Goal: Information Seeking & Learning: Compare options

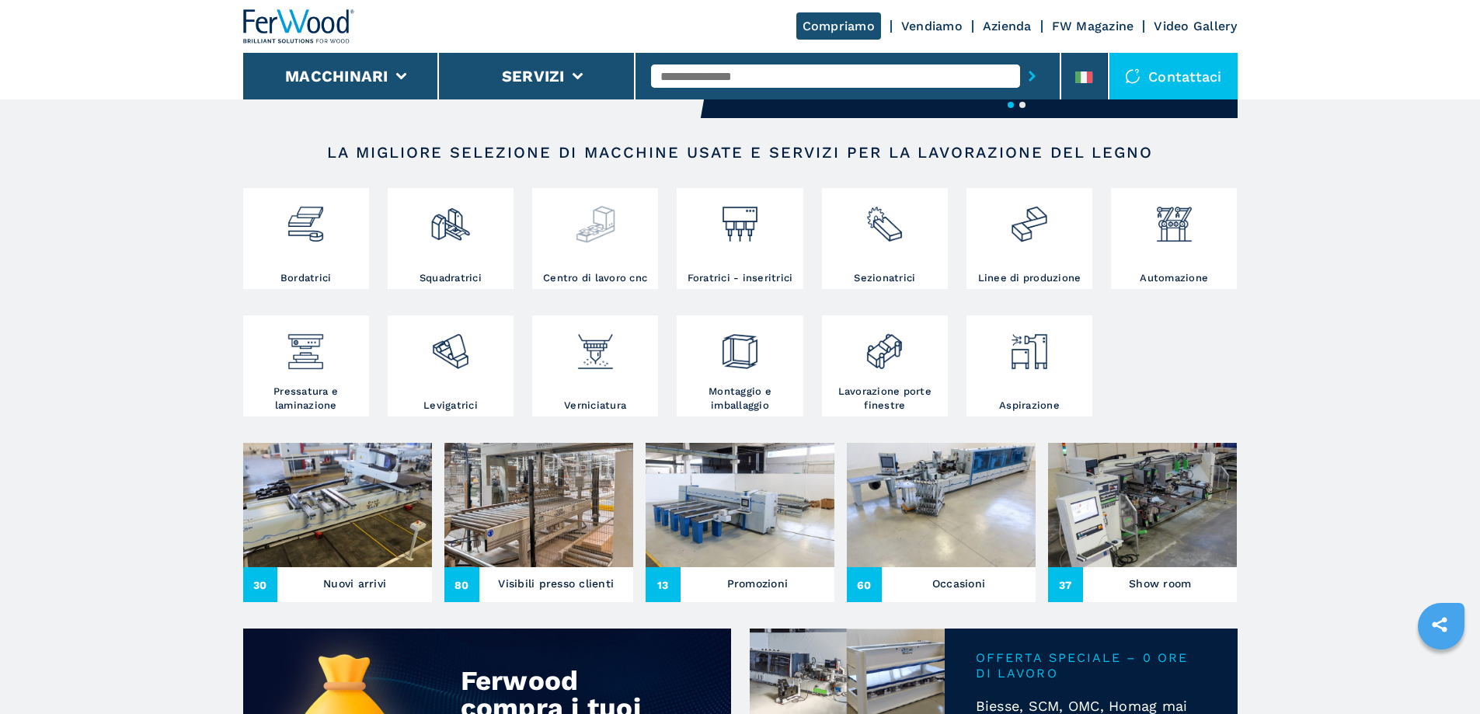
scroll to position [311, 0]
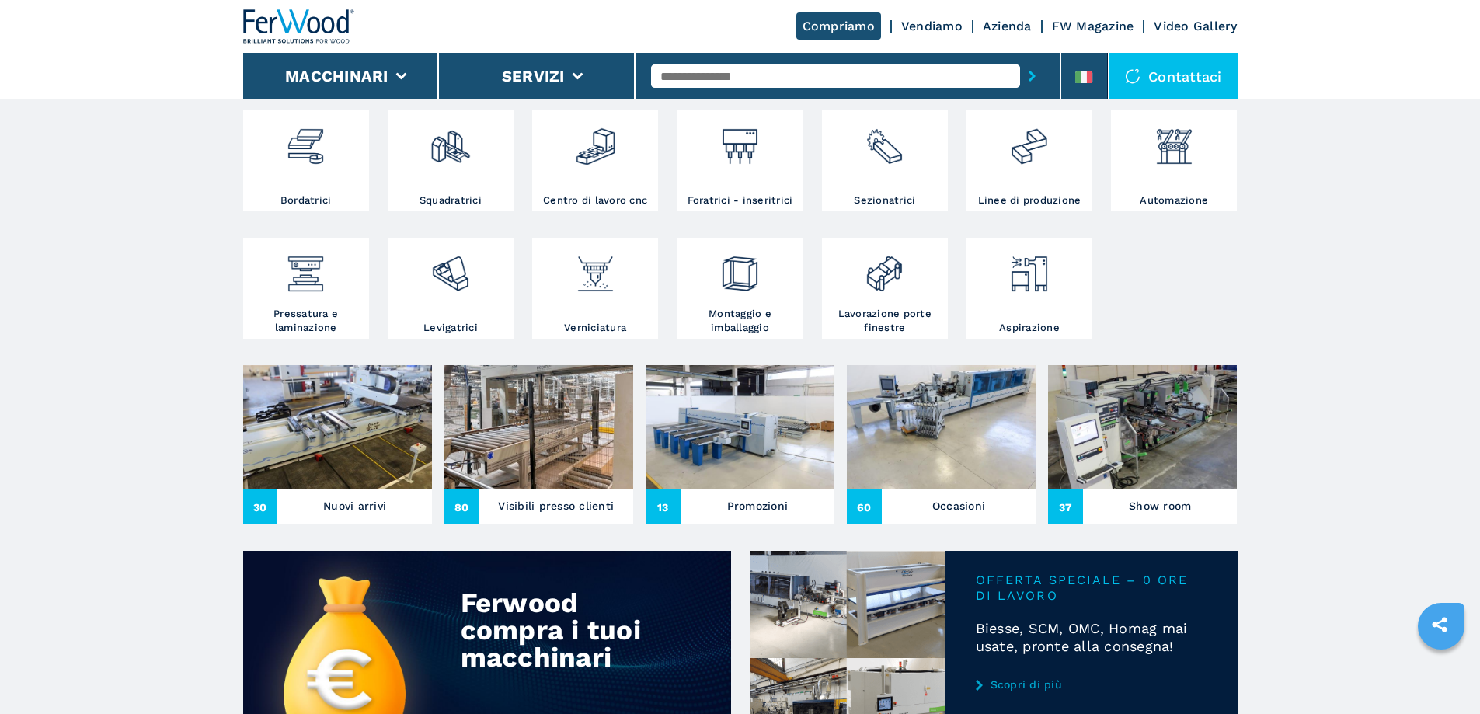
click at [375, 463] on img at bounding box center [337, 427] width 189 height 124
click at [378, 474] on img at bounding box center [337, 427] width 189 height 124
click at [332, 517] on h3 "Nuovi arrivi" at bounding box center [354, 506] width 63 height 22
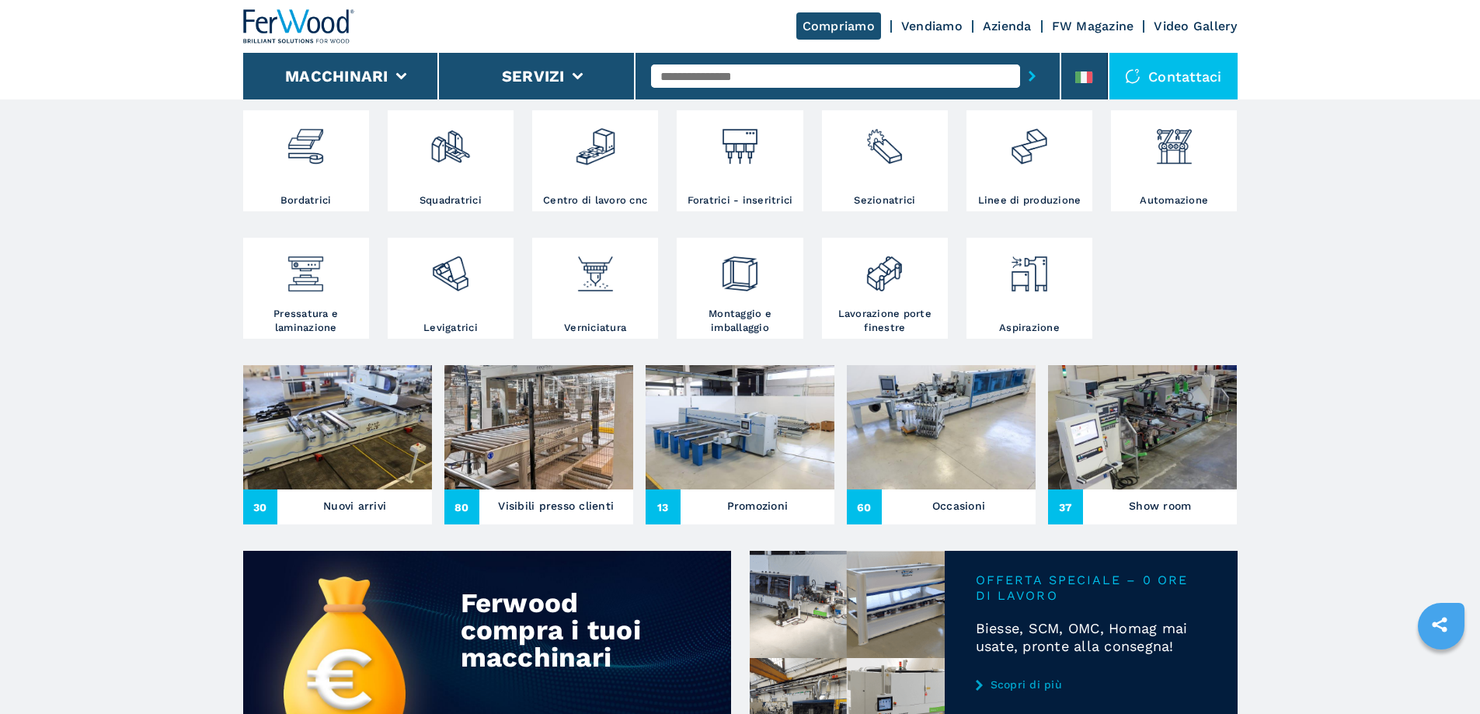
click at [342, 485] on img at bounding box center [337, 427] width 189 height 124
click at [260, 525] on span "30" at bounding box center [260, 507] width 35 height 35
click at [263, 525] on span "30" at bounding box center [260, 507] width 35 height 35
click at [416, 444] on img at bounding box center [337, 427] width 189 height 124
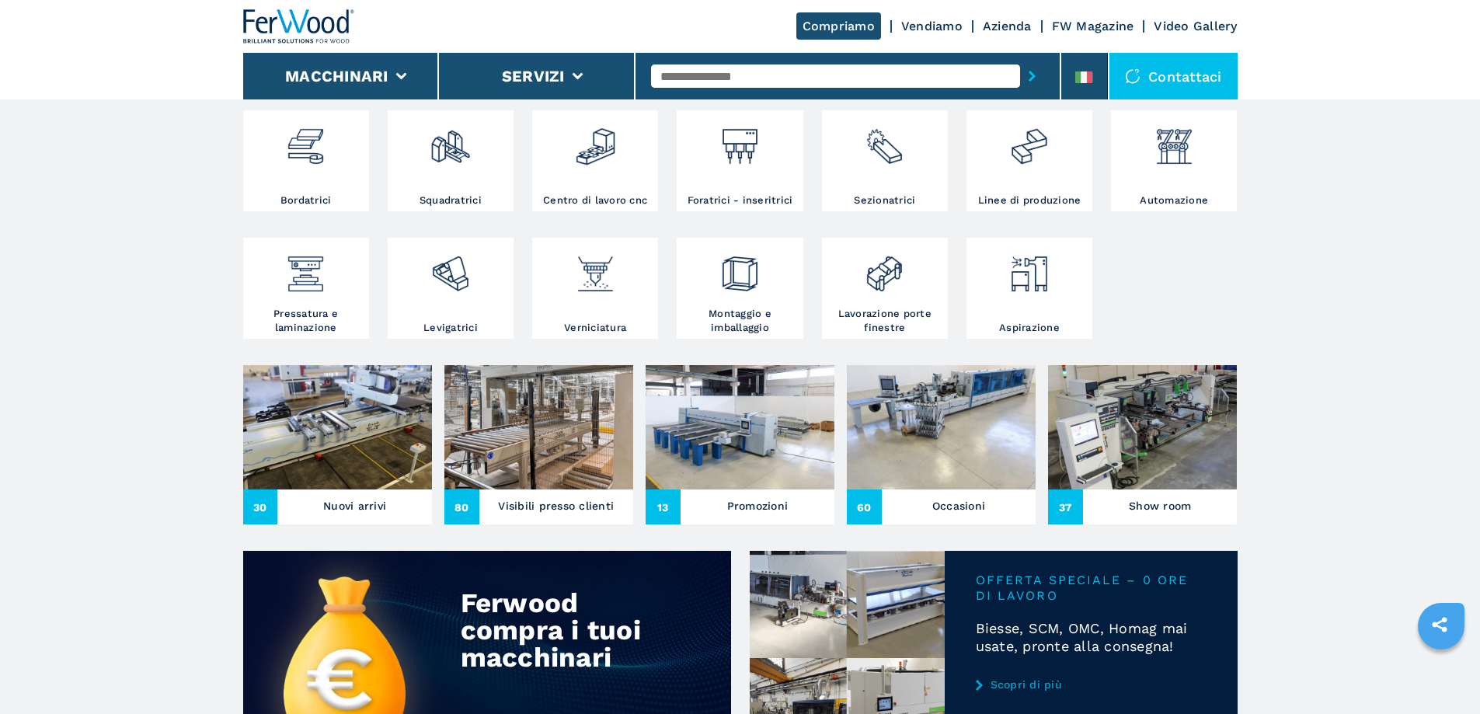
click at [416, 444] on img at bounding box center [337, 427] width 189 height 124
click at [623, 176] on div at bounding box center [595, 153] width 118 height 79
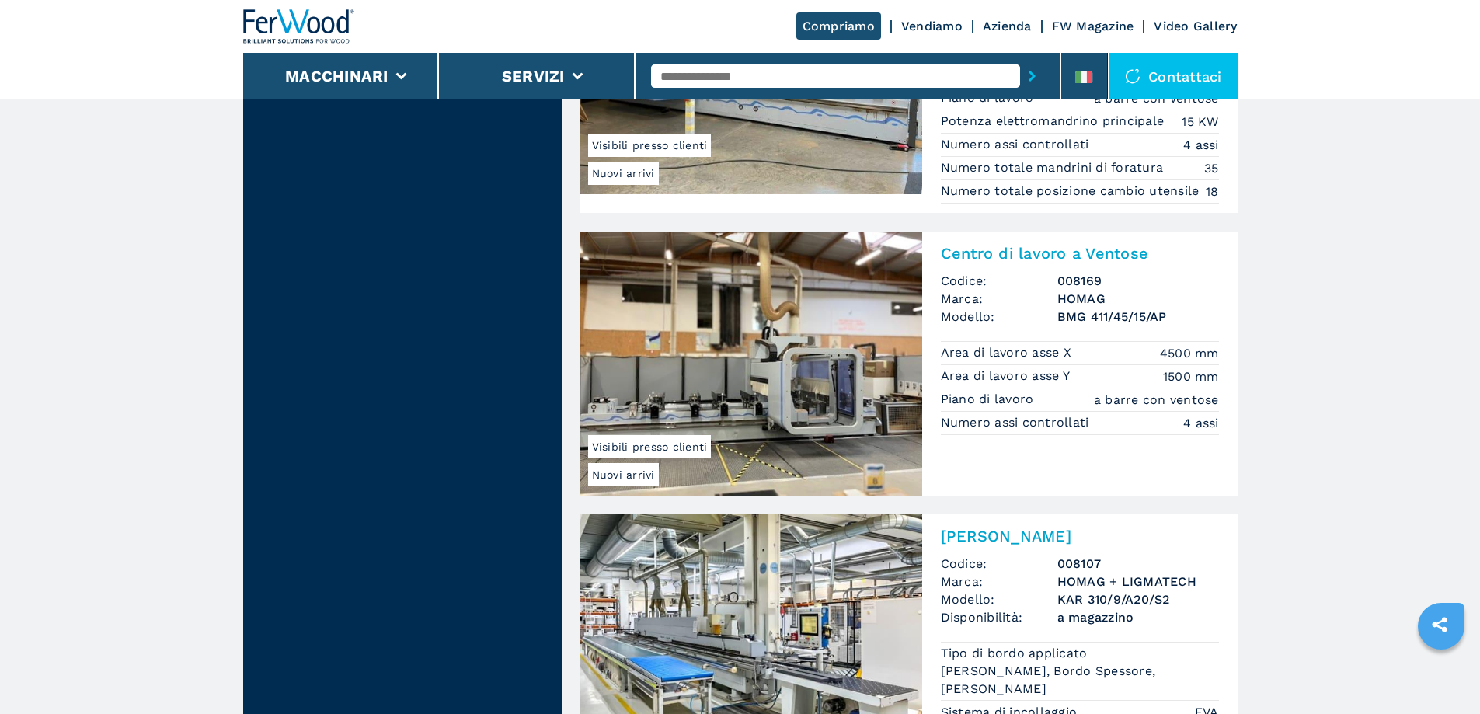
scroll to position [3031, 0]
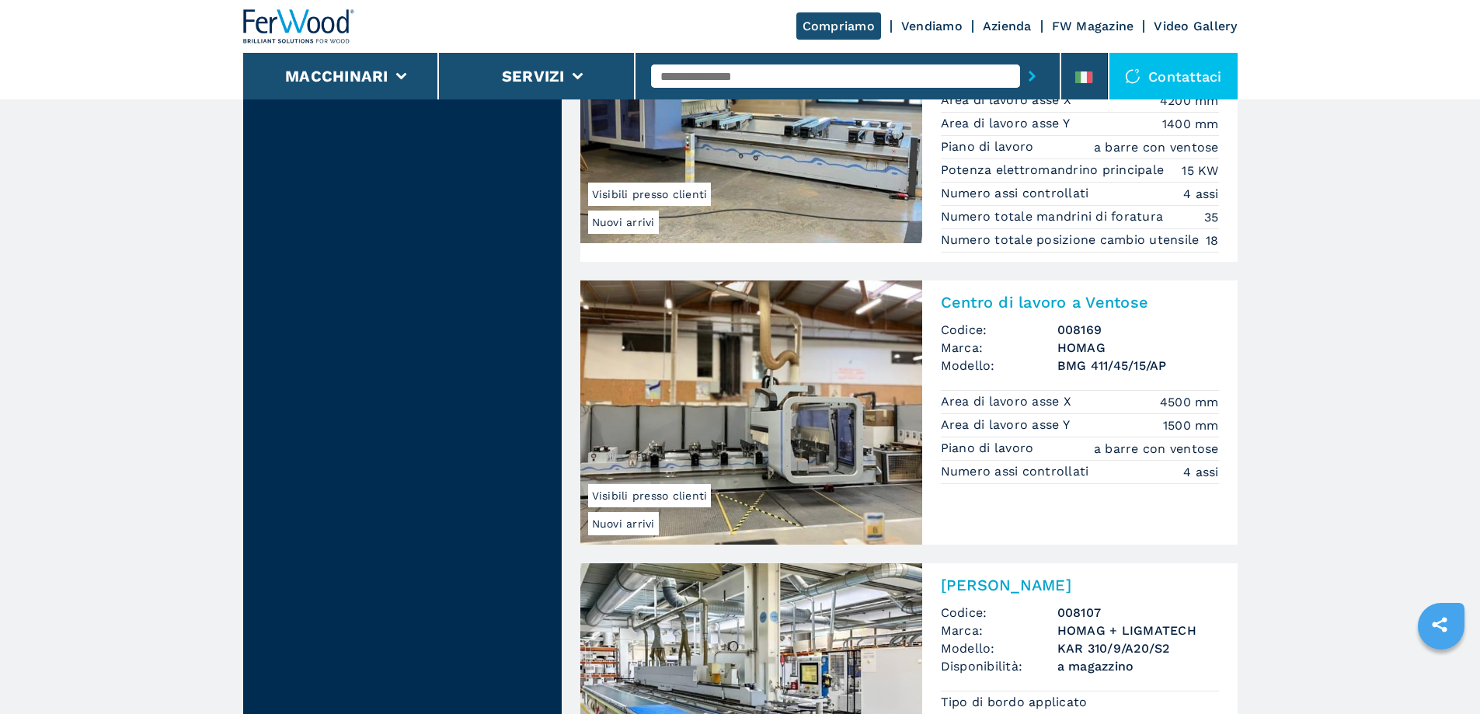
click at [716, 436] on img at bounding box center [751, 413] width 342 height 264
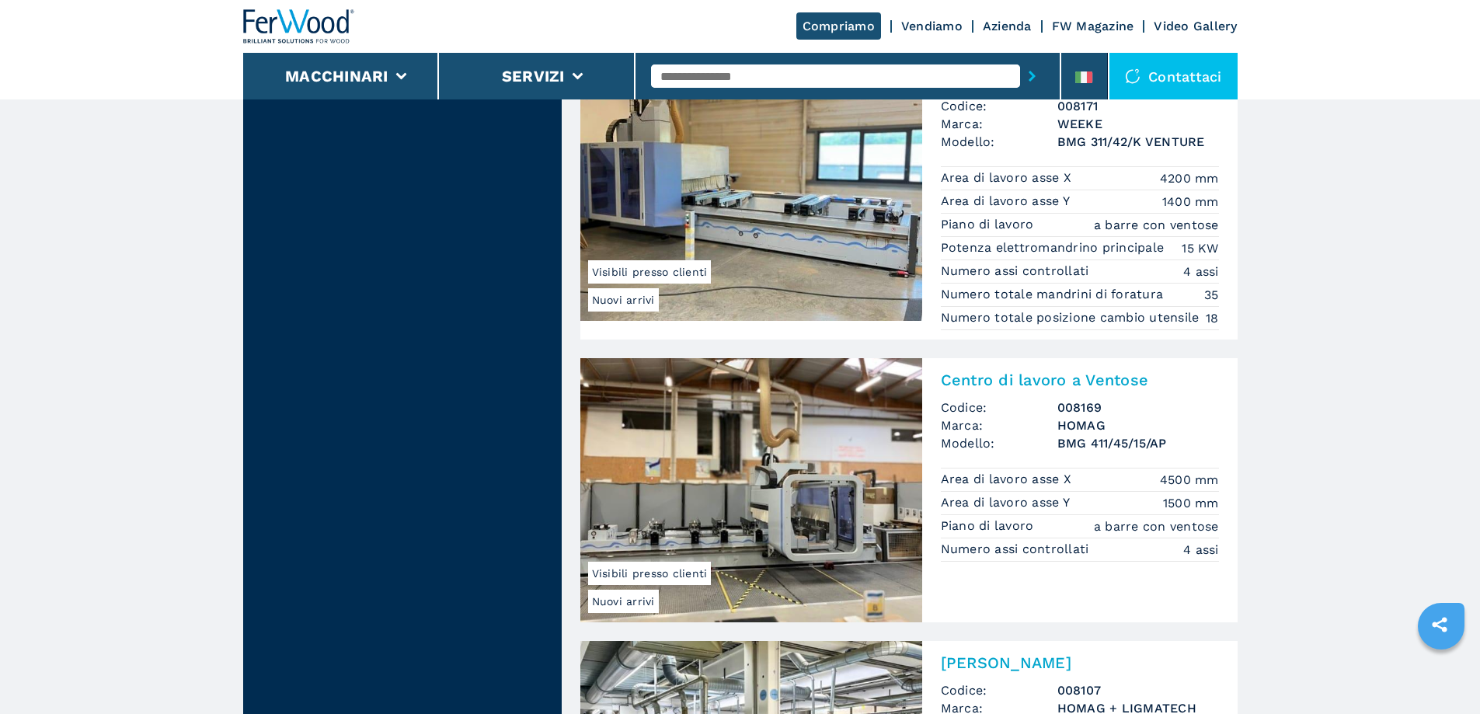
scroll to position [2876, 0]
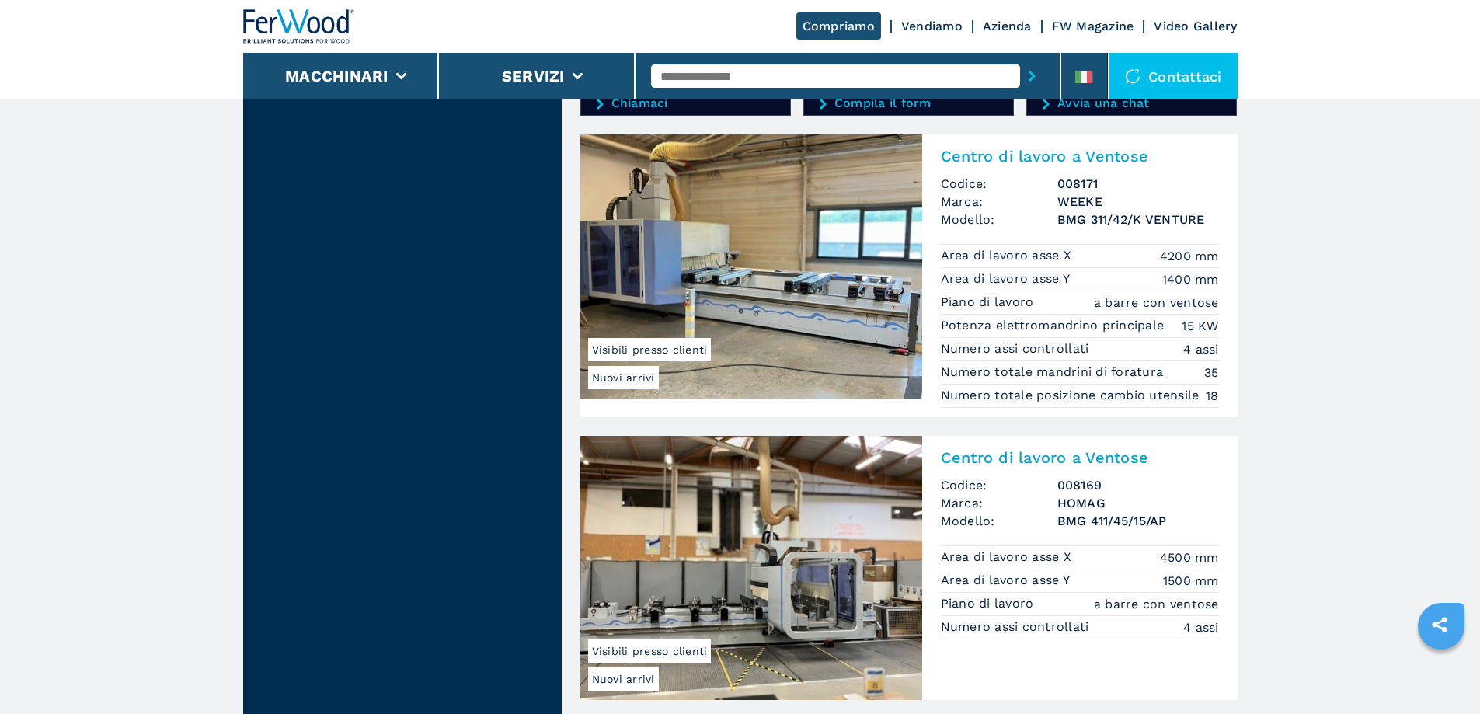
click at [792, 317] on img at bounding box center [751, 266] width 342 height 264
click at [788, 286] on img at bounding box center [751, 266] width 342 height 264
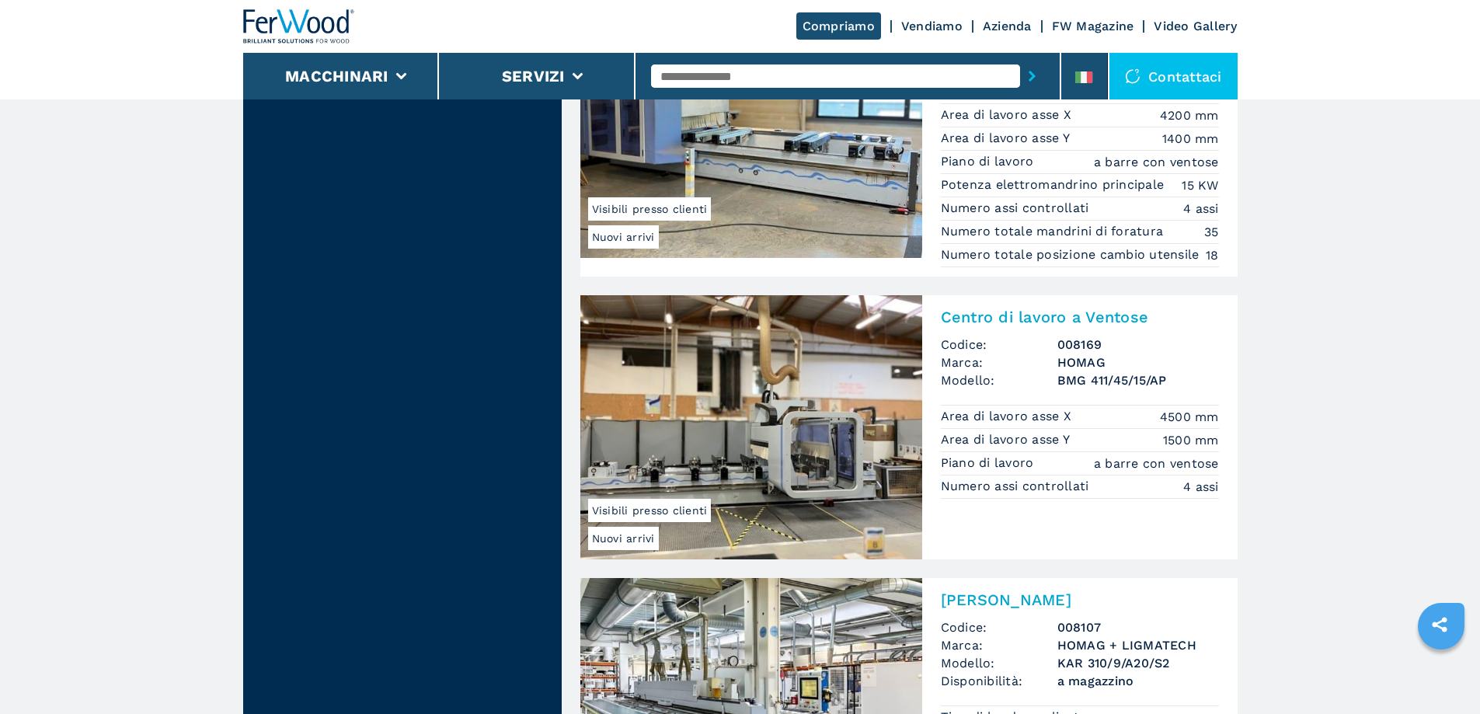
scroll to position [3031, 0]
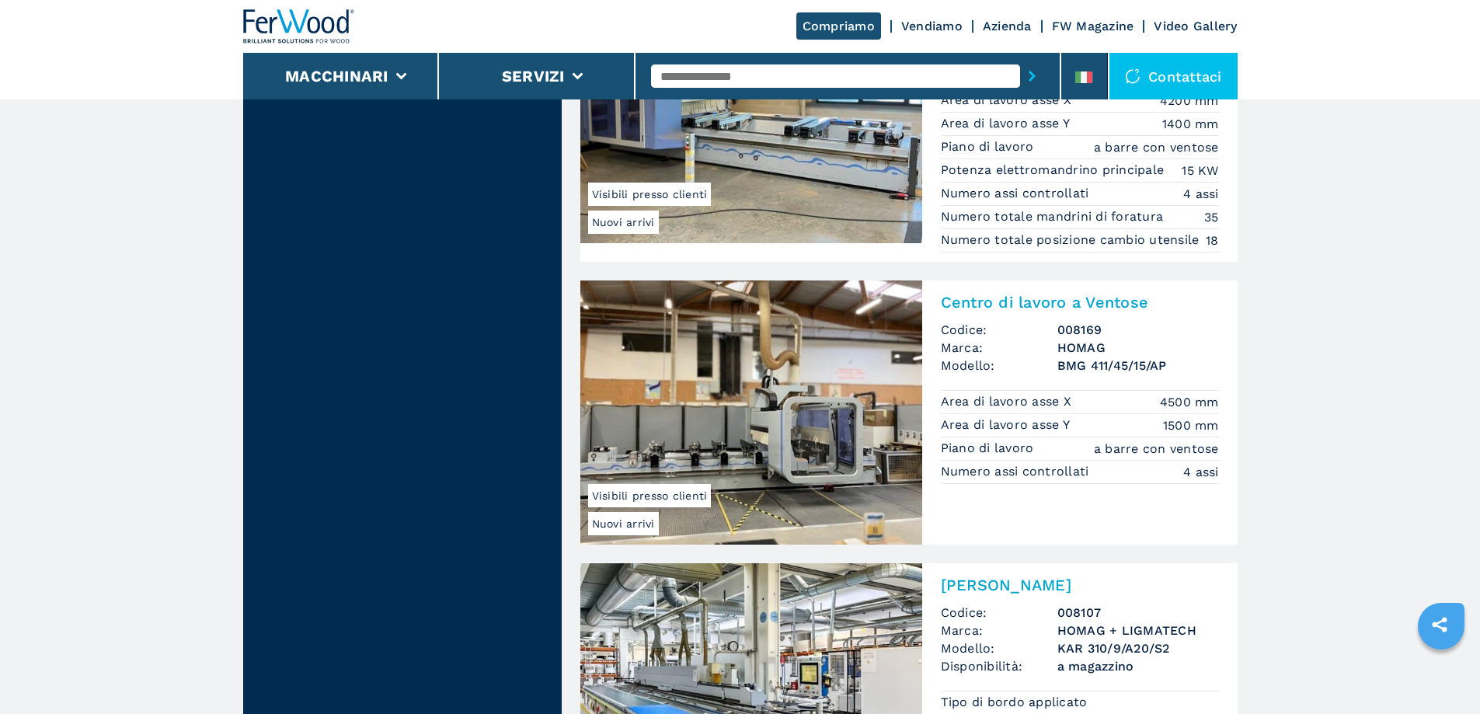
click at [847, 439] on img at bounding box center [751, 413] width 342 height 264
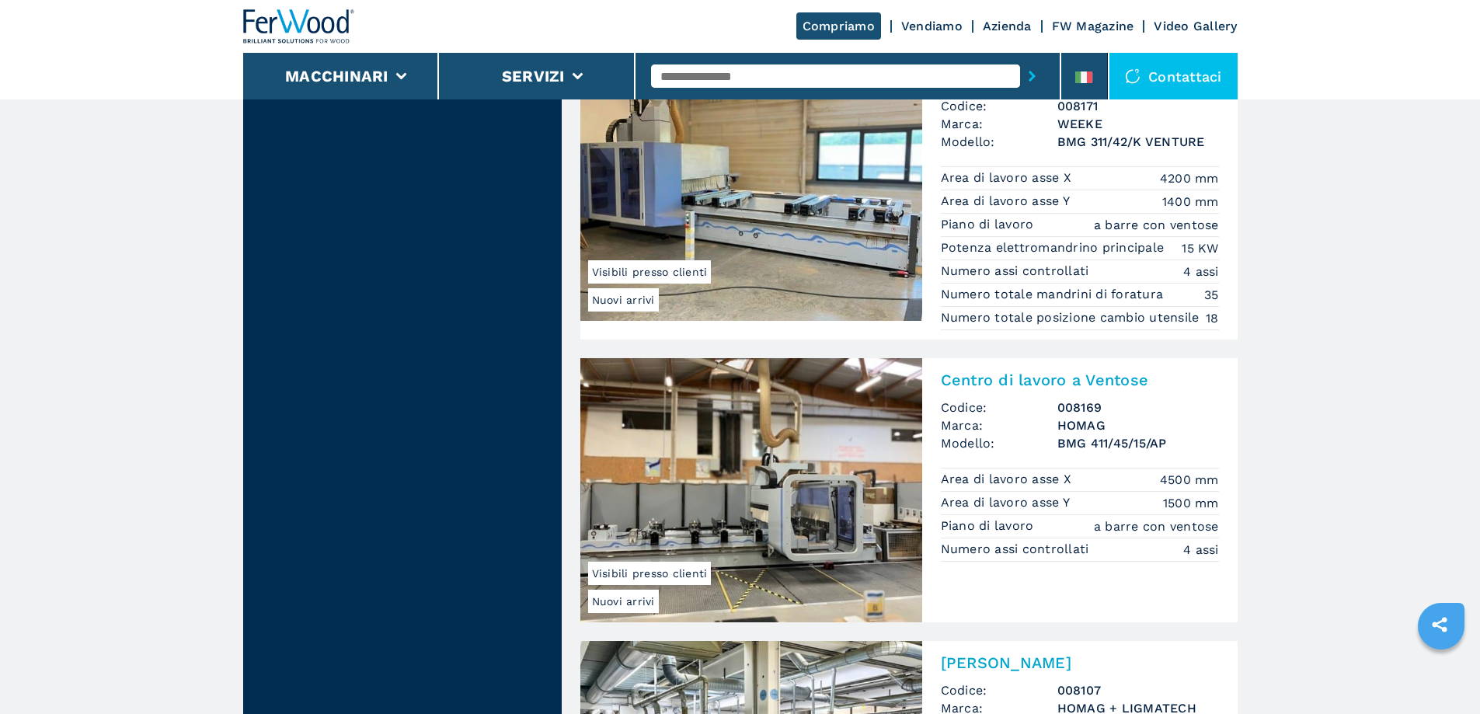
scroll to position [2876, 0]
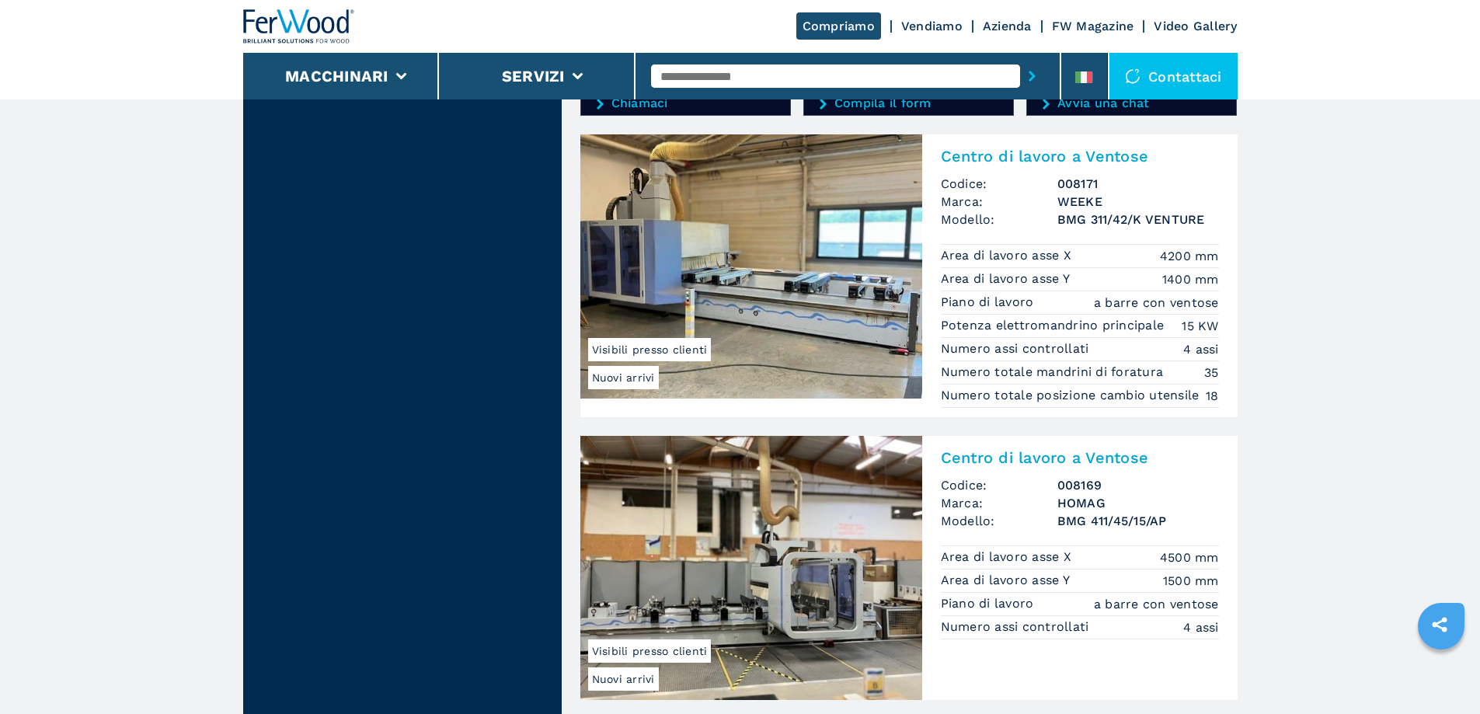
click at [806, 282] on img at bounding box center [751, 266] width 342 height 264
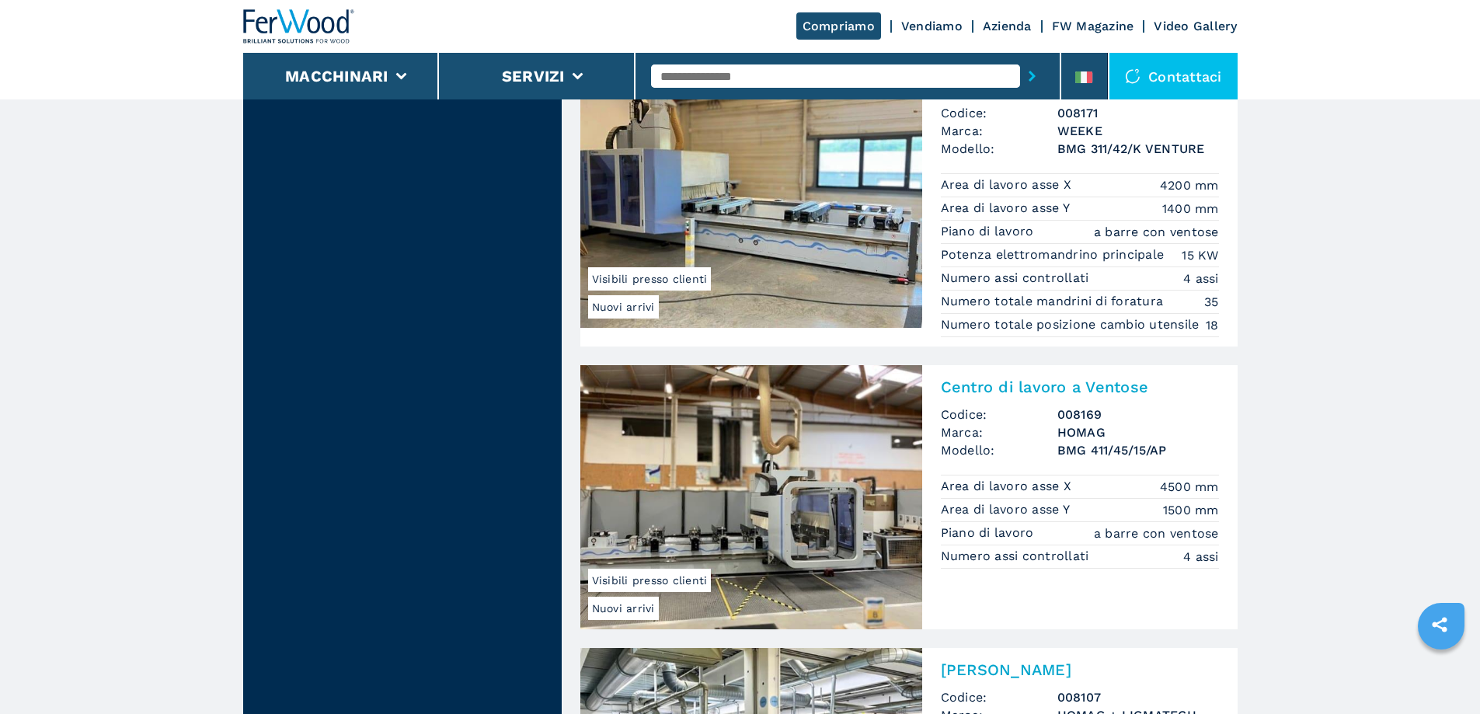
scroll to position [3031, 0]
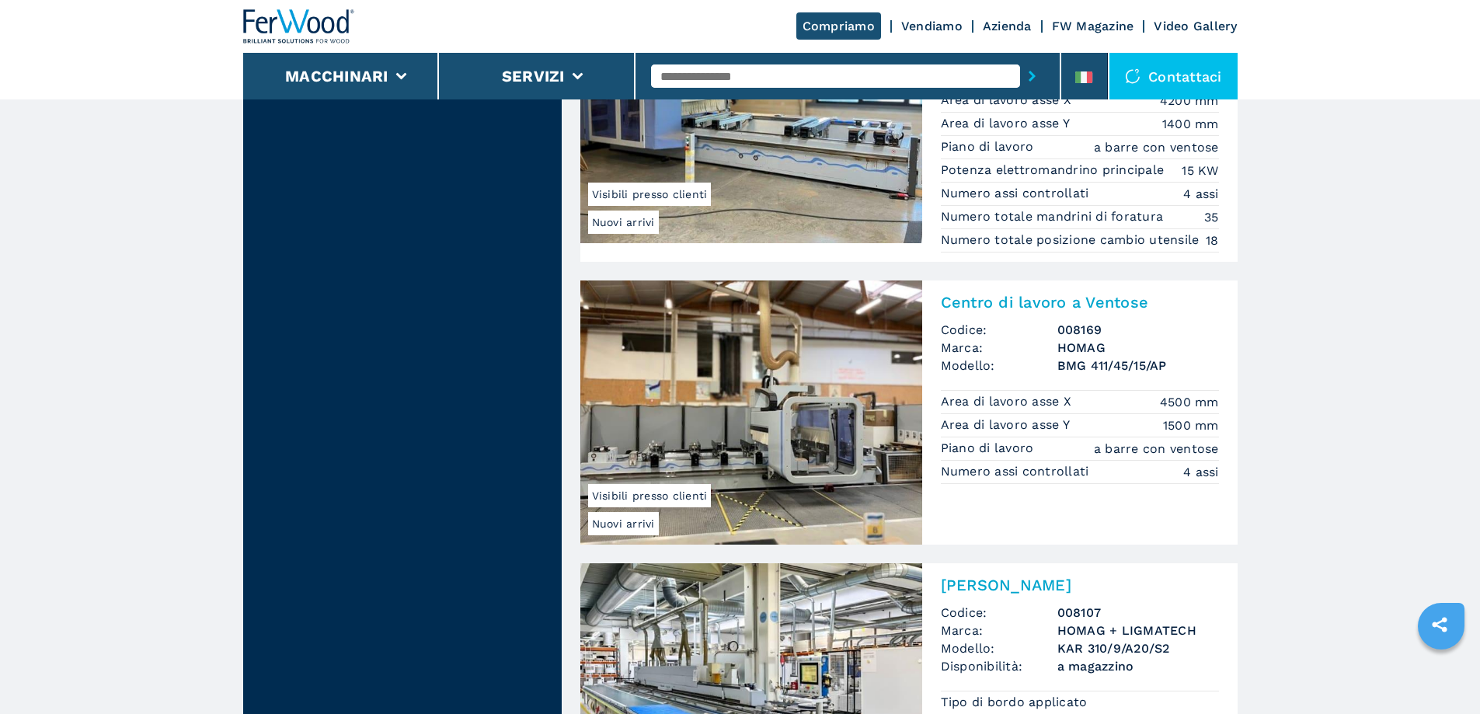
click at [858, 469] on img at bounding box center [751, 413] width 342 height 264
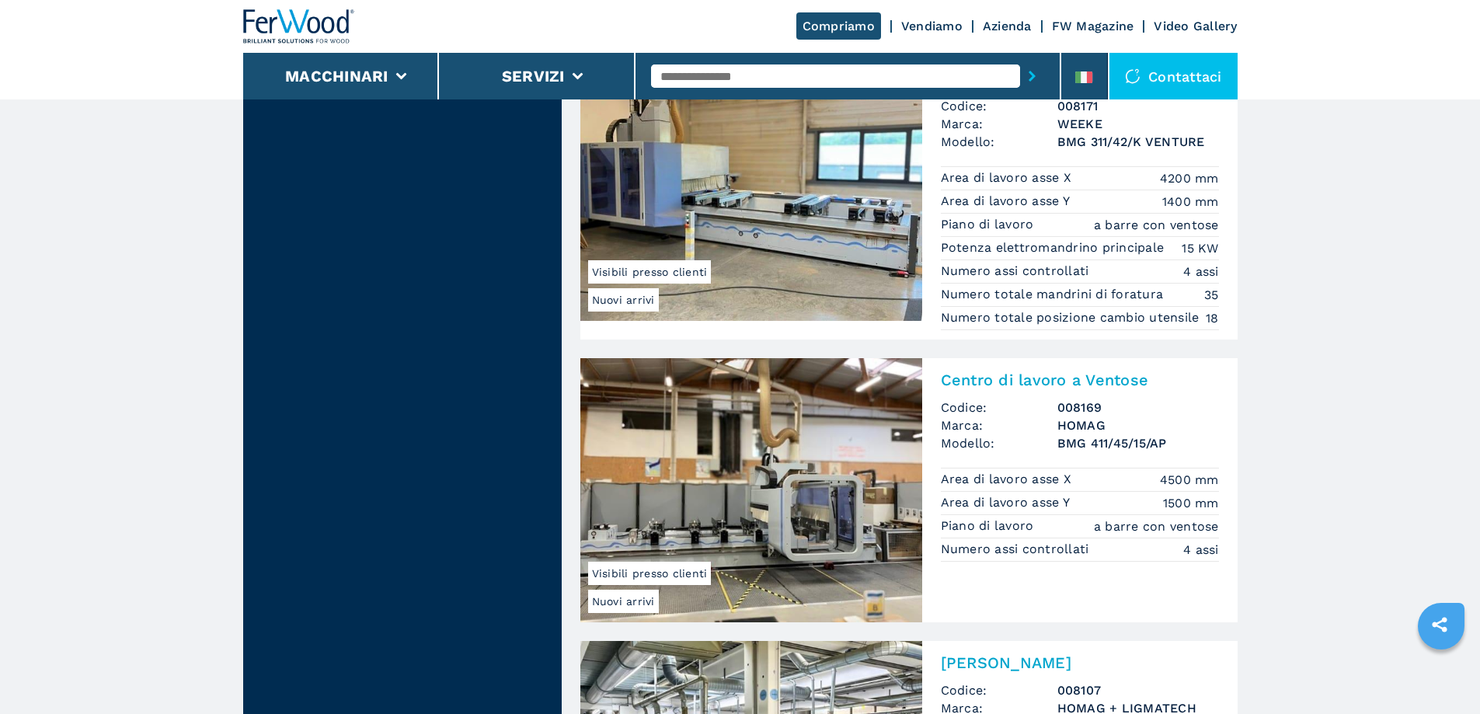
click at [808, 552] on img at bounding box center [751, 490] width 342 height 264
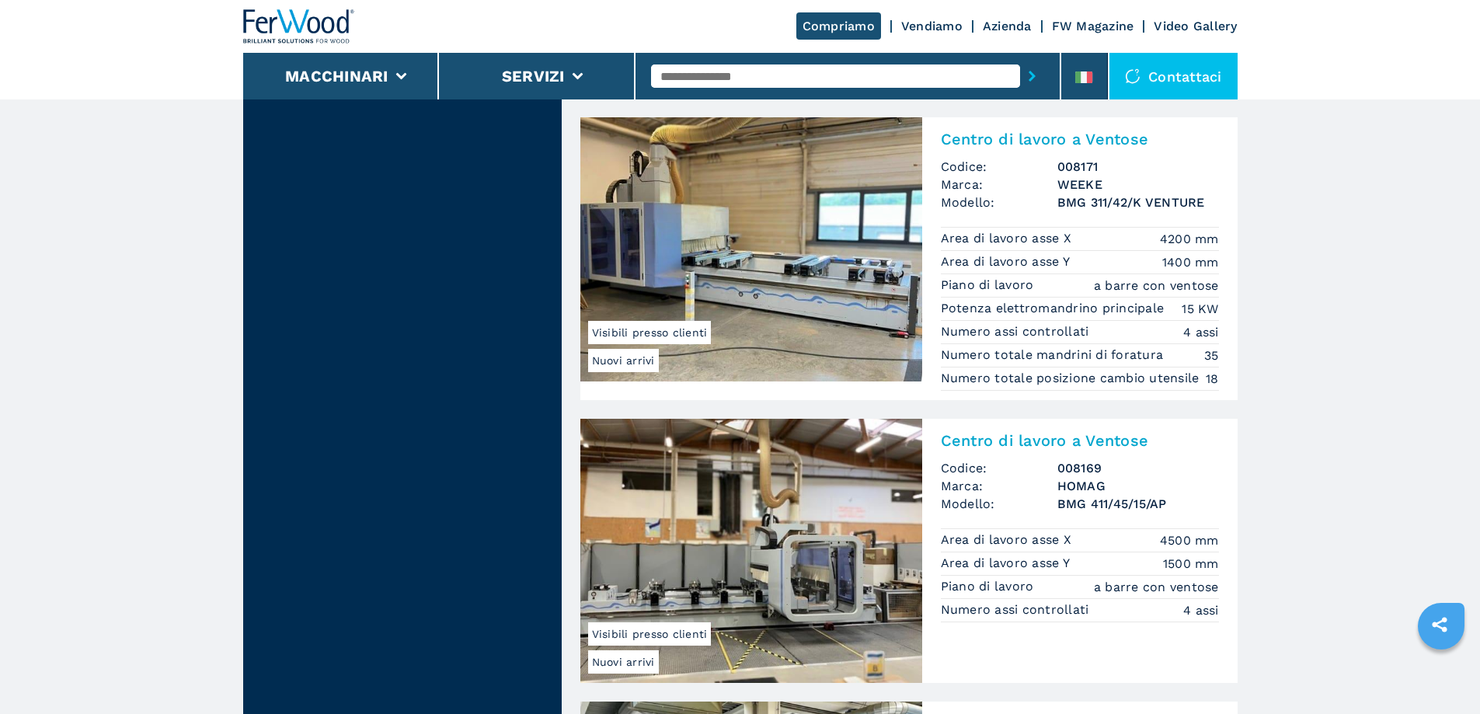
scroll to position [2721, 0]
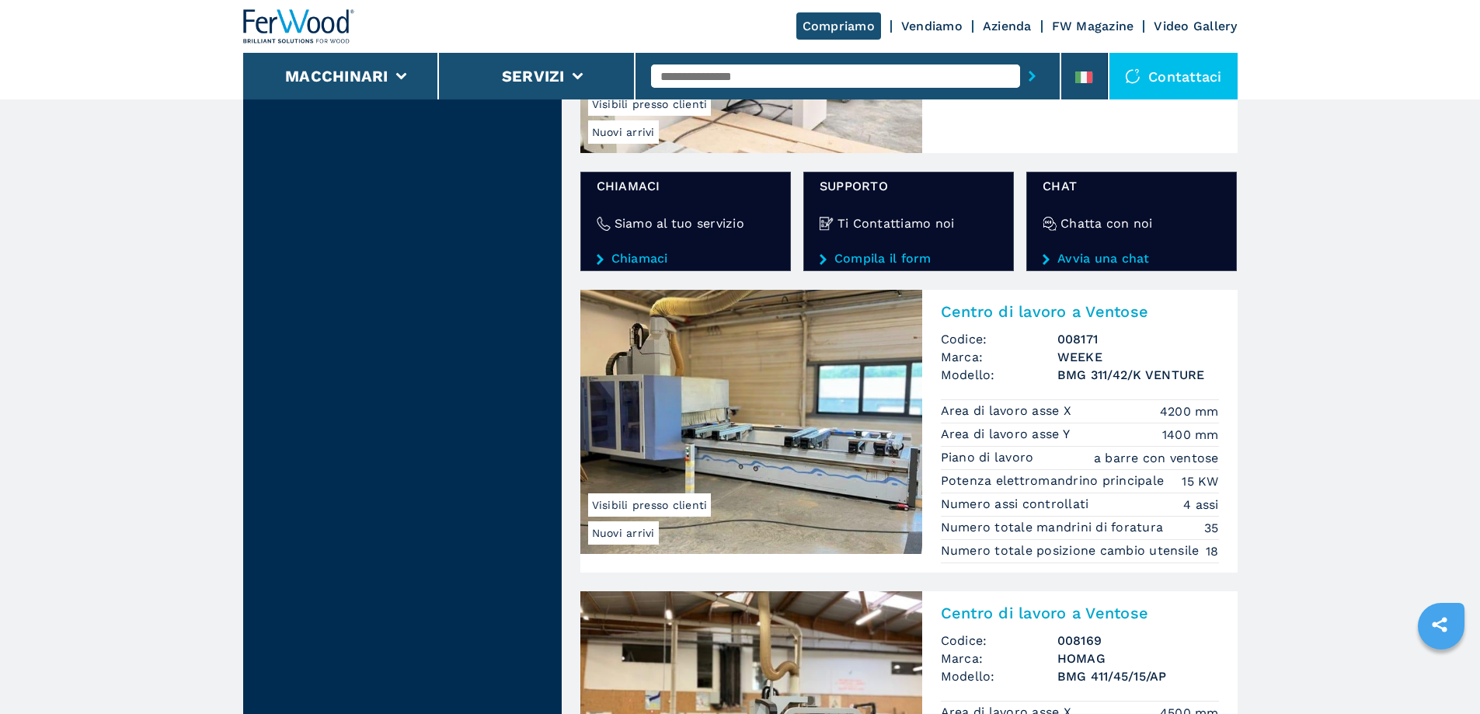
click at [812, 443] on img at bounding box center [751, 422] width 342 height 264
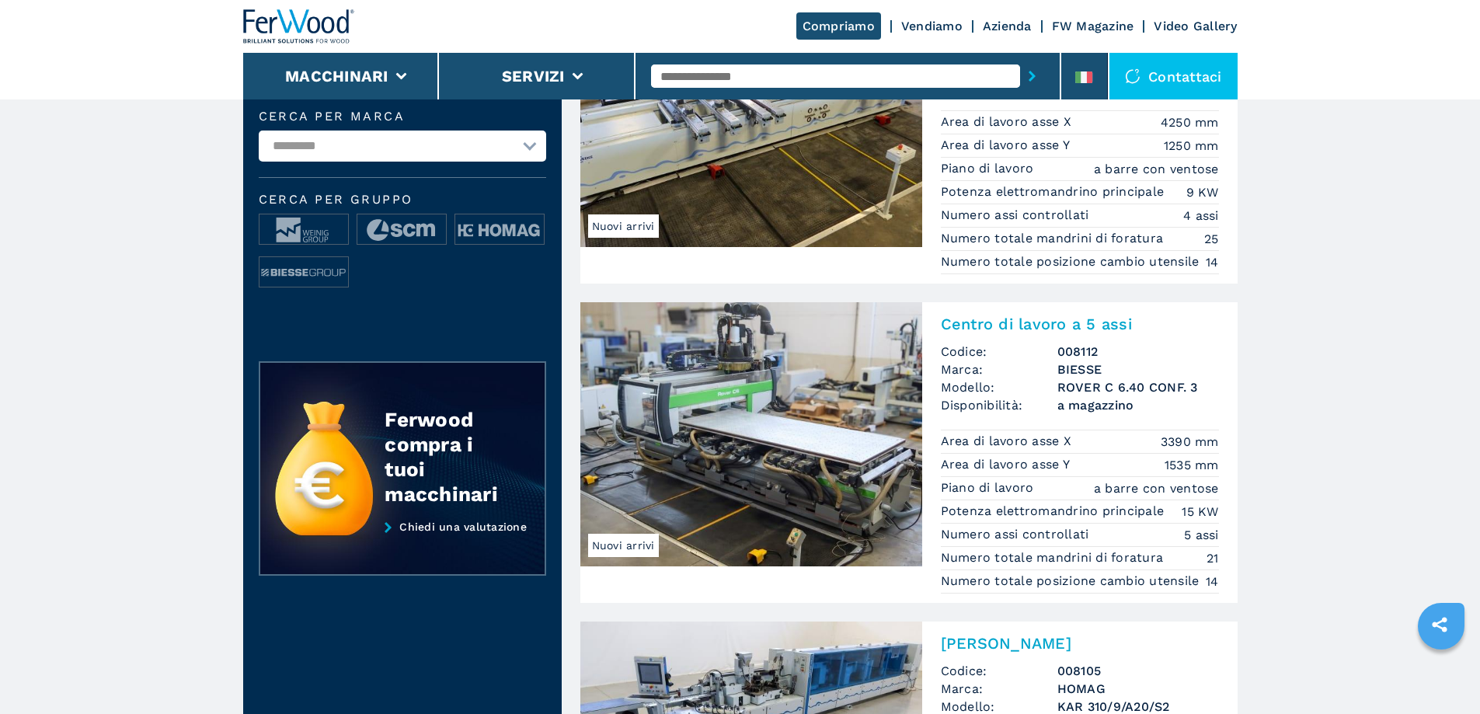
scroll to position [234, 0]
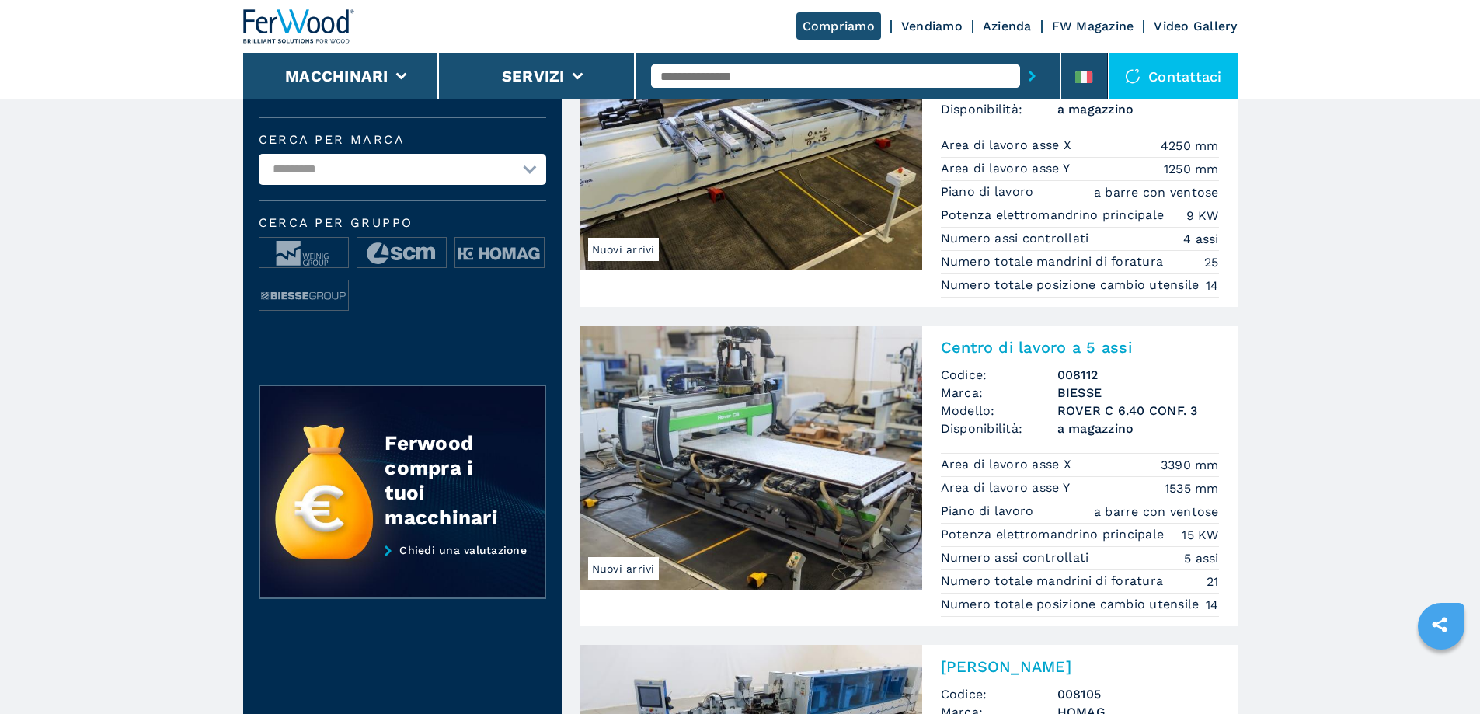
click at [774, 422] on img at bounding box center [751, 458] width 342 height 264
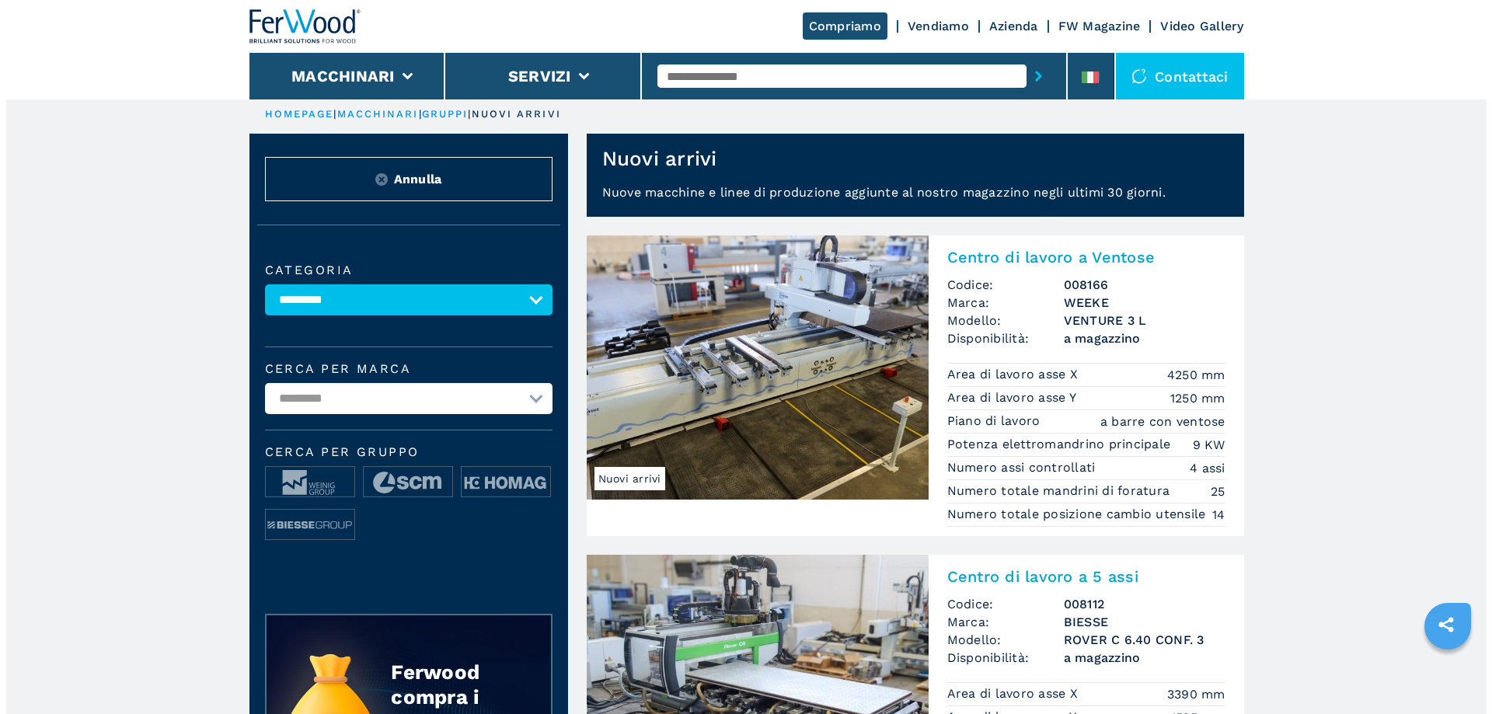
scroll to position [0, 0]
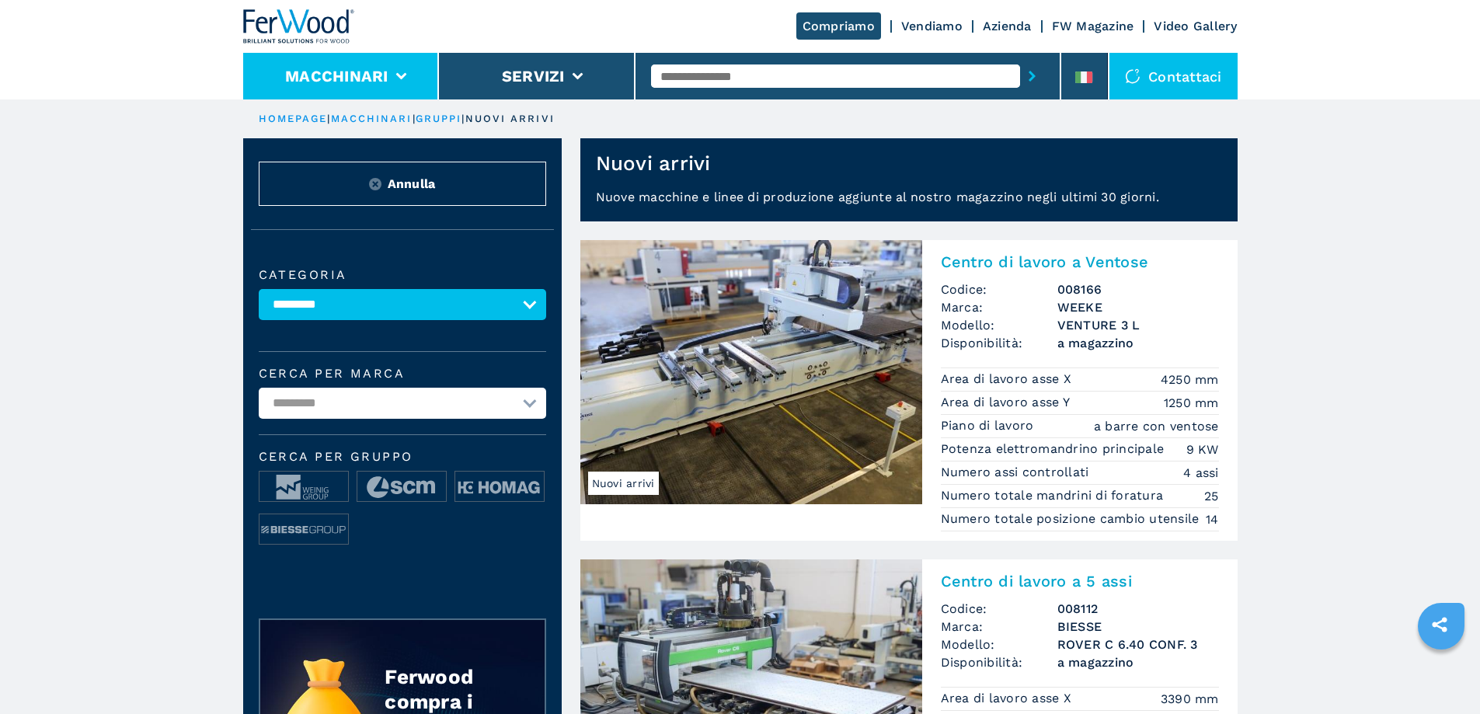
click at [345, 86] on li "Macchinari" at bounding box center [341, 76] width 197 height 47
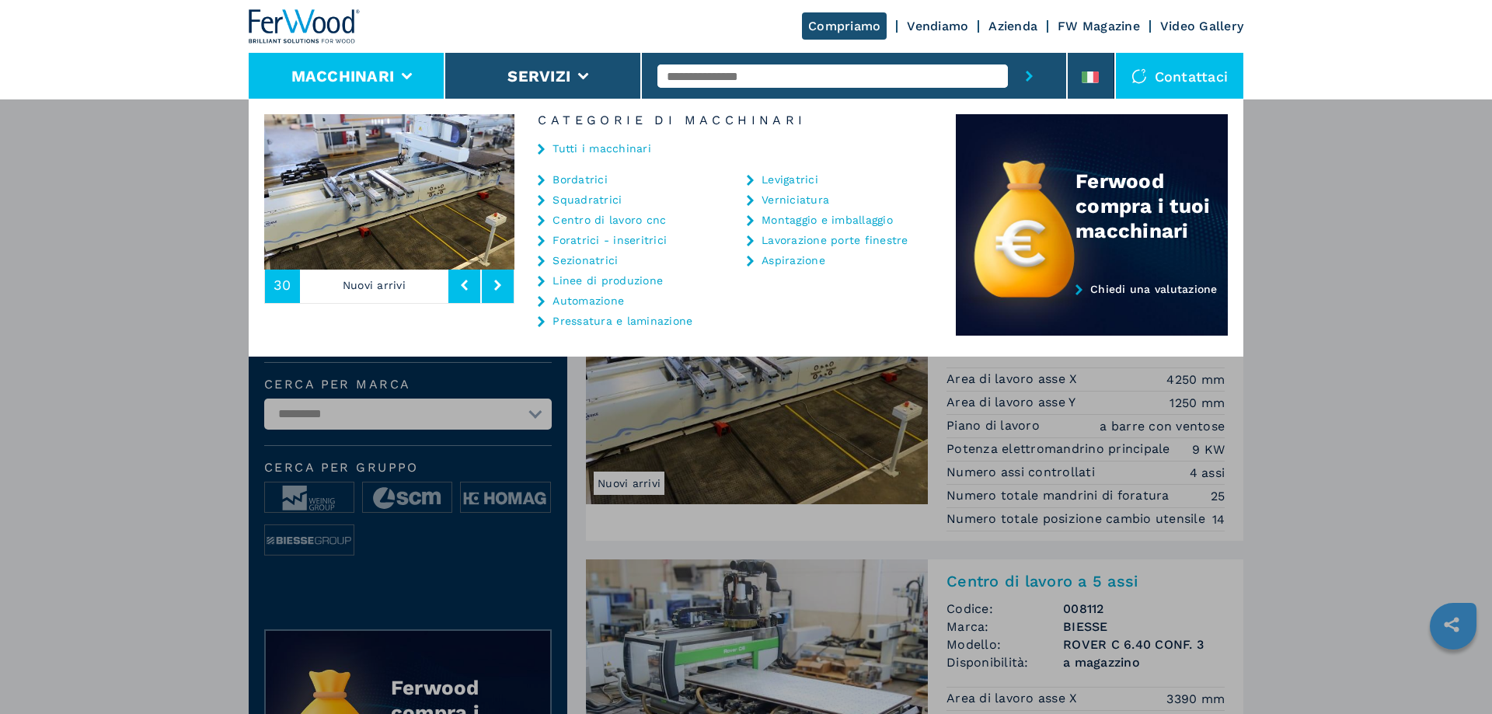
click at [343, 78] on button "Macchinari" at bounding box center [342, 76] width 103 height 19
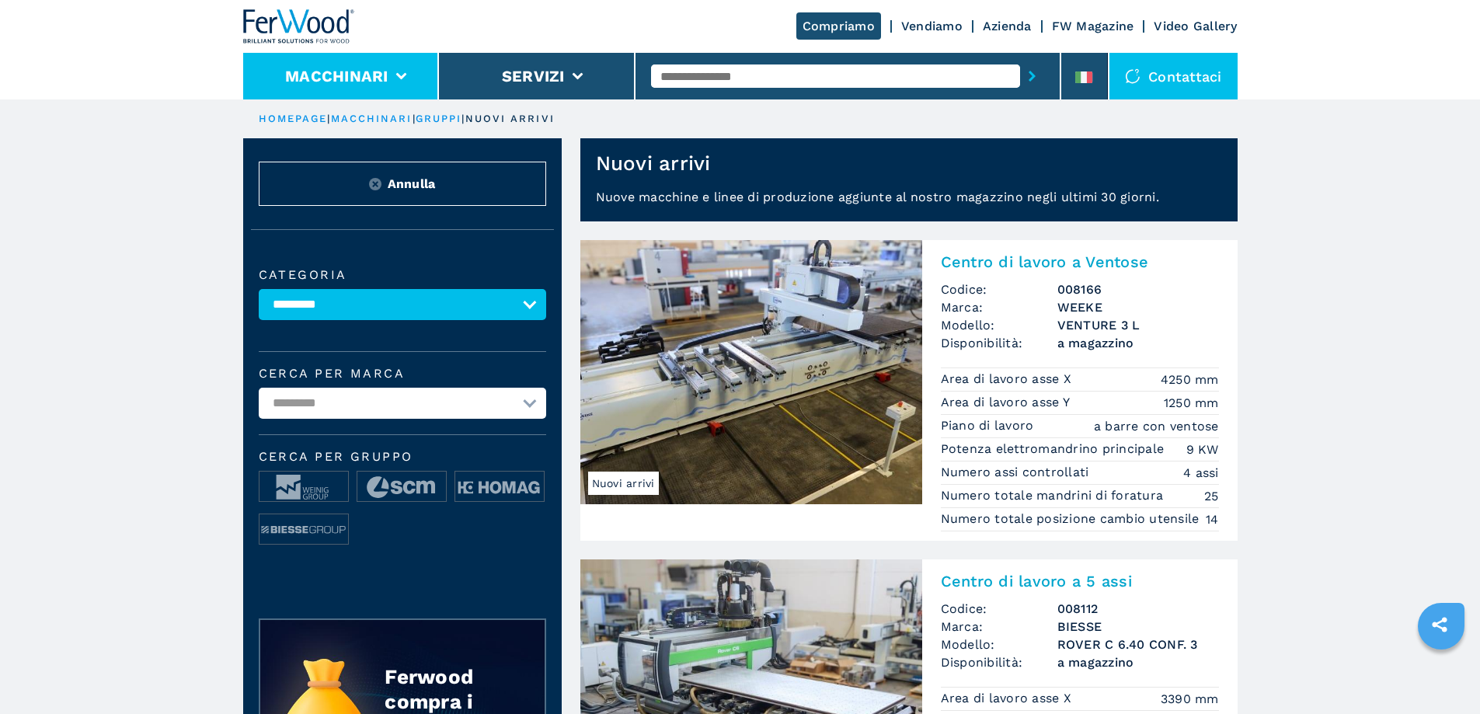
click at [347, 76] on button "Macchinari" at bounding box center [336, 76] width 103 height 19
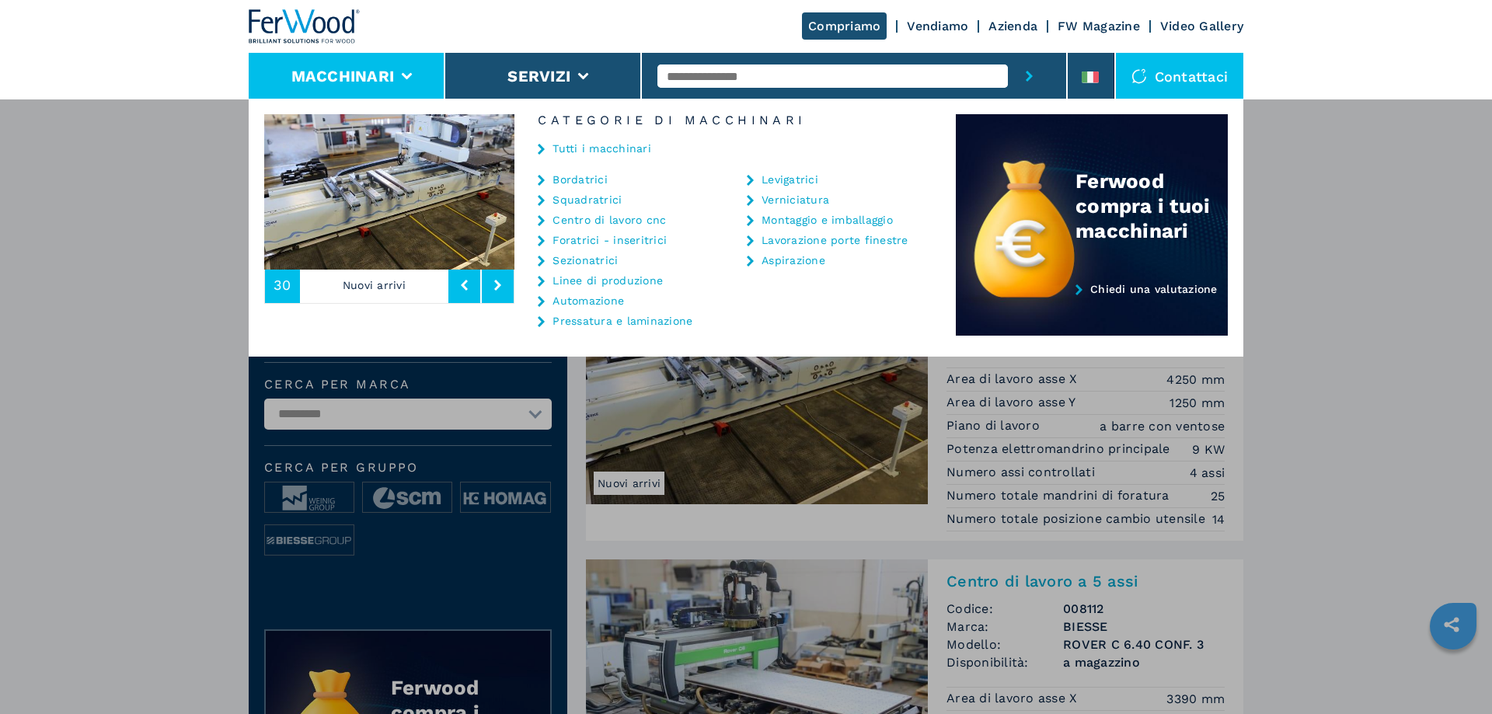
click at [588, 221] on link "Centro di lavoro cnc" at bounding box center [609, 219] width 113 height 11
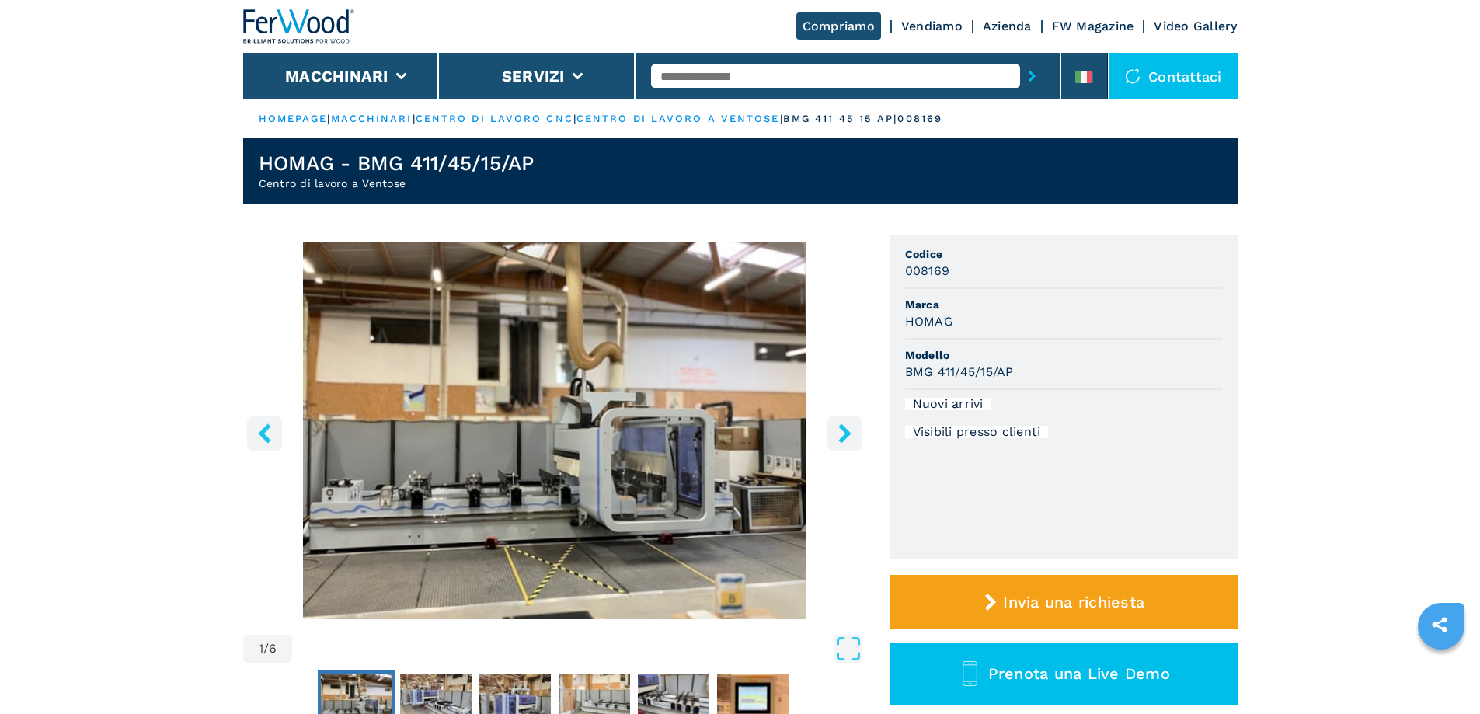
click at [833, 433] on button "right-button" at bounding box center [845, 433] width 35 height 35
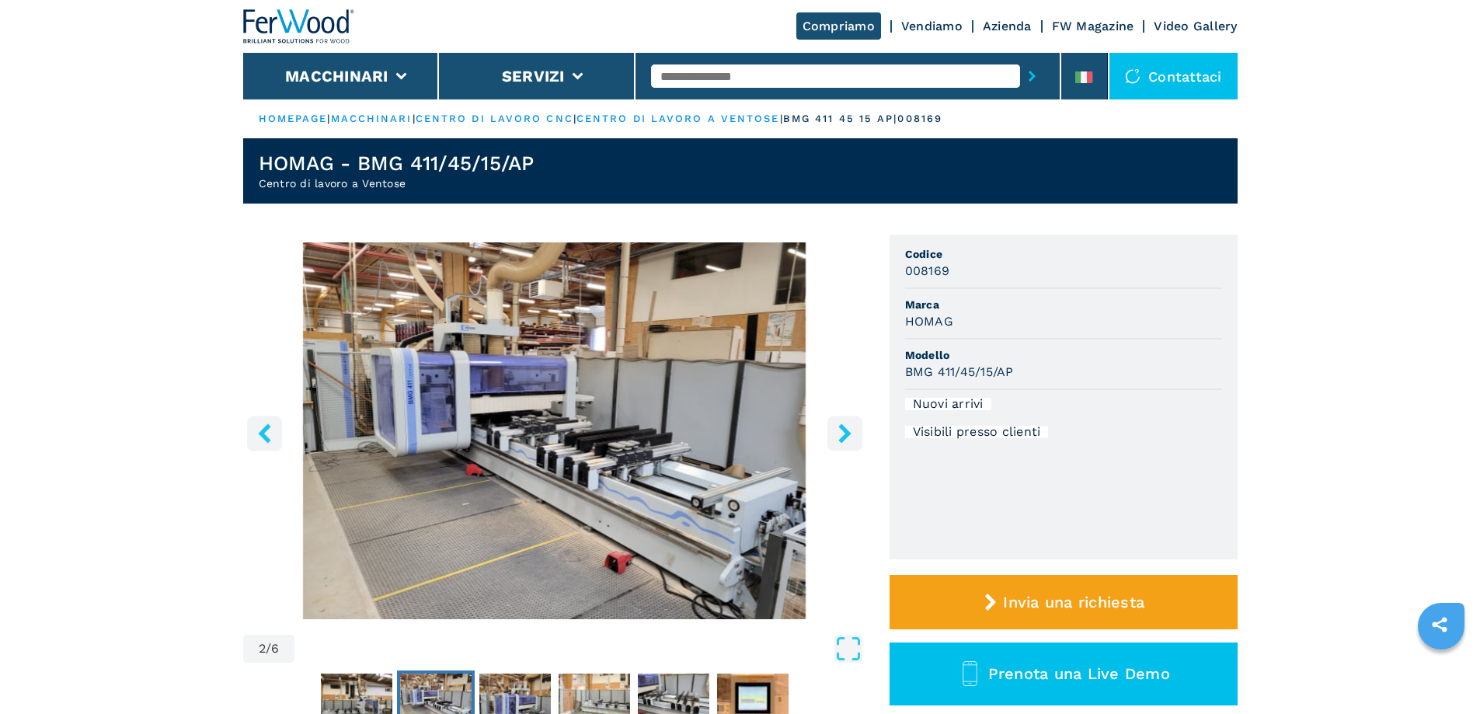
click at [831, 434] on button "right-button" at bounding box center [845, 433] width 35 height 35
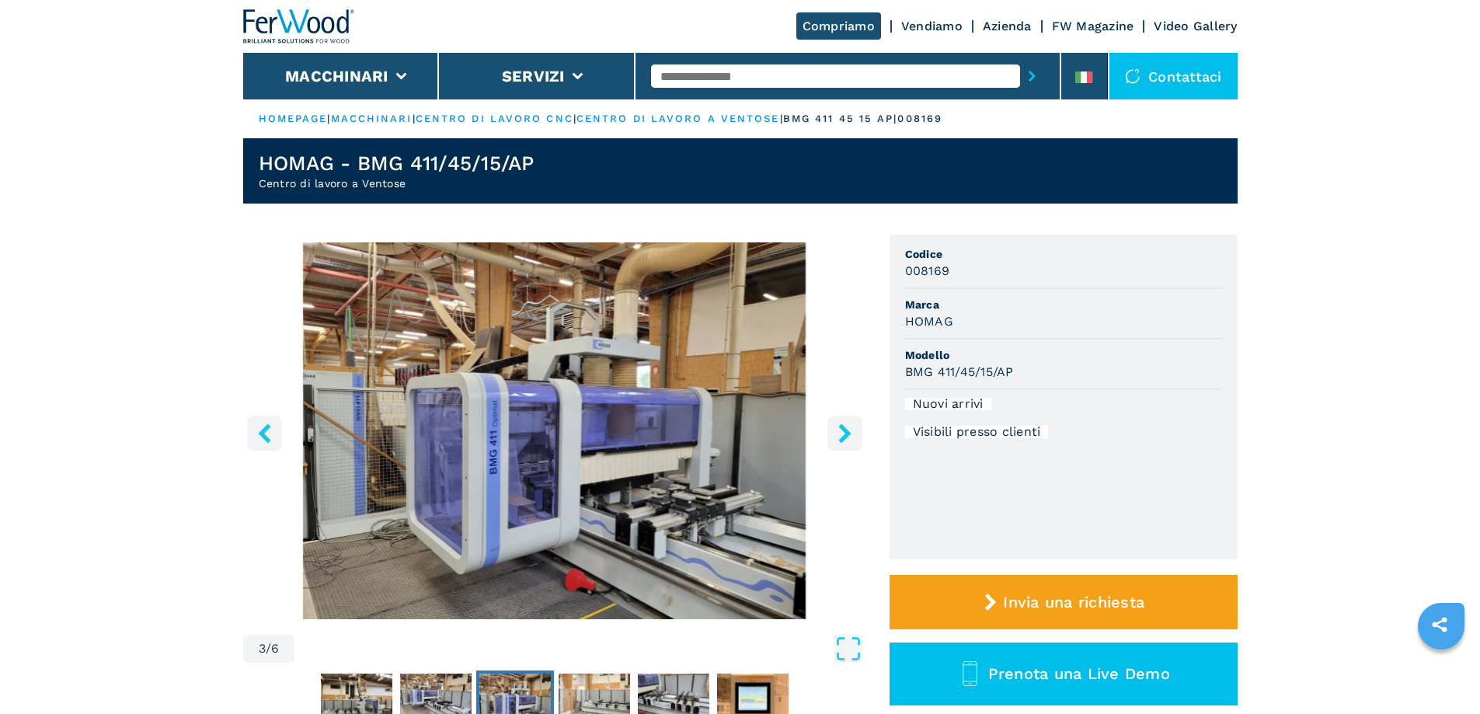
click at [831, 434] on button "right-button" at bounding box center [845, 433] width 35 height 35
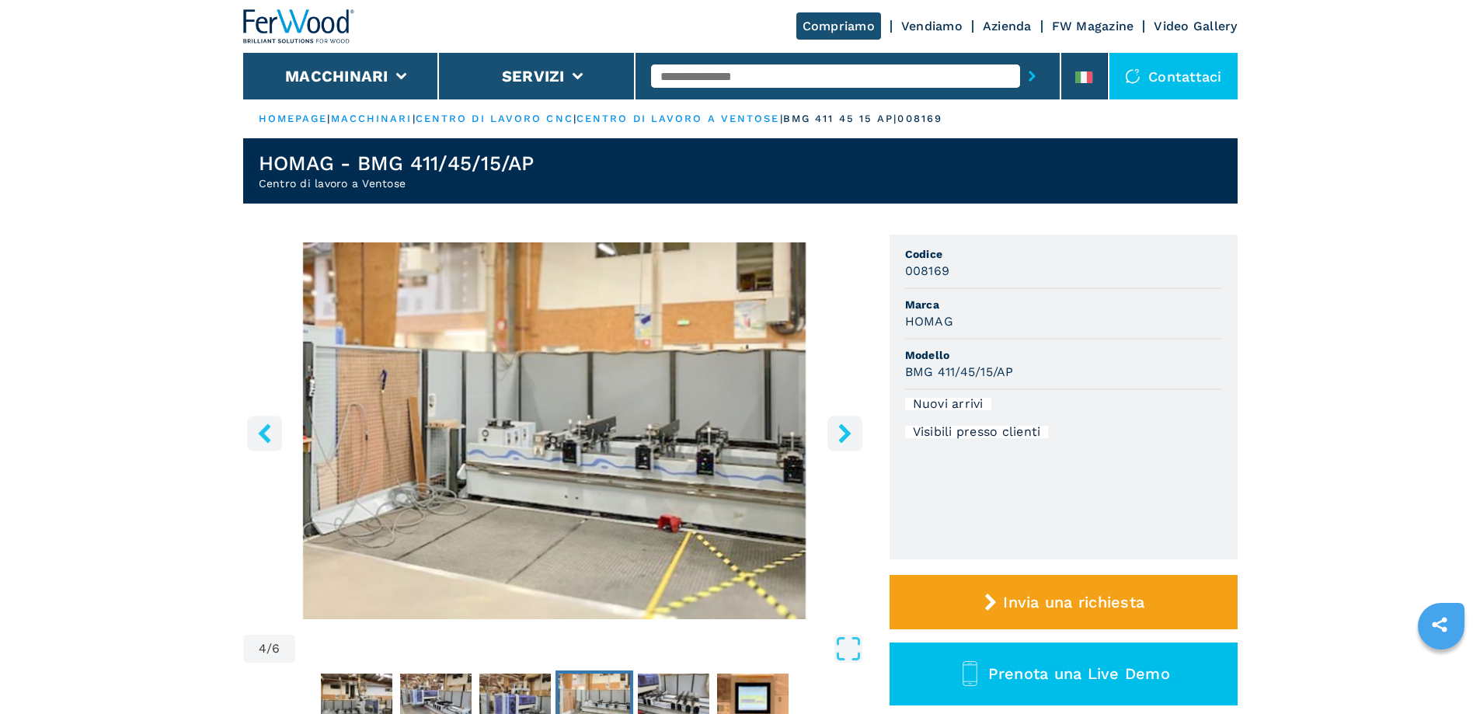
click at [833, 432] on button "right-button" at bounding box center [845, 433] width 35 height 35
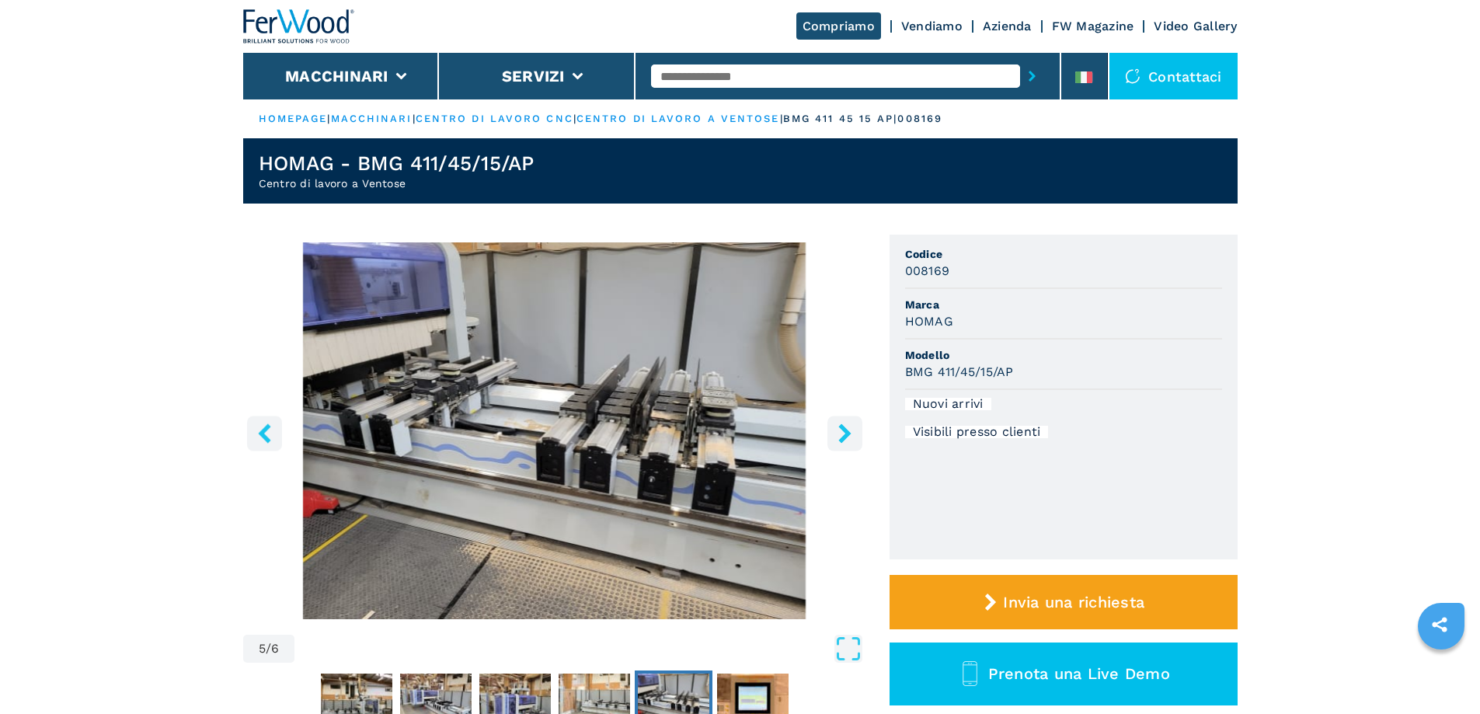
click at [720, 446] on img "Go to Slide 5" at bounding box center [554, 430] width 623 height 377
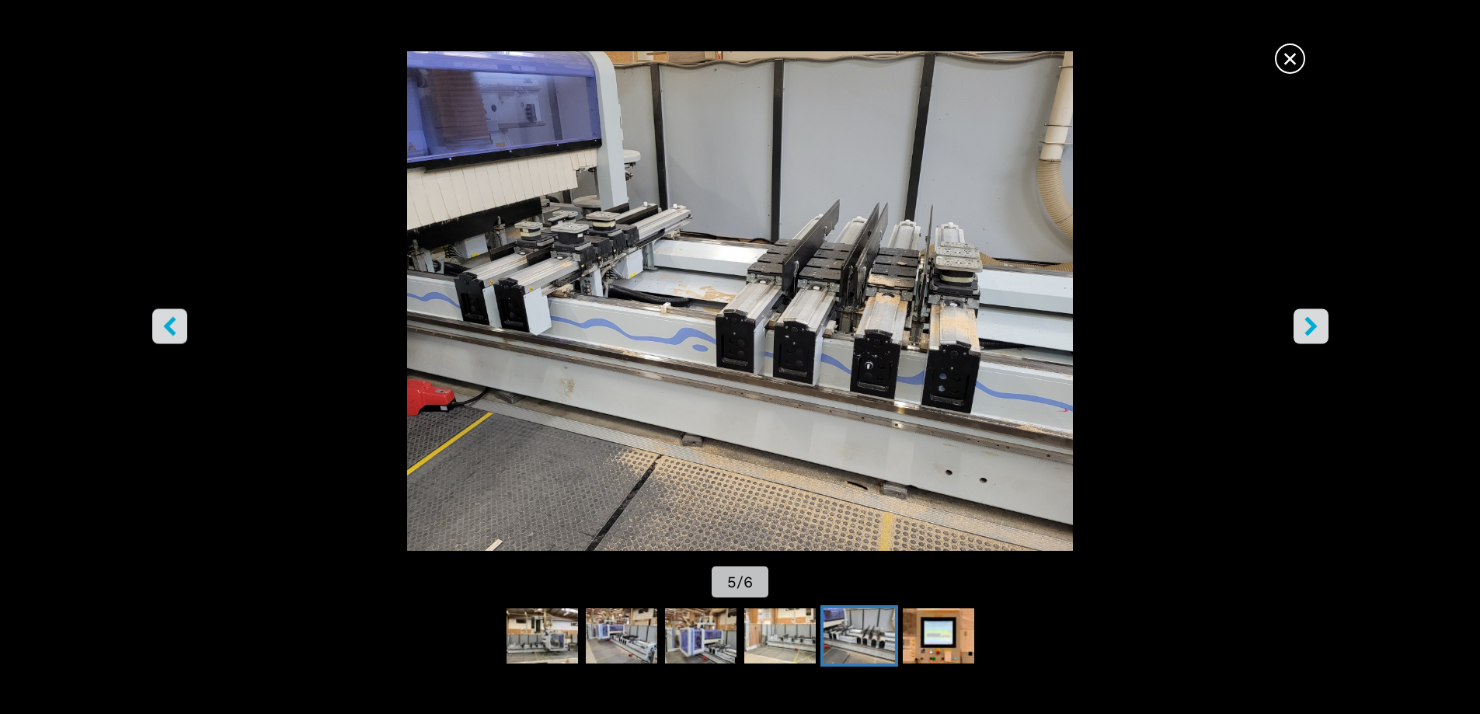
click at [1302, 316] on icon "right-button" at bounding box center [1311, 325] width 19 height 19
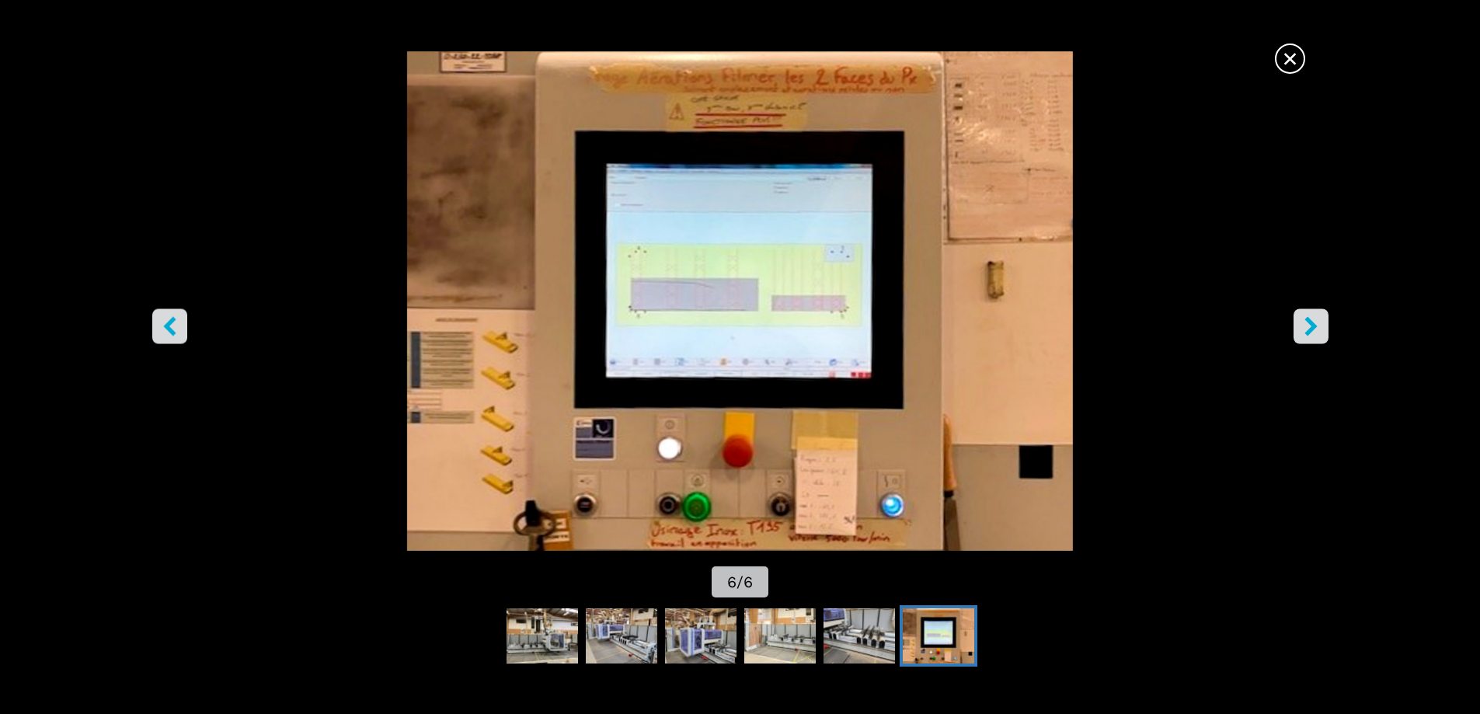
click at [1299, 318] on button "right-button" at bounding box center [1311, 326] width 35 height 35
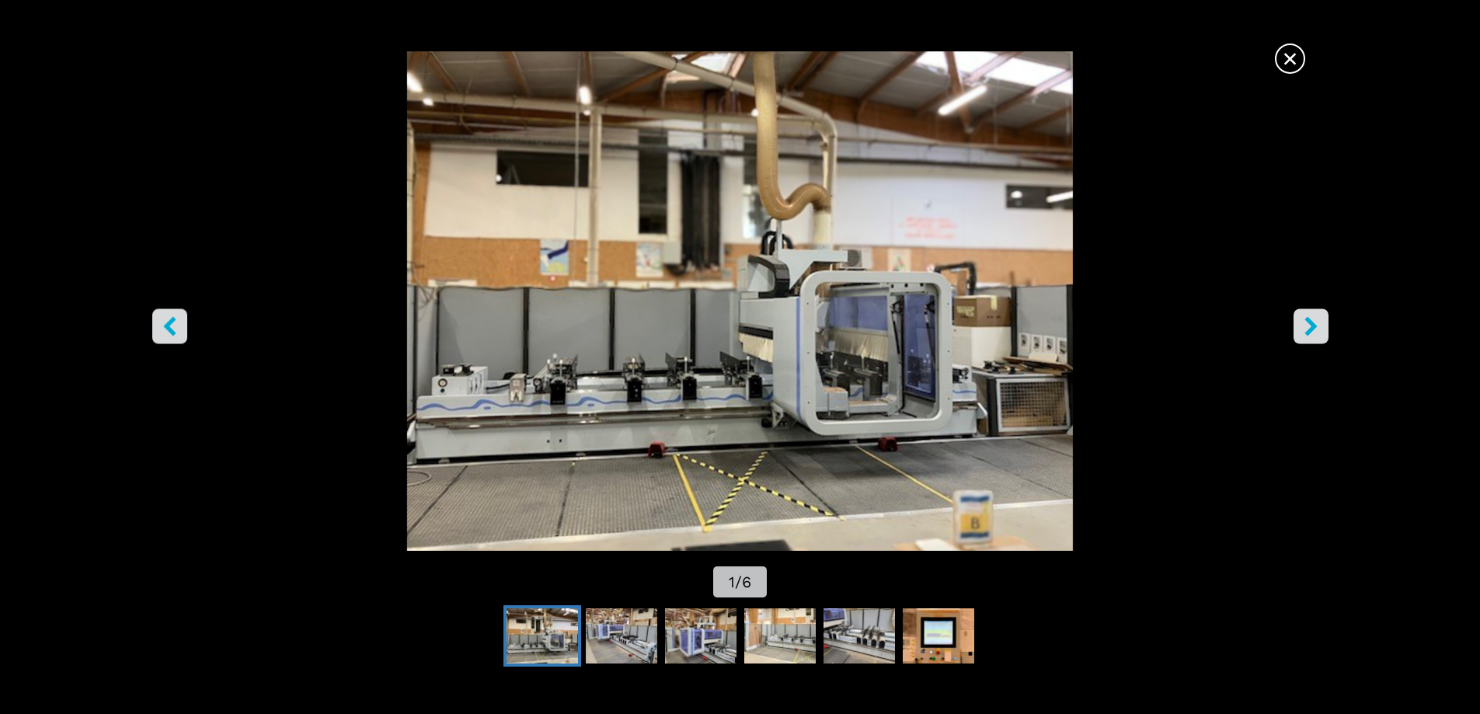
click at [1297, 318] on button "right-button" at bounding box center [1311, 326] width 35 height 35
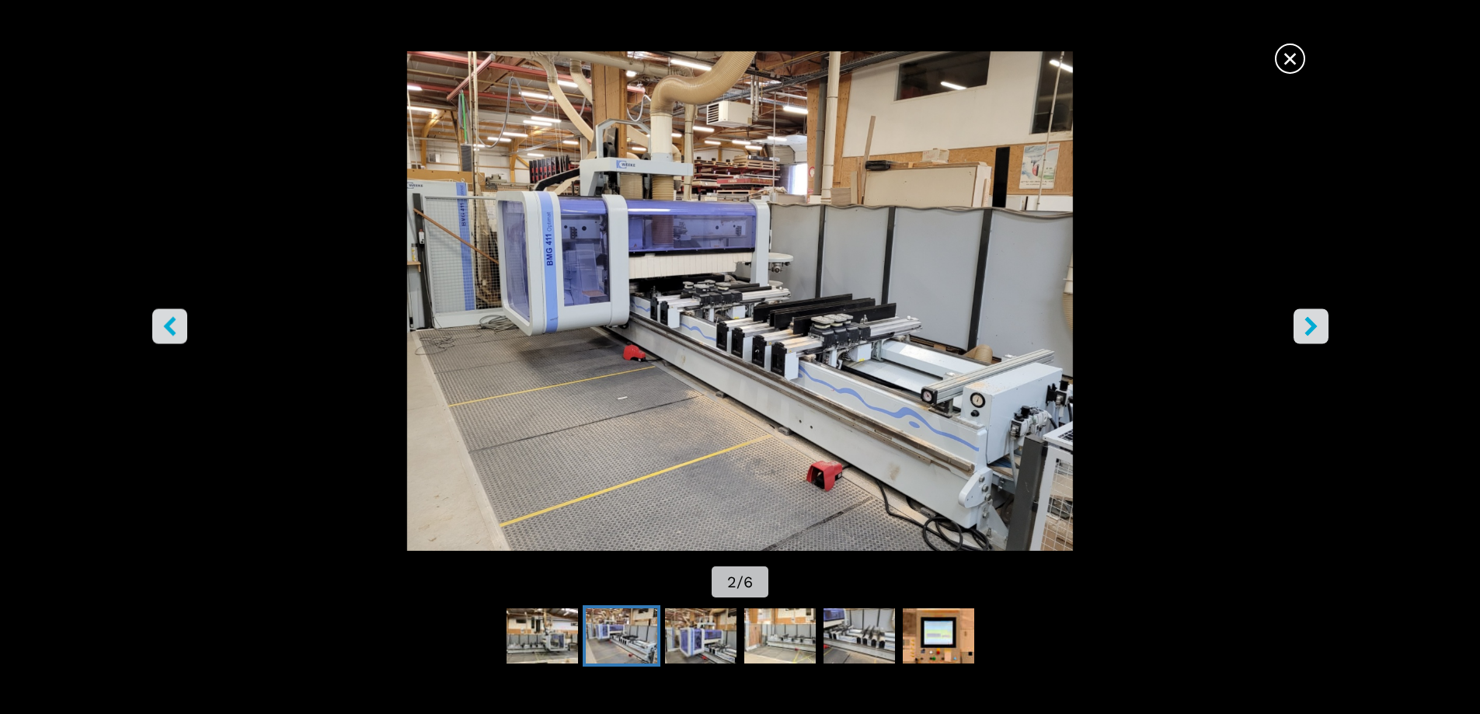
click at [1294, 320] on button "right-button" at bounding box center [1311, 326] width 35 height 35
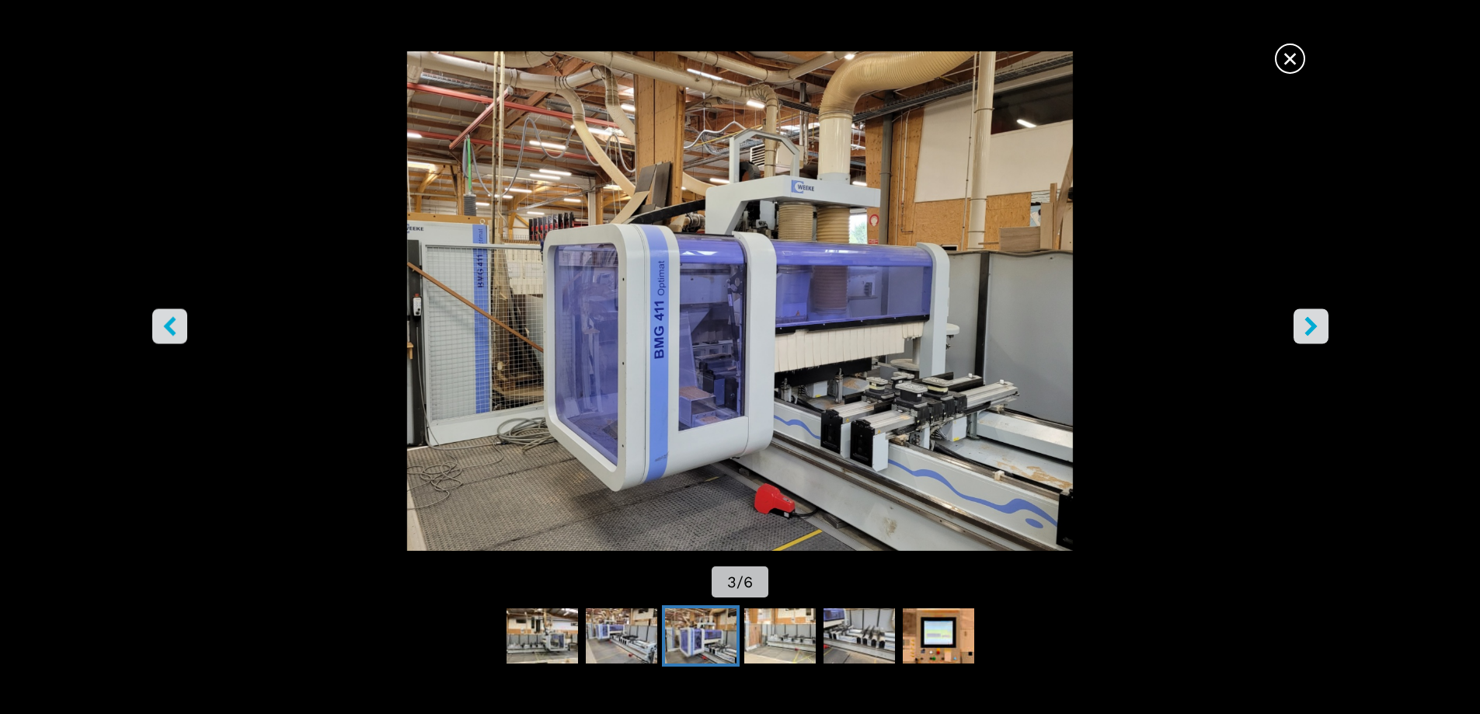
click at [1283, 321] on img "Go to Slide 3" at bounding box center [740, 301] width 1333 height 500
click at [1290, 52] on span "×" at bounding box center [1290, 55] width 27 height 27
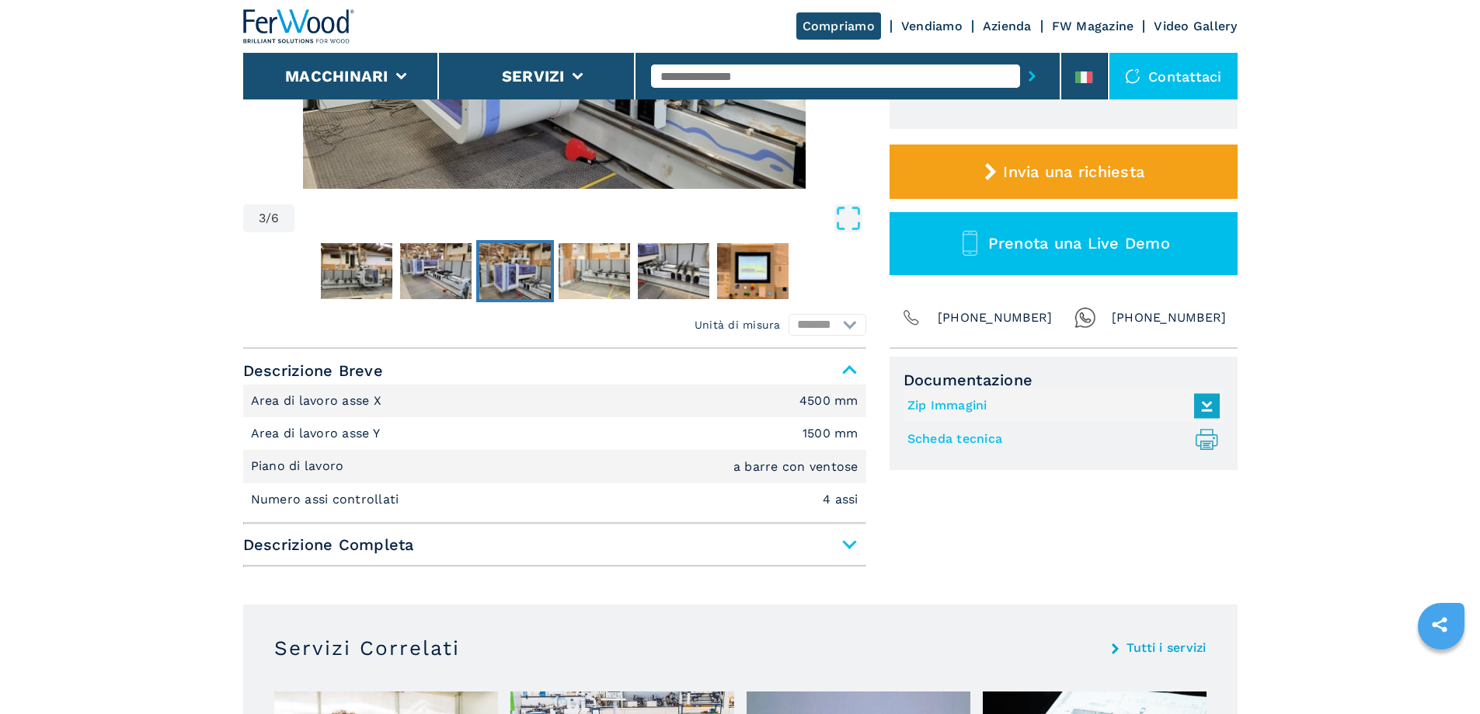
scroll to position [466, 0]
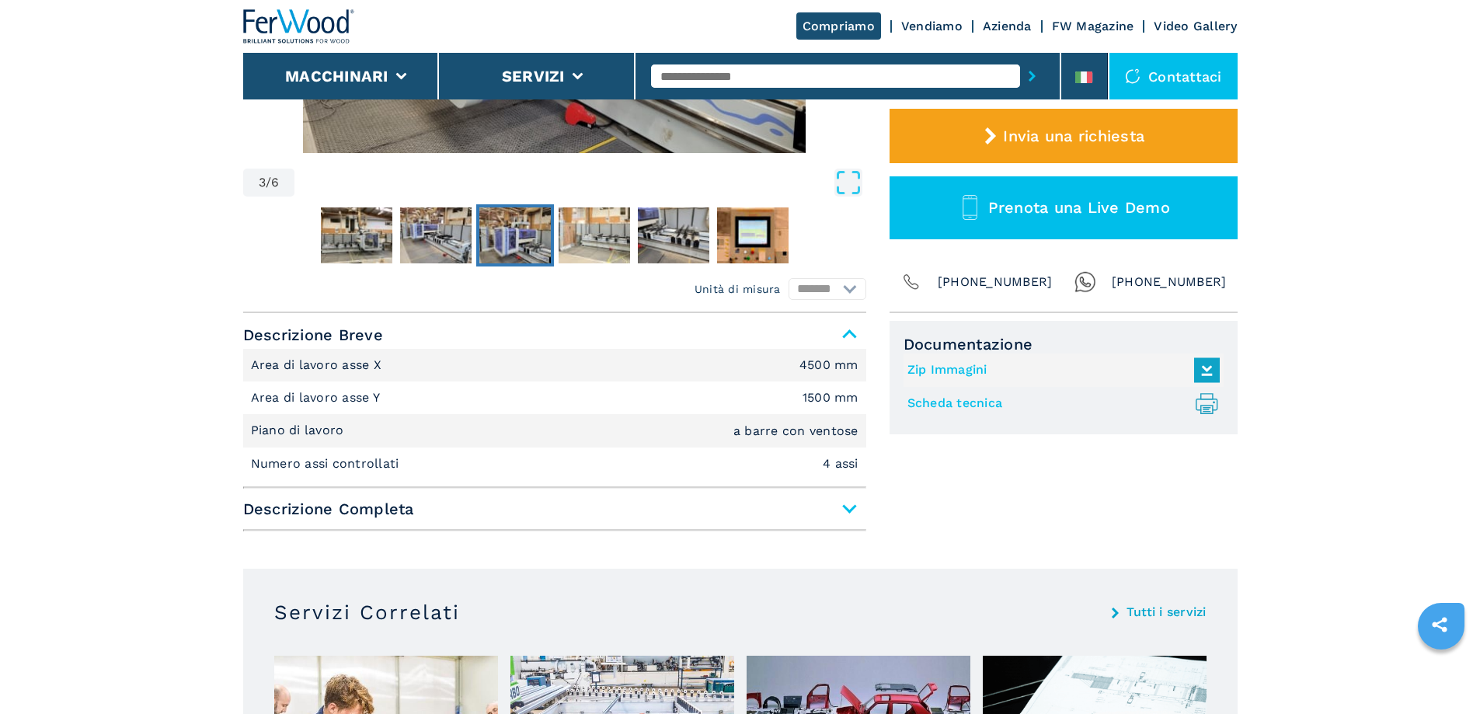
click at [845, 507] on span "Descrizione Completa" at bounding box center [554, 509] width 623 height 28
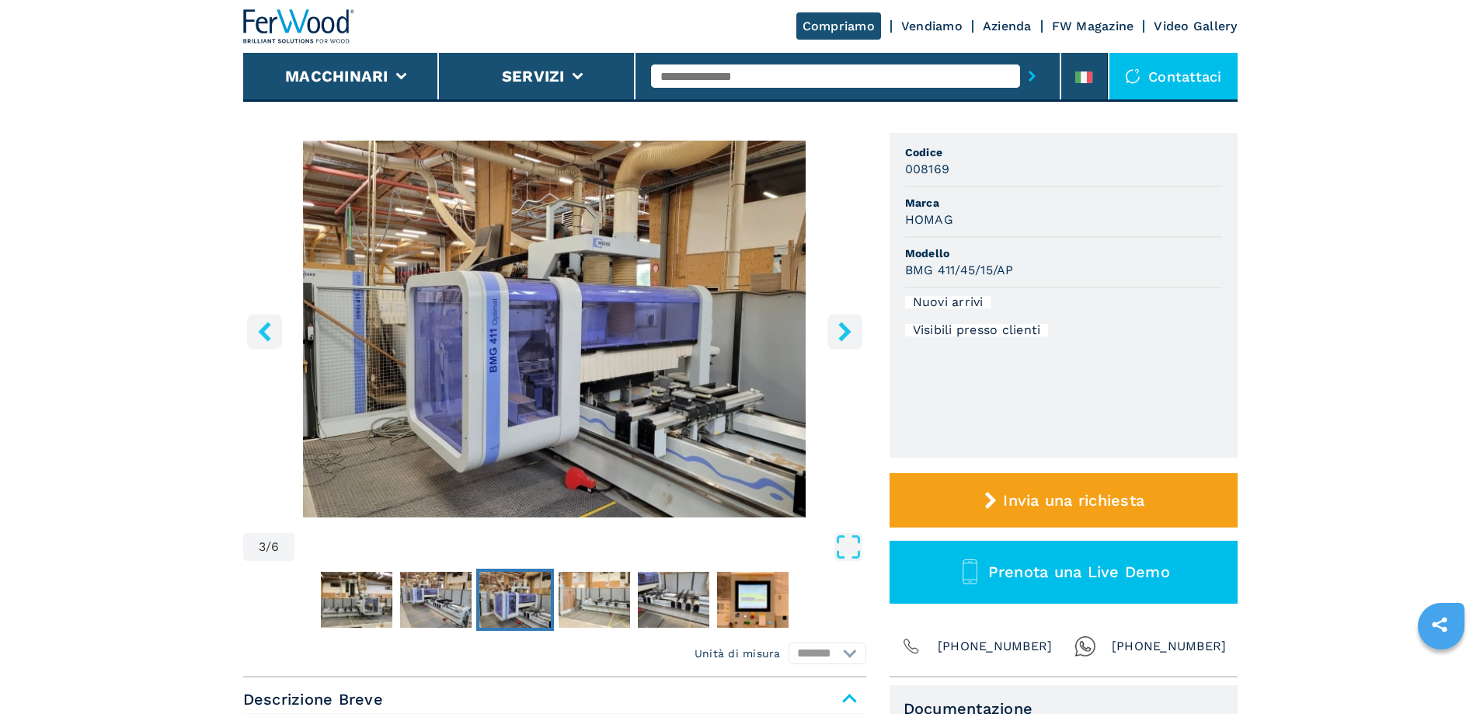
scroll to position [0, 0]
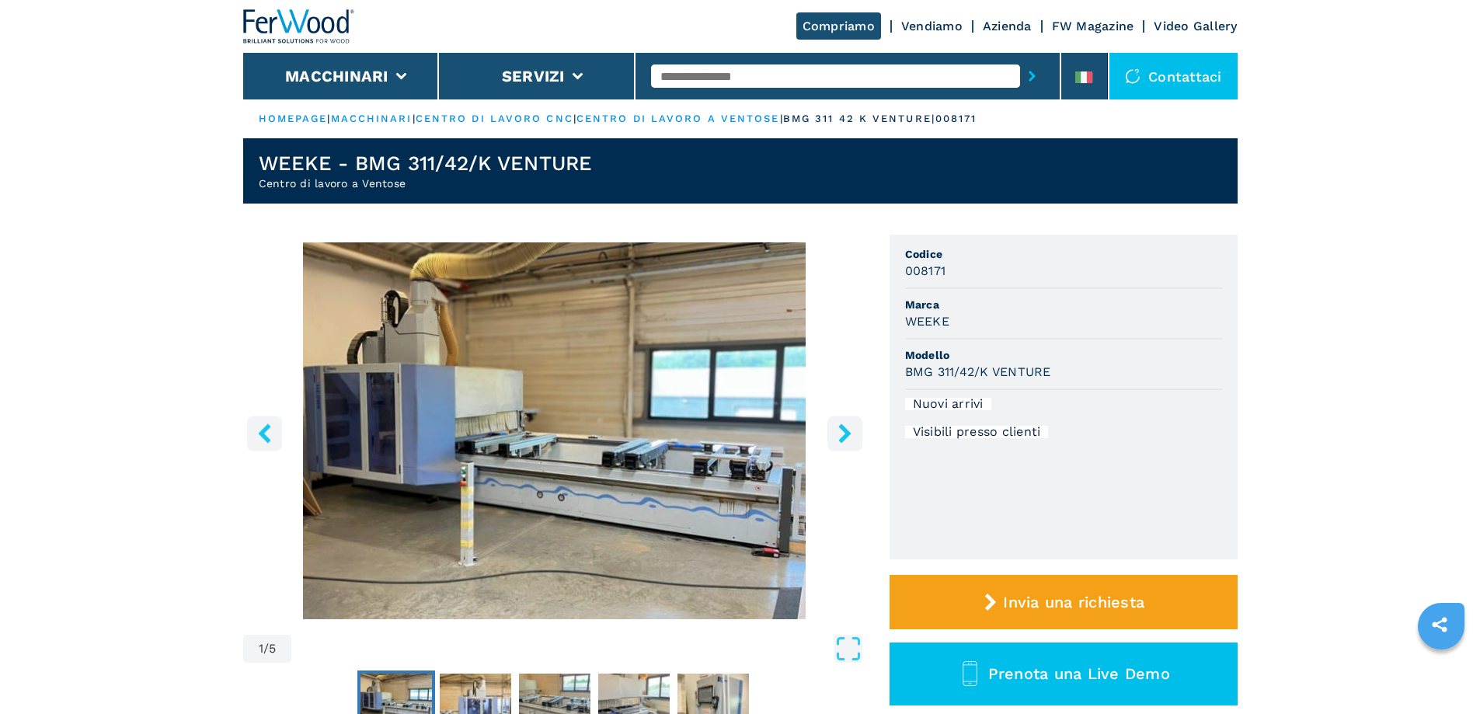
click at [730, 549] on img "Go to Slide 1" at bounding box center [554, 430] width 623 height 377
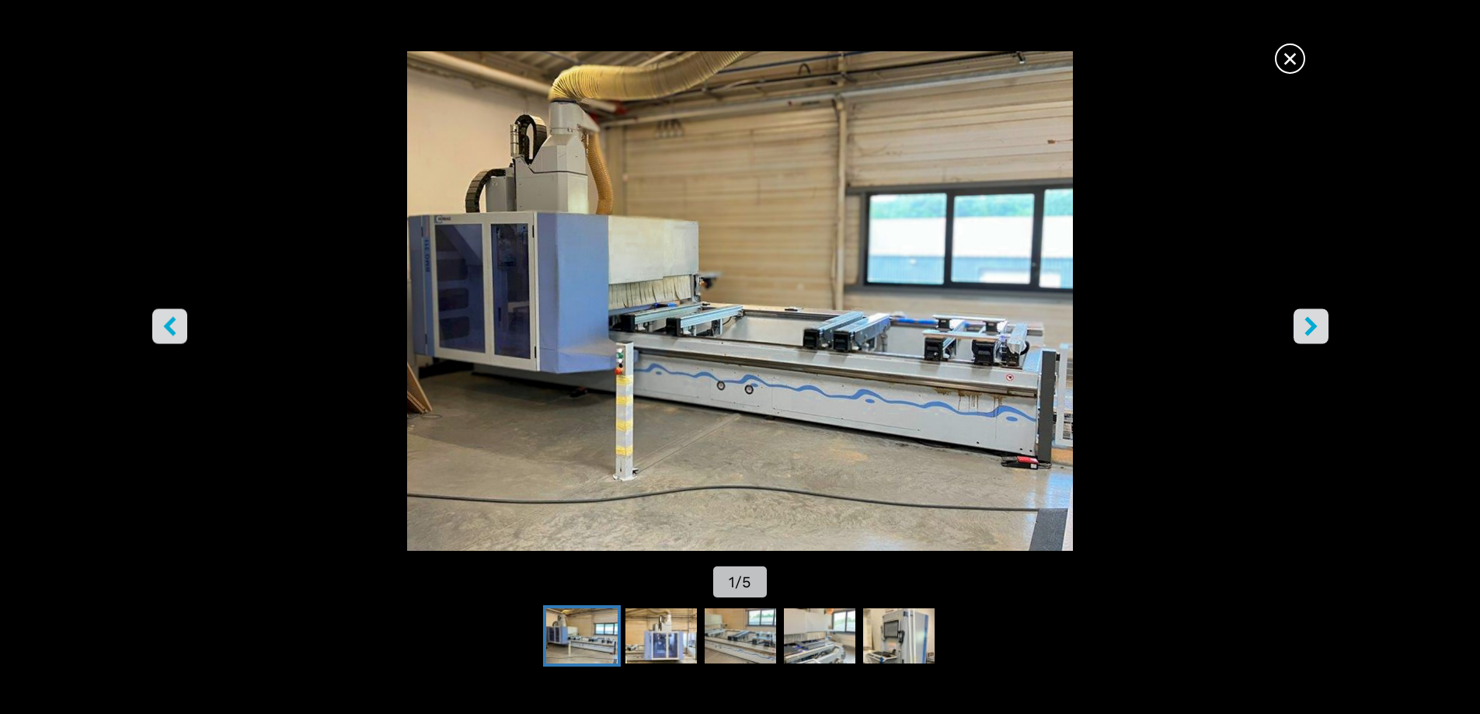
click at [1313, 321] on icon "right-button" at bounding box center [1311, 325] width 19 height 19
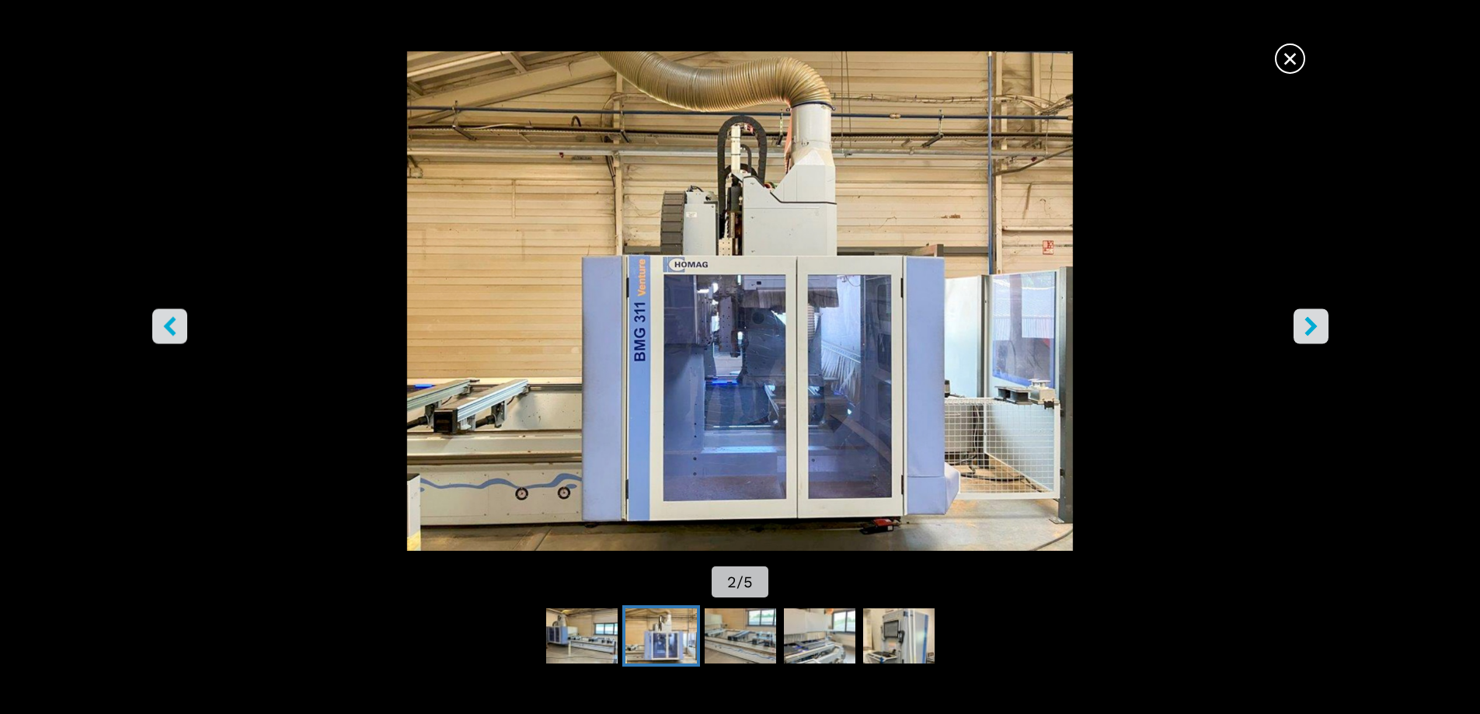
click at [1319, 324] on icon "right-button" at bounding box center [1311, 325] width 19 height 19
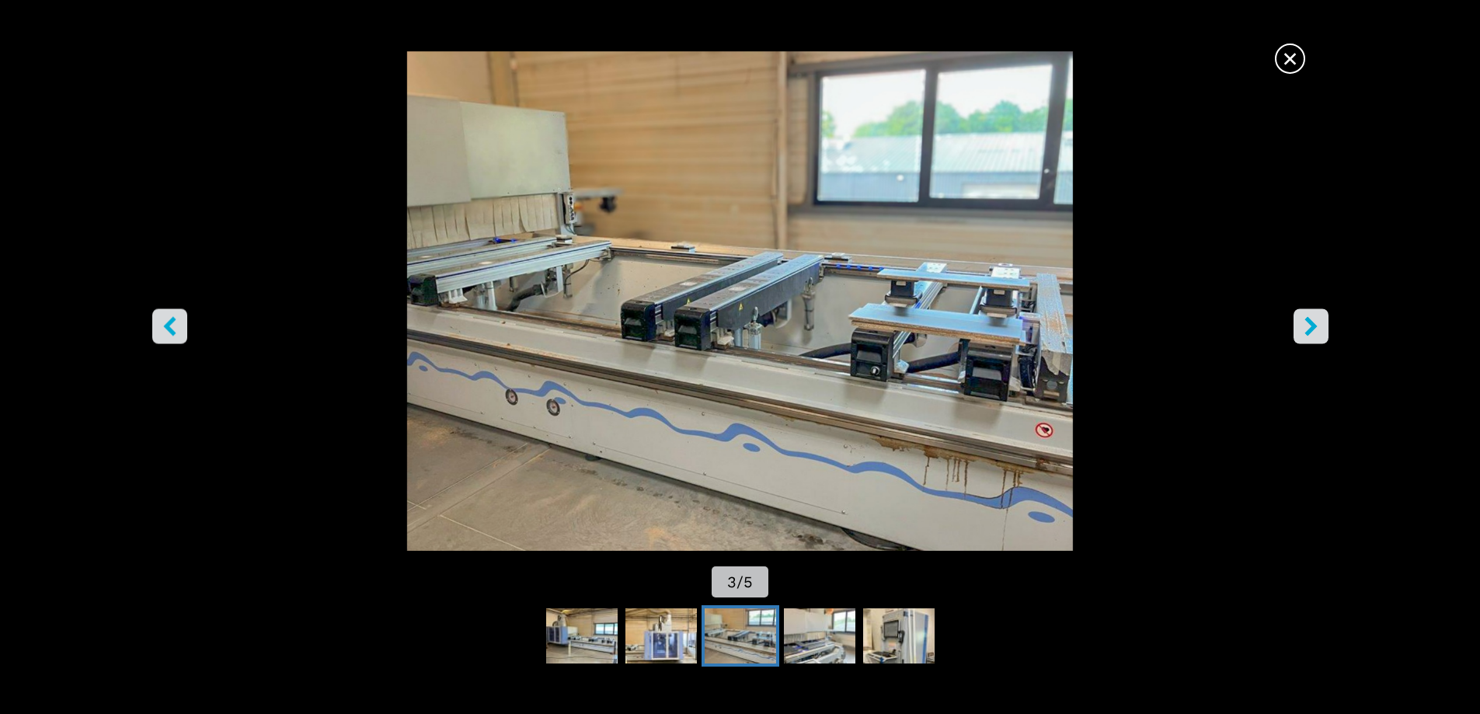
click at [1311, 326] on icon "right-button" at bounding box center [1311, 325] width 12 height 19
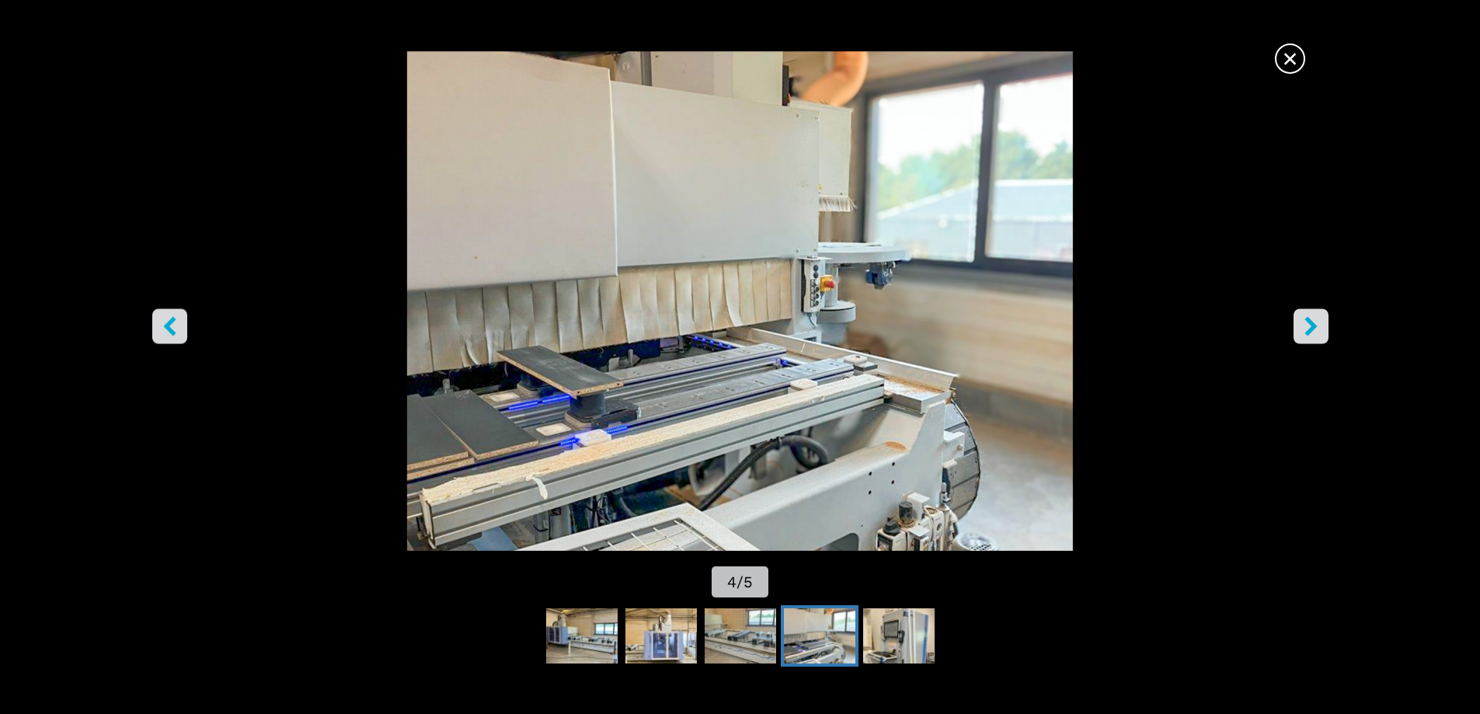
click at [1309, 326] on icon "right-button" at bounding box center [1311, 325] width 19 height 19
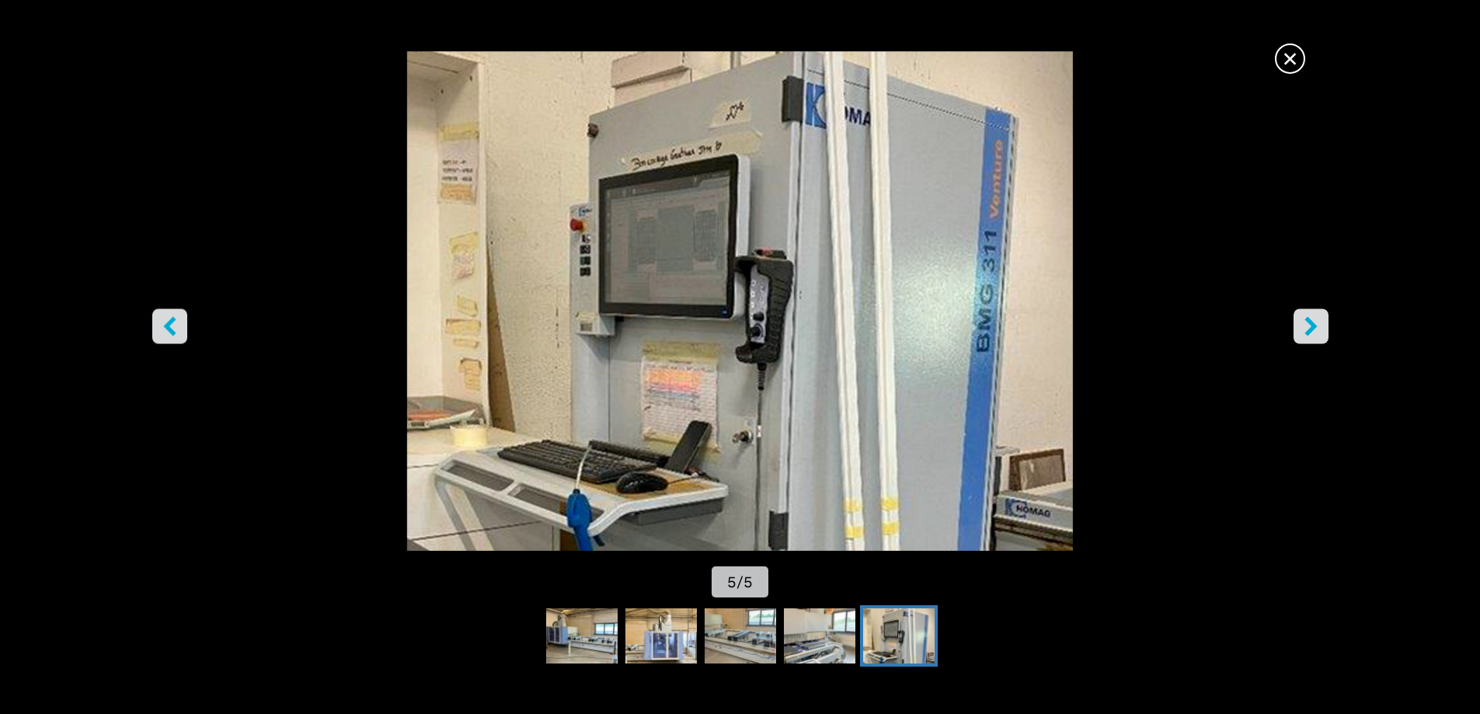
click at [1305, 325] on icon "right-button" at bounding box center [1311, 325] width 19 height 19
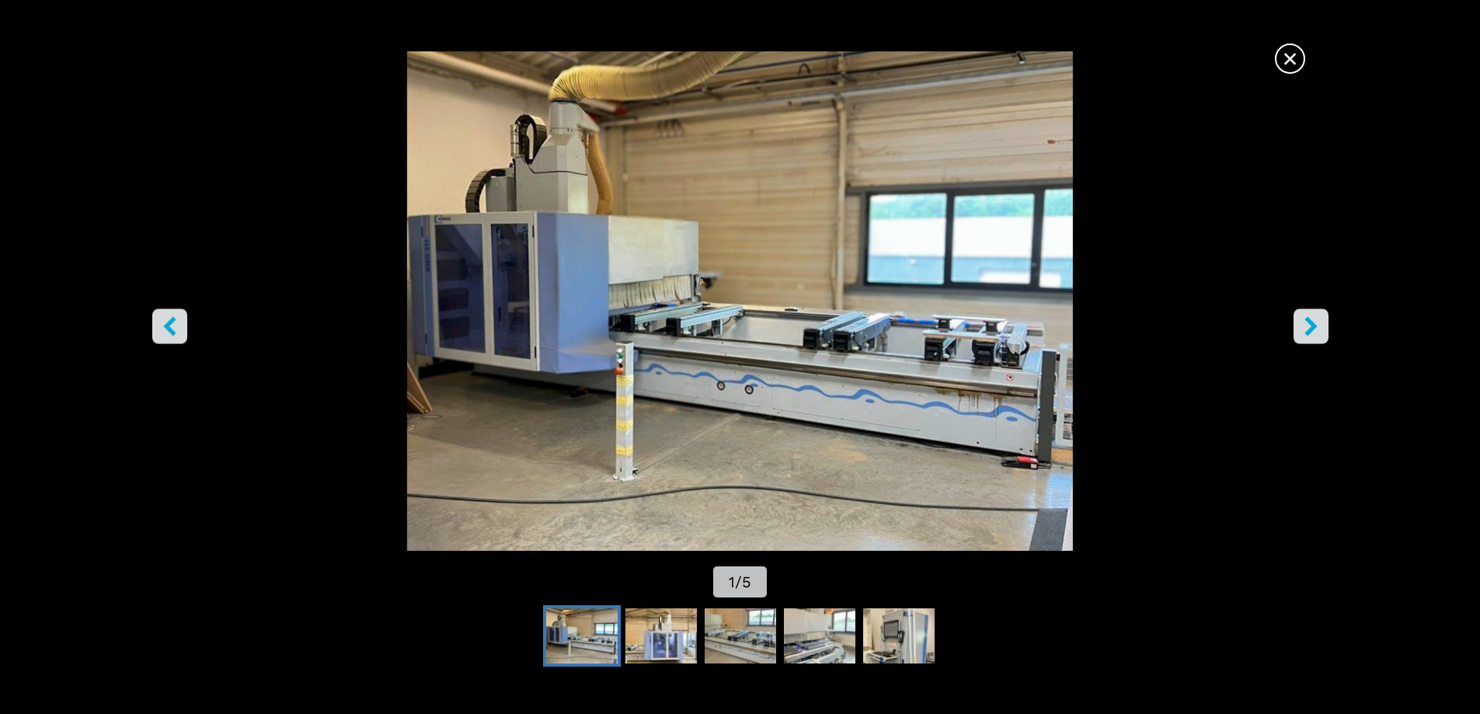
click at [1294, 60] on span "×" at bounding box center [1290, 55] width 27 height 27
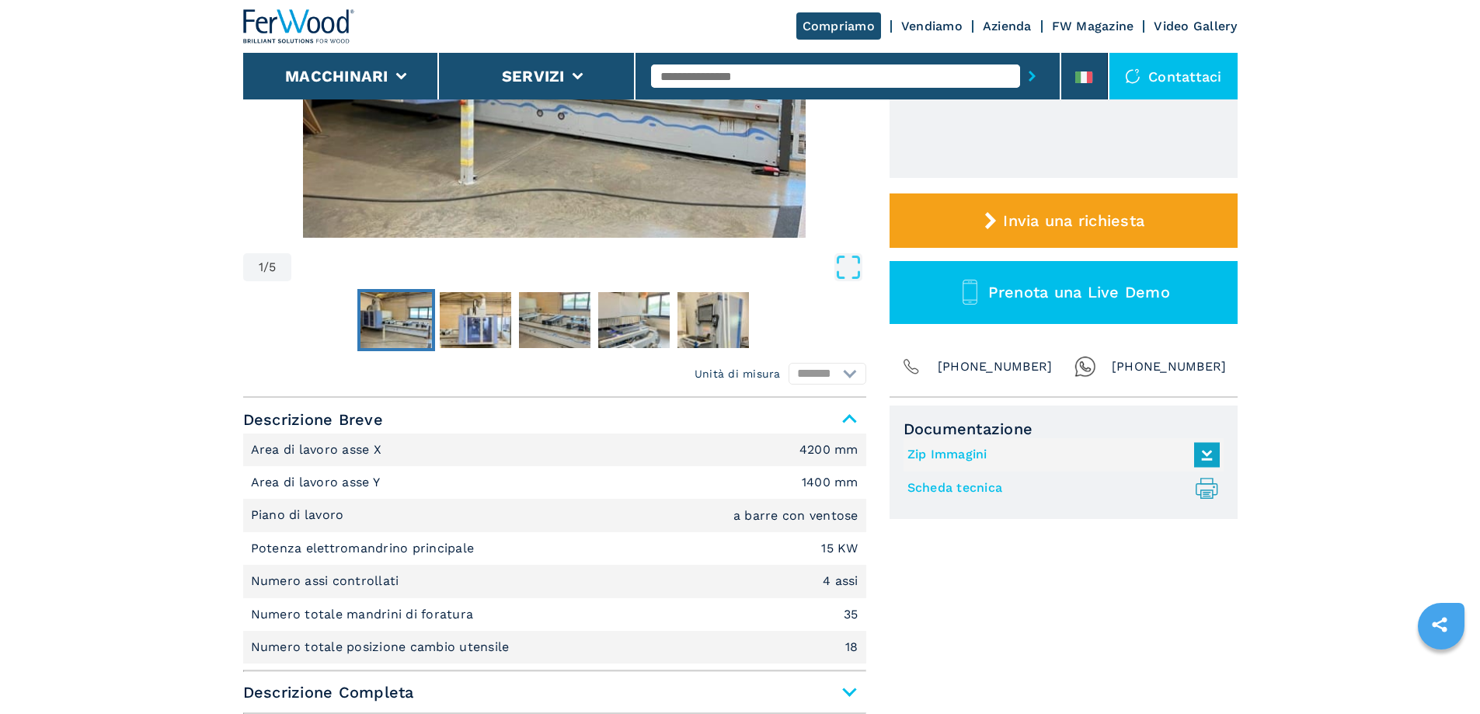
scroll to position [466, 0]
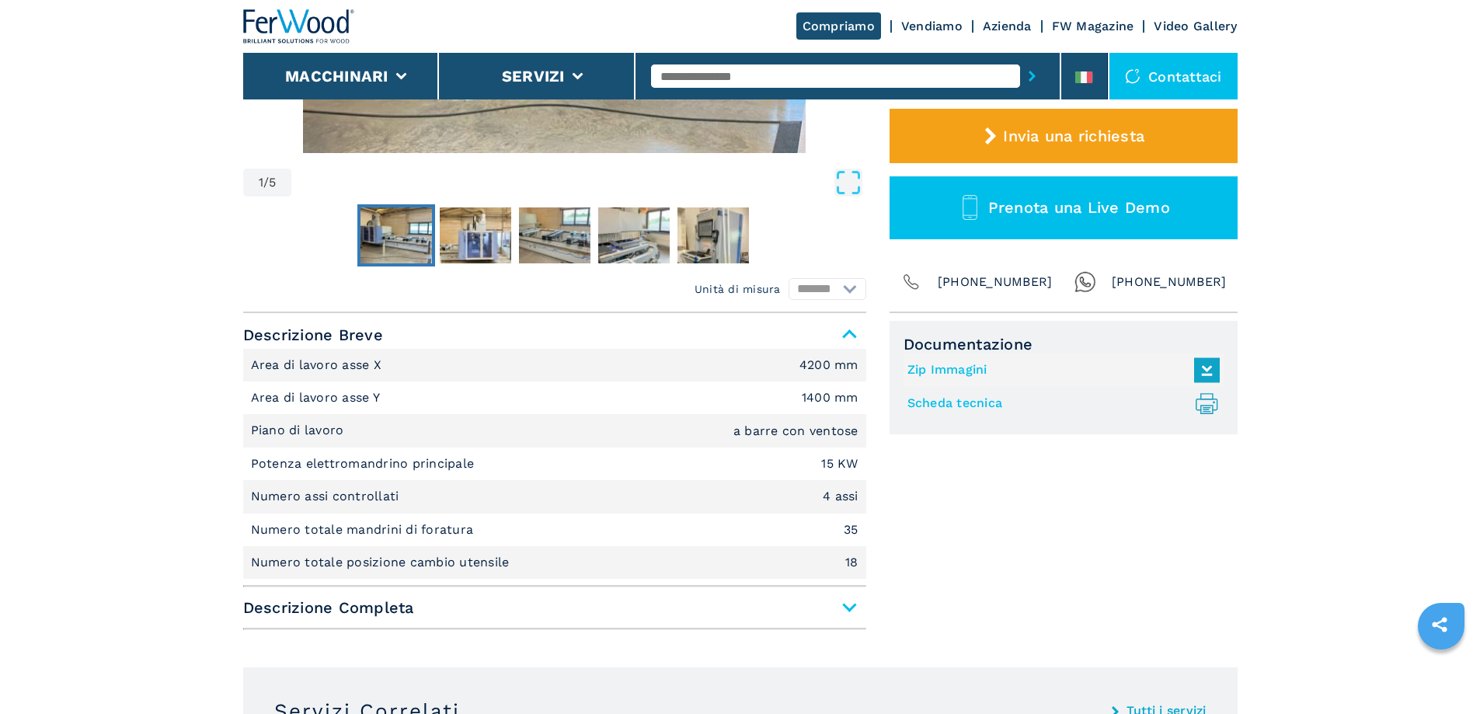
click at [845, 605] on span "Descrizione Completa" at bounding box center [554, 608] width 623 height 28
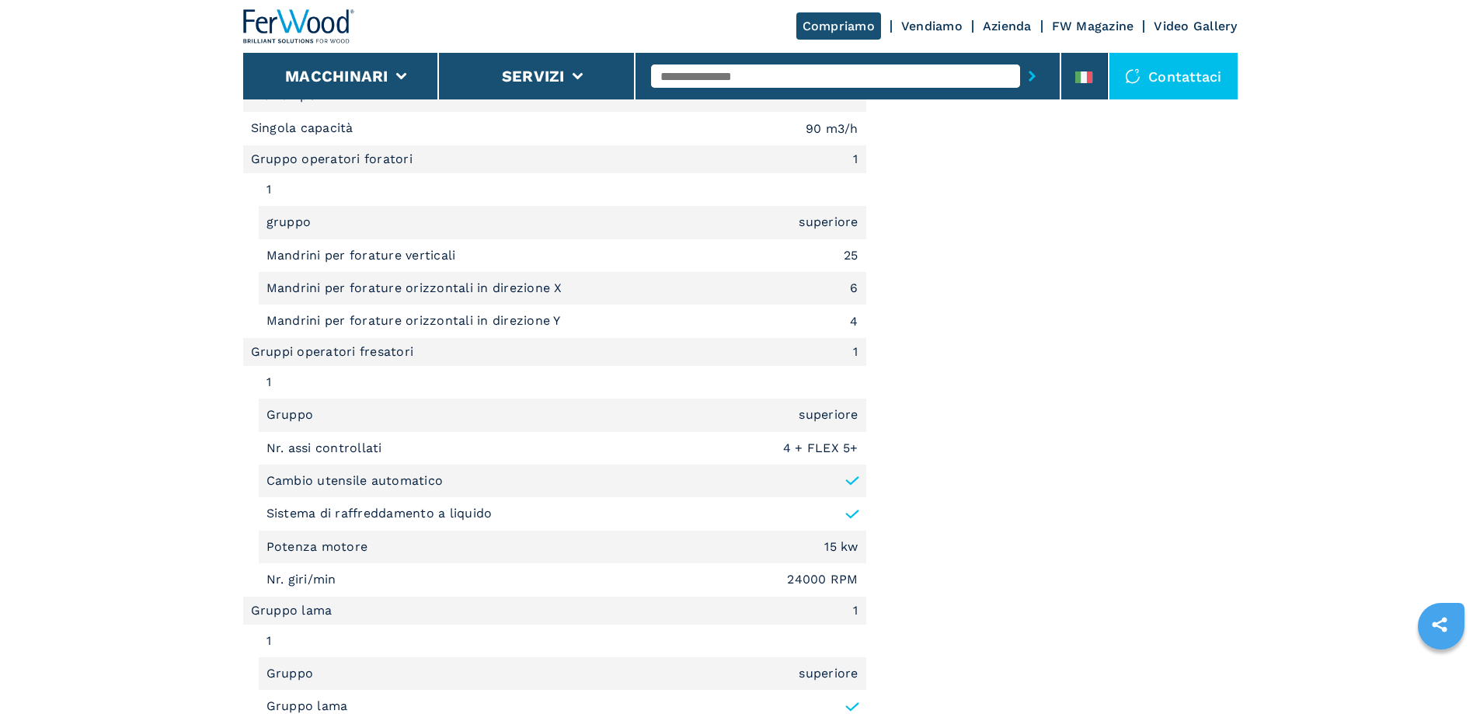
scroll to position [1399, 0]
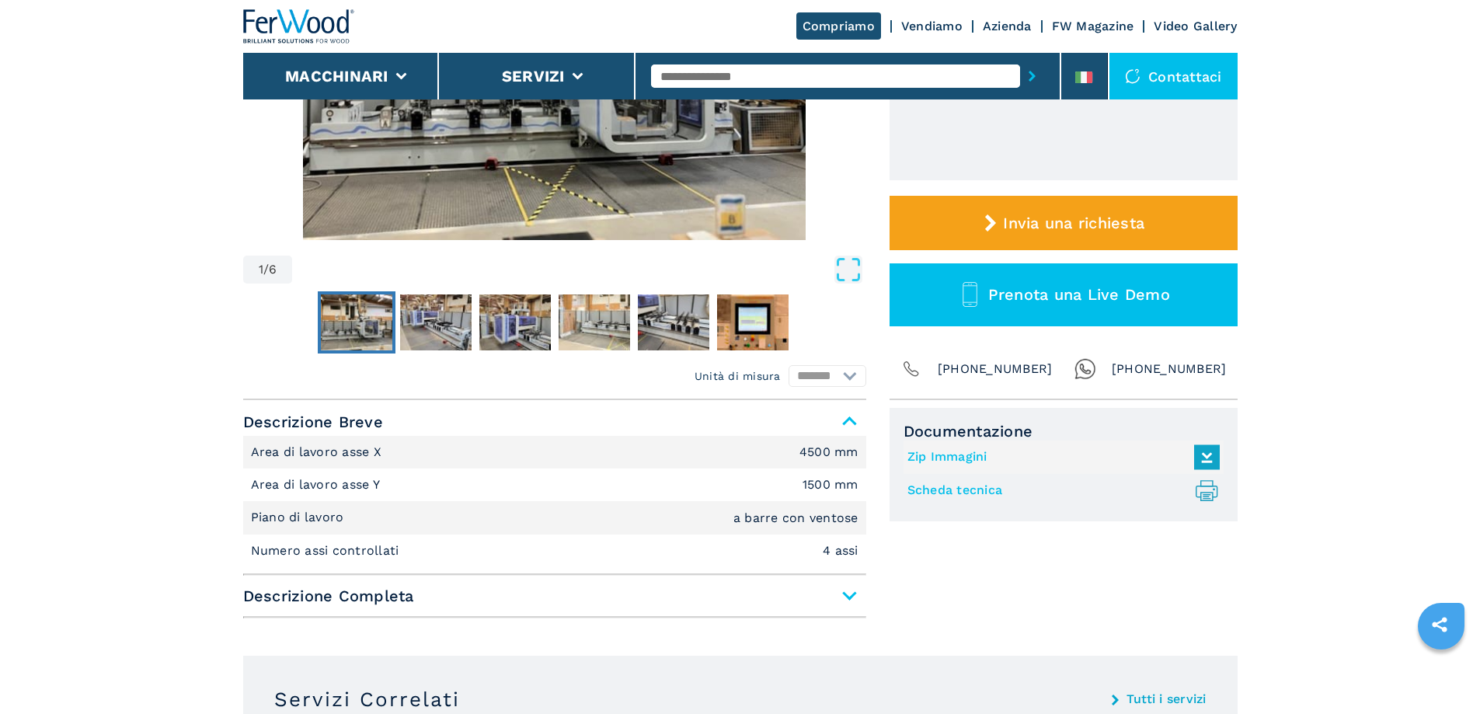
scroll to position [389, 0]
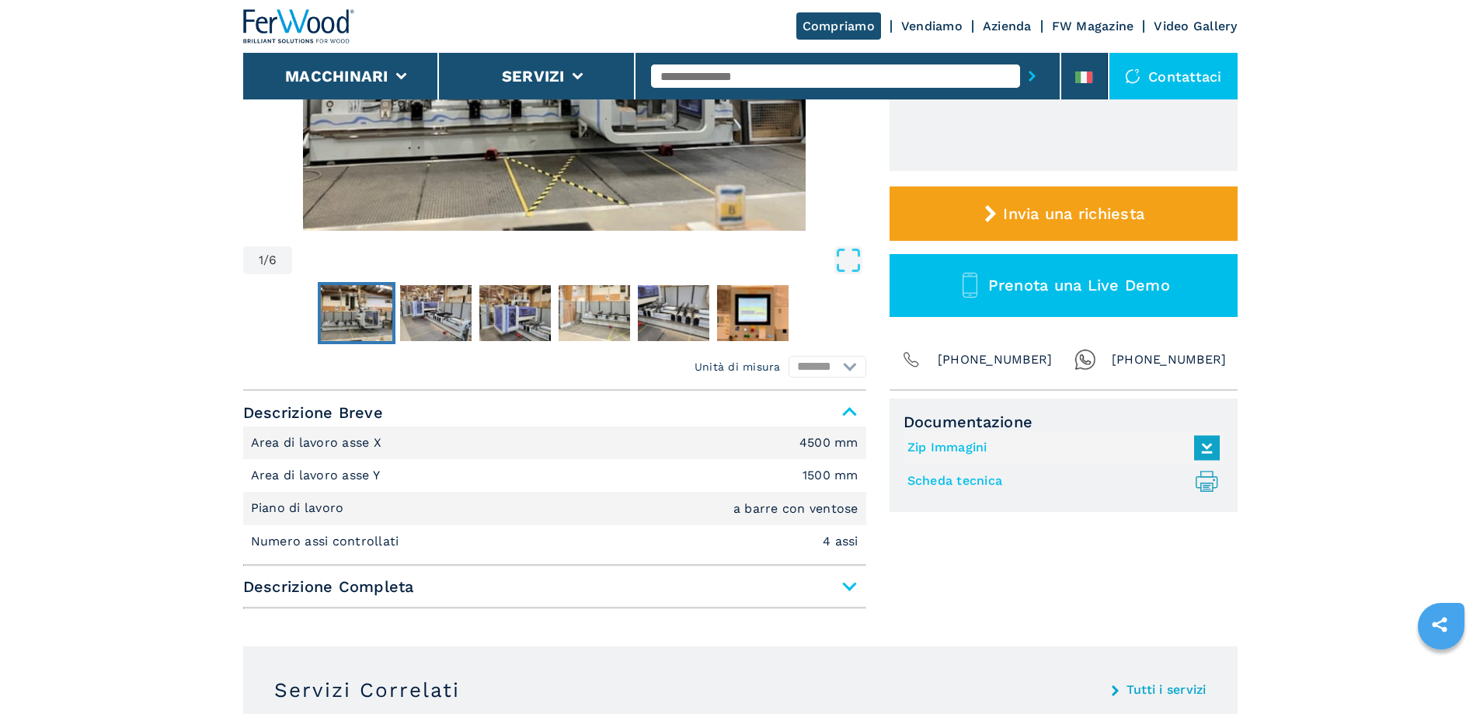
click at [845, 586] on span "Descrizione Completa" at bounding box center [554, 587] width 623 height 28
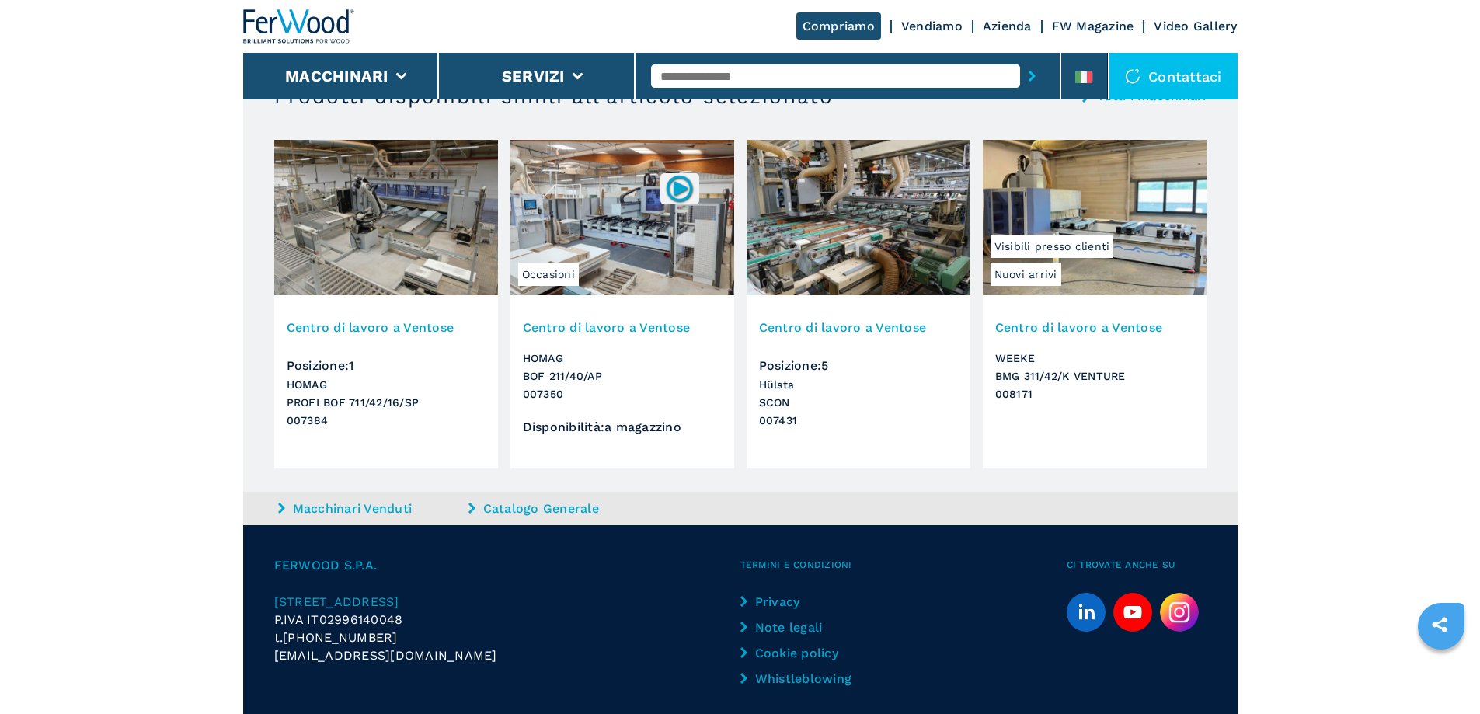
scroll to position [2640, 0]
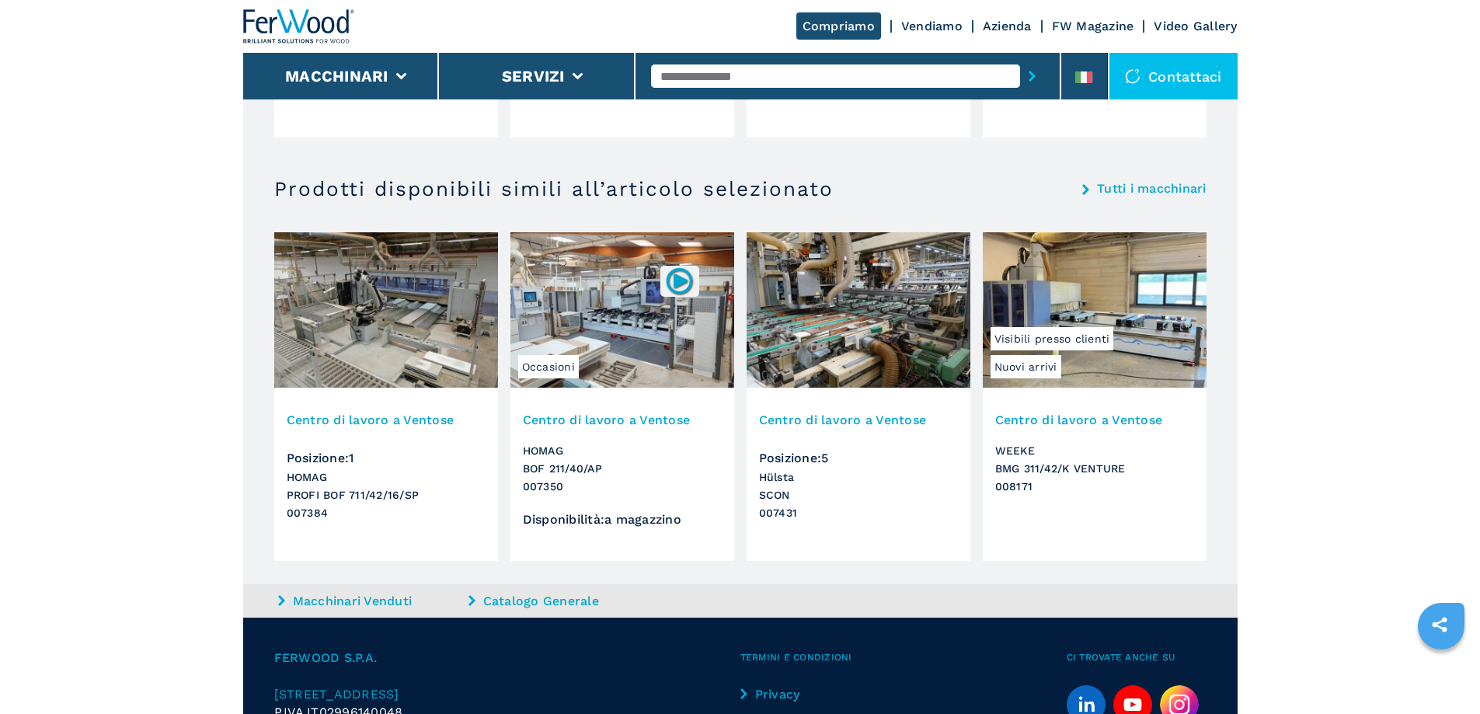
click at [659, 353] on img at bounding box center [623, 309] width 224 height 155
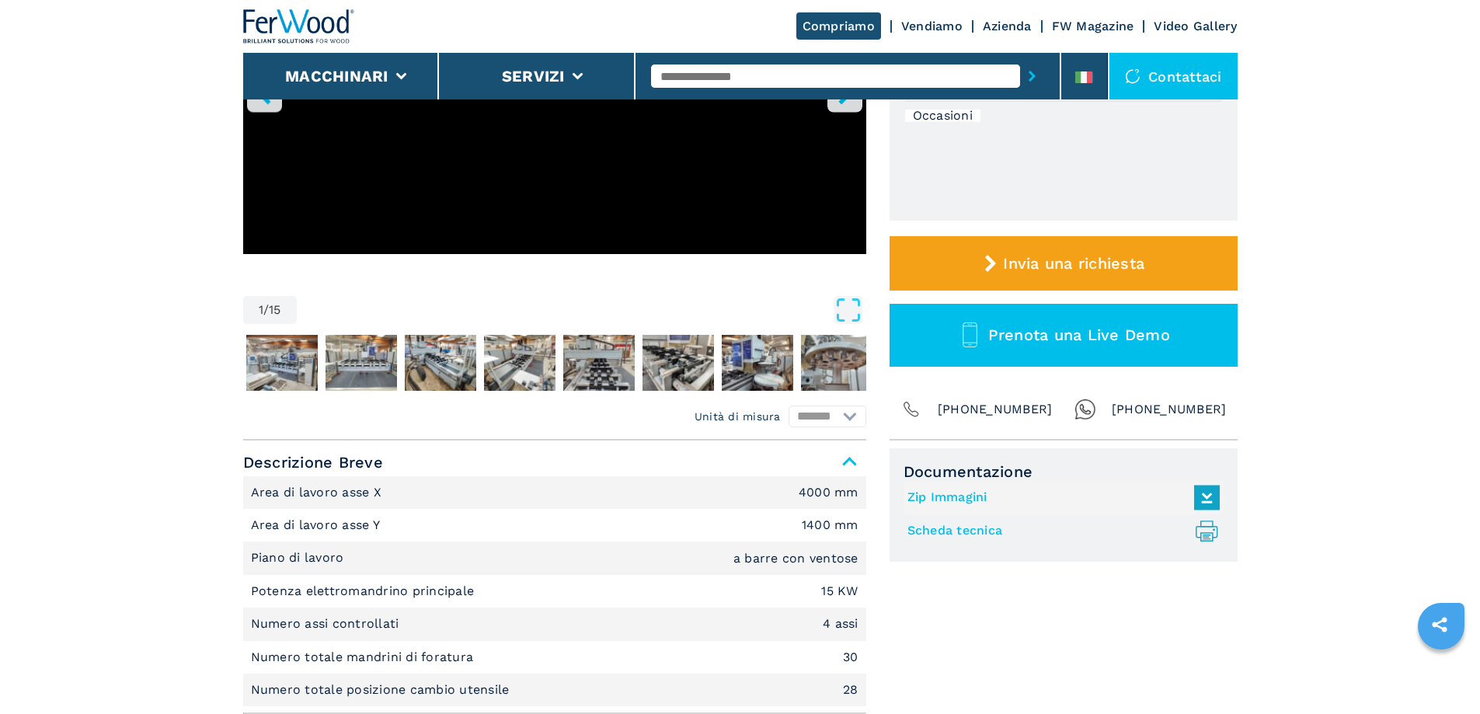
scroll to position [311, 0]
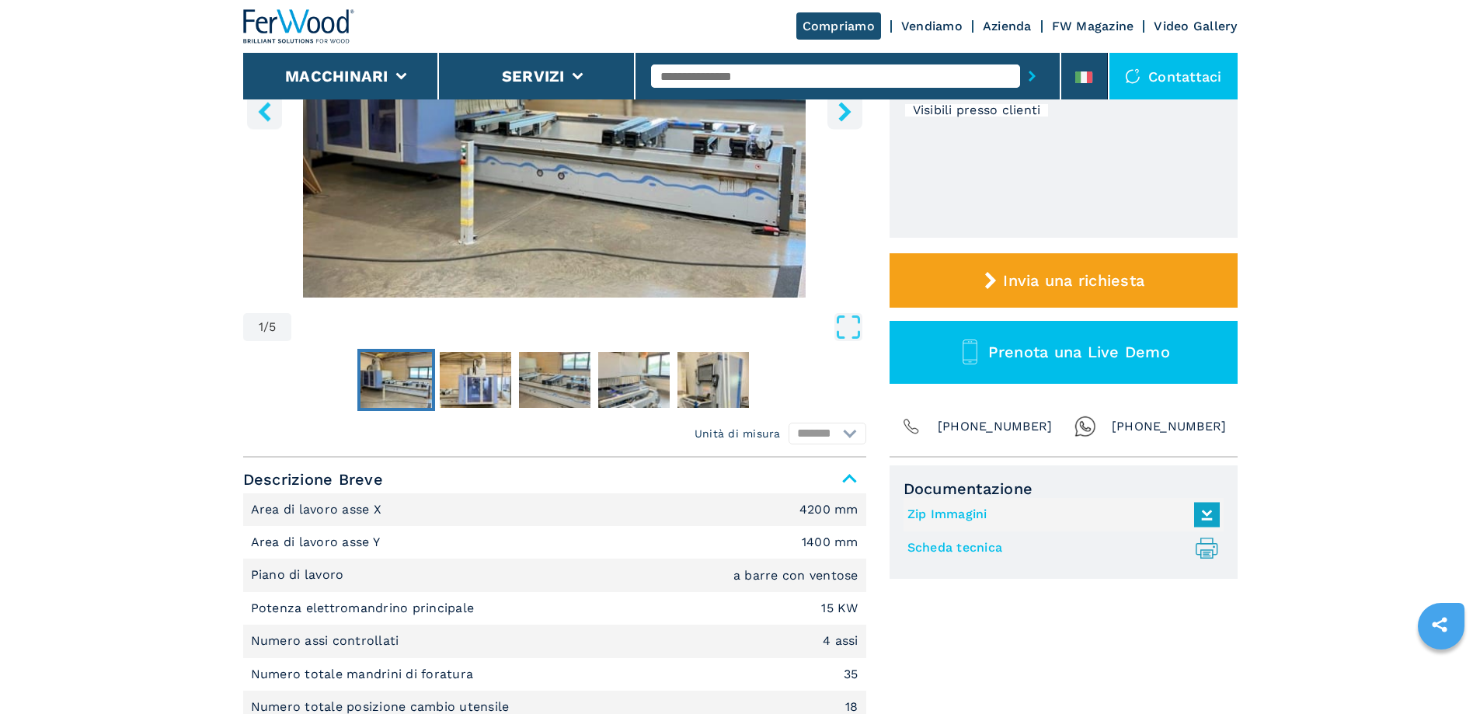
scroll to position [233, 0]
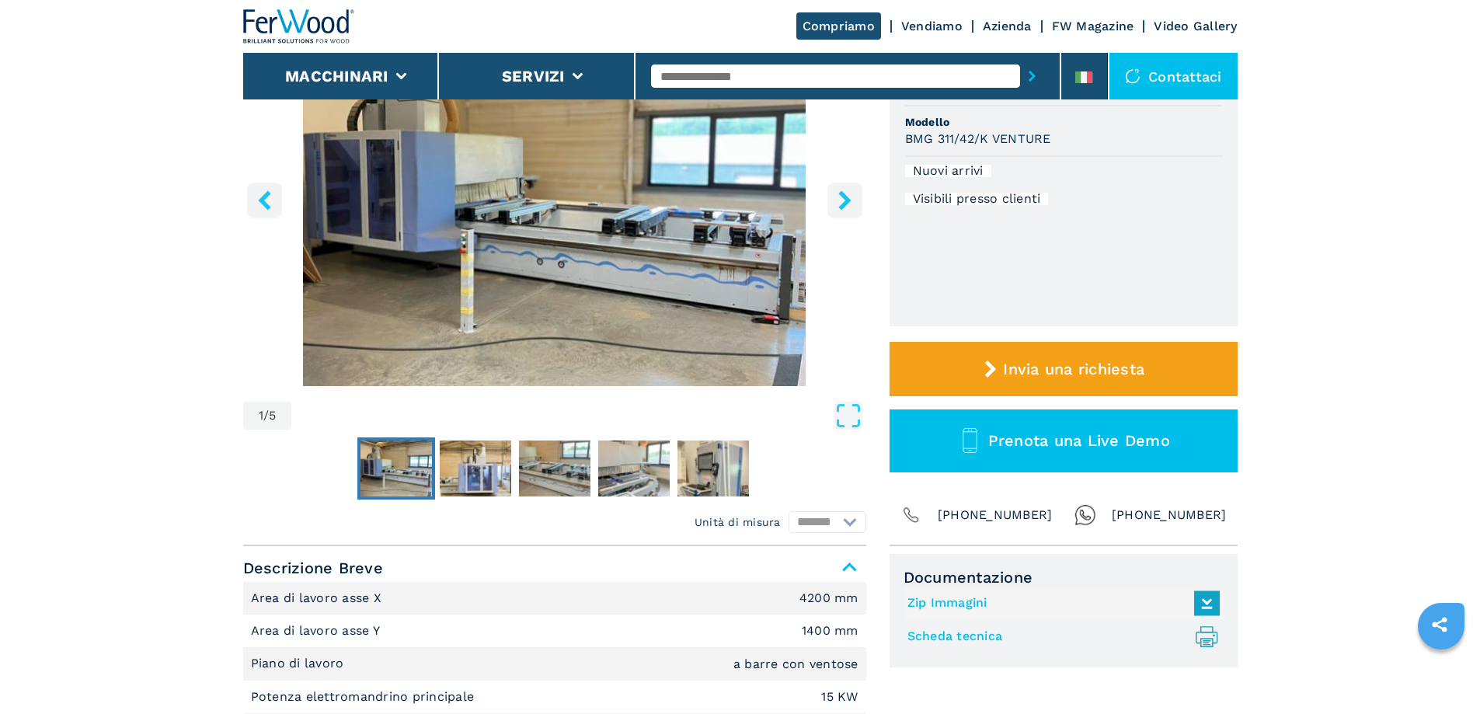
click at [842, 192] on icon "right-button" at bounding box center [844, 199] width 12 height 19
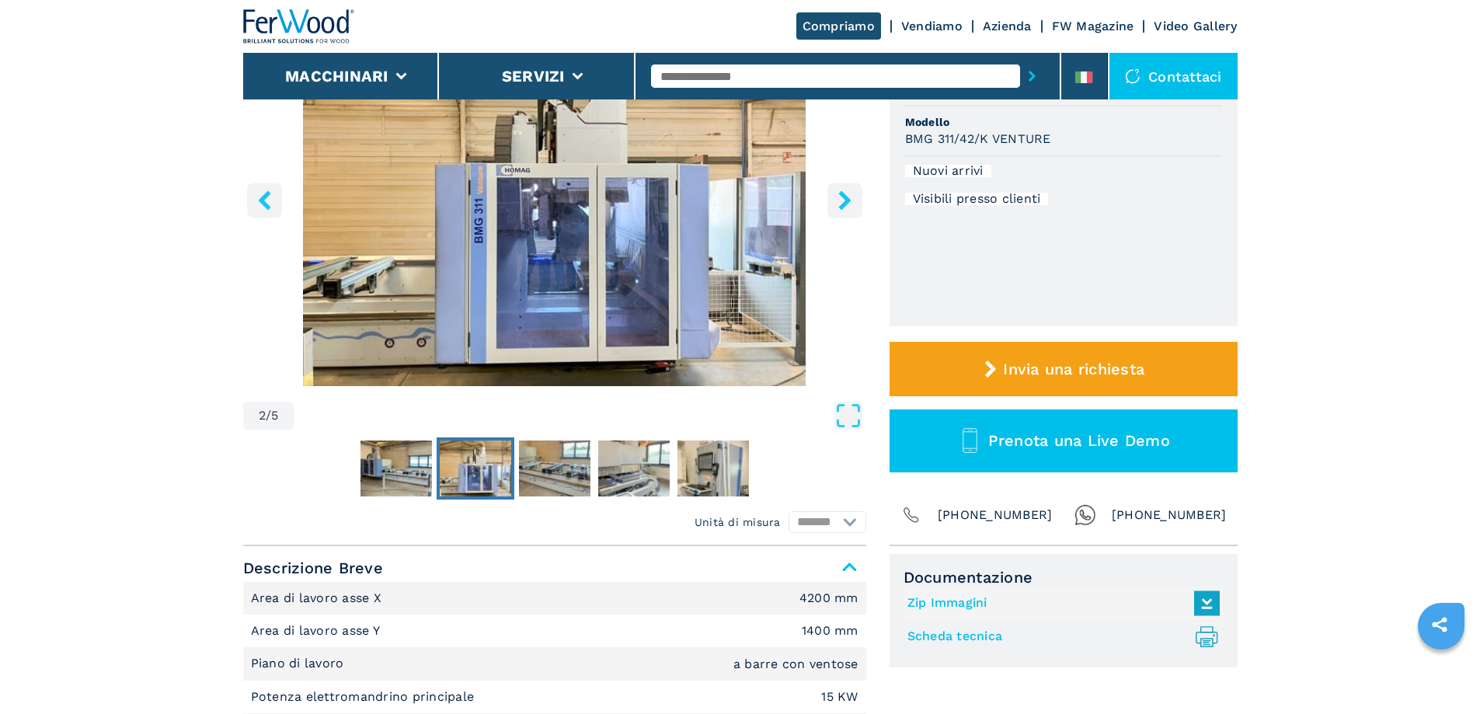
click at [842, 191] on icon "right-button" at bounding box center [844, 199] width 12 height 19
click at [845, 203] on icon "right-button" at bounding box center [844, 199] width 12 height 19
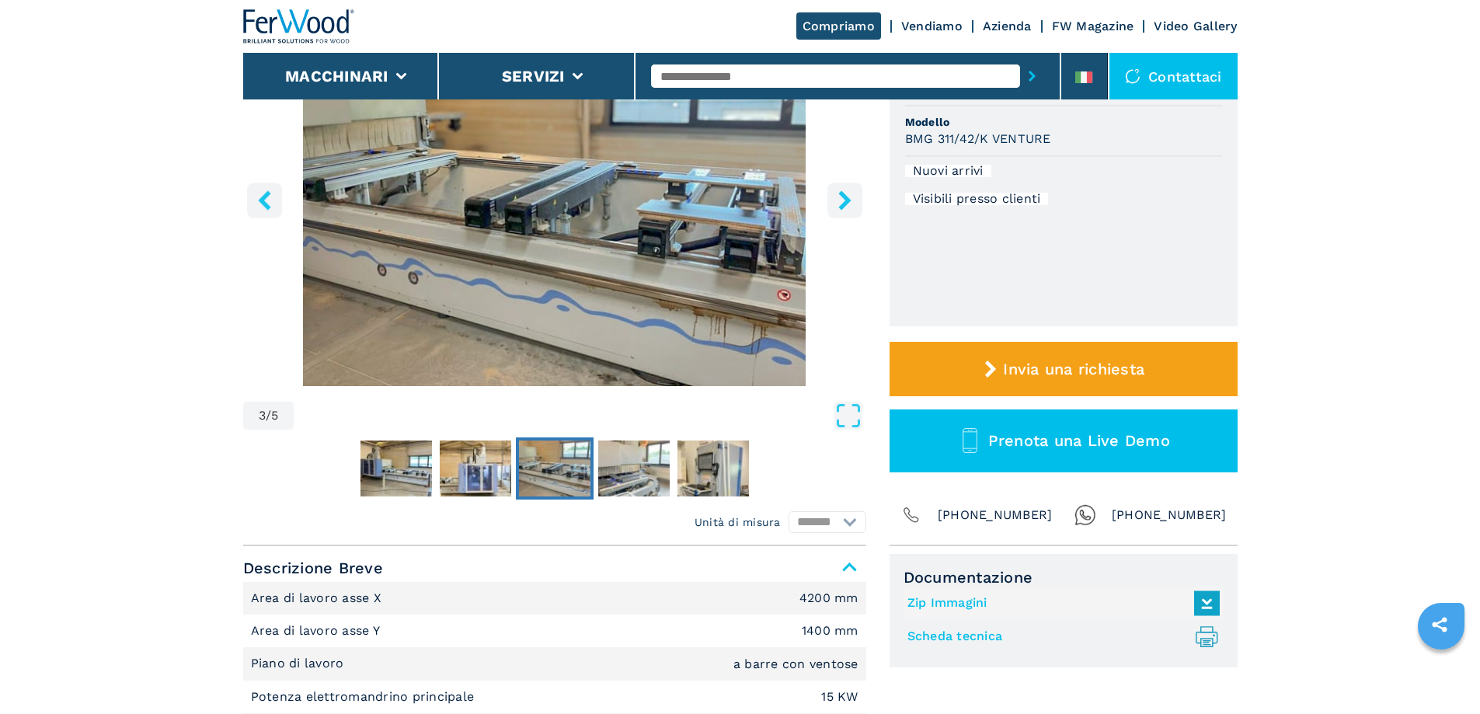
click at [843, 204] on icon "right-button" at bounding box center [844, 199] width 12 height 19
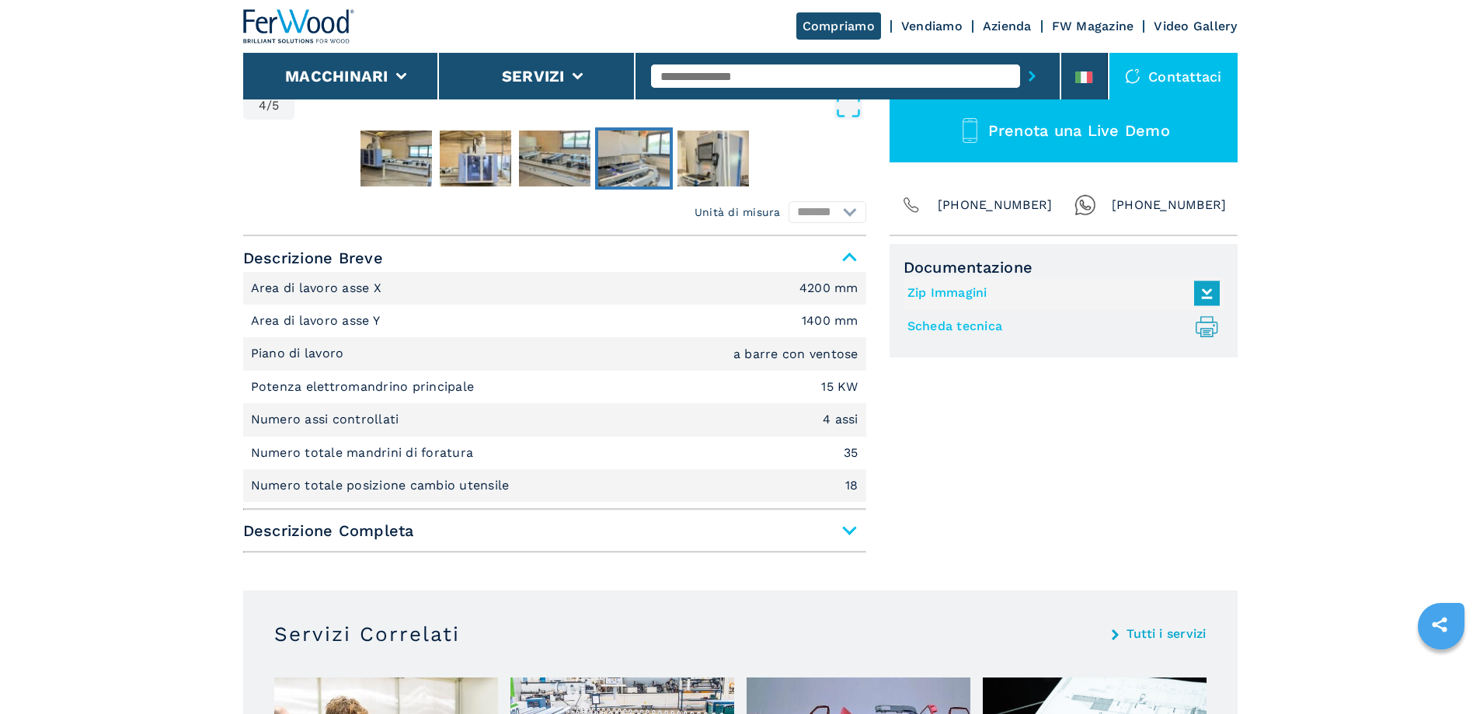
scroll to position [544, 0]
click at [849, 528] on span "Descrizione Completa" at bounding box center [554, 530] width 623 height 28
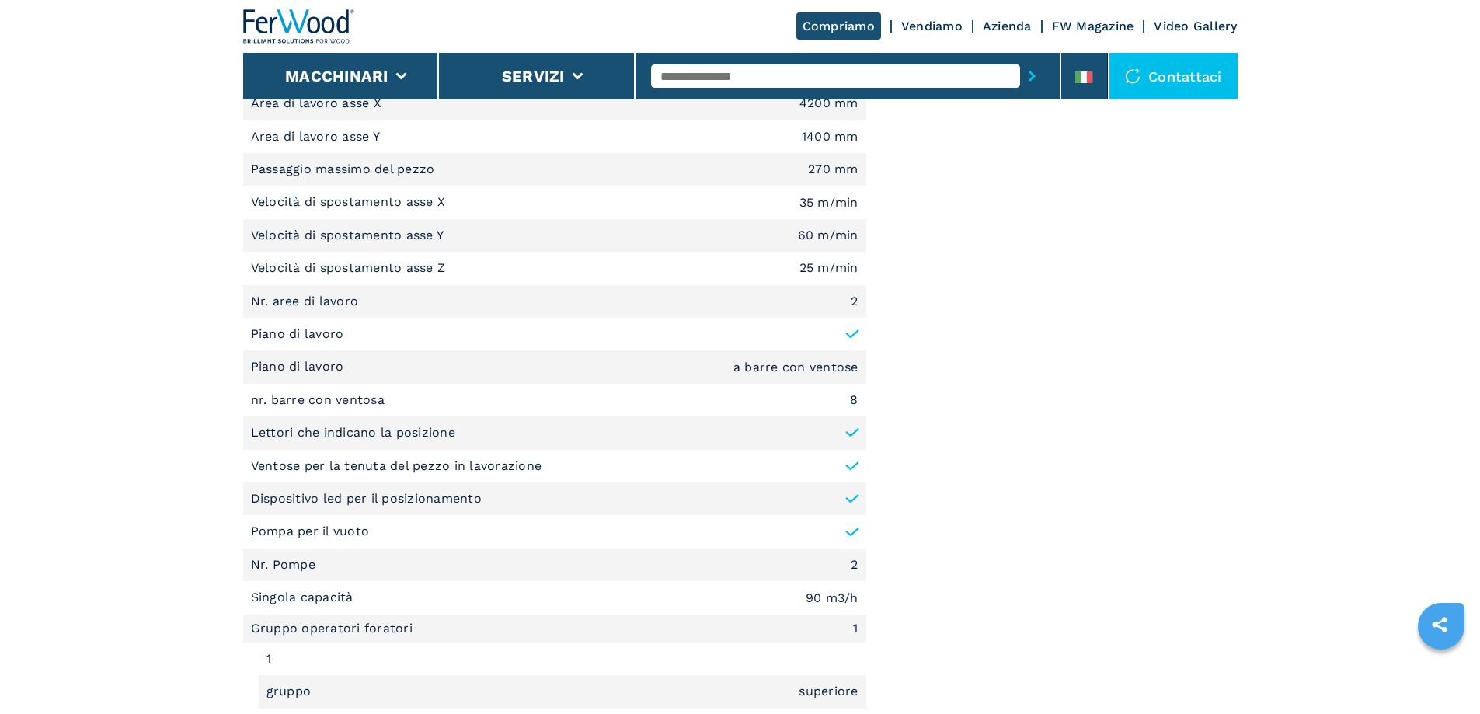
scroll to position [933, 0]
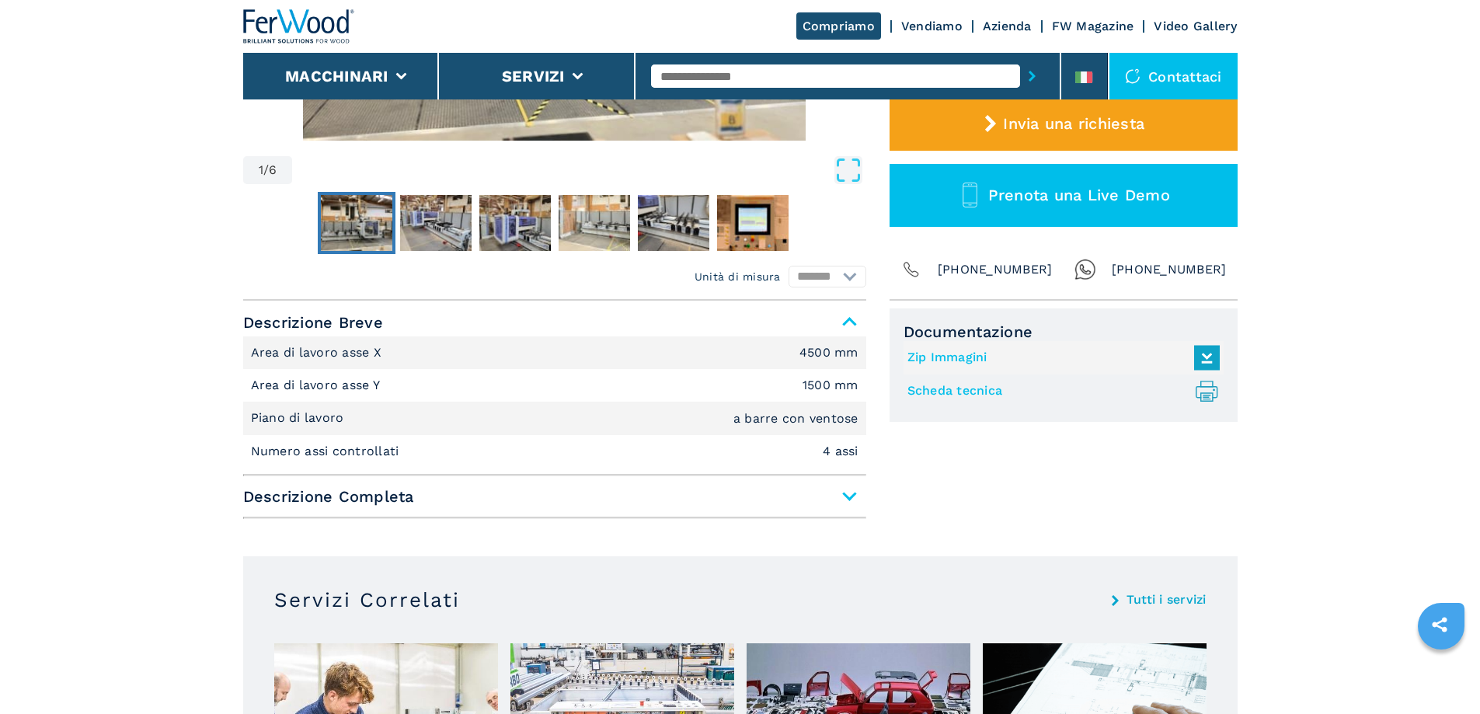
scroll to position [622, 0]
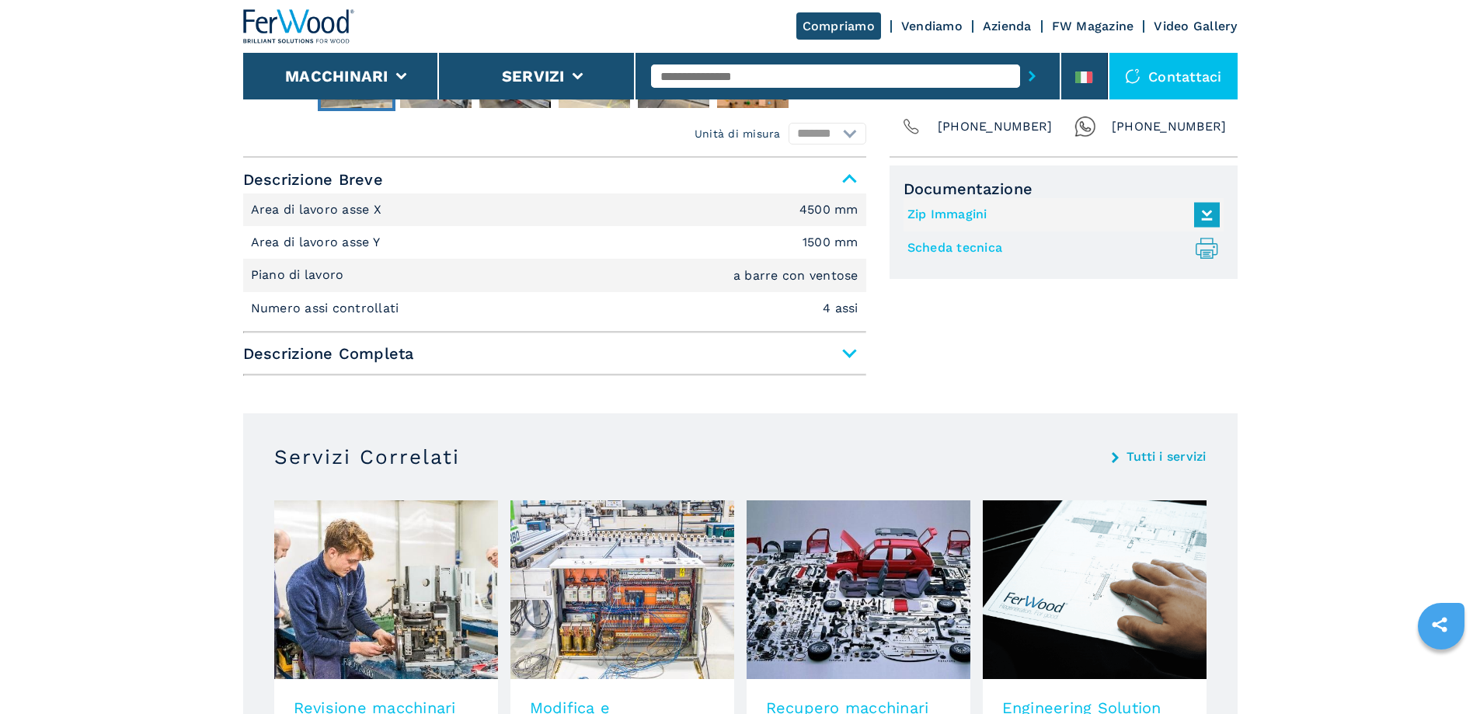
click at [849, 358] on span "Descrizione Completa" at bounding box center [554, 354] width 623 height 28
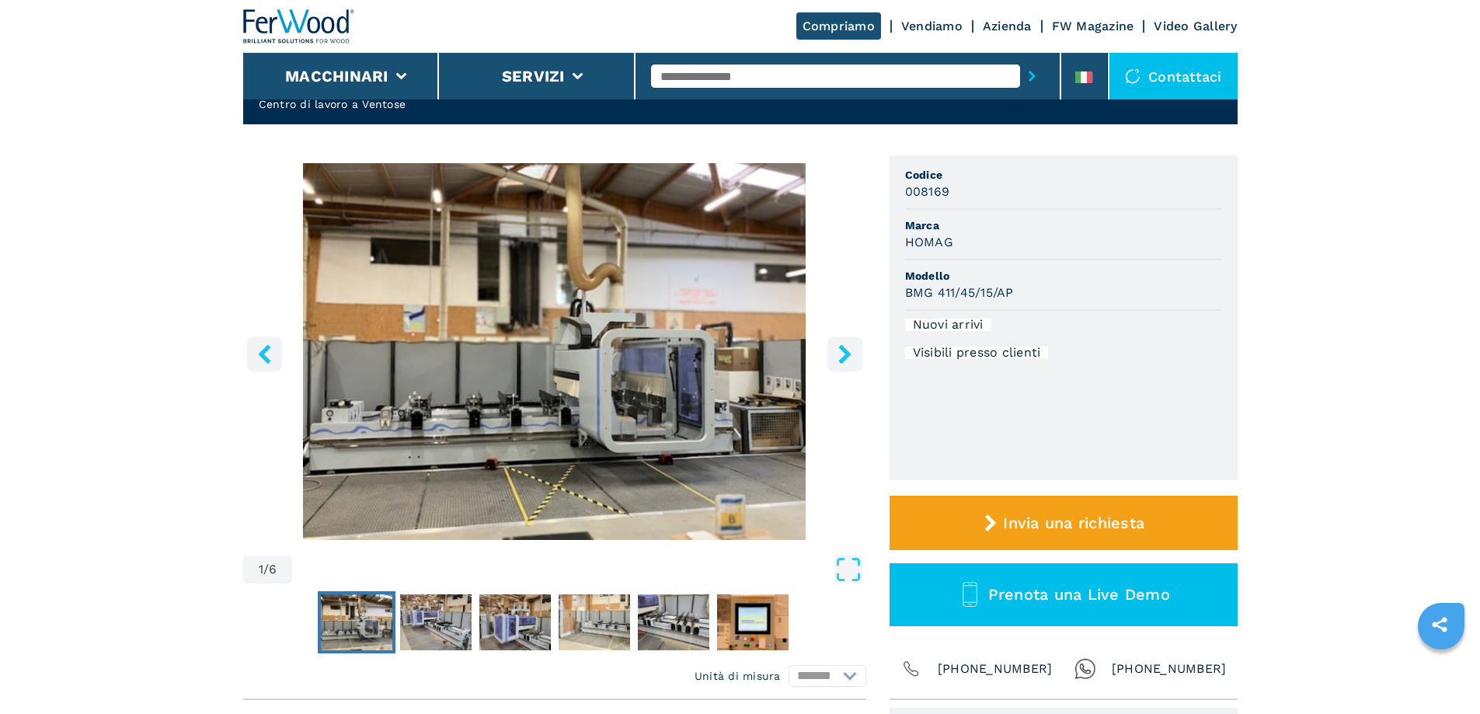
scroll to position [78, 0]
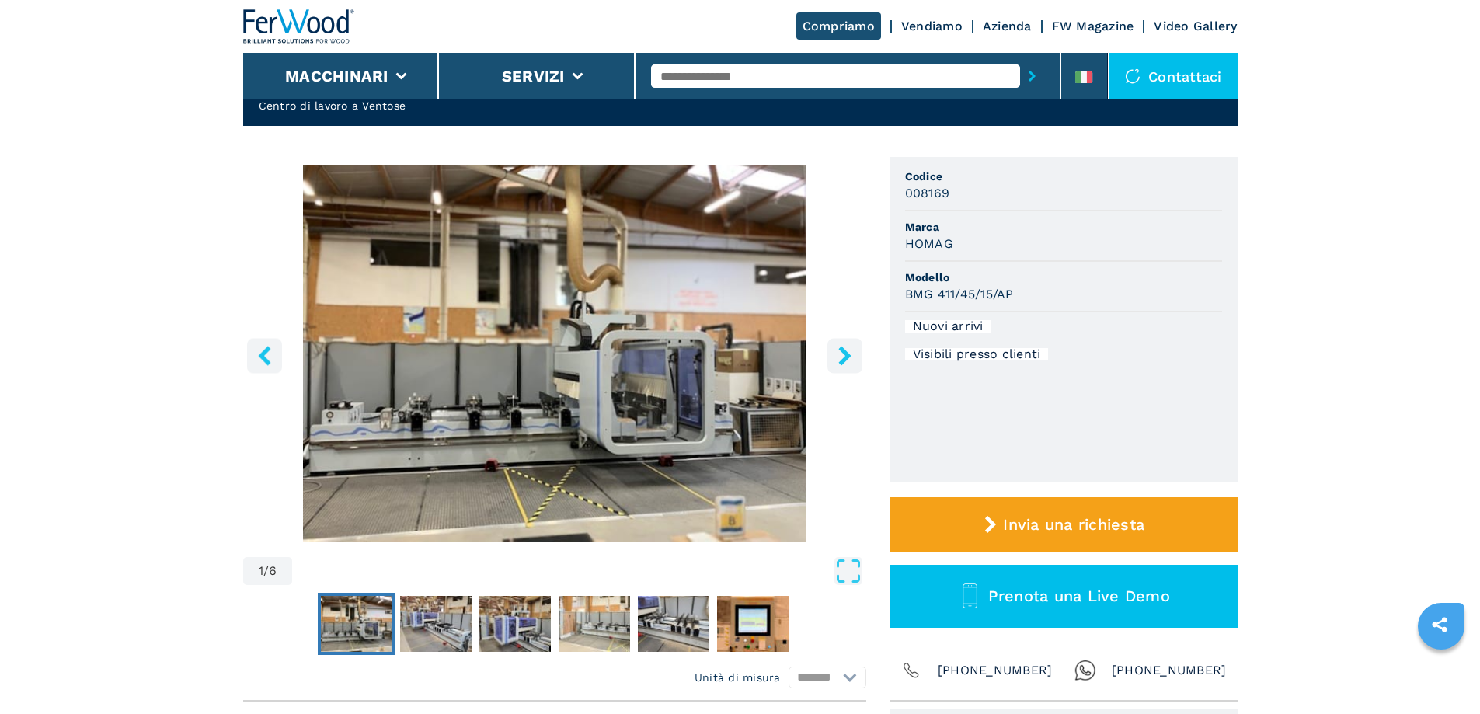
click at [839, 351] on icon "right-button" at bounding box center [844, 355] width 19 height 19
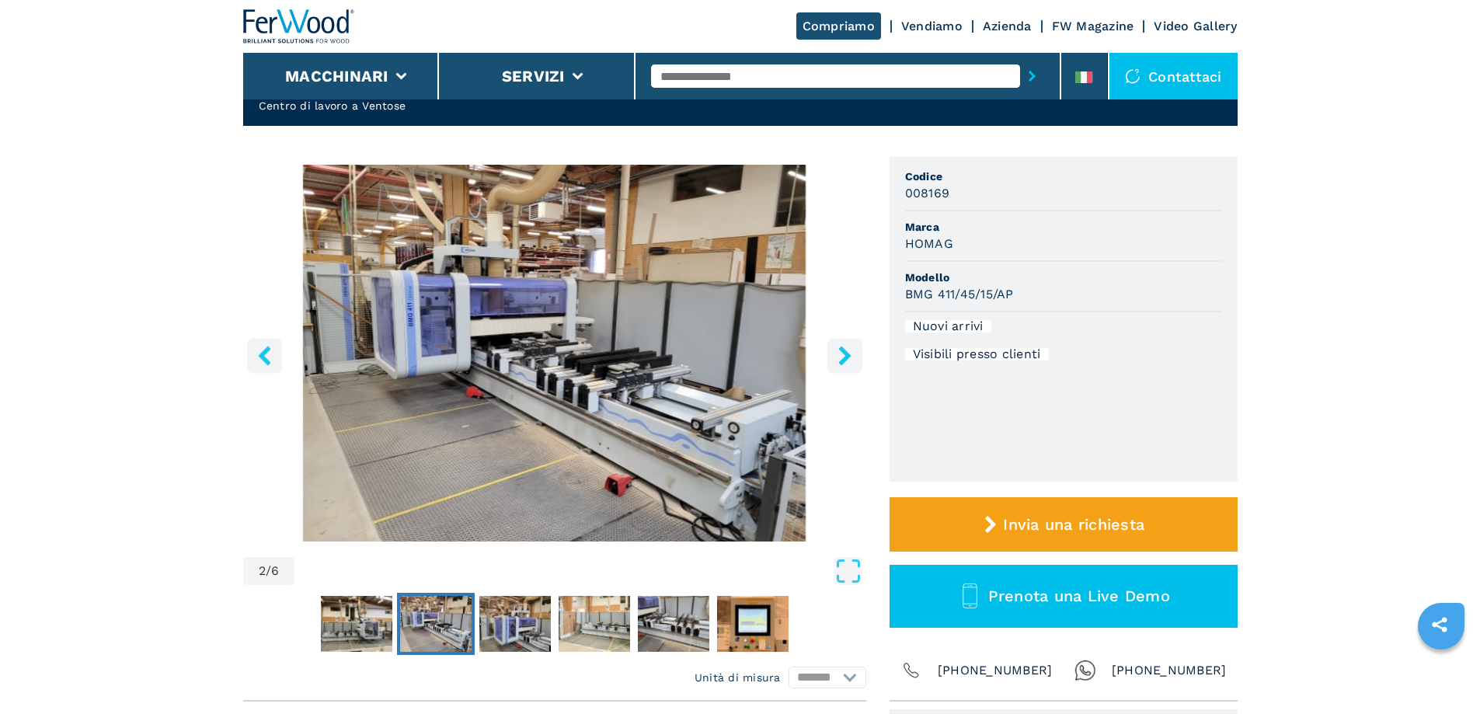
click at [849, 357] on icon "right-button" at bounding box center [844, 355] width 12 height 19
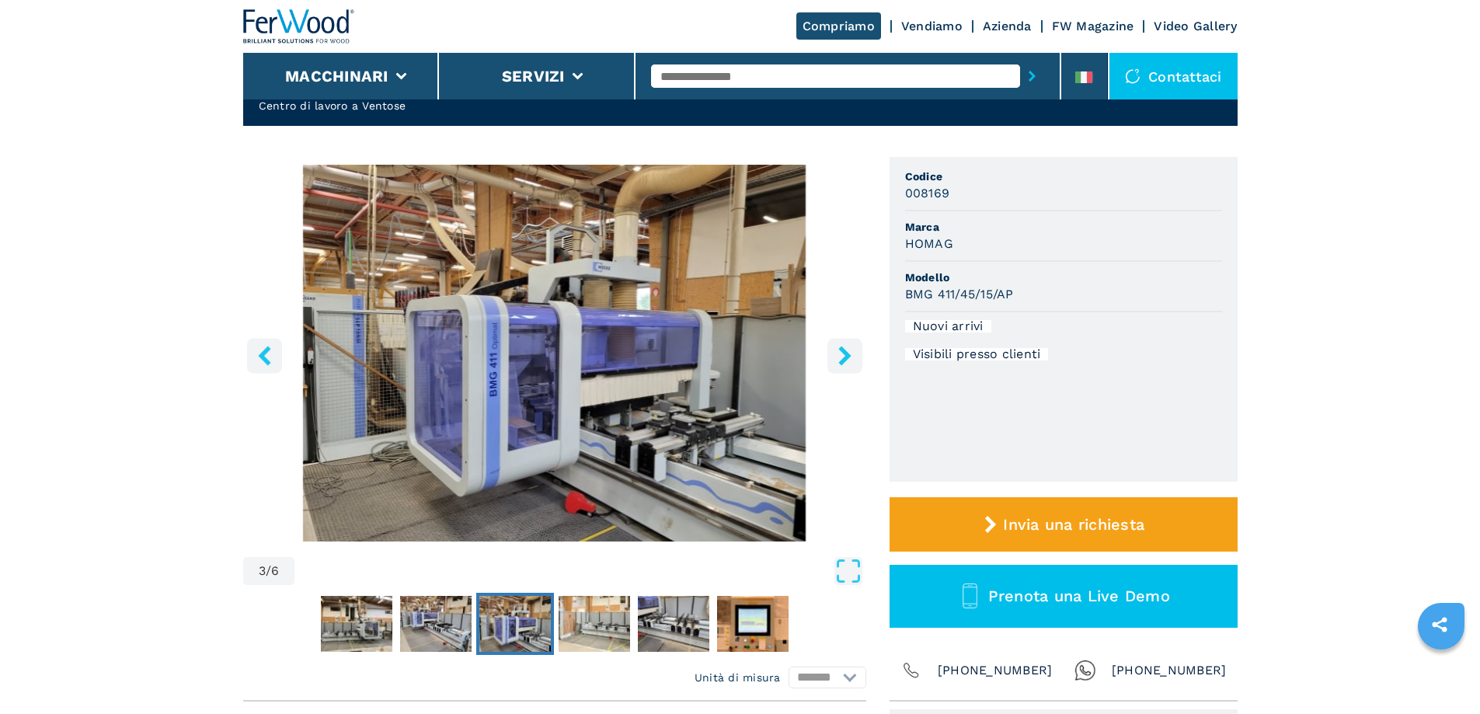
click at [842, 362] on icon "right-button" at bounding box center [844, 355] width 12 height 19
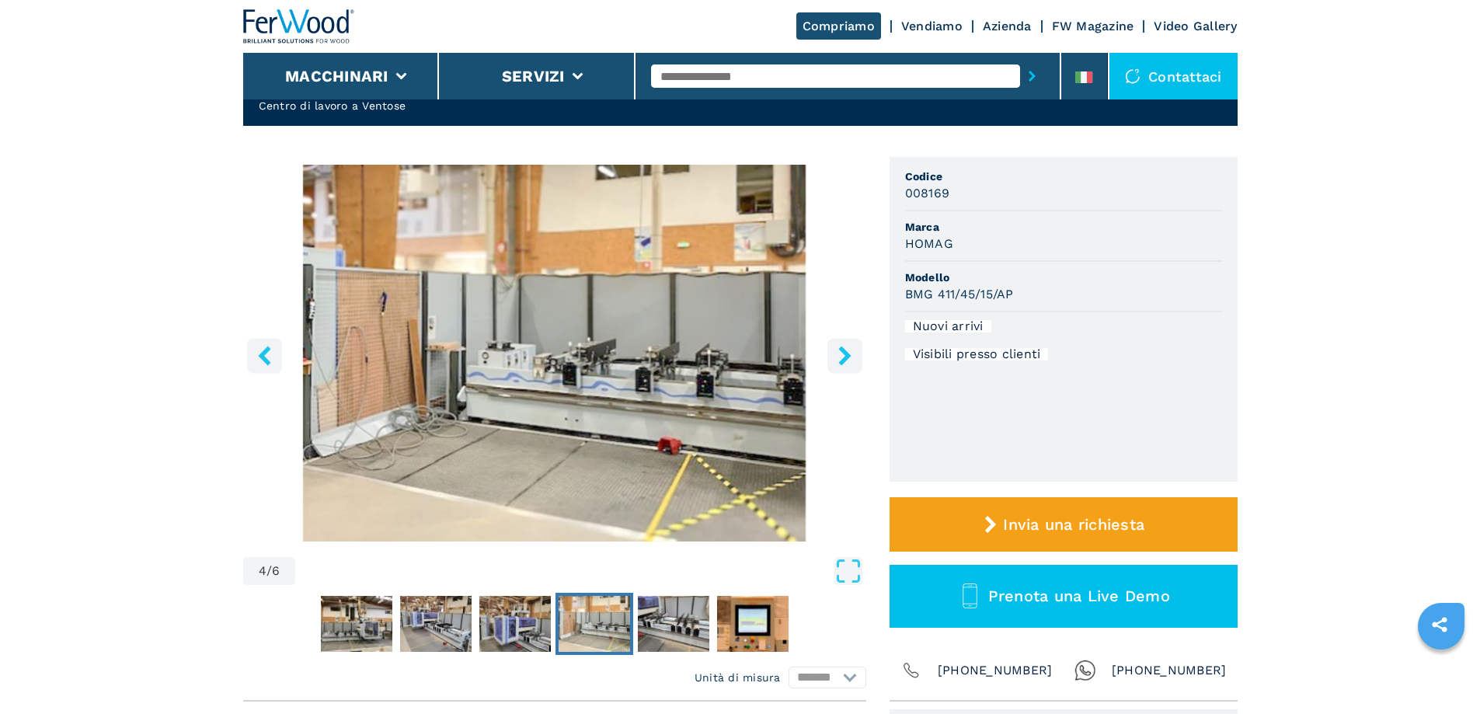
click at [258, 357] on icon "left-button" at bounding box center [264, 355] width 19 height 19
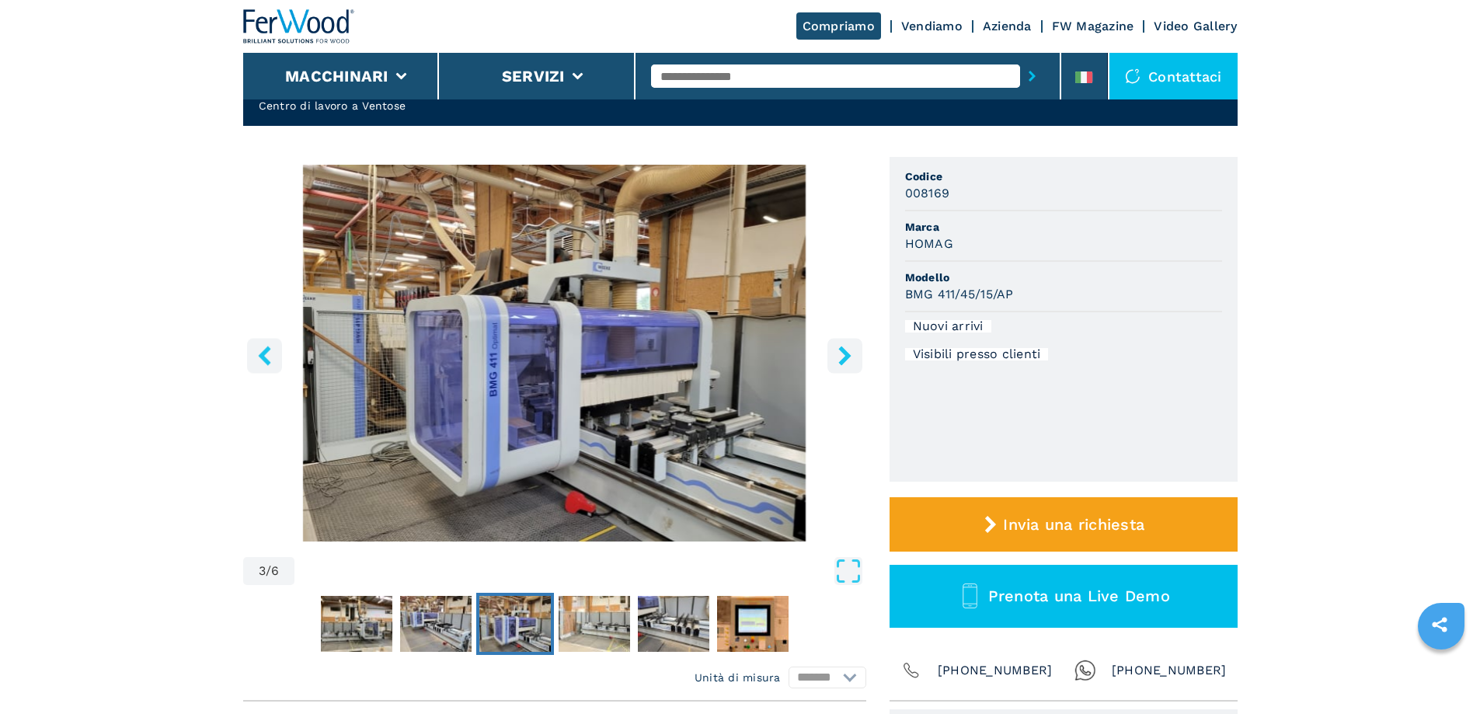
click at [845, 359] on icon "right-button" at bounding box center [844, 355] width 12 height 19
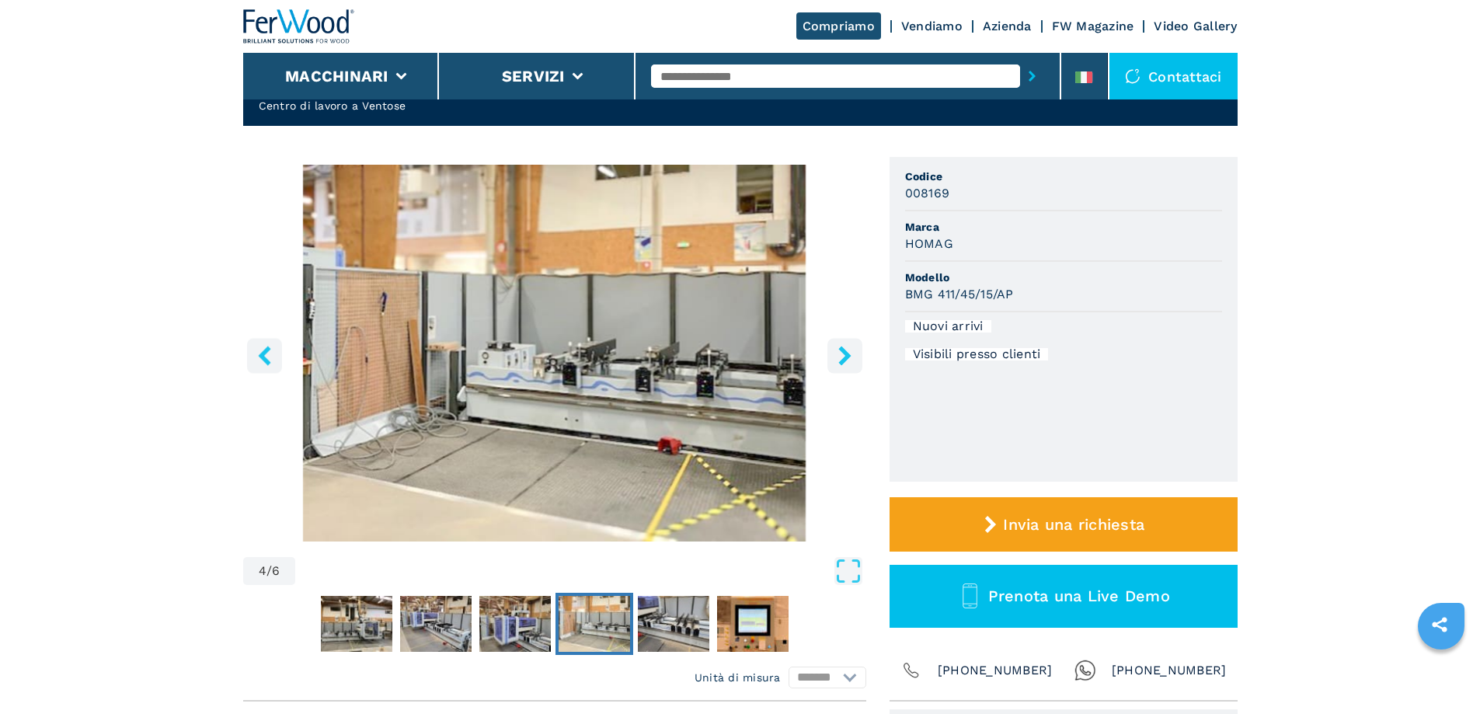
click at [845, 358] on icon "right-button" at bounding box center [844, 355] width 12 height 19
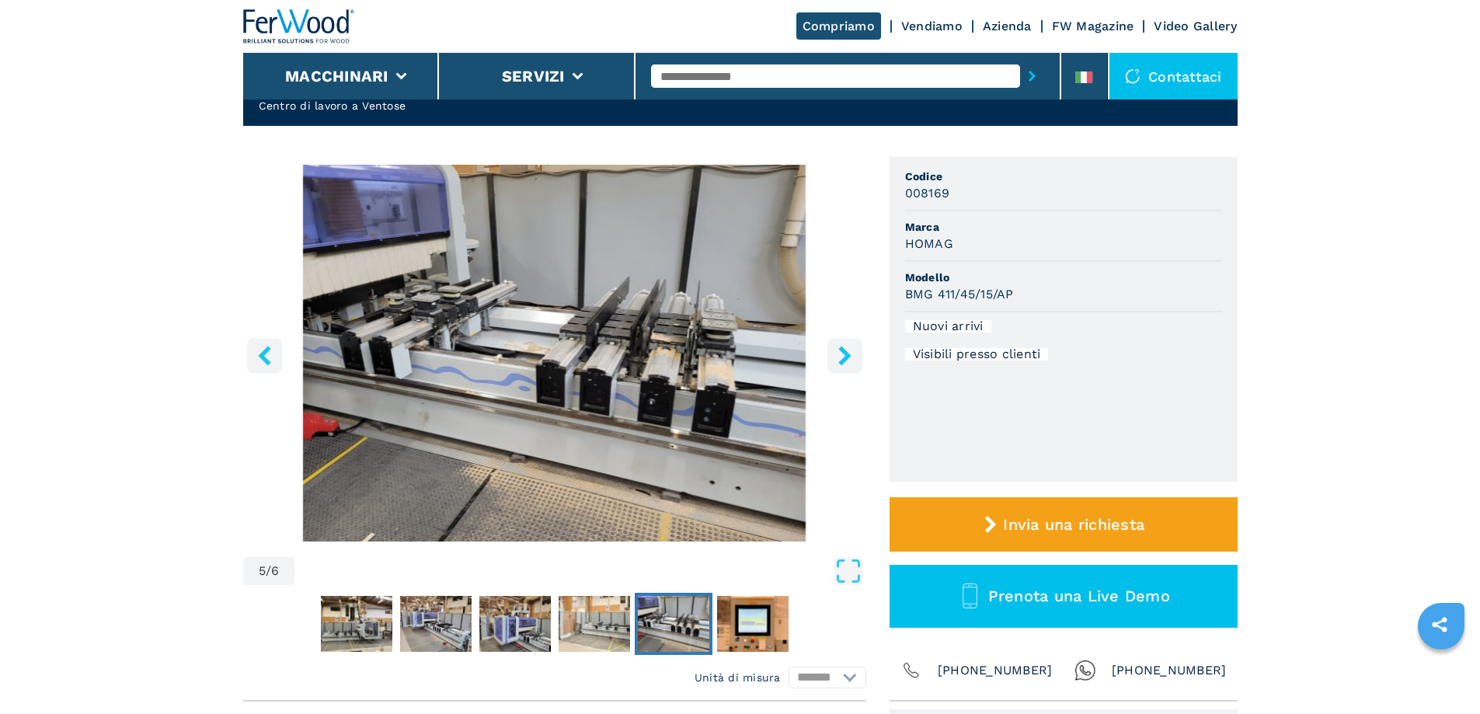
click at [834, 357] on button "right-button" at bounding box center [845, 355] width 35 height 35
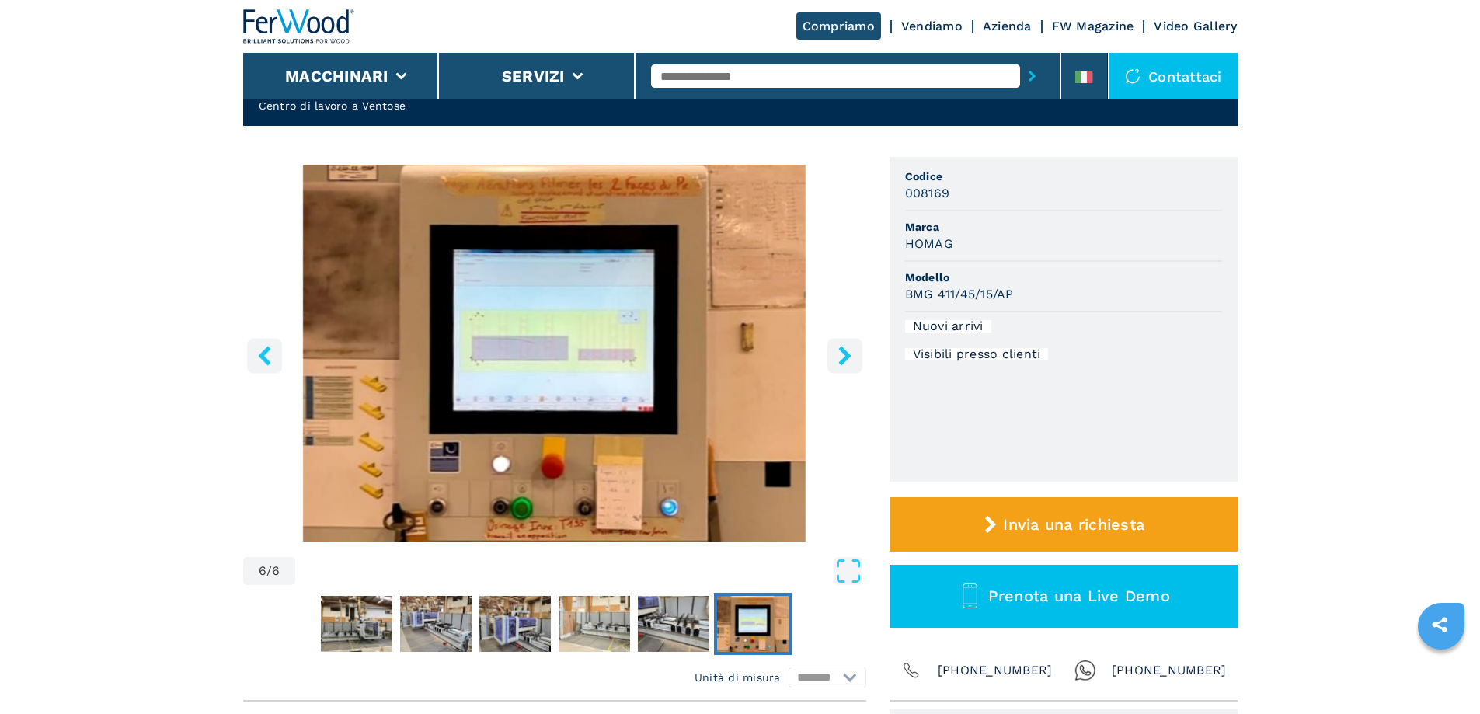
click at [850, 357] on icon "right-button" at bounding box center [844, 355] width 19 height 19
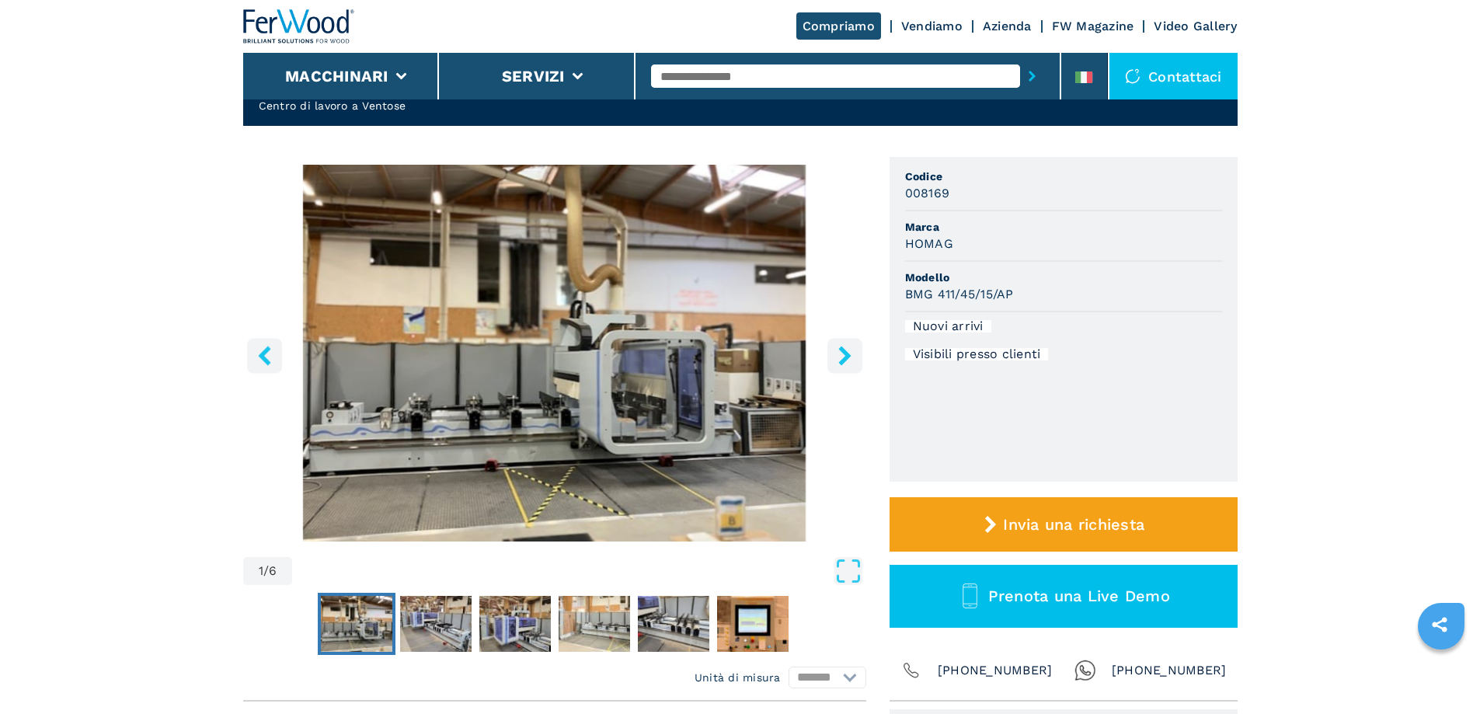
click at [848, 357] on icon "right-button" at bounding box center [844, 355] width 12 height 19
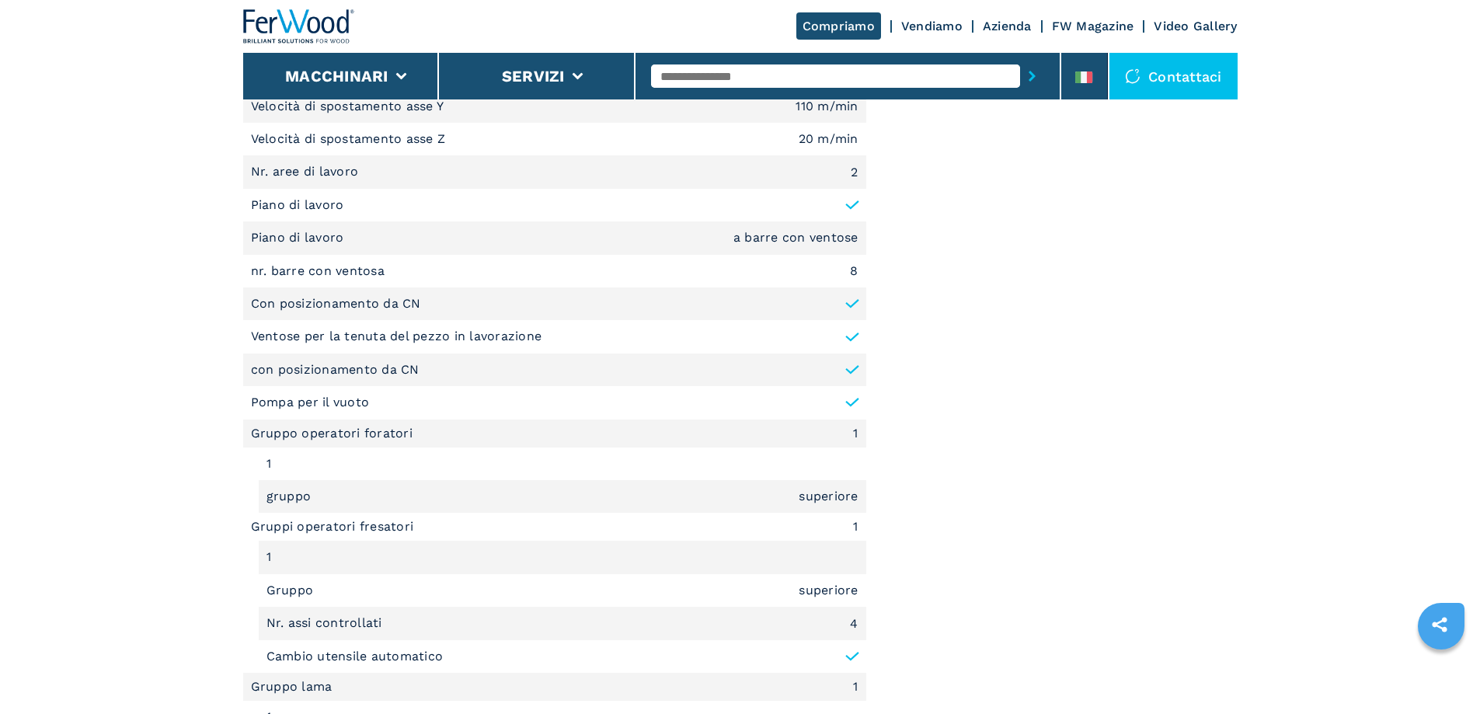
scroll to position [1088, 0]
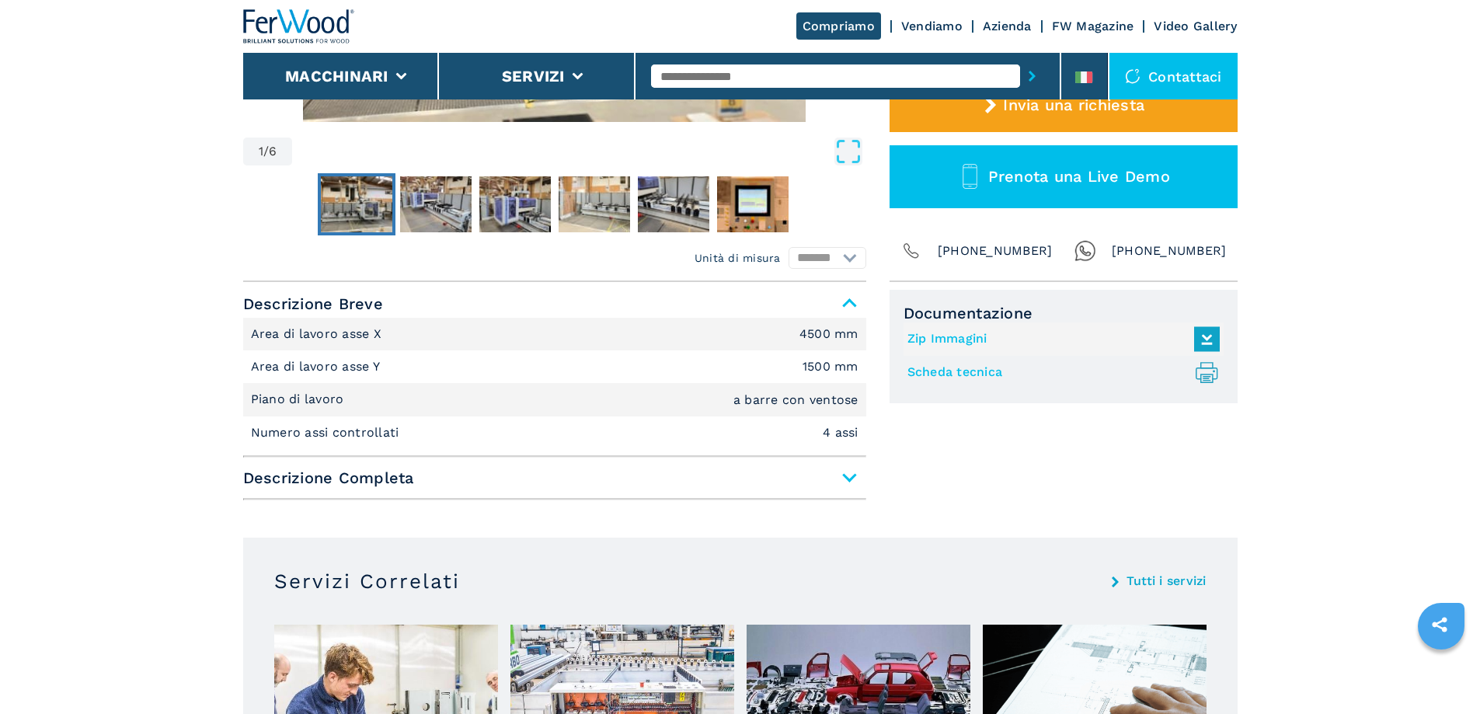
scroll to position [622, 0]
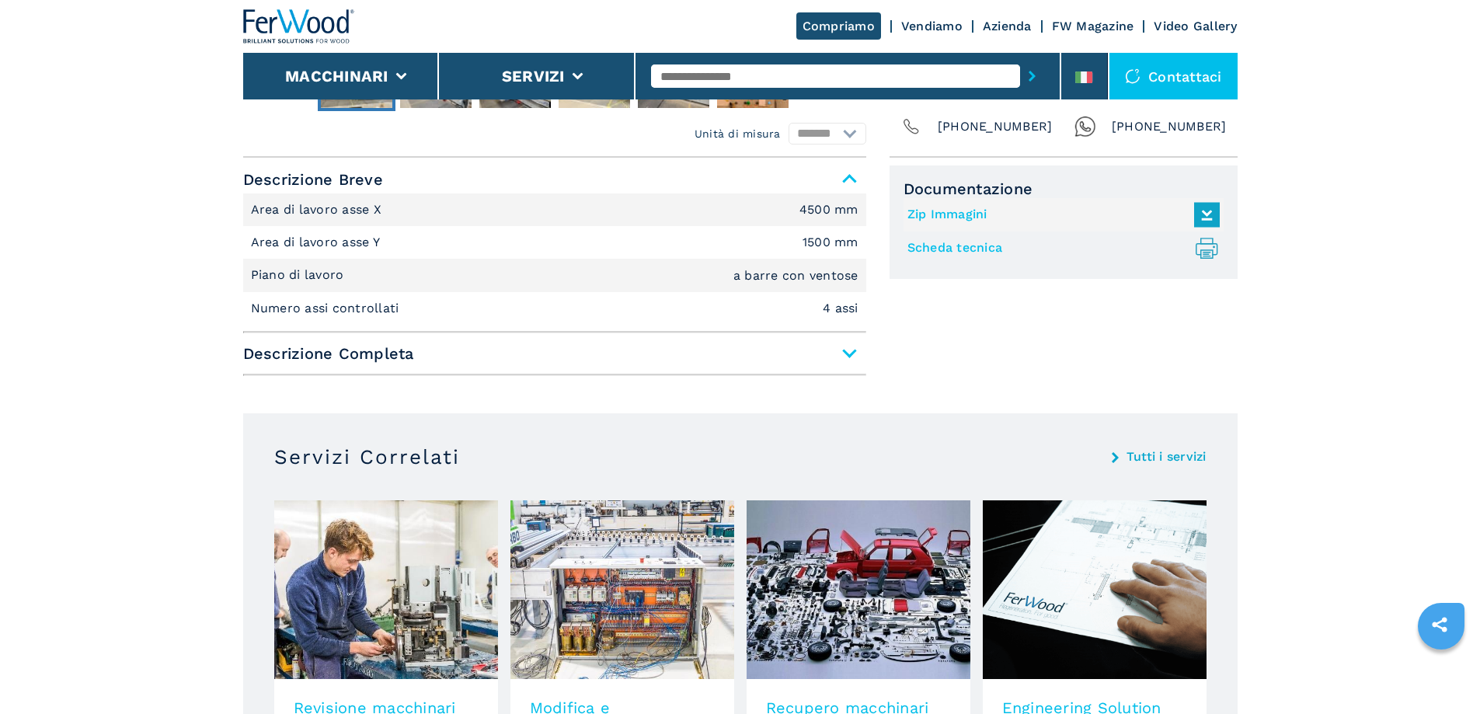
click at [849, 344] on span "Descrizione Completa" at bounding box center [554, 354] width 623 height 28
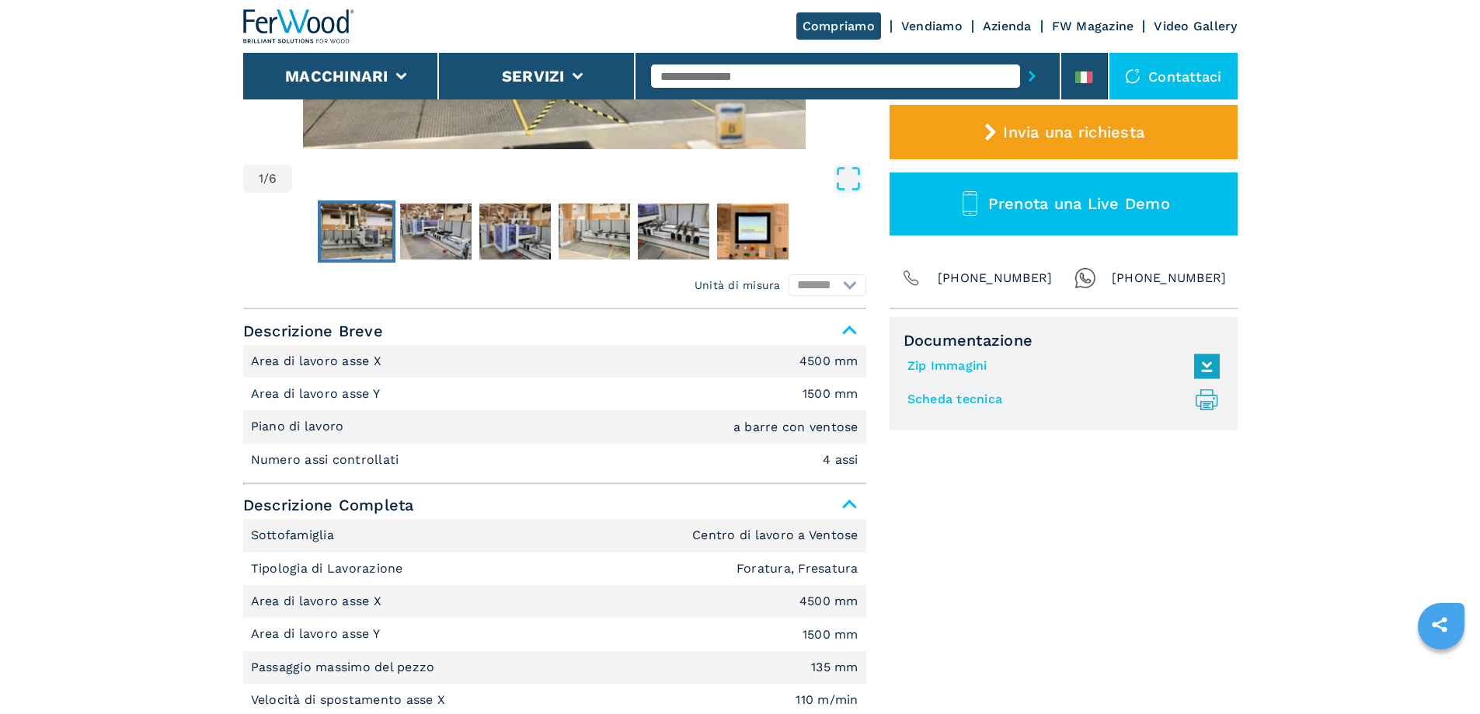
scroll to position [466, 0]
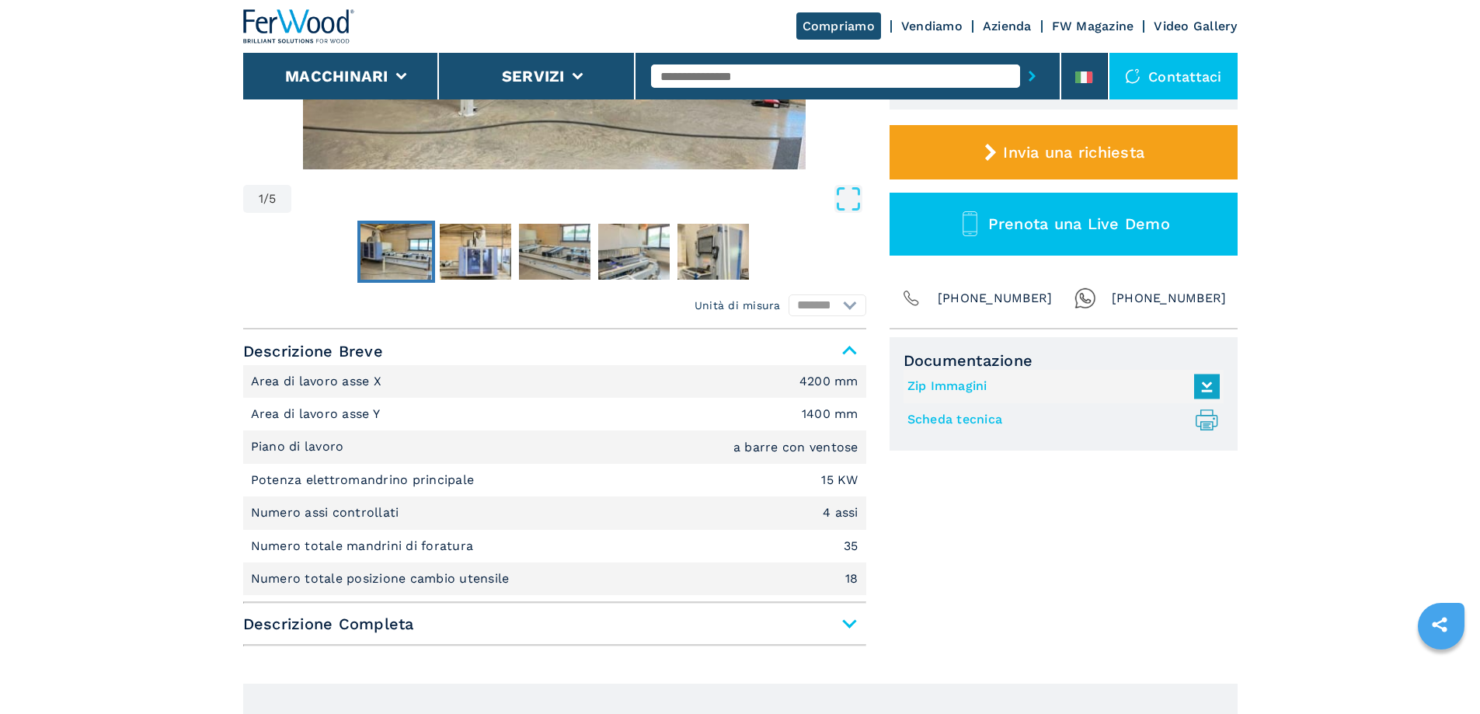
scroll to position [544, 0]
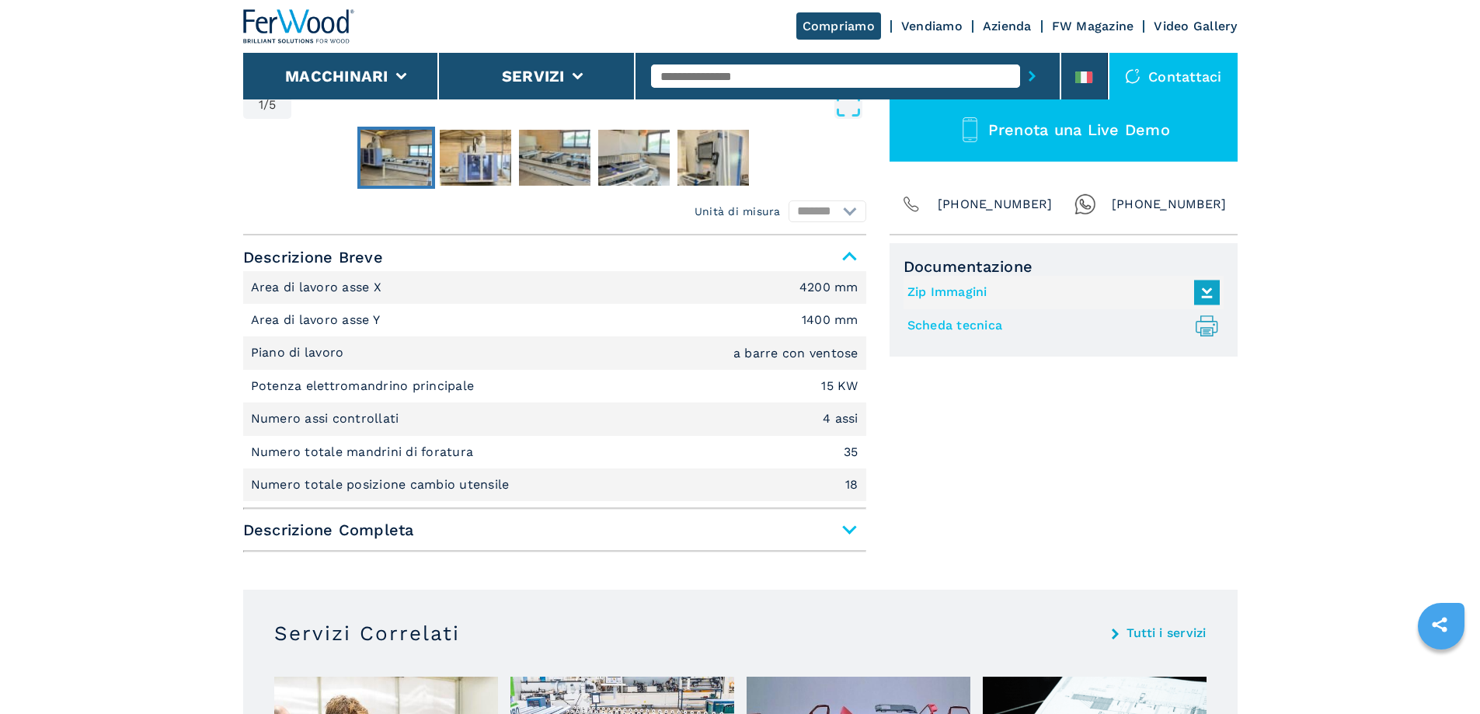
click at [854, 531] on span "Descrizione Completa" at bounding box center [554, 530] width 623 height 28
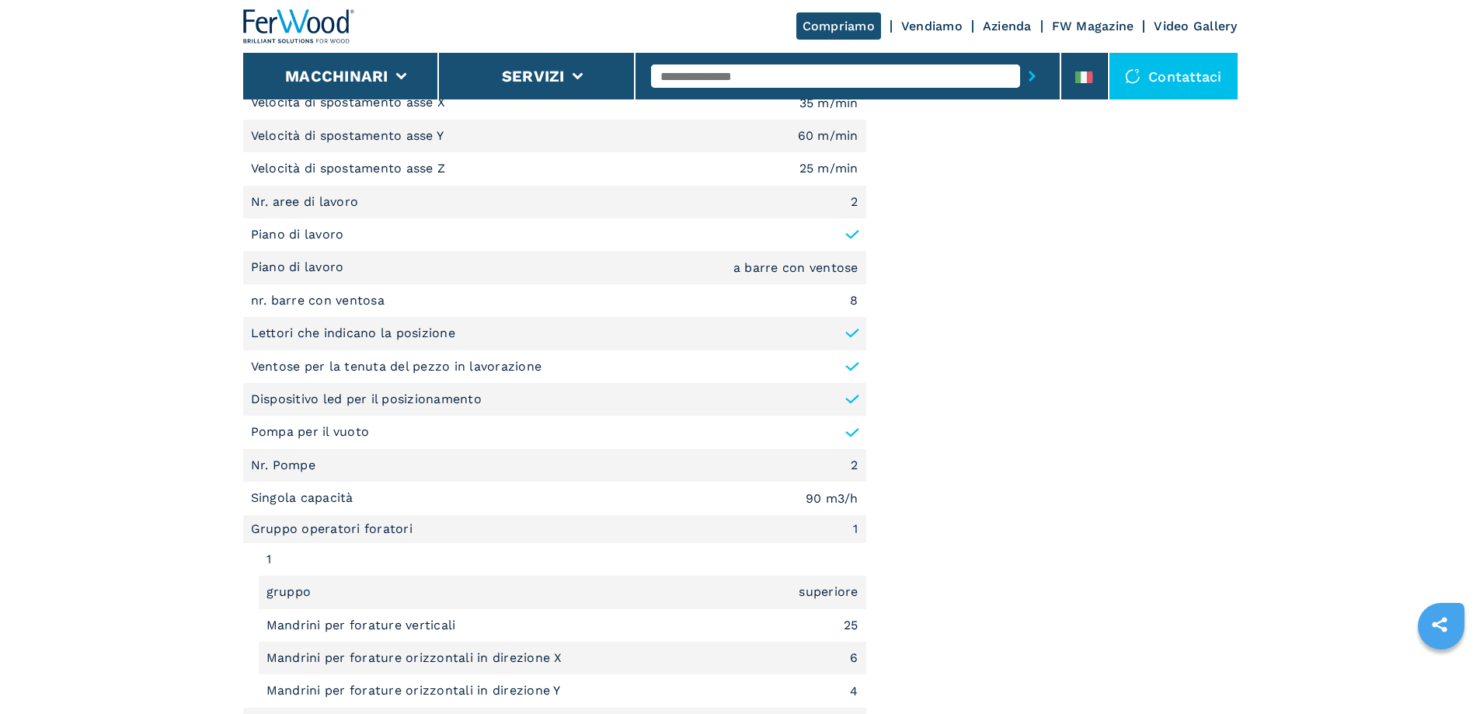
scroll to position [1166, 0]
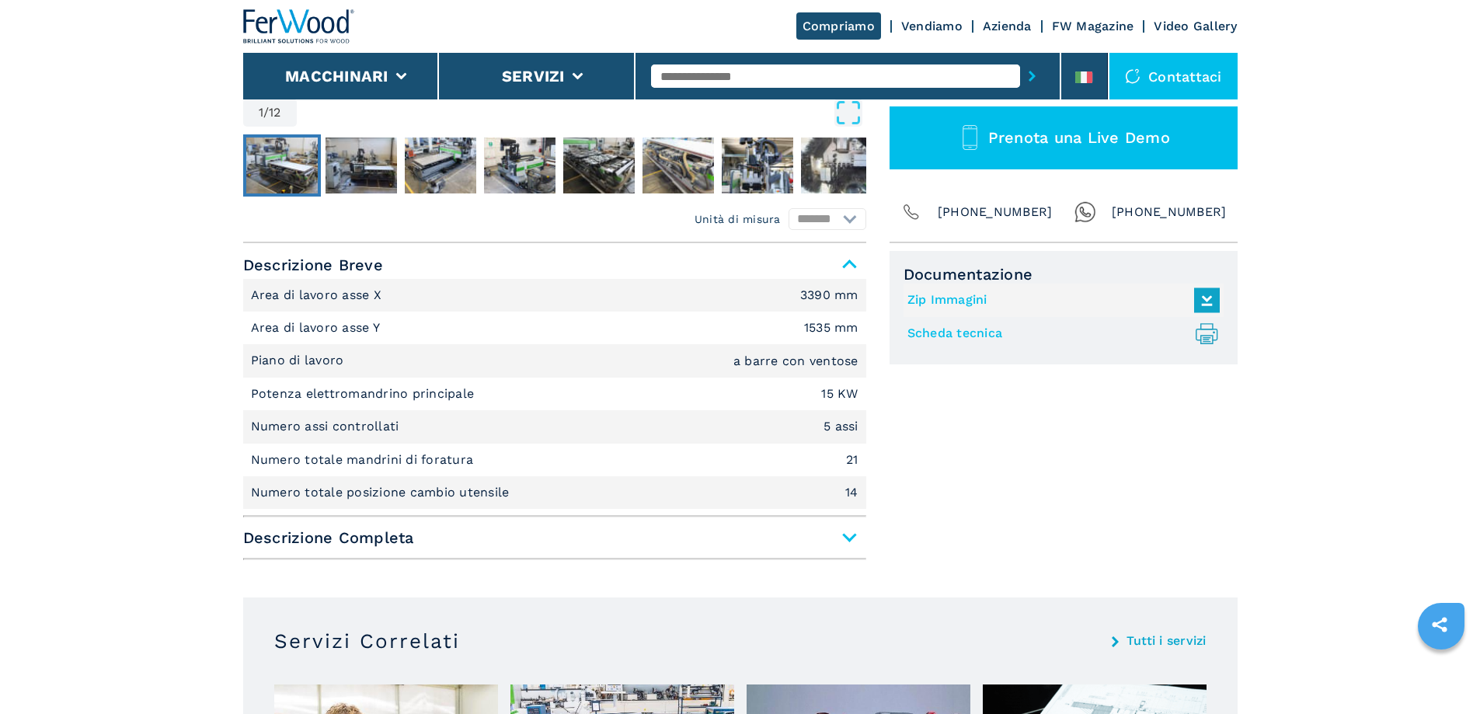
scroll to position [544, 0]
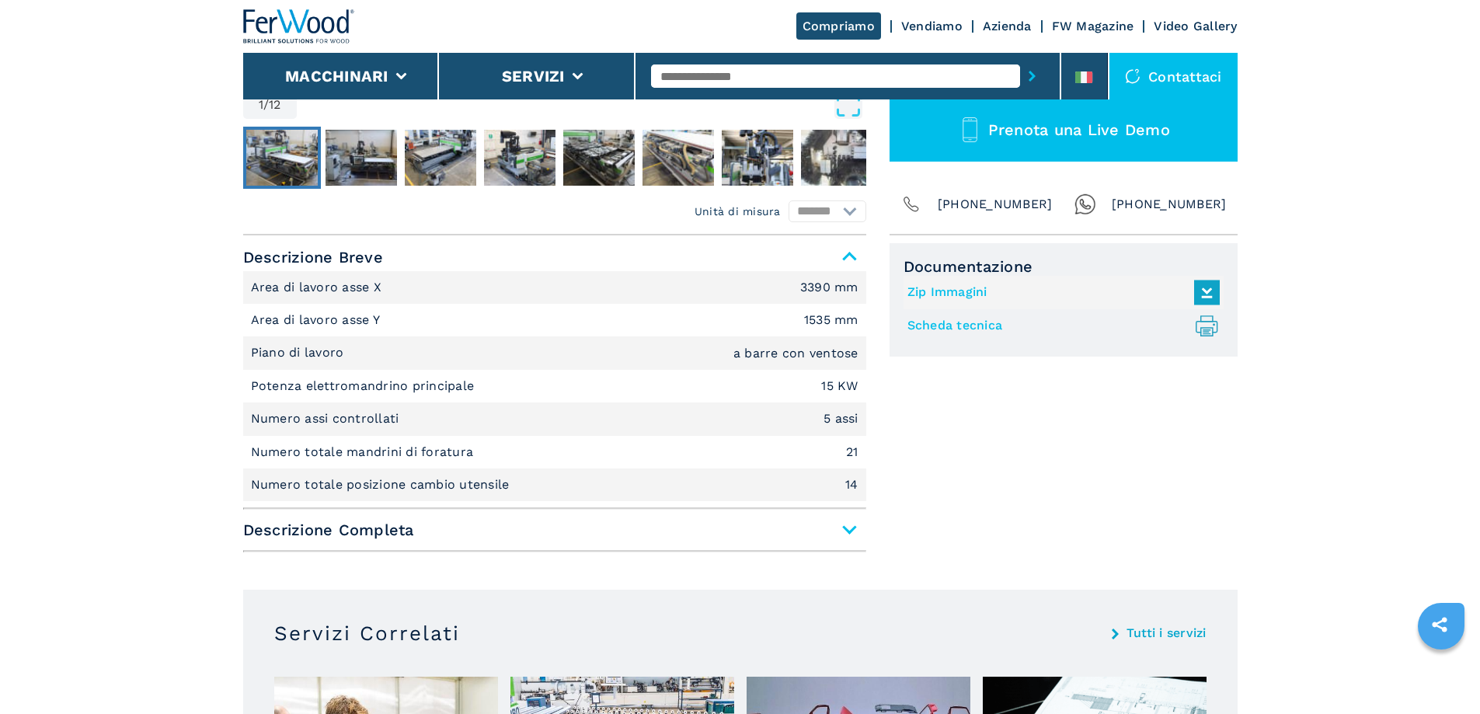
click at [849, 535] on span "Descrizione Completa" at bounding box center [554, 530] width 623 height 28
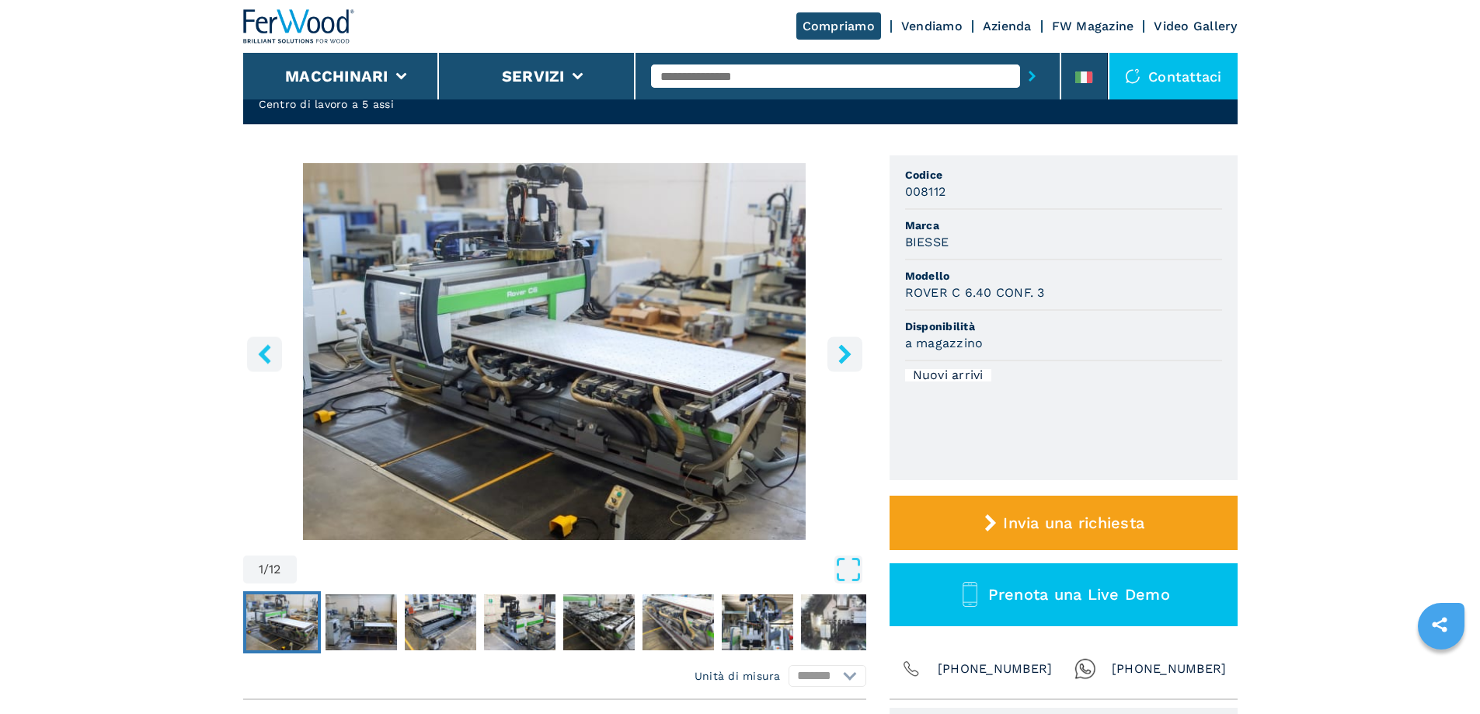
scroll to position [78, 0]
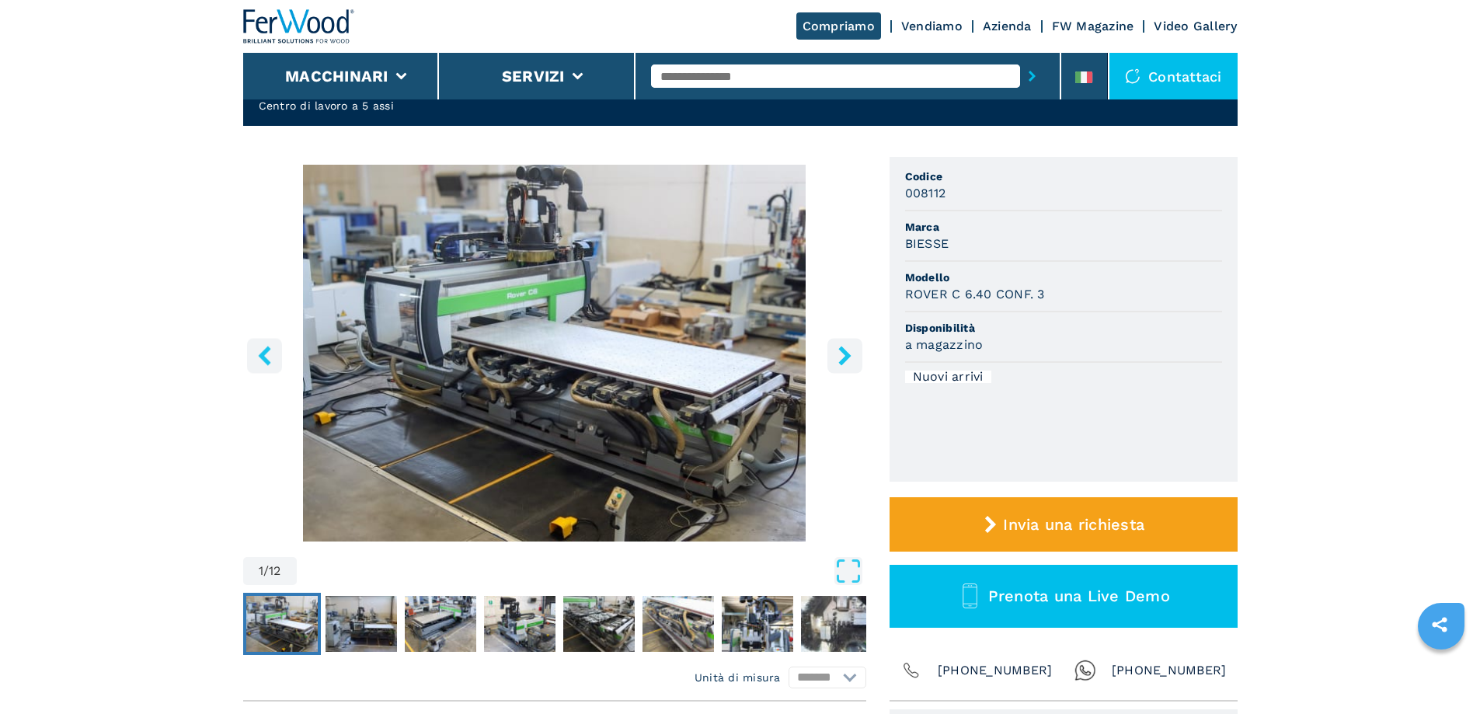
click at [840, 356] on icon "right-button" at bounding box center [844, 355] width 19 height 19
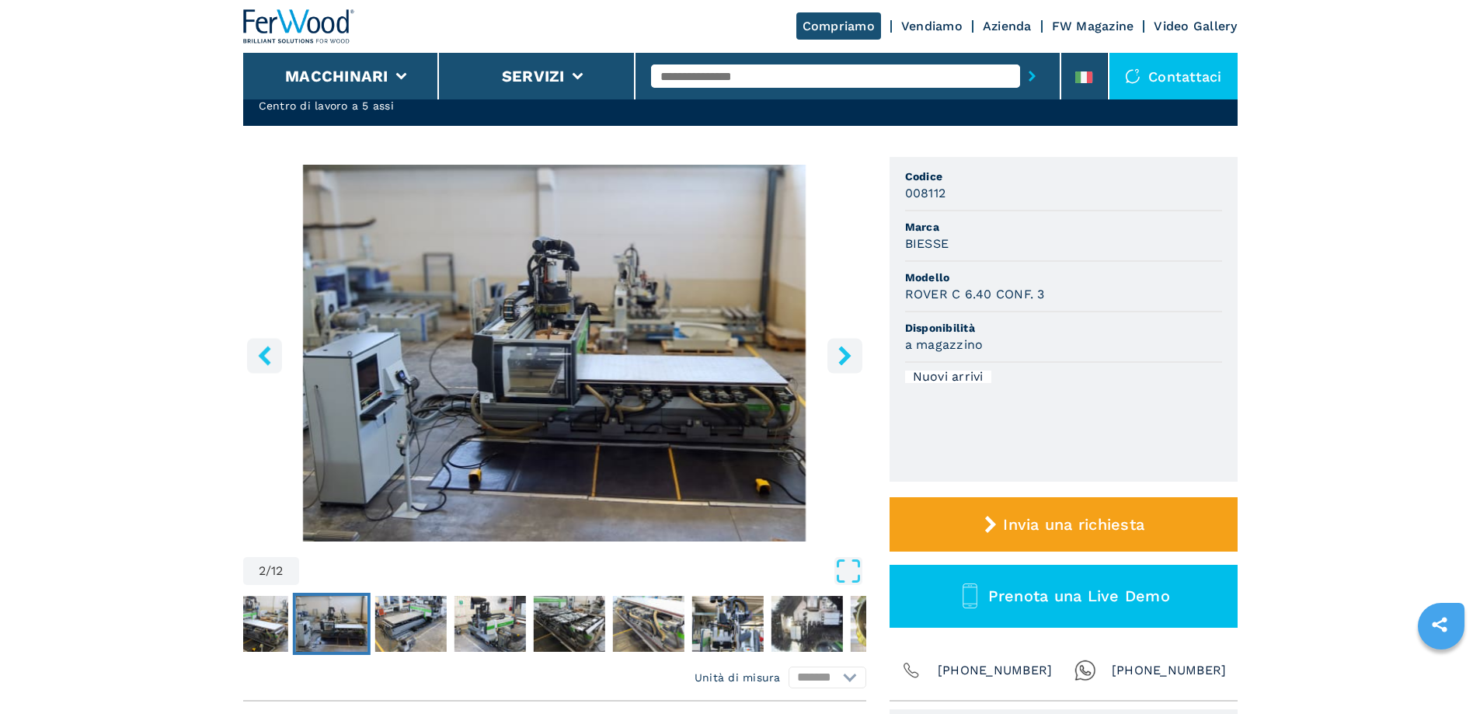
click at [840, 357] on icon "right-button" at bounding box center [844, 355] width 19 height 19
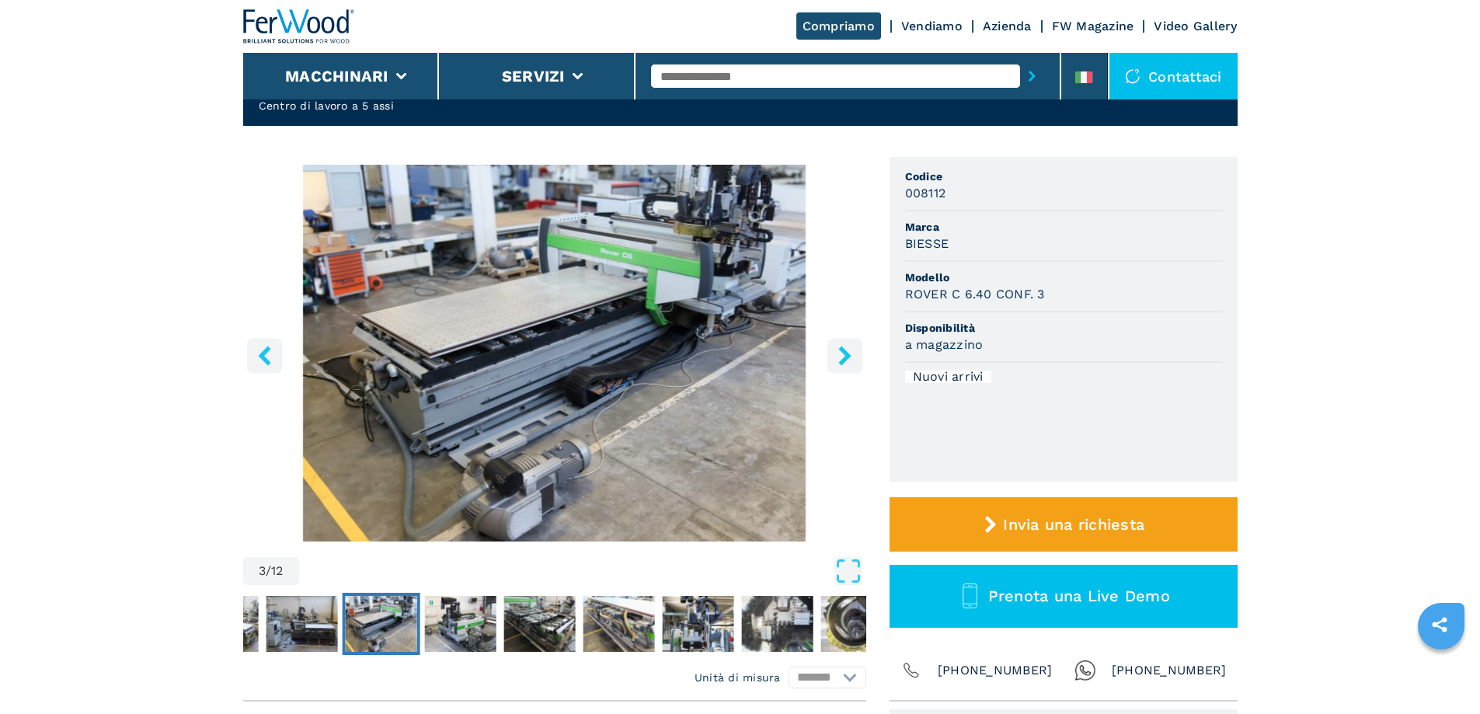
click at [840, 357] on icon "right-button" at bounding box center [844, 355] width 19 height 19
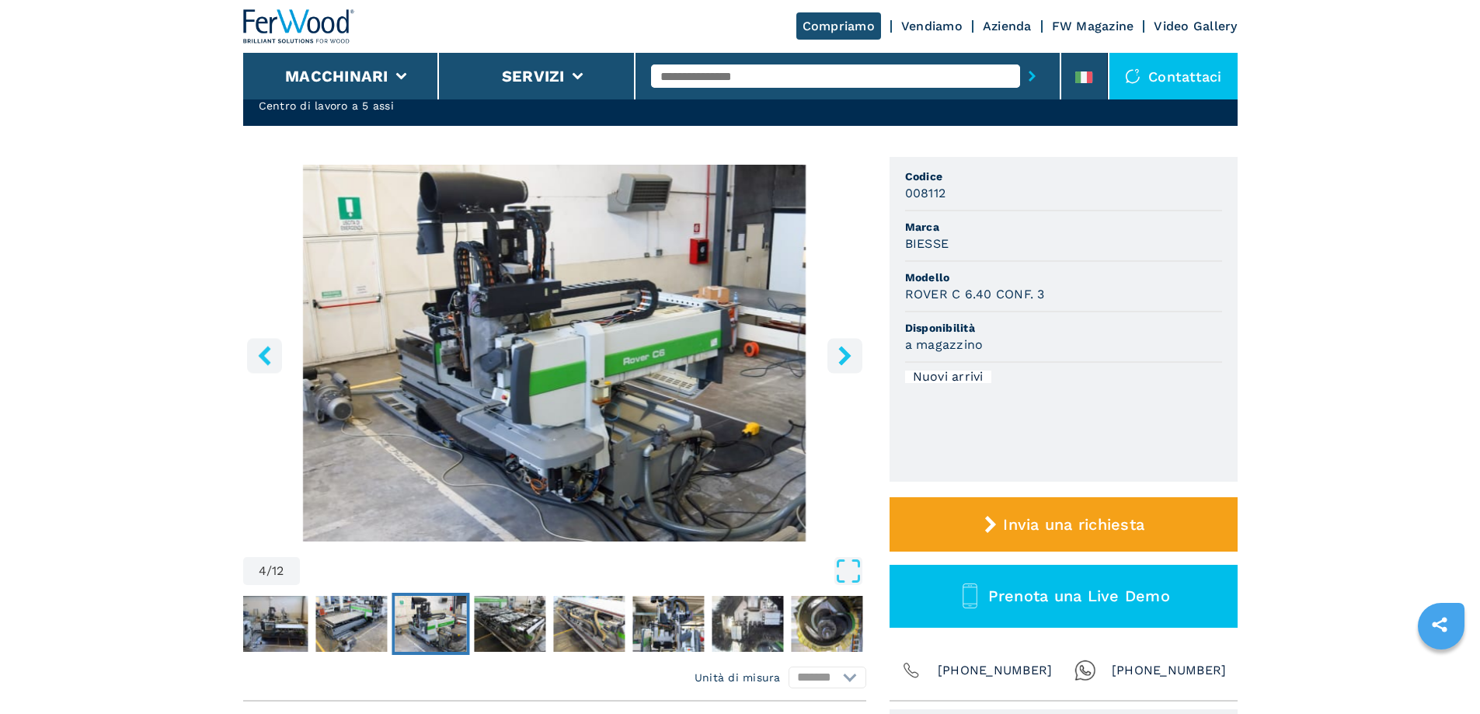
click at [845, 361] on icon "right-button" at bounding box center [844, 355] width 12 height 19
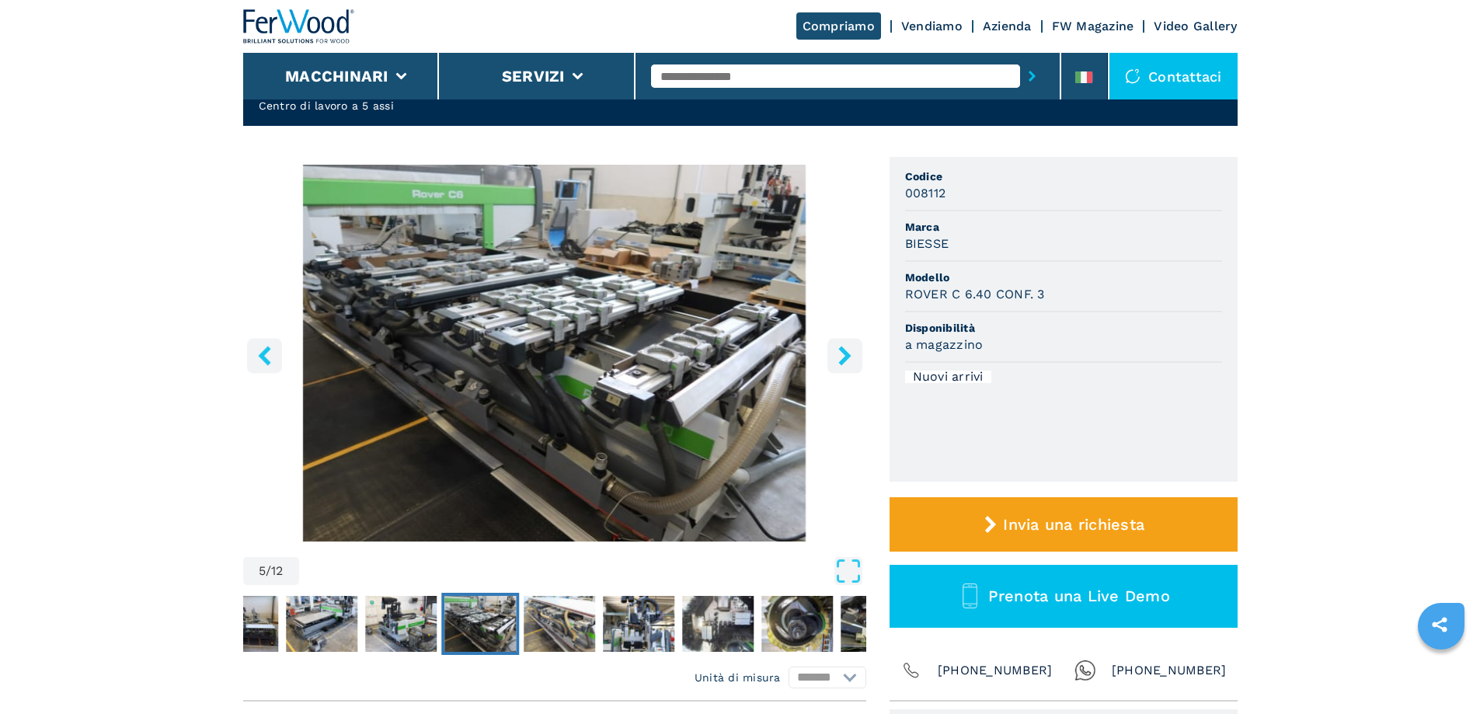
click at [845, 361] on icon "right-button" at bounding box center [844, 355] width 12 height 19
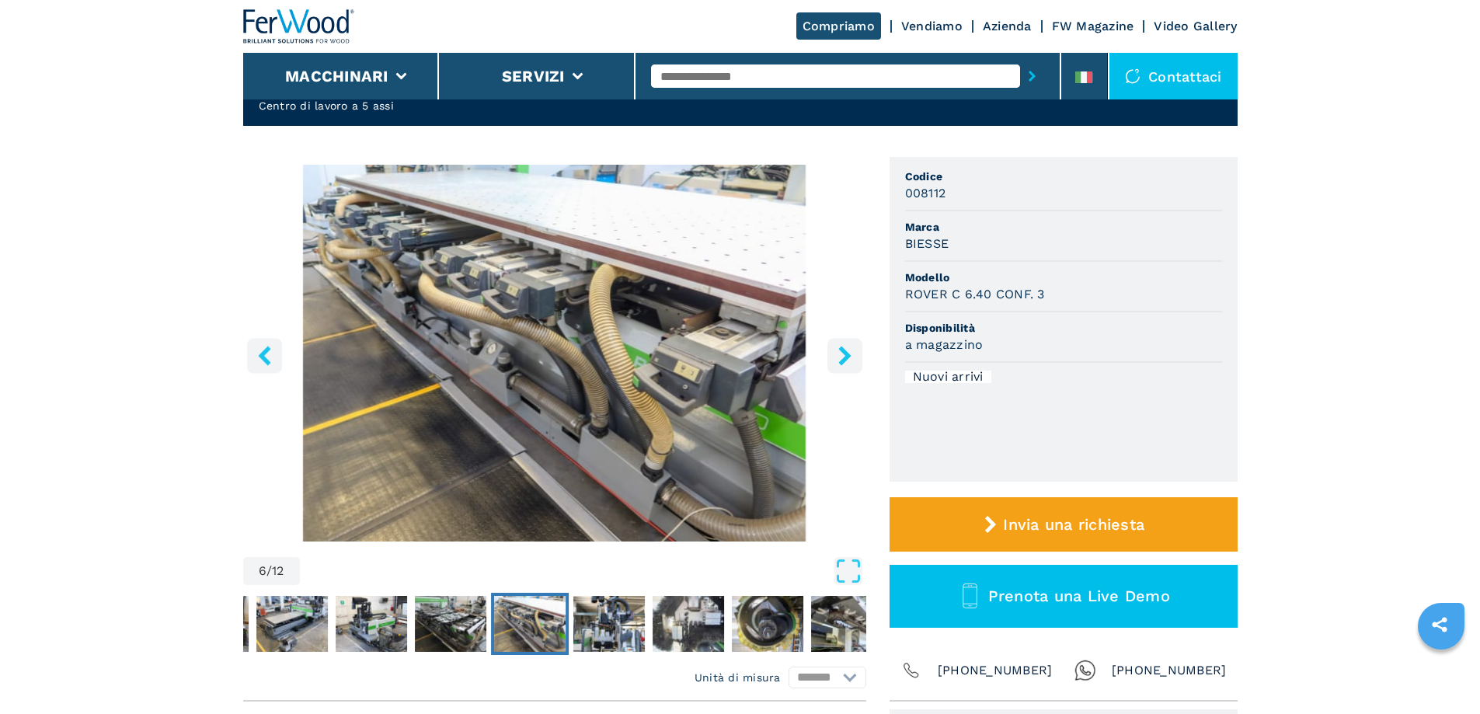
click at [845, 361] on icon "right-button" at bounding box center [844, 355] width 12 height 19
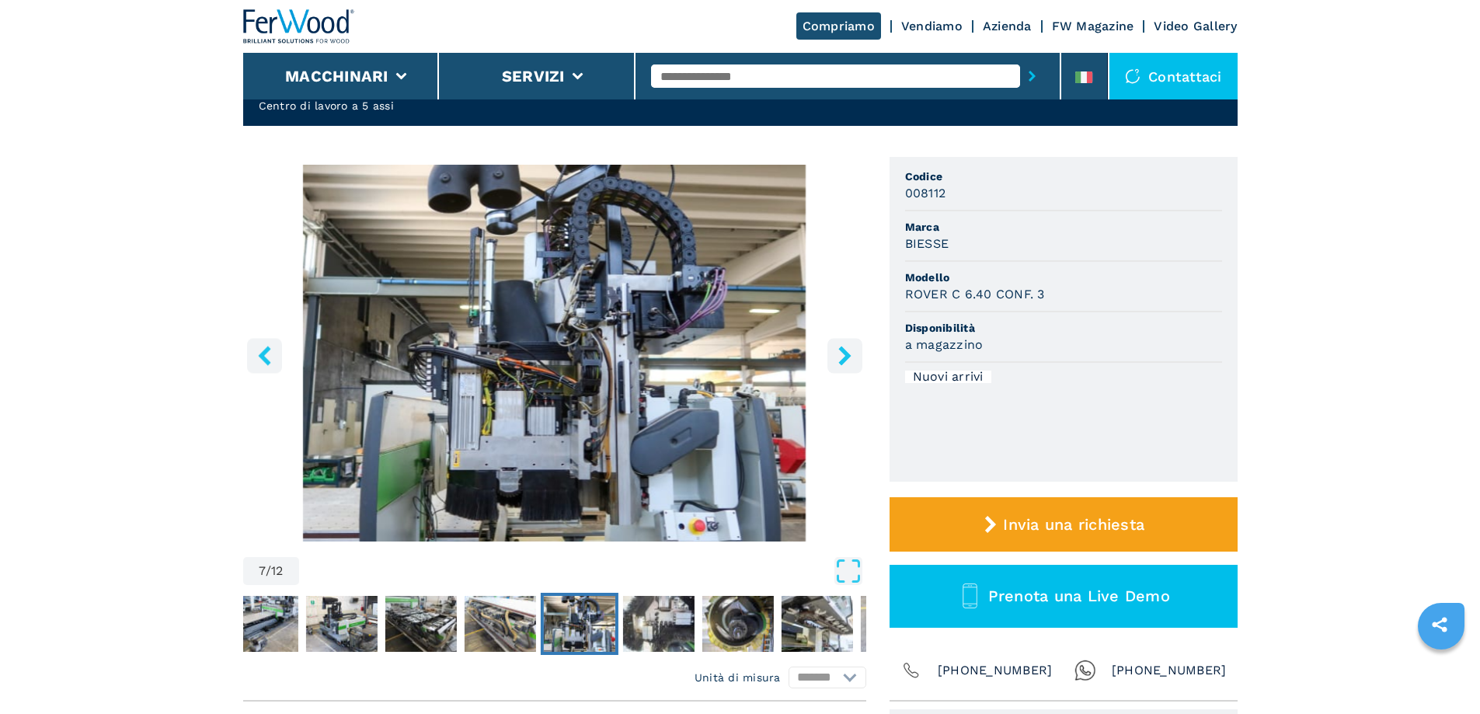
click at [845, 359] on icon "right-button" at bounding box center [844, 355] width 12 height 19
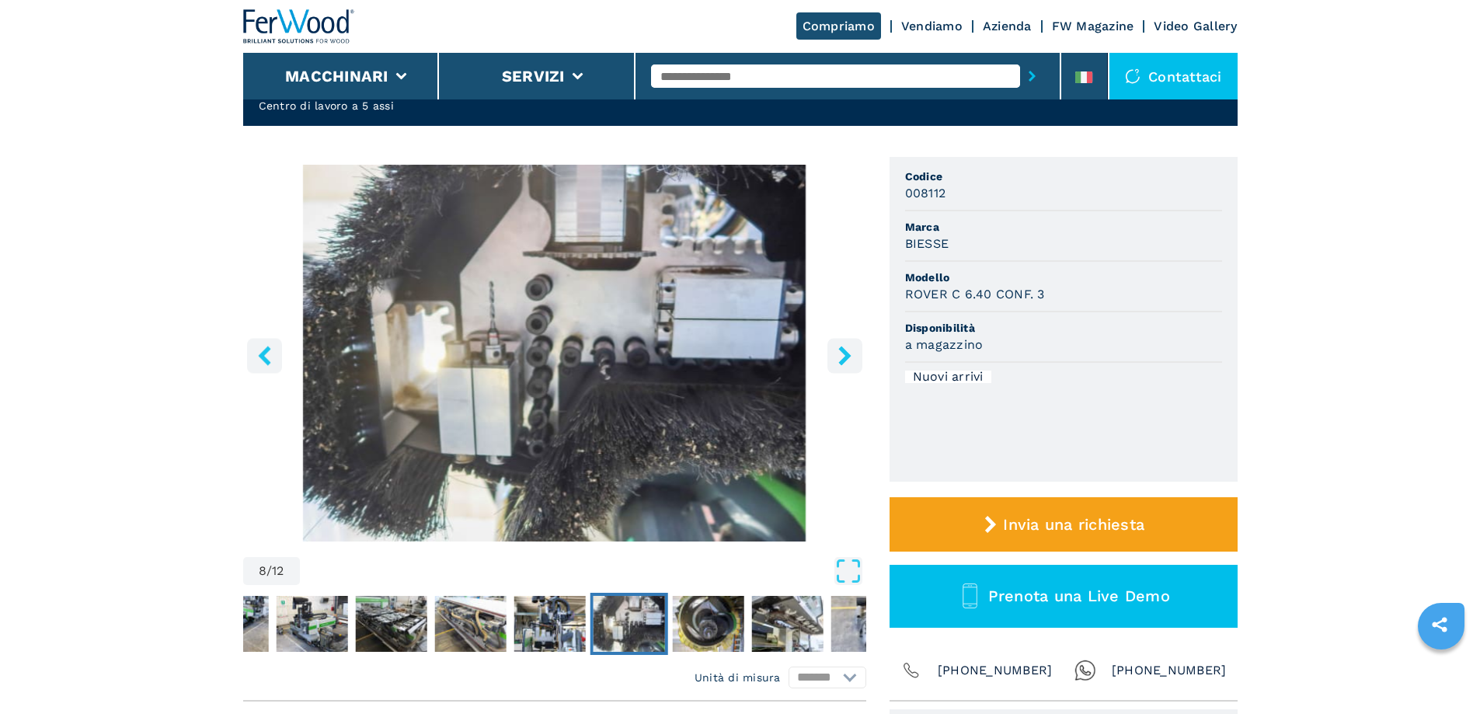
click at [845, 359] on icon "right-button" at bounding box center [844, 355] width 12 height 19
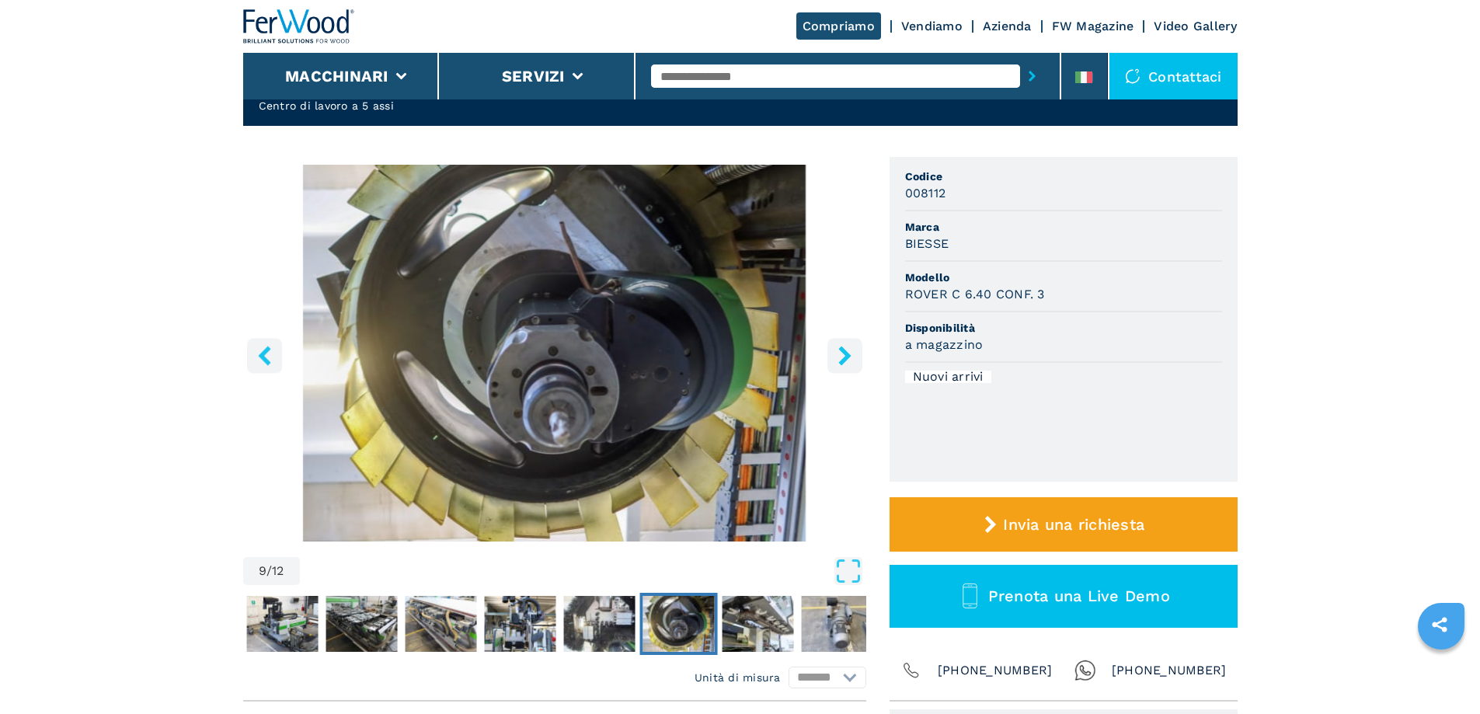
click at [845, 359] on icon "right-button" at bounding box center [844, 355] width 12 height 19
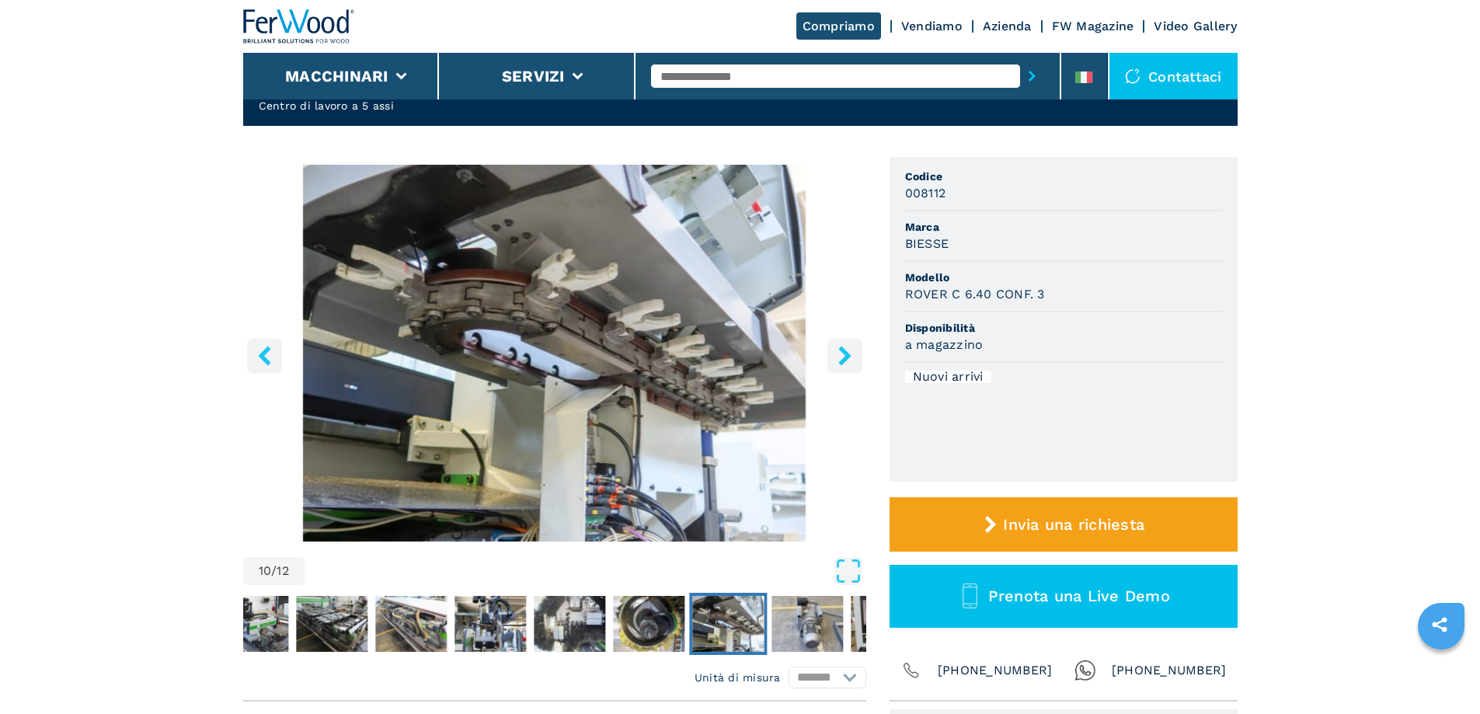
click at [845, 357] on icon "right-button" at bounding box center [844, 355] width 12 height 19
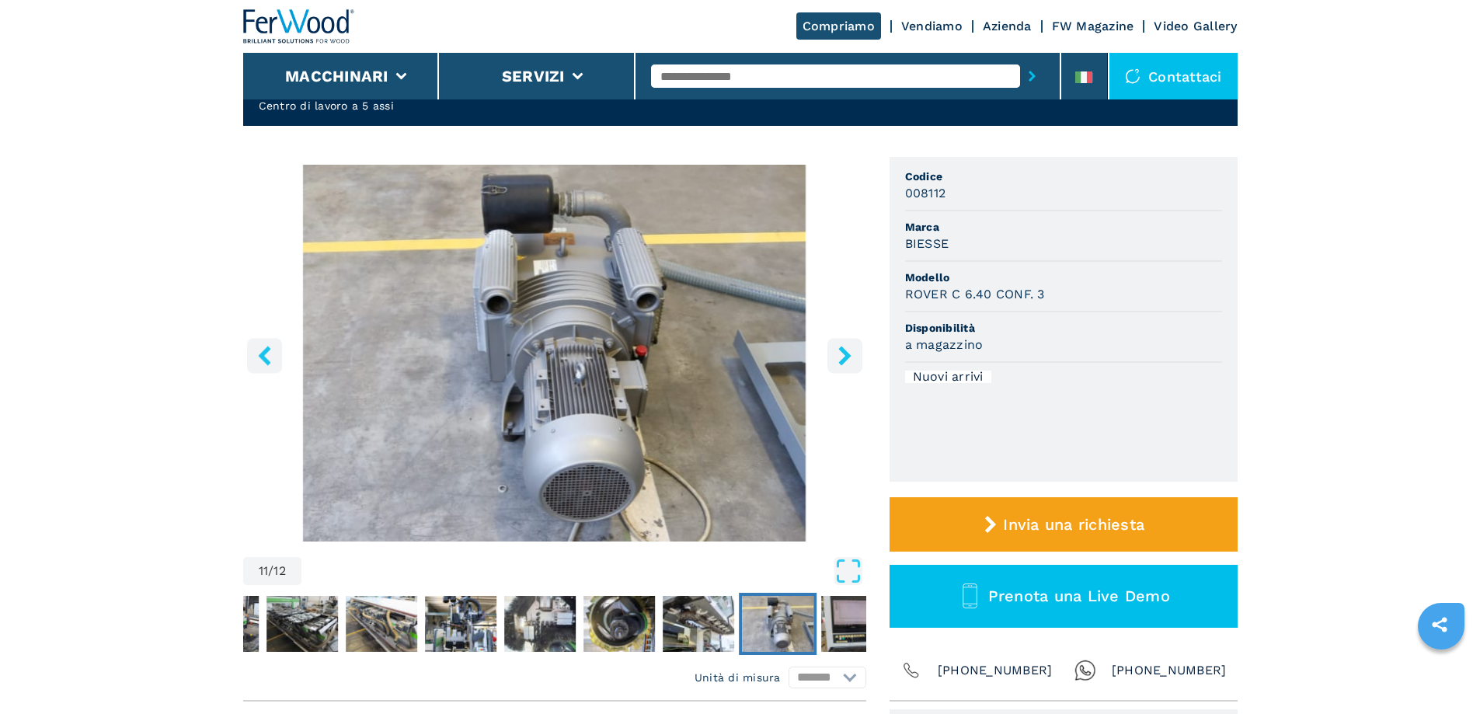
click at [845, 357] on icon "right-button" at bounding box center [844, 355] width 12 height 19
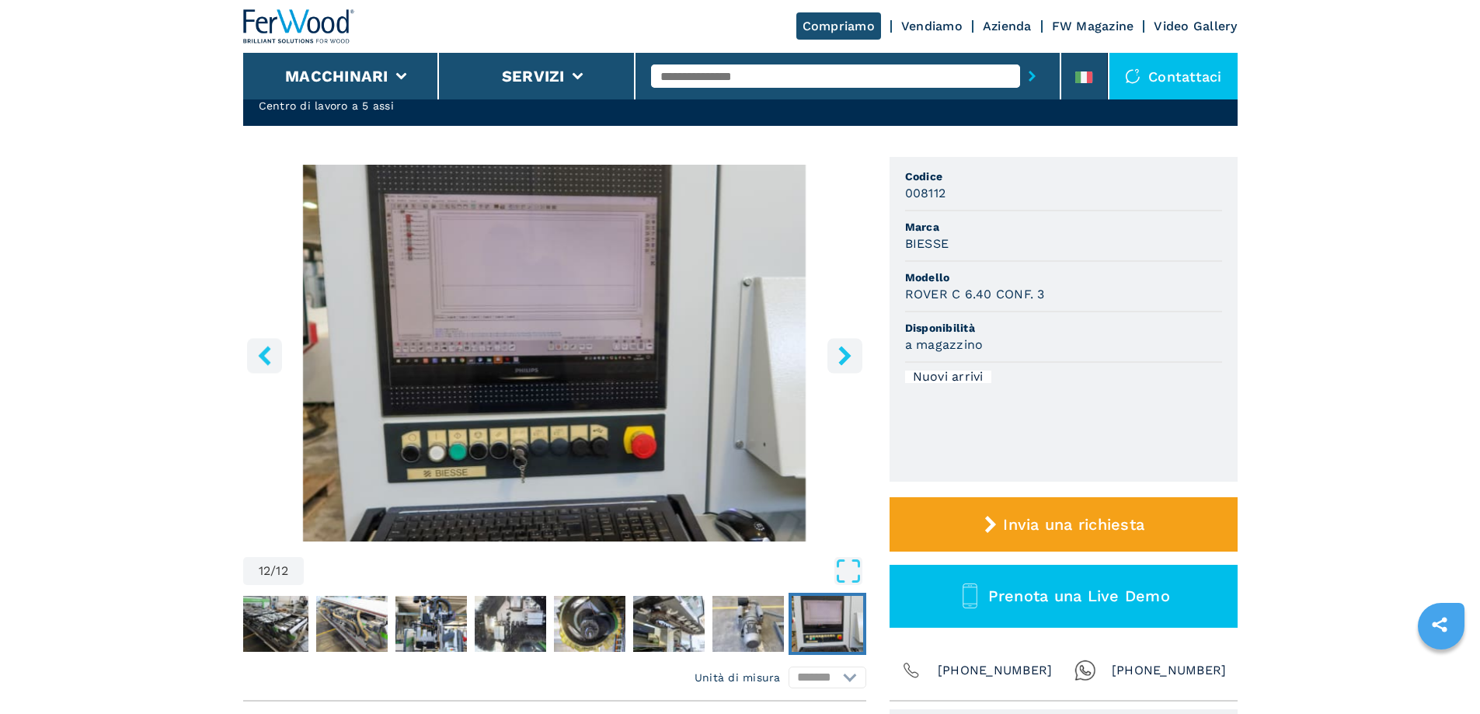
click at [845, 357] on icon "right-button" at bounding box center [844, 355] width 12 height 19
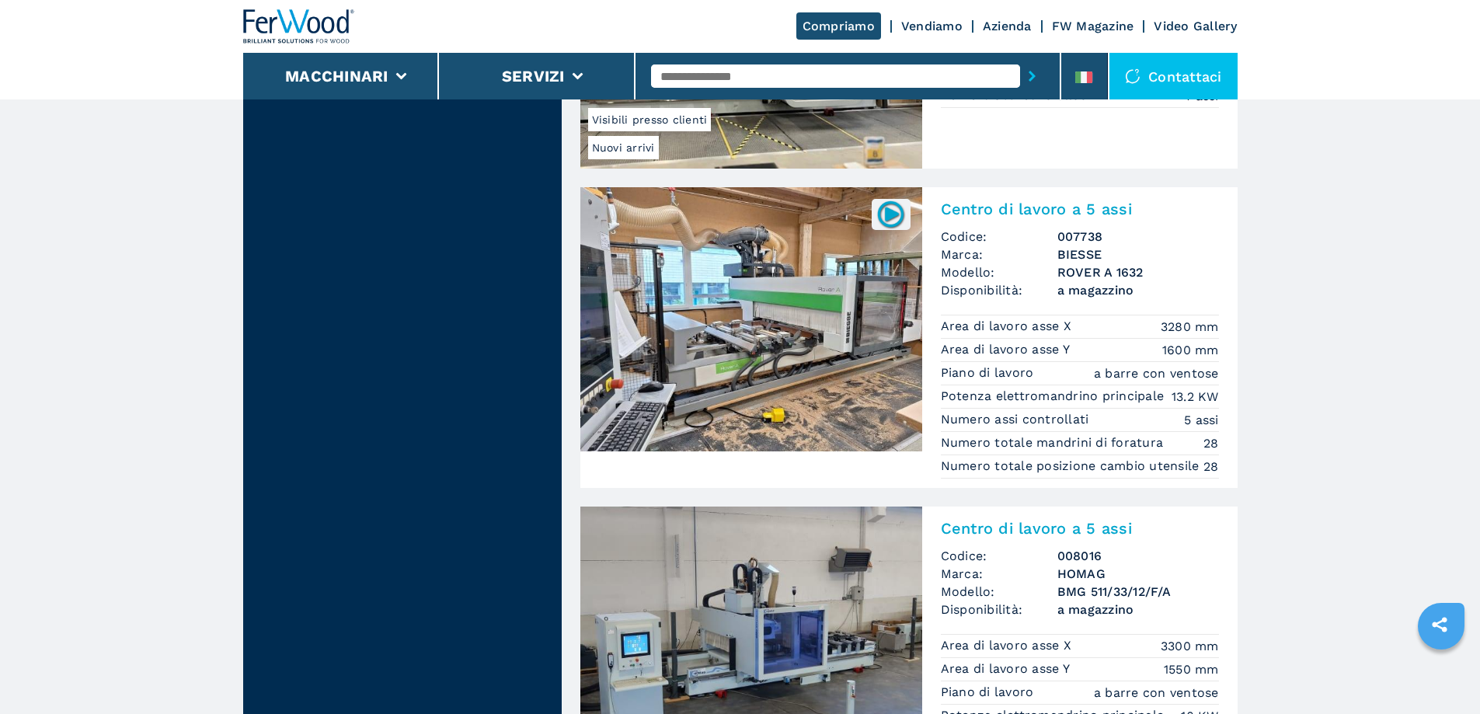
scroll to position [2020, 0]
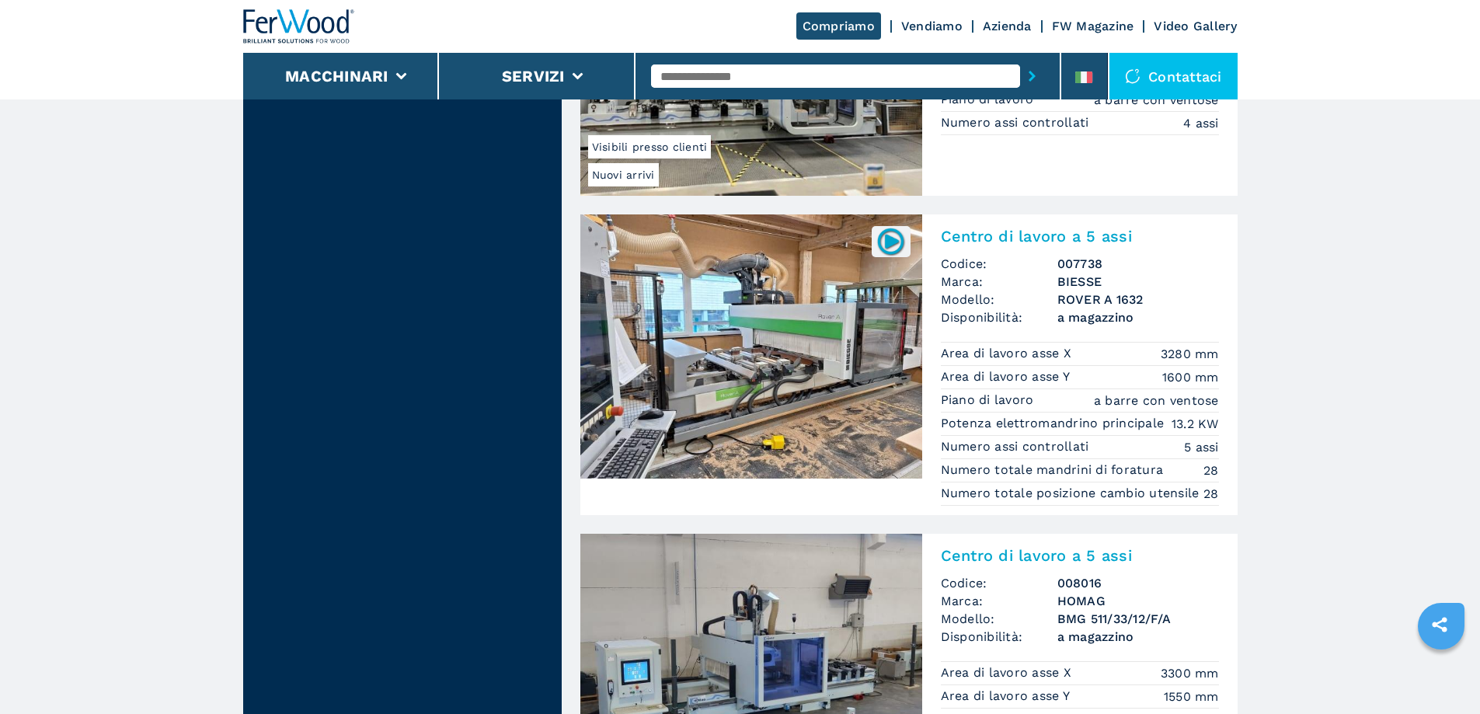
click at [1023, 239] on h2 "Centro di lavoro a 5 assi" at bounding box center [1080, 236] width 278 height 19
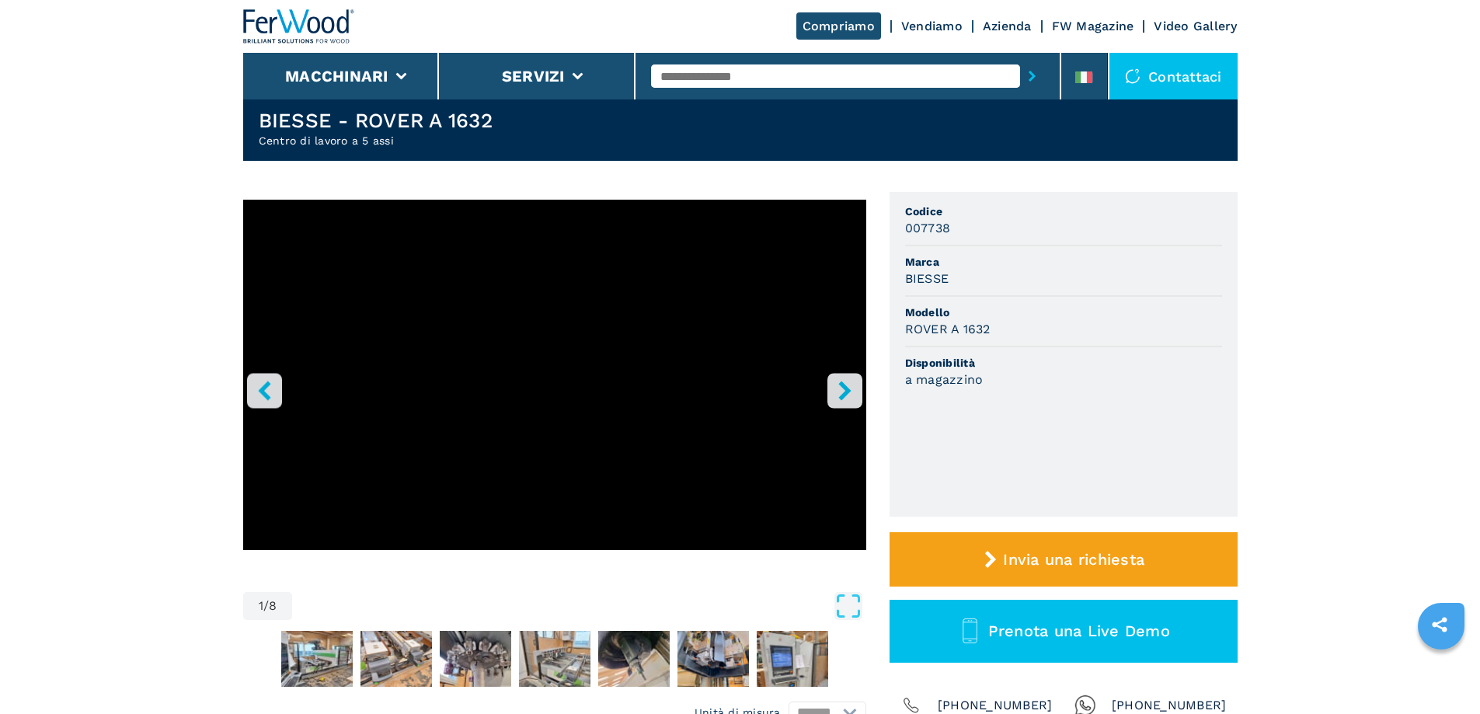
scroll to position [78, 0]
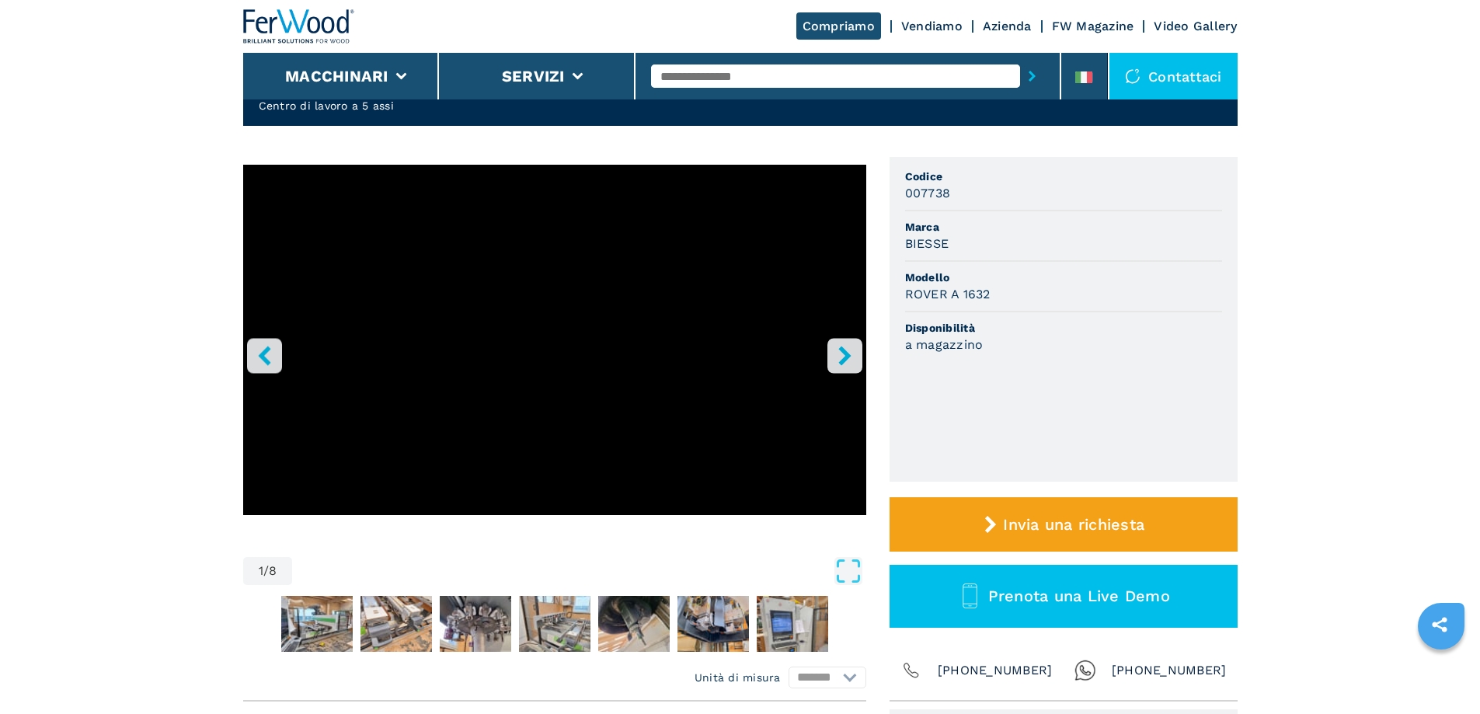
click at [855, 357] on button "right-button" at bounding box center [845, 355] width 35 height 35
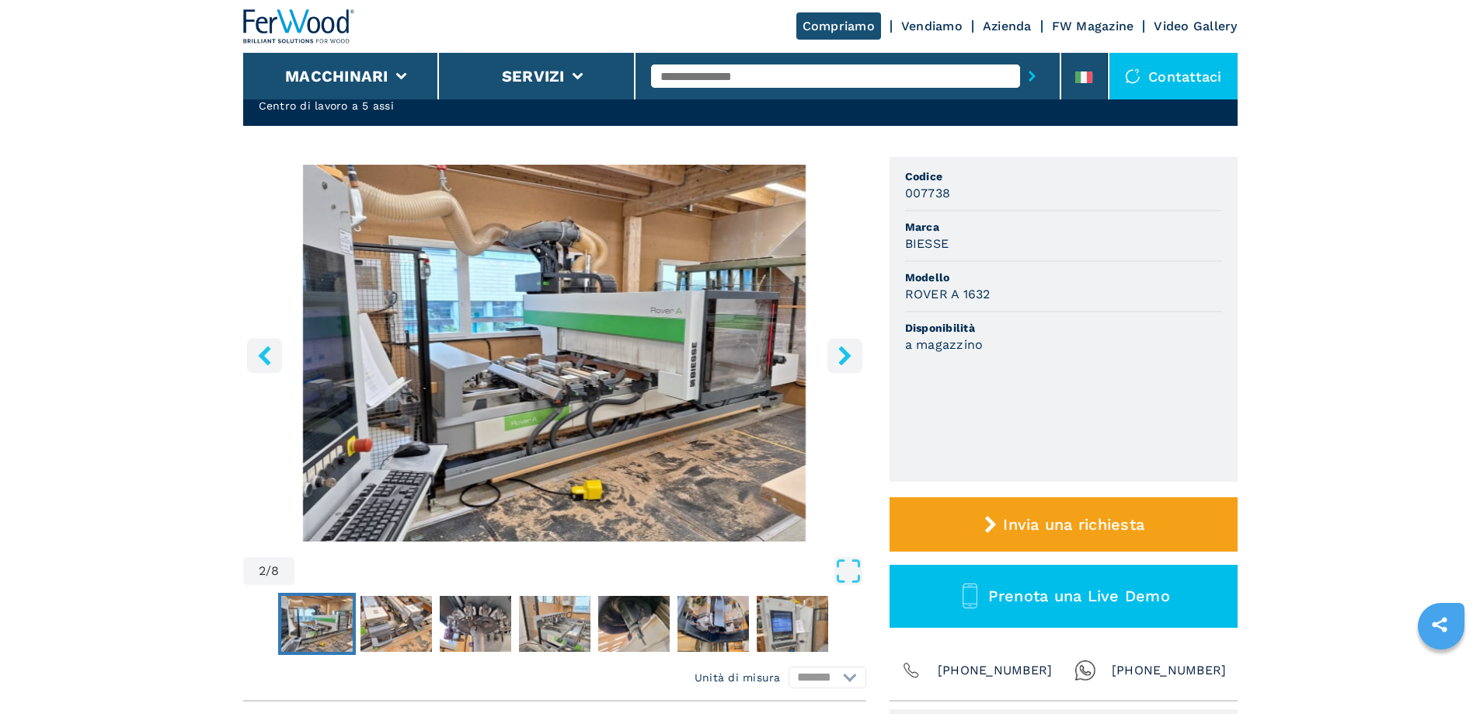
click at [850, 364] on icon "right-button" at bounding box center [844, 355] width 19 height 19
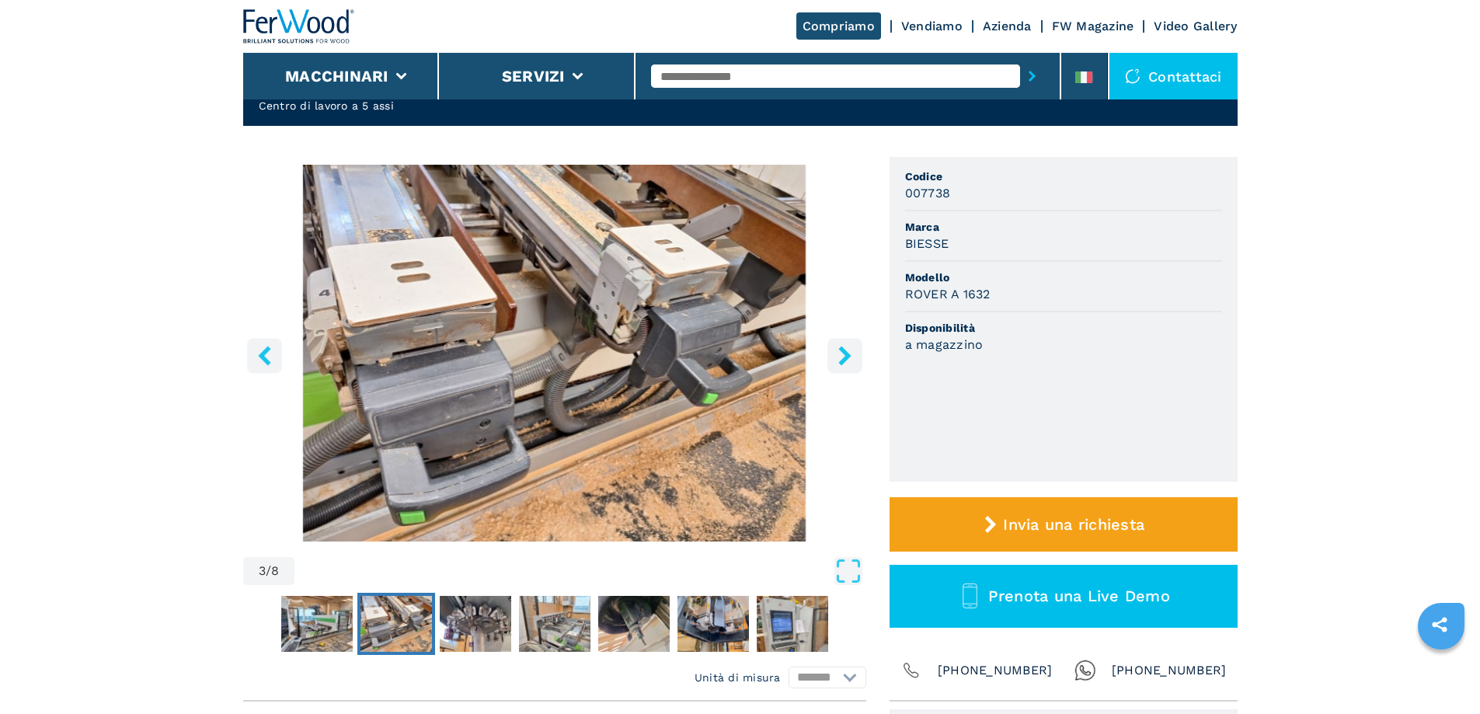
click at [850, 364] on icon "right-button" at bounding box center [844, 355] width 19 height 19
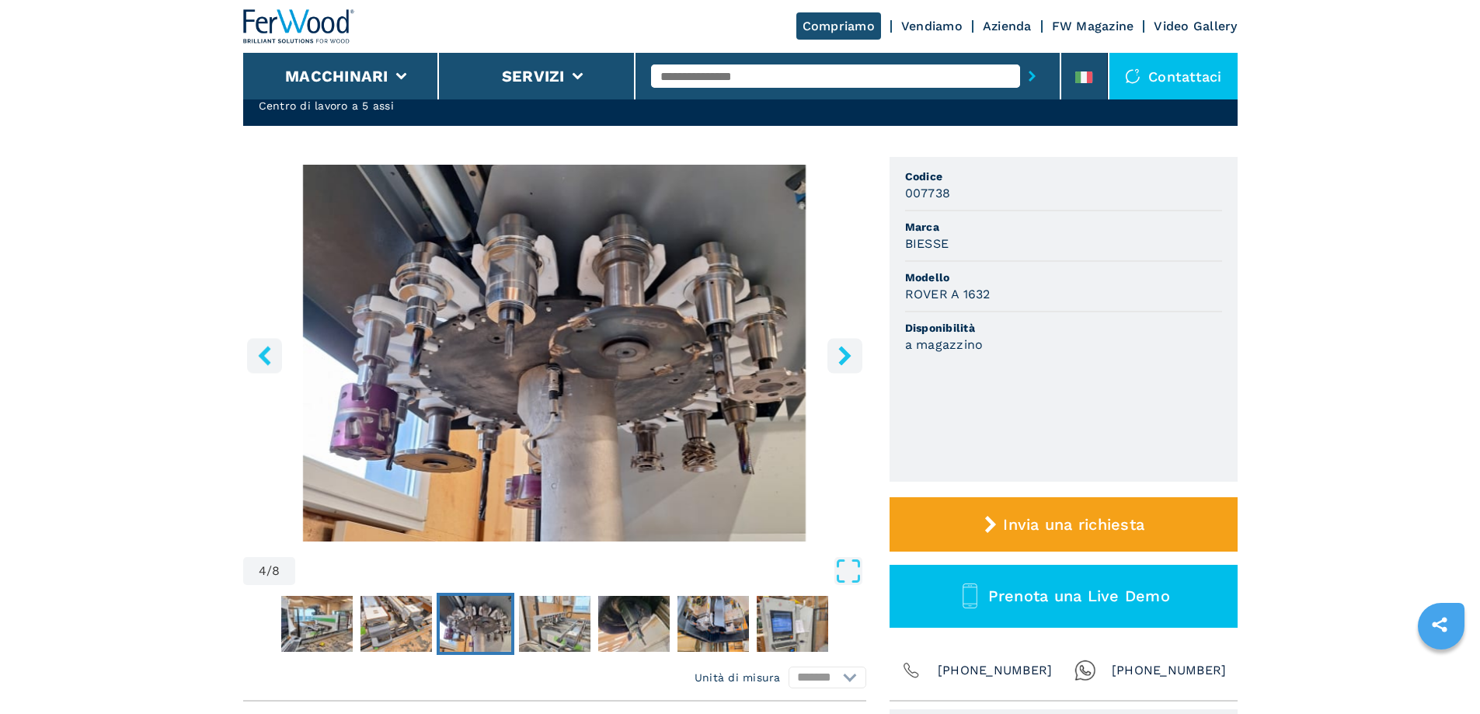
click at [845, 359] on icon "right-button" at bounding box center [844, 355] width 12 height 19
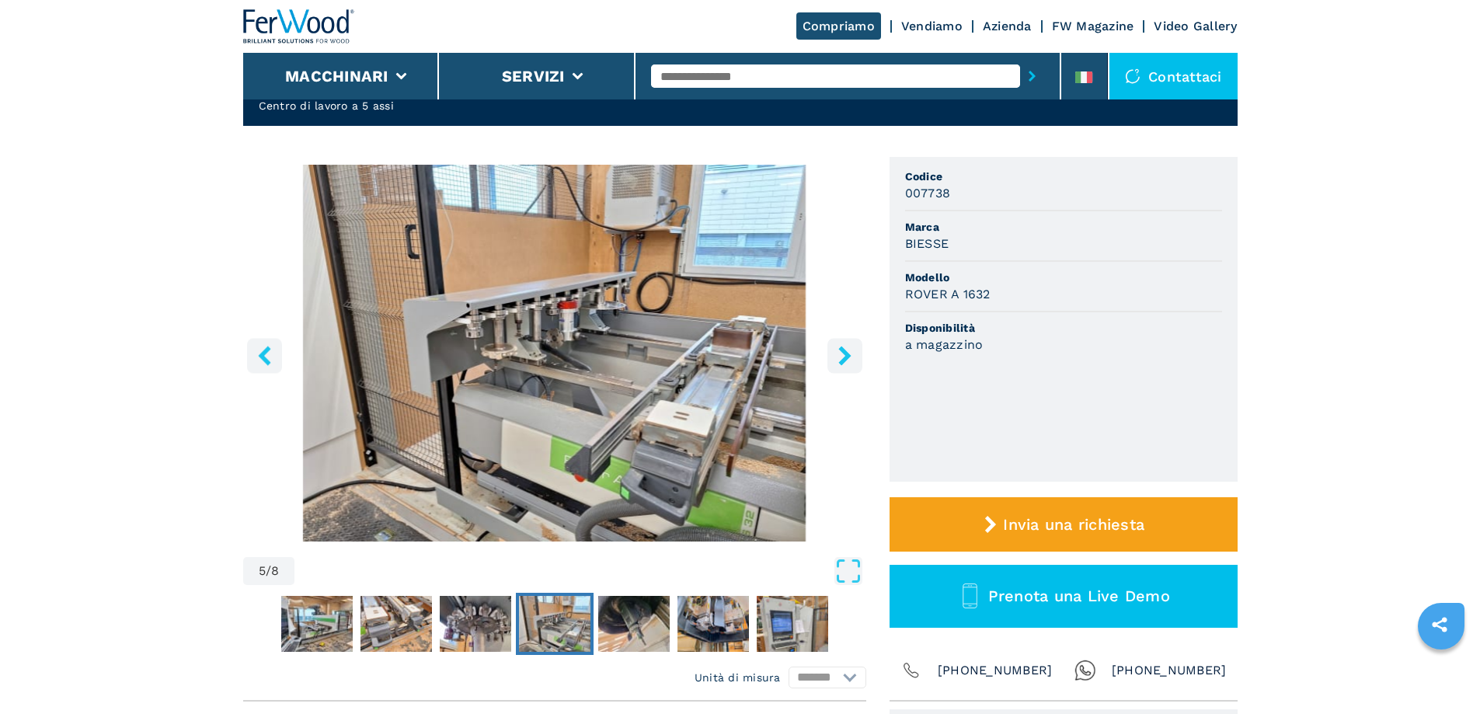
click at [842, 360] on icon "right-button" at bounding box center [844, 355] width 12 height 19
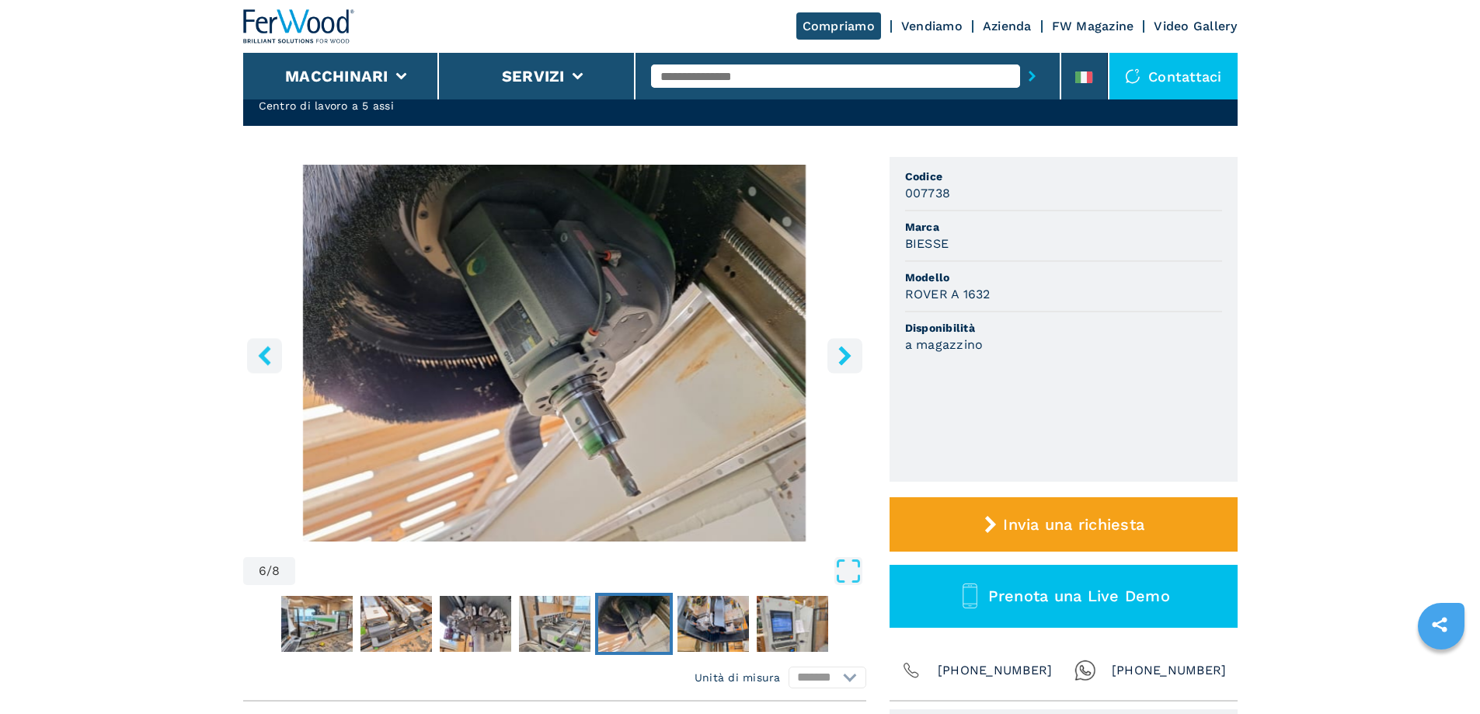
click at [842, 357] on icon "right-button" at bounding box center [844, 355] width 19 height 19
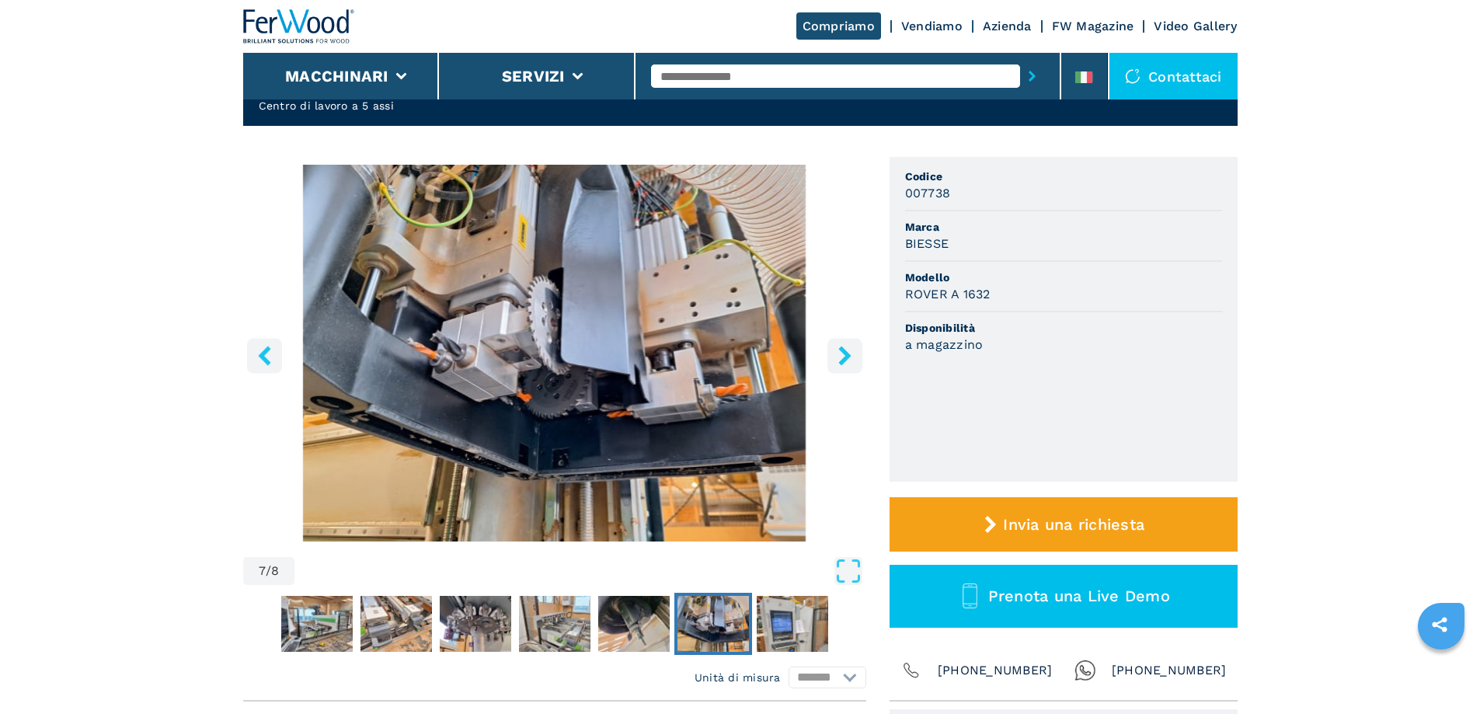
click at [845, 361] on icon "right-button" at bounding box center [844, 355] width 12 height 19
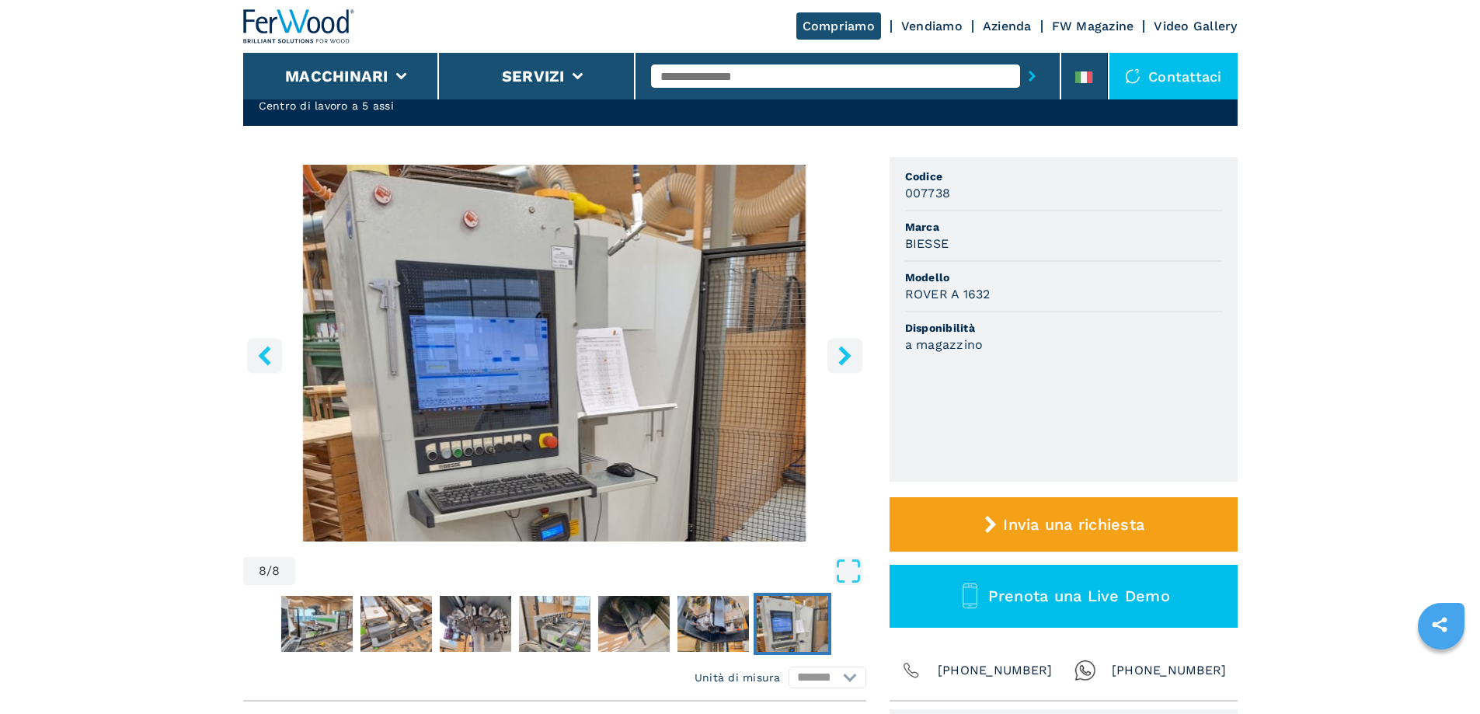
click at [845, 360] on icon "right-button" at bounding box center [844, 355] width 12 height 19
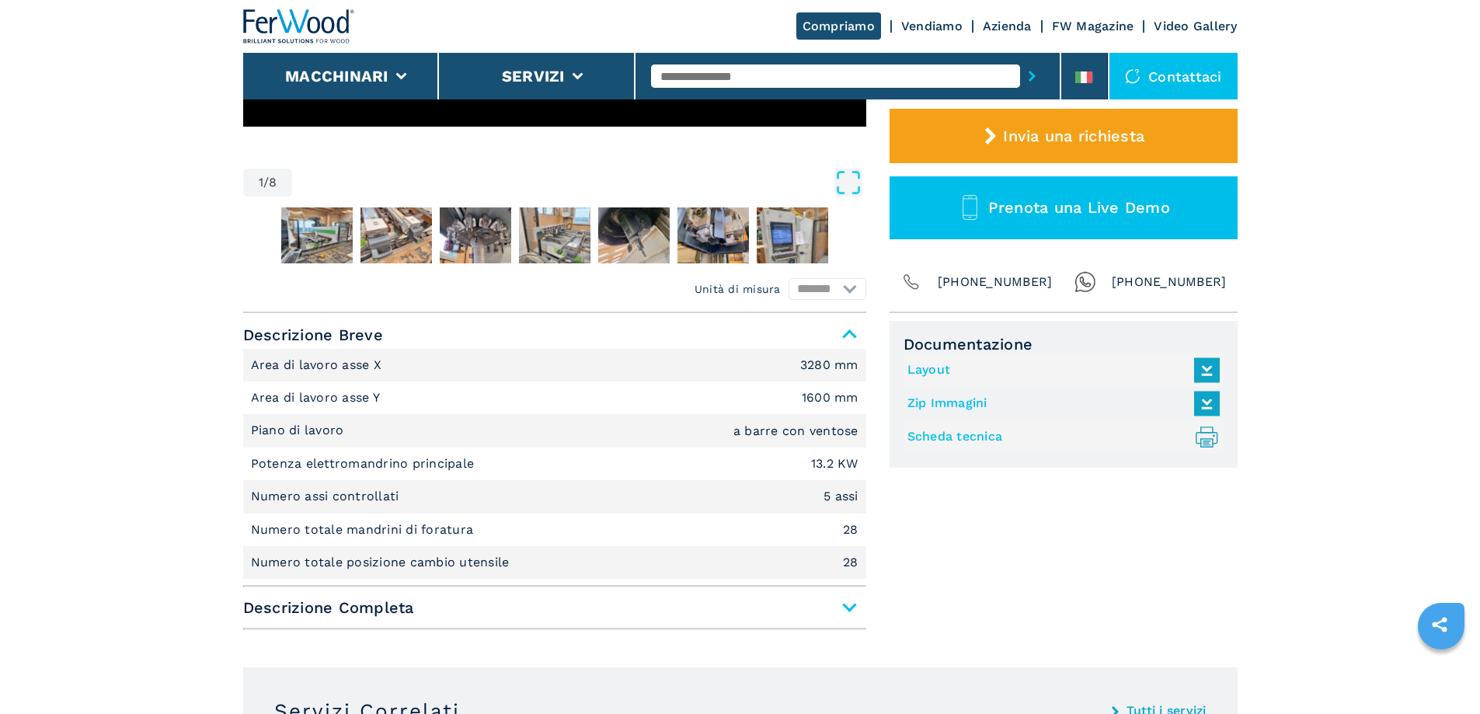
scroll to position [544, 0]
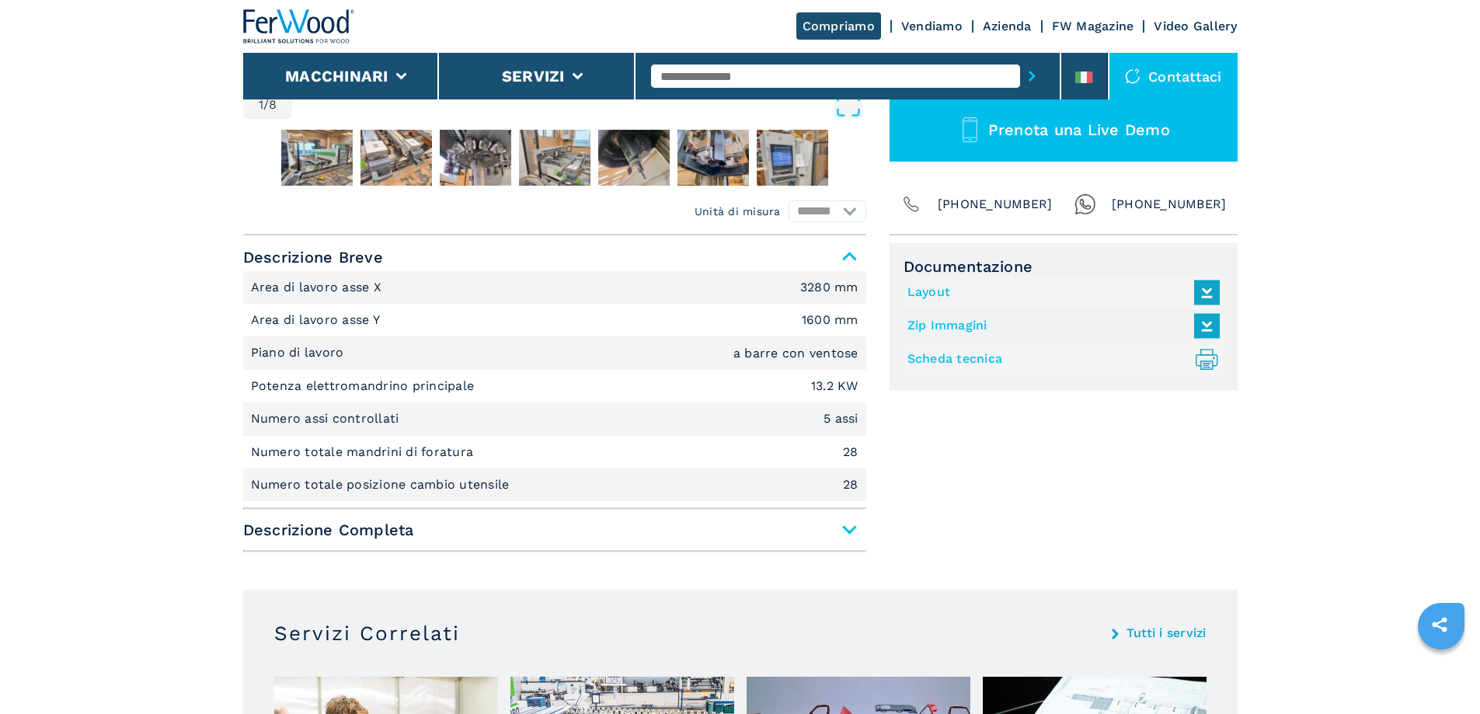
click at [849, 533] on span "Descrizione Completa" at bounding box center [554, 530] width 623 height 28
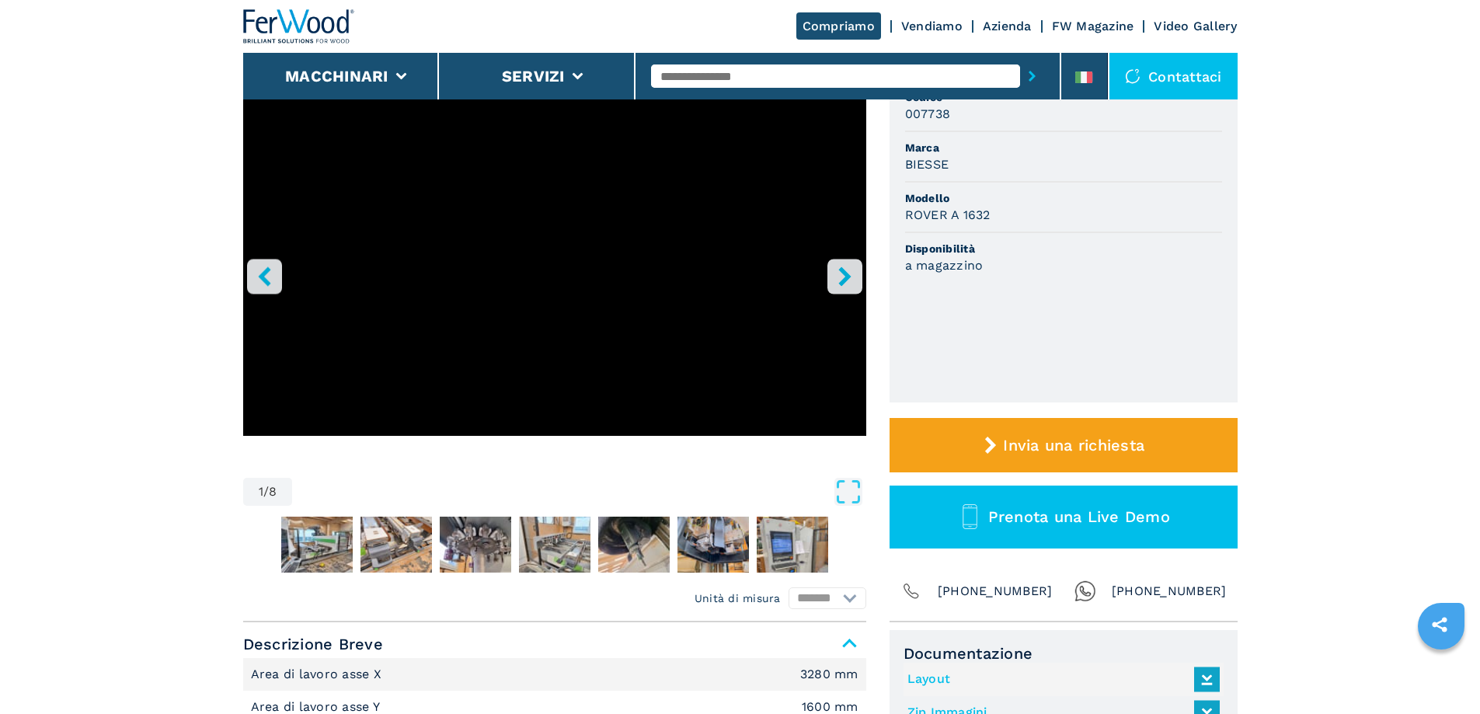
scroll to position [155, 0]
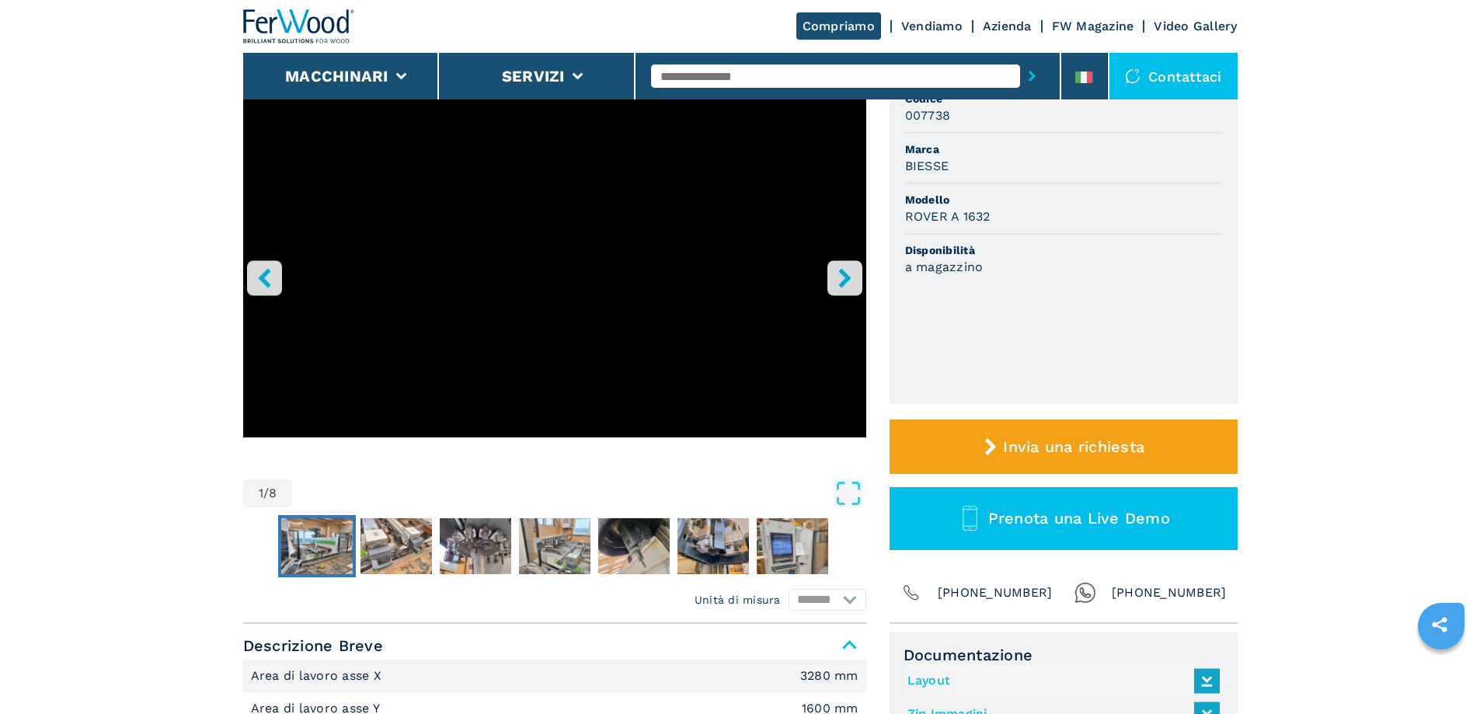
click at [329, 537] on img "Go to Slide 2" at bounding box center [316, 546] width 71 height 56
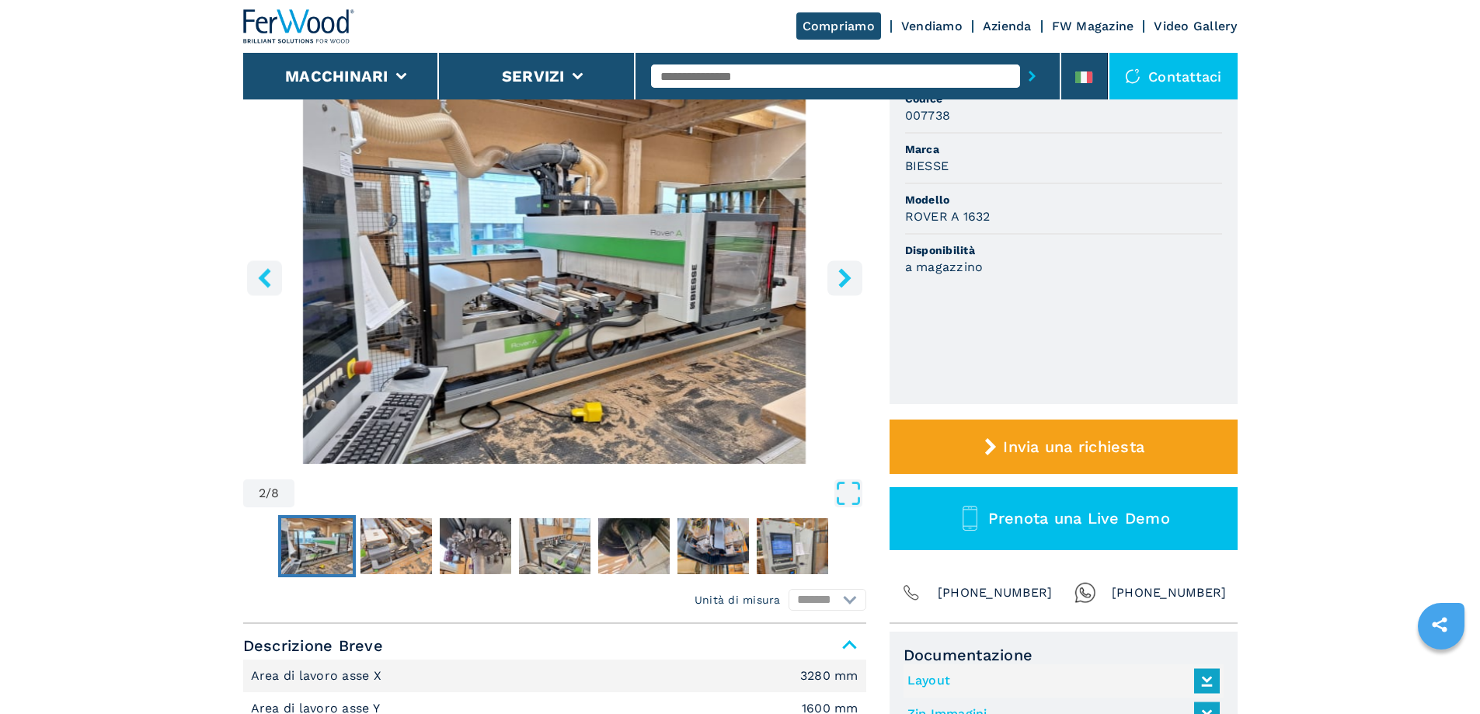
click at [854, 497] on icon "Open Fullscreen" at bounding box center [849, 493] width 28 height 28
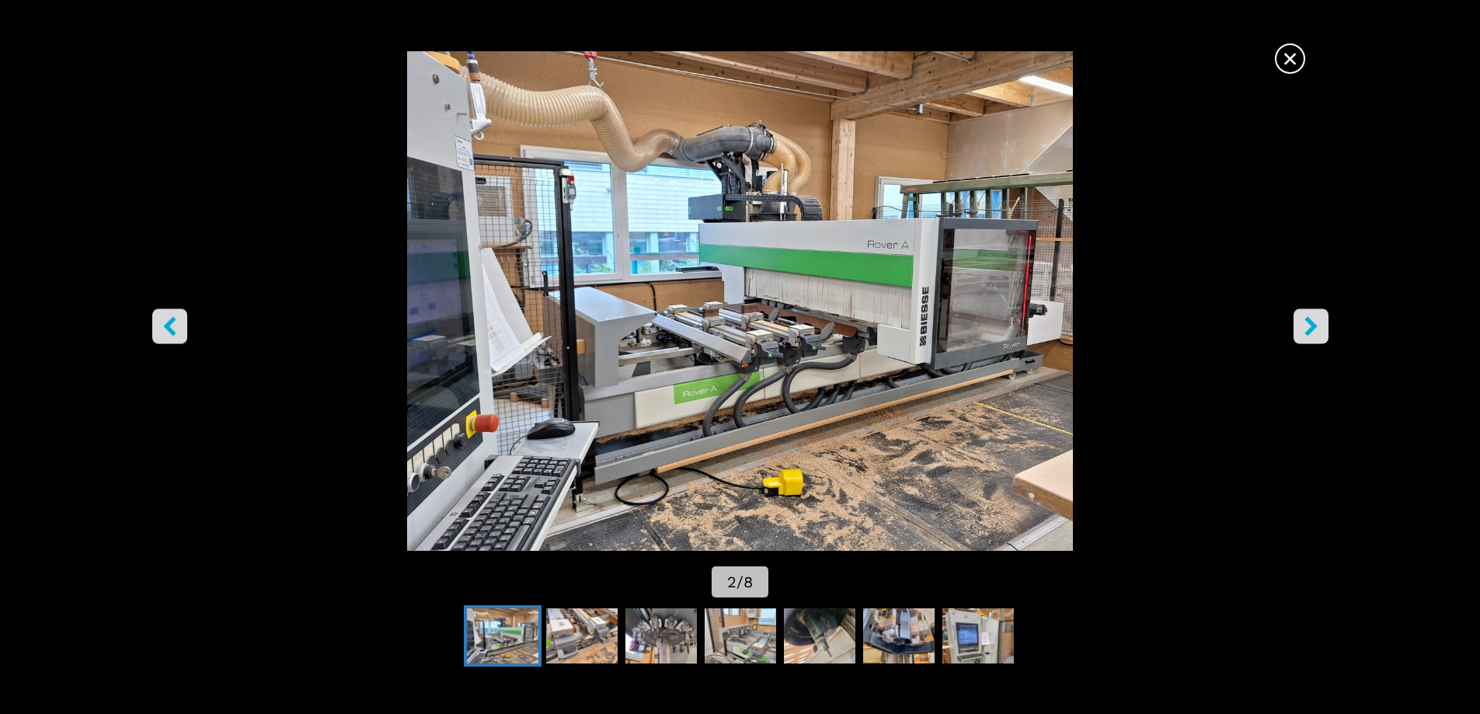
click at [190, 335] on img "Go to Slide 2" at bounding box center [740, 301] width 1333 height 500
click at [168, 324] on icon "left-button" at bounding box center [169, 325] width 12 height 19
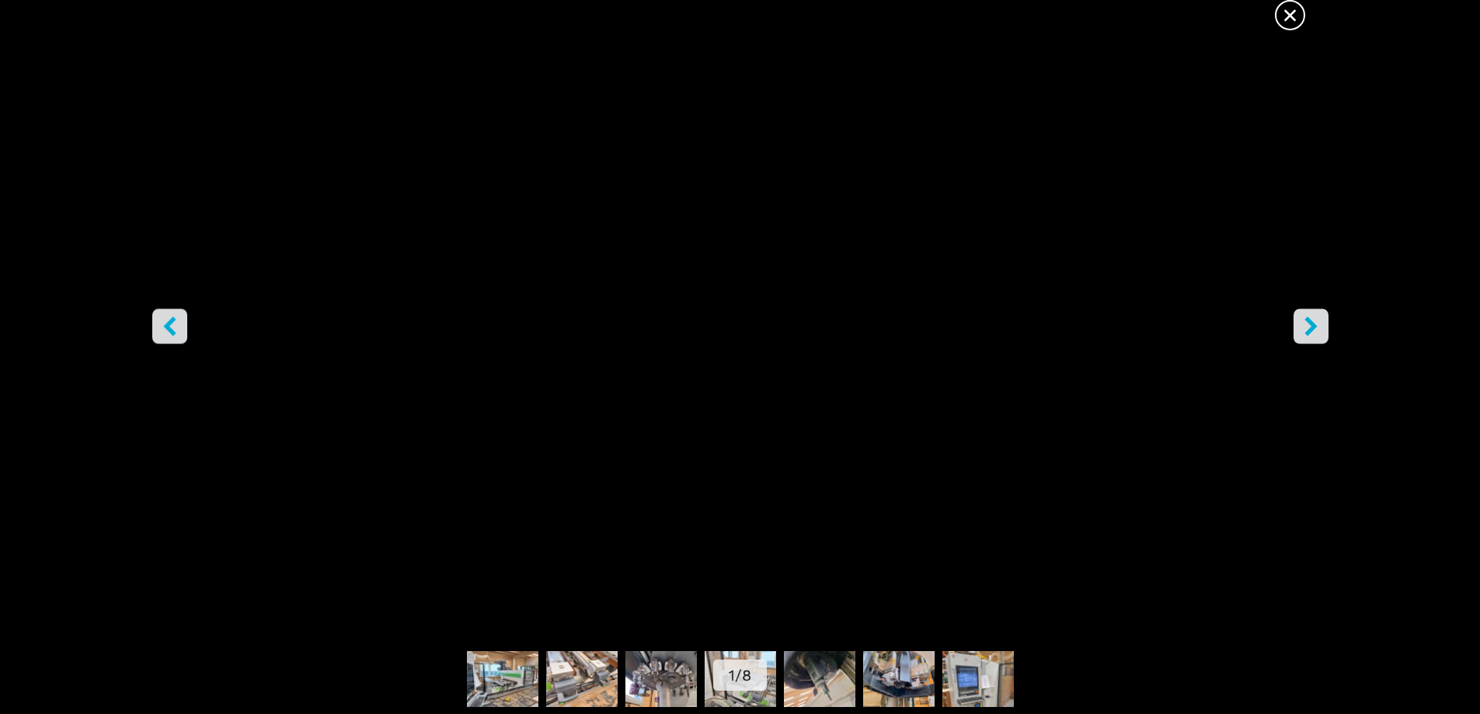
click at [1326, 329] on button "right-button" at bounding box center [1311, 326] width 35 height 35
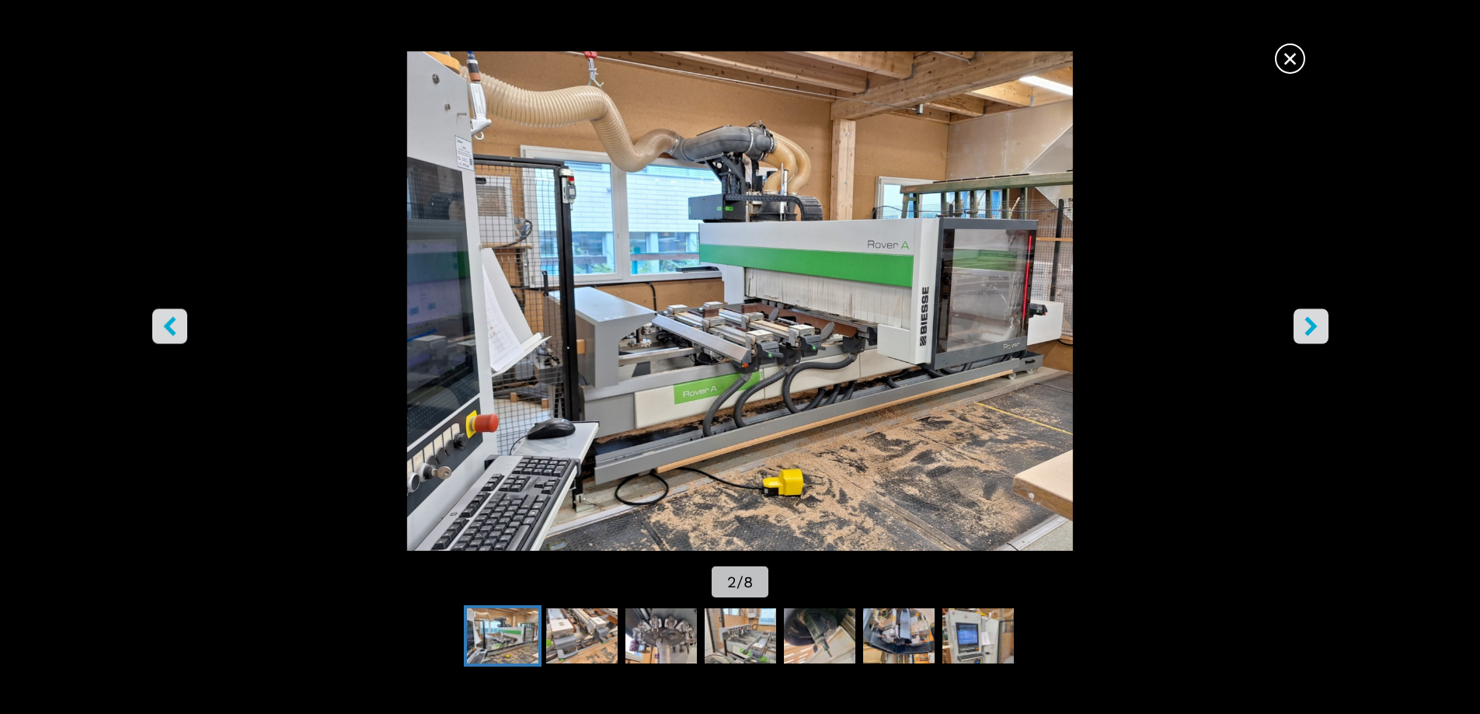
click at [1326, 329] on button "right-button" at bounding box center [1311, 326] width 35 height 35
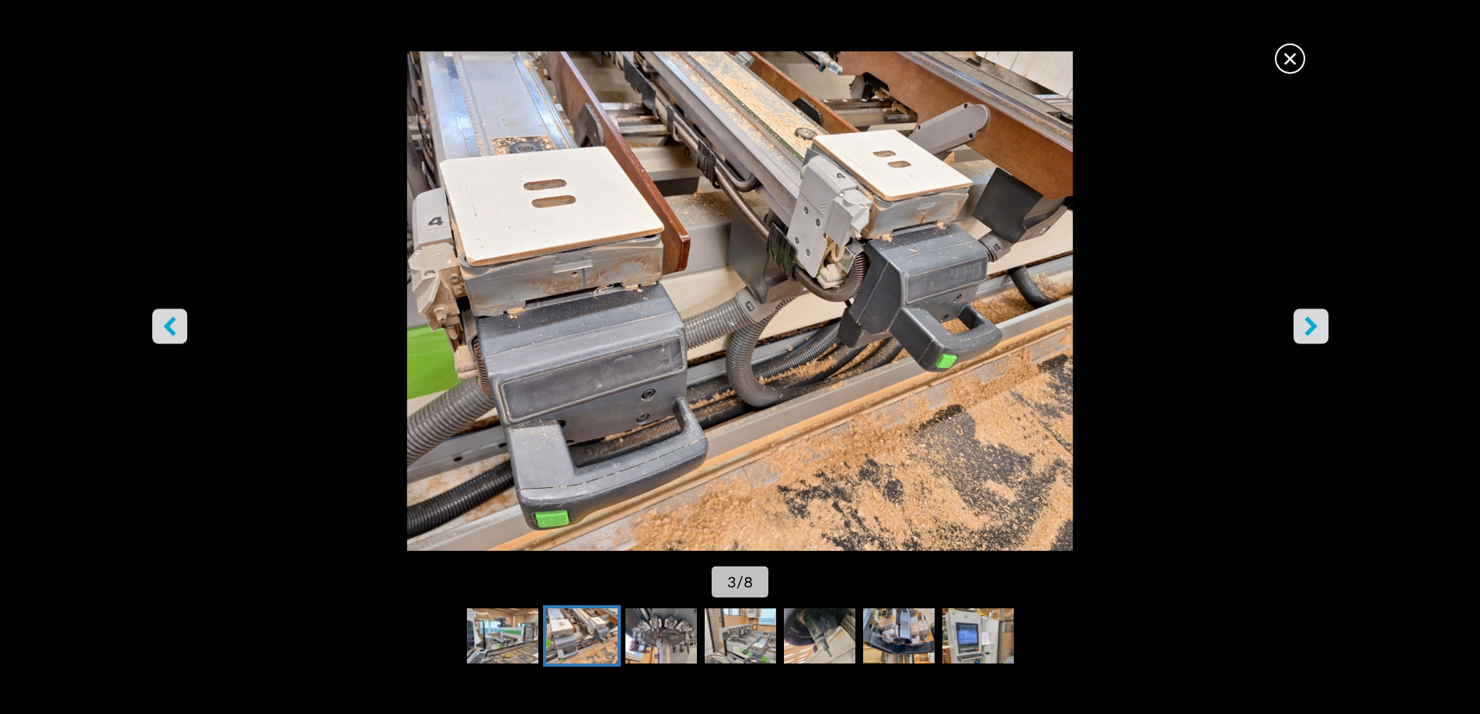
click at [1330, 333] on img "Go to Slide 3" at bounding box center [740, 301] width 1333 height 500
click at [1308, 329] on icon "right-button" at bounding box center [1311, 325] width 19 height 19
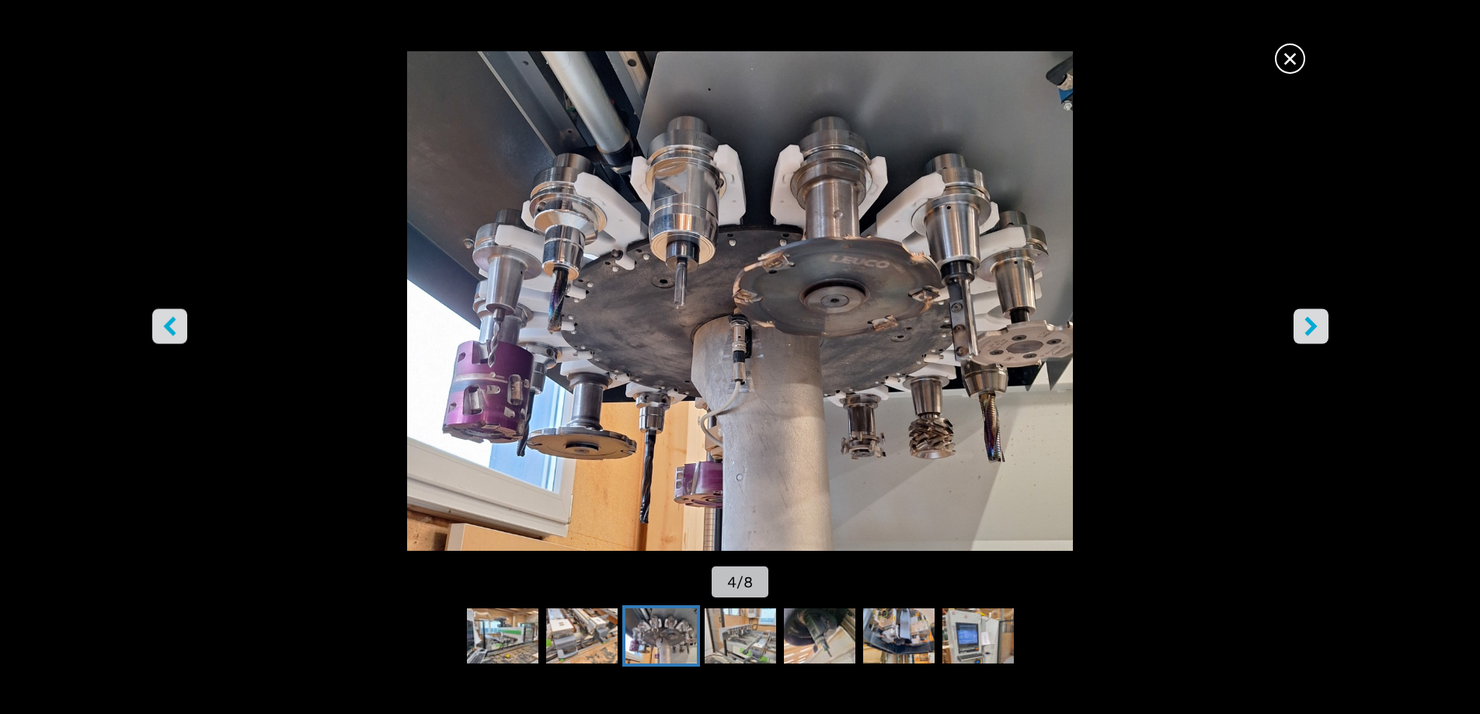
click at [1309, 328] on icon "right-button" at bounding box center [1311, 325] width 19 height 19
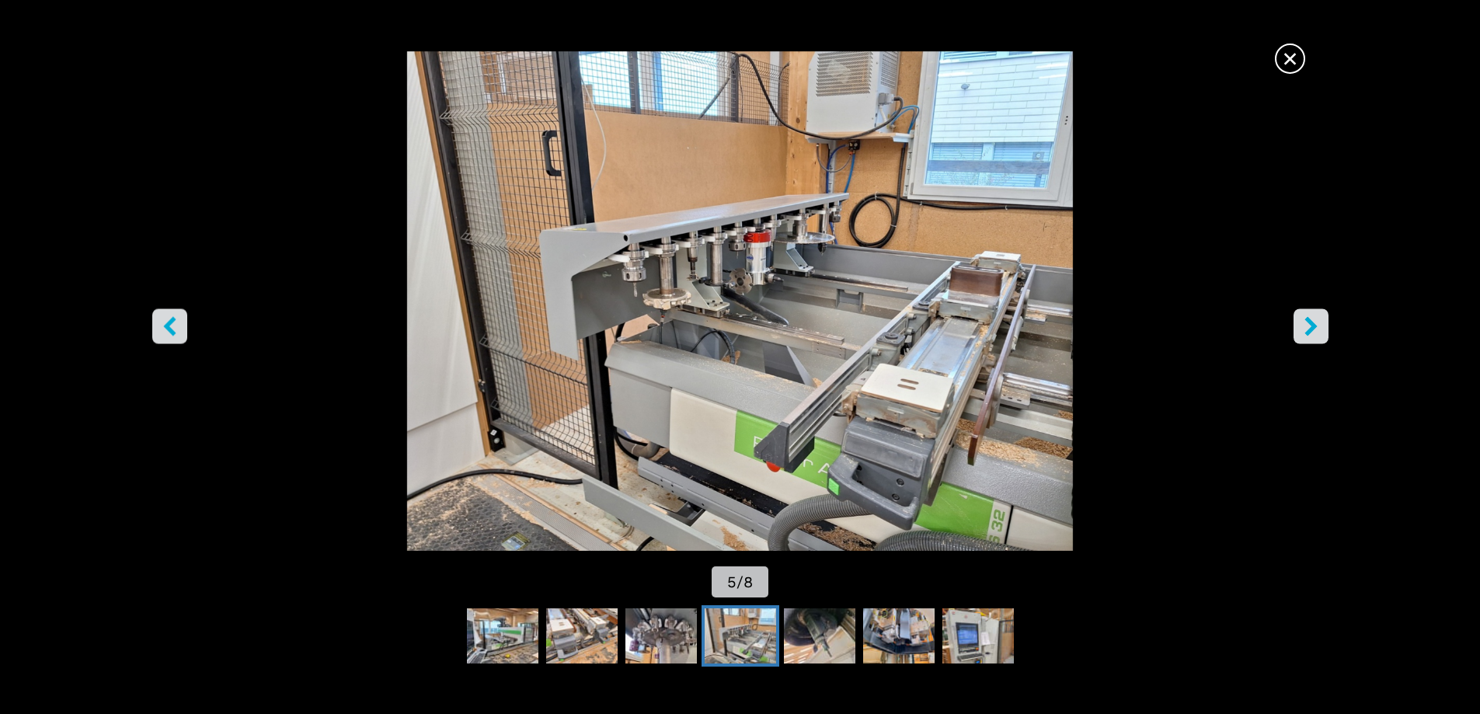
click at [1309, 325] on icon "right-button" at bounding box center [1311, 325] width 19 height 19
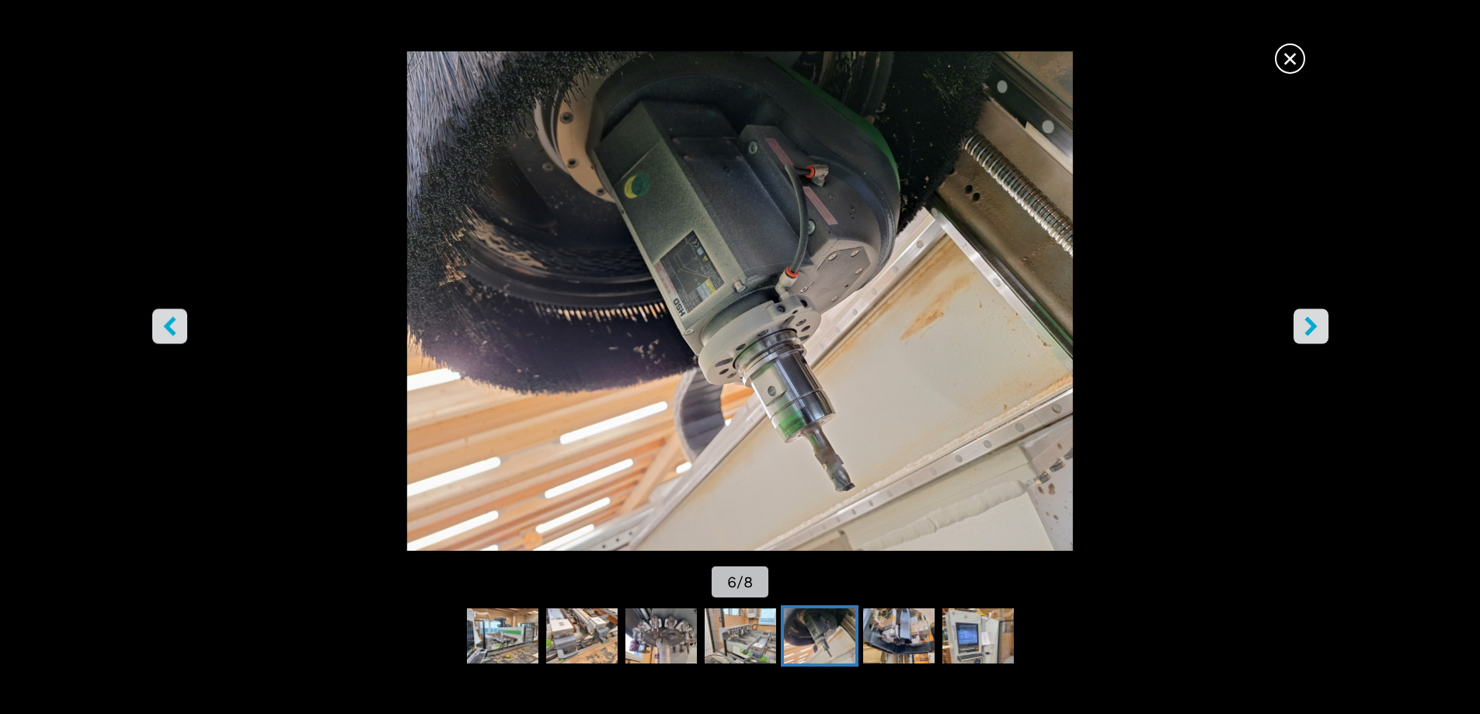
click at [1309, 325] on icon "right-button" at bounding box center [1311, 325] width 19 height 19
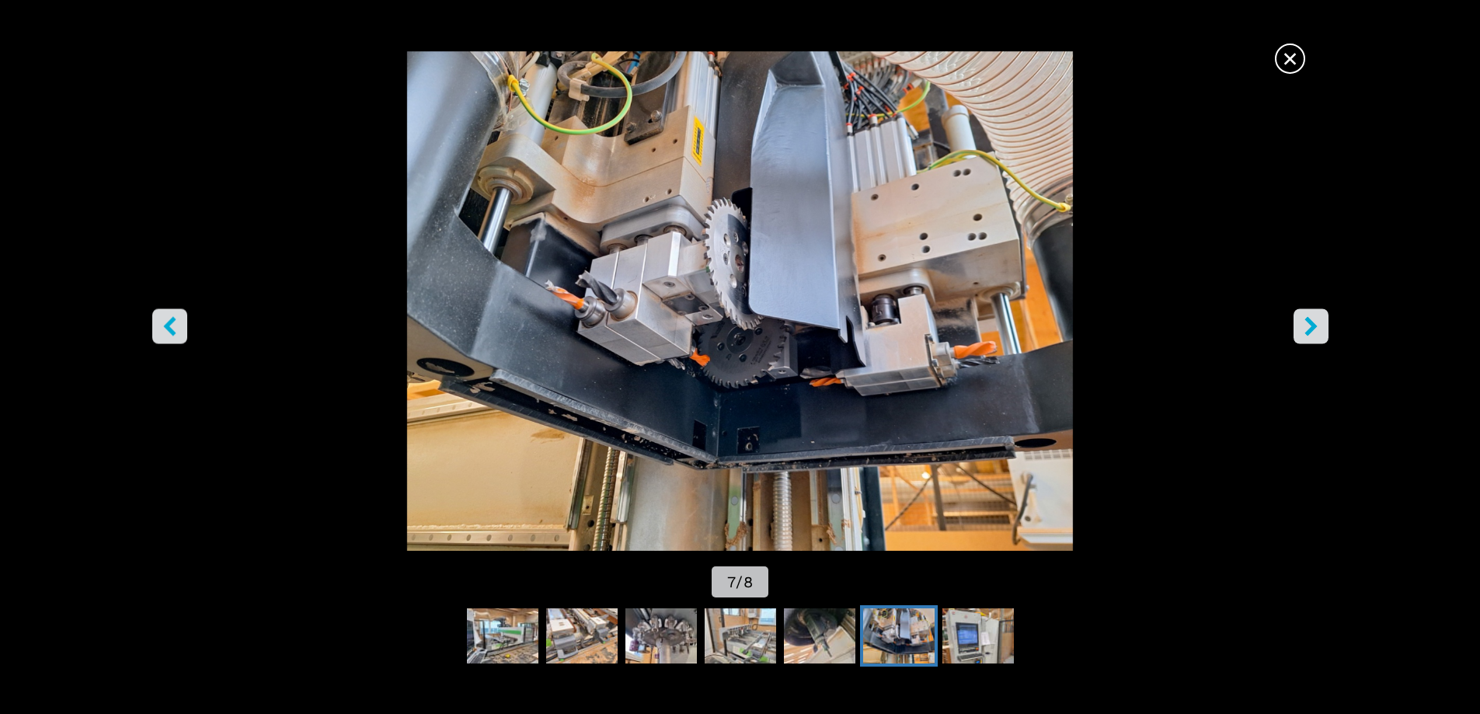
click at [1309, 325] on icon "right-button" at bounding box center [1311, 325] width 19 height 19
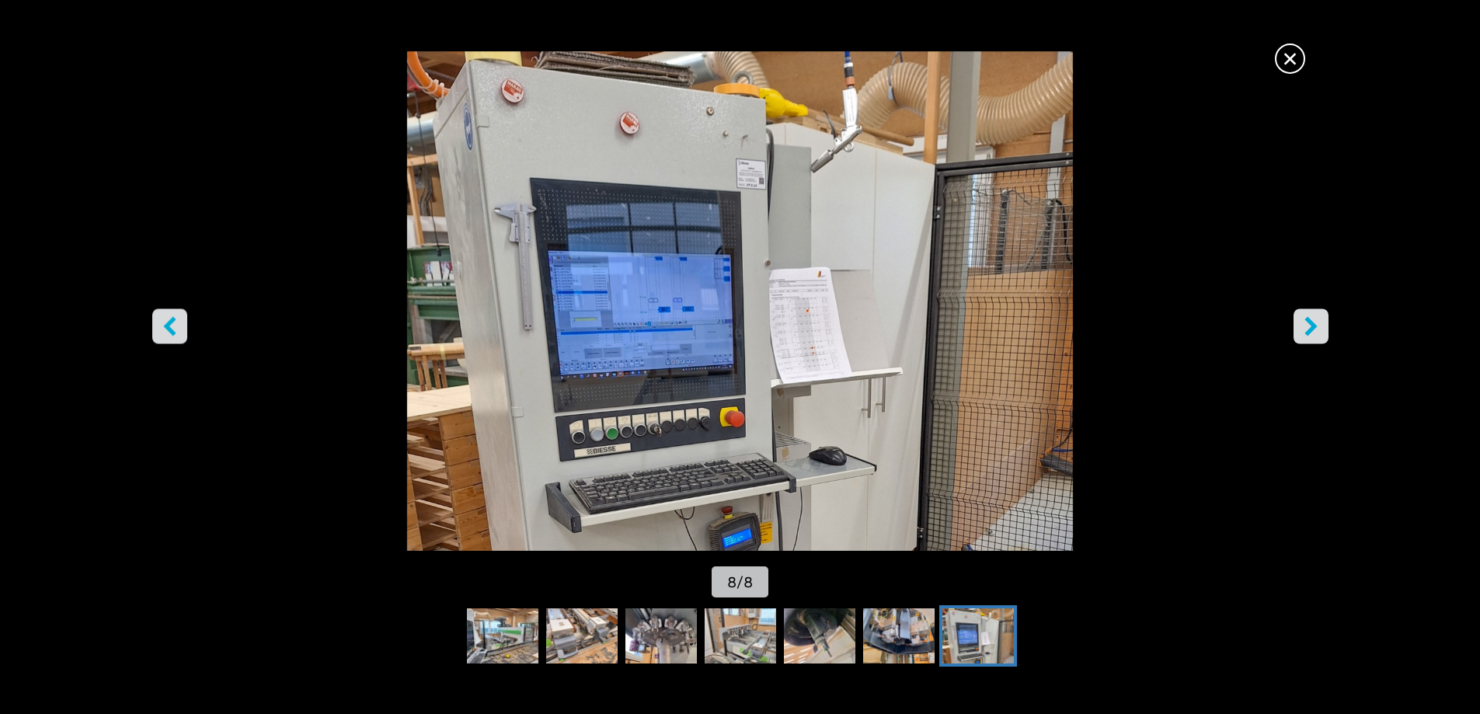
click at [1309, 325] on icon "right-button" at bounding box center [1311, 325] width 19 height 19
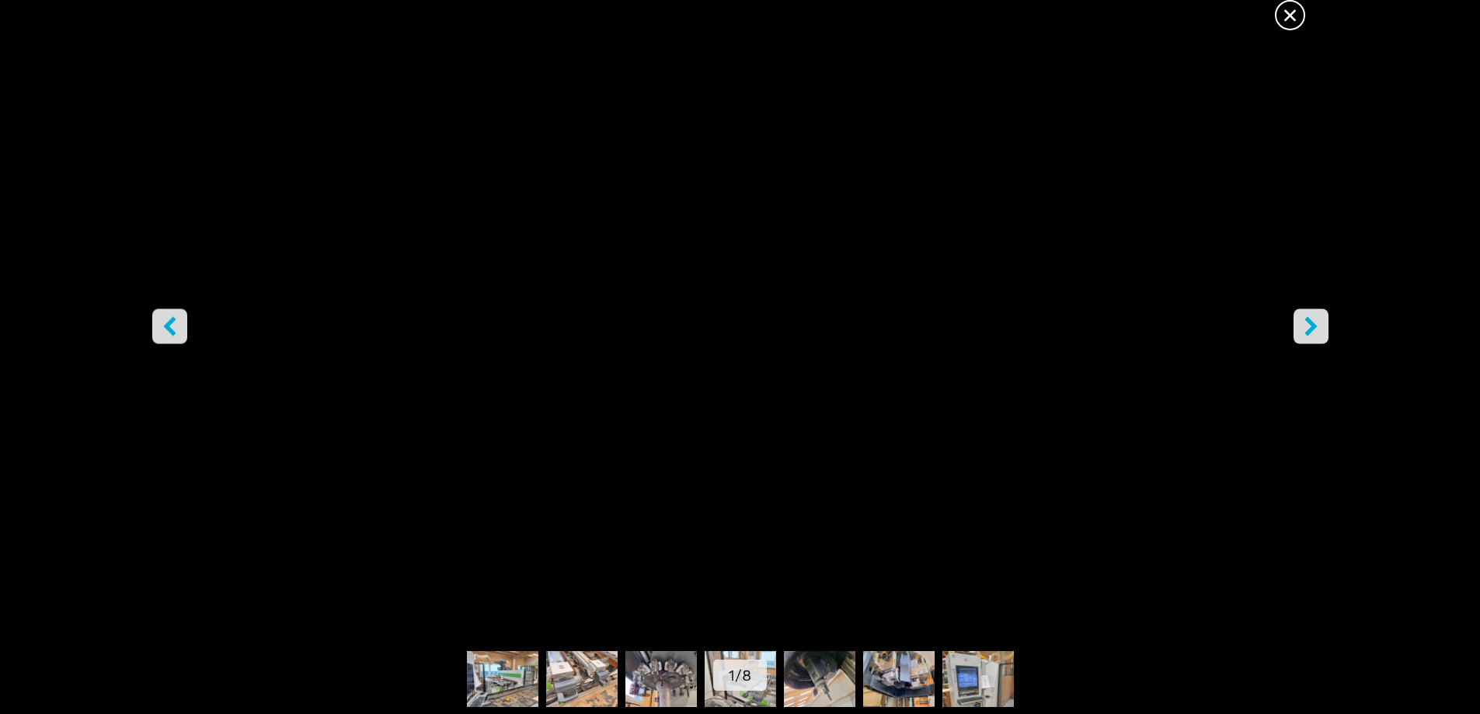
click at [1309, 325] on icon "right-button" at bounding box center [1311, 325] width 19 height 19
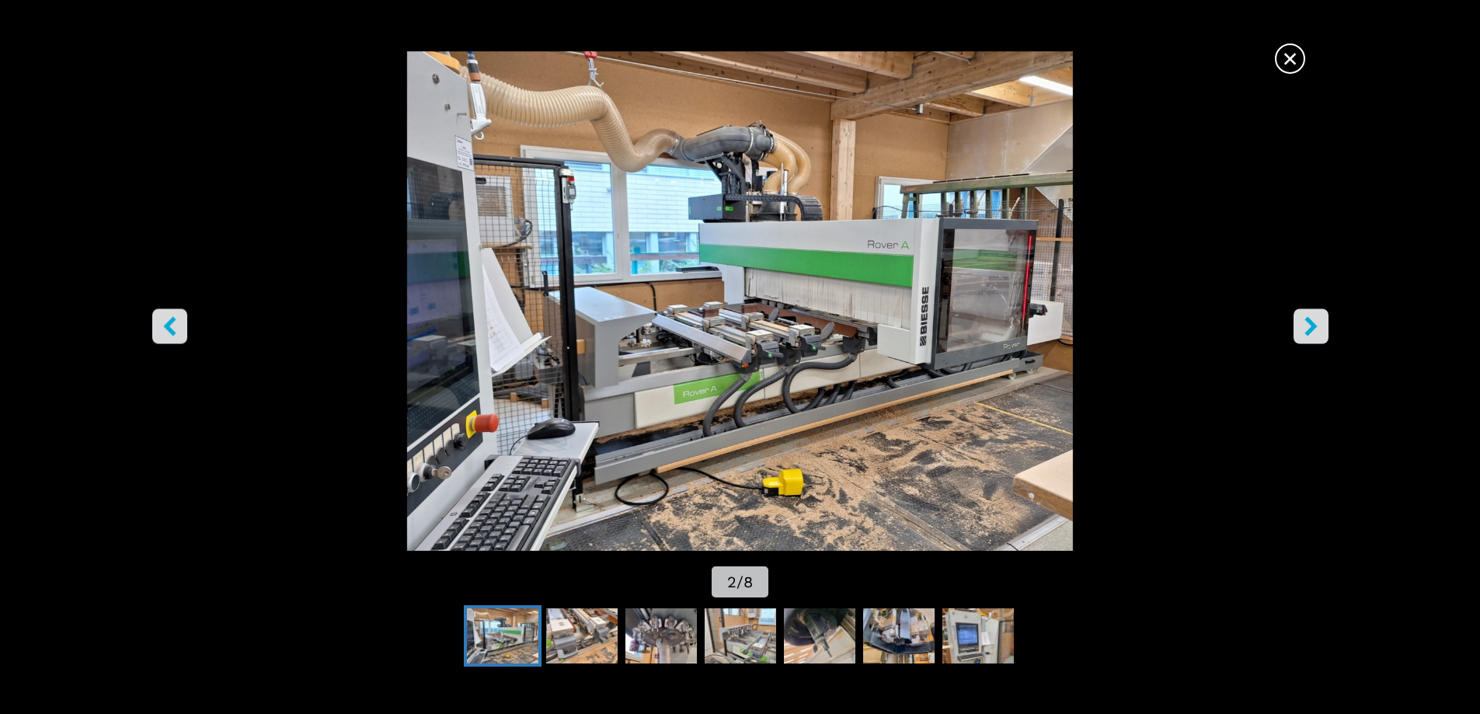
click at [1288, 59] on span "×" at bounding box center [1290, 55] width 27 height 27
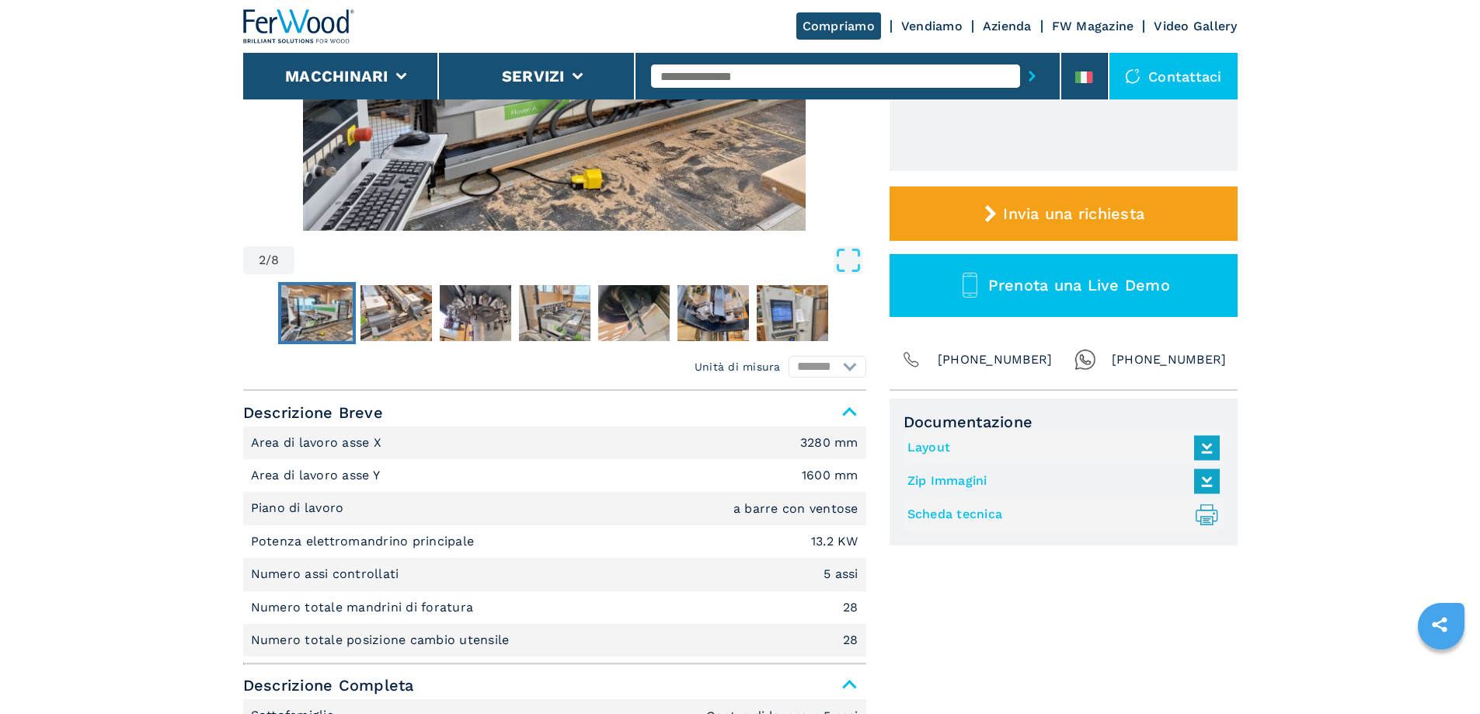
scroll to position [466, 0]
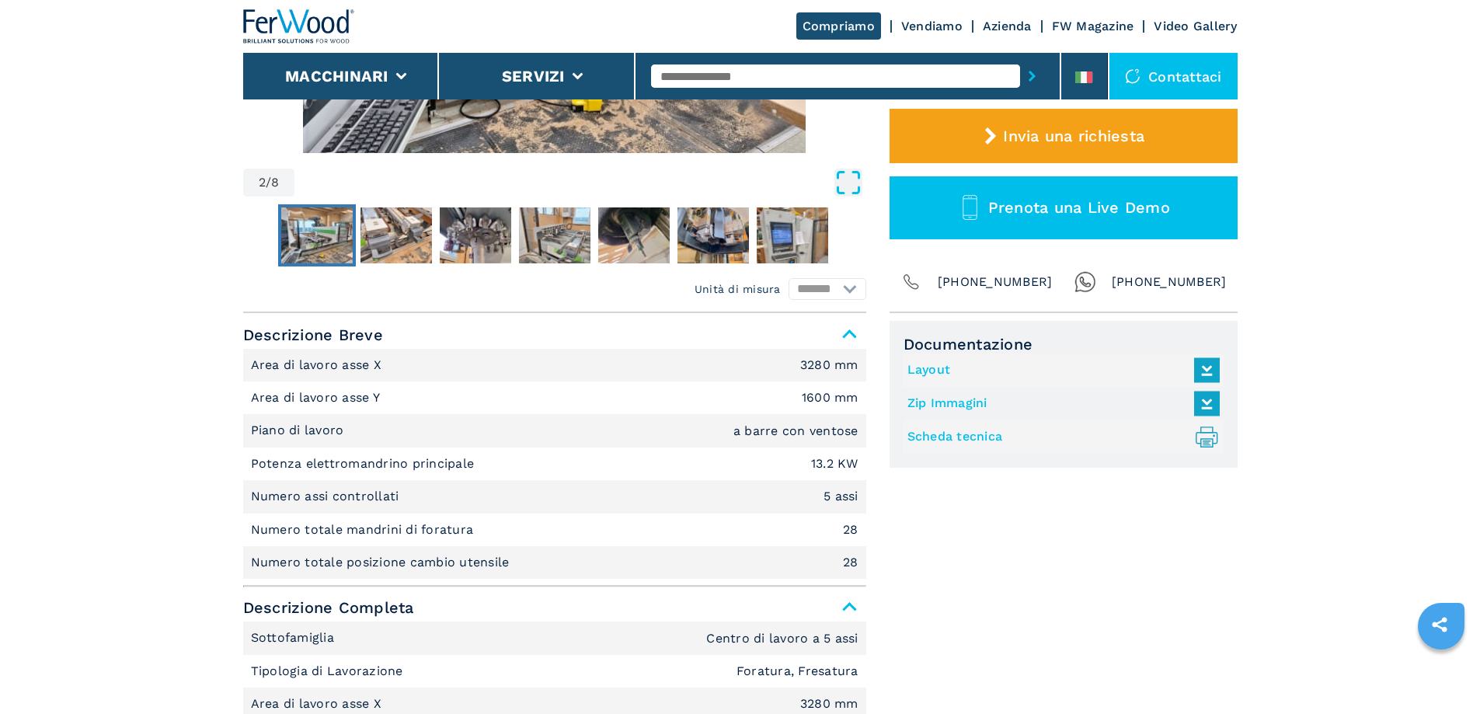
click at [852, 184] on icon "Open Fullscreen" at bounding box center [849, 183] width 28 height 28
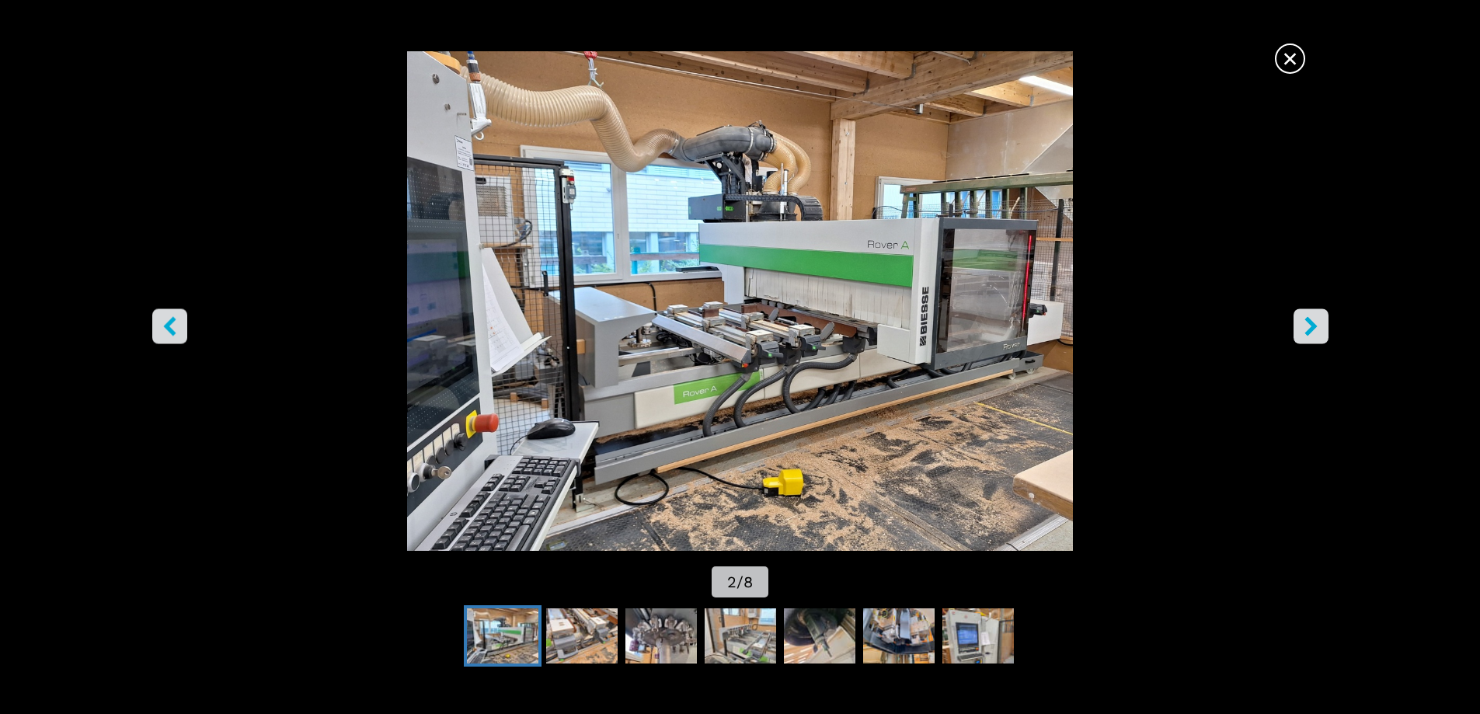
click at [1287, 61] on span "×" at bounding box center [1290, 55] width 27 height 27
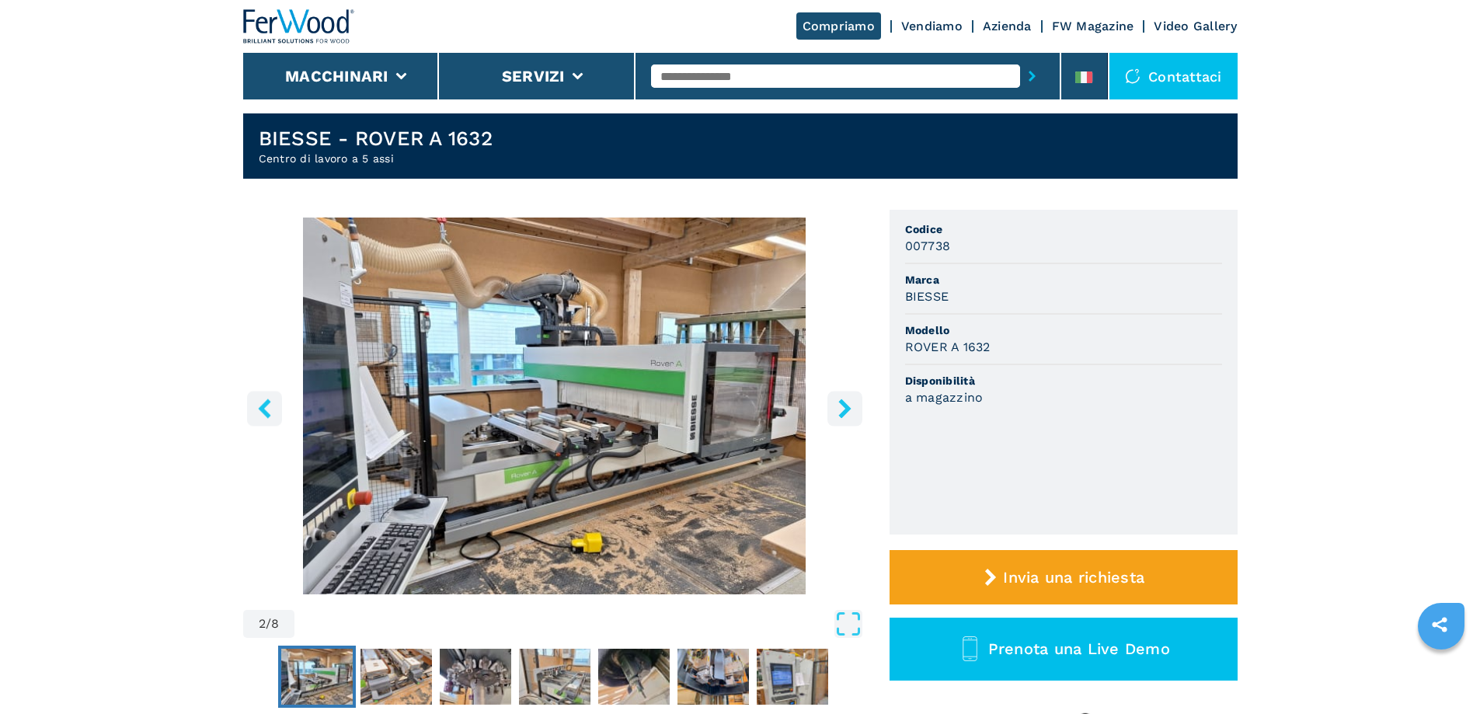
scroll to position [0, 0]
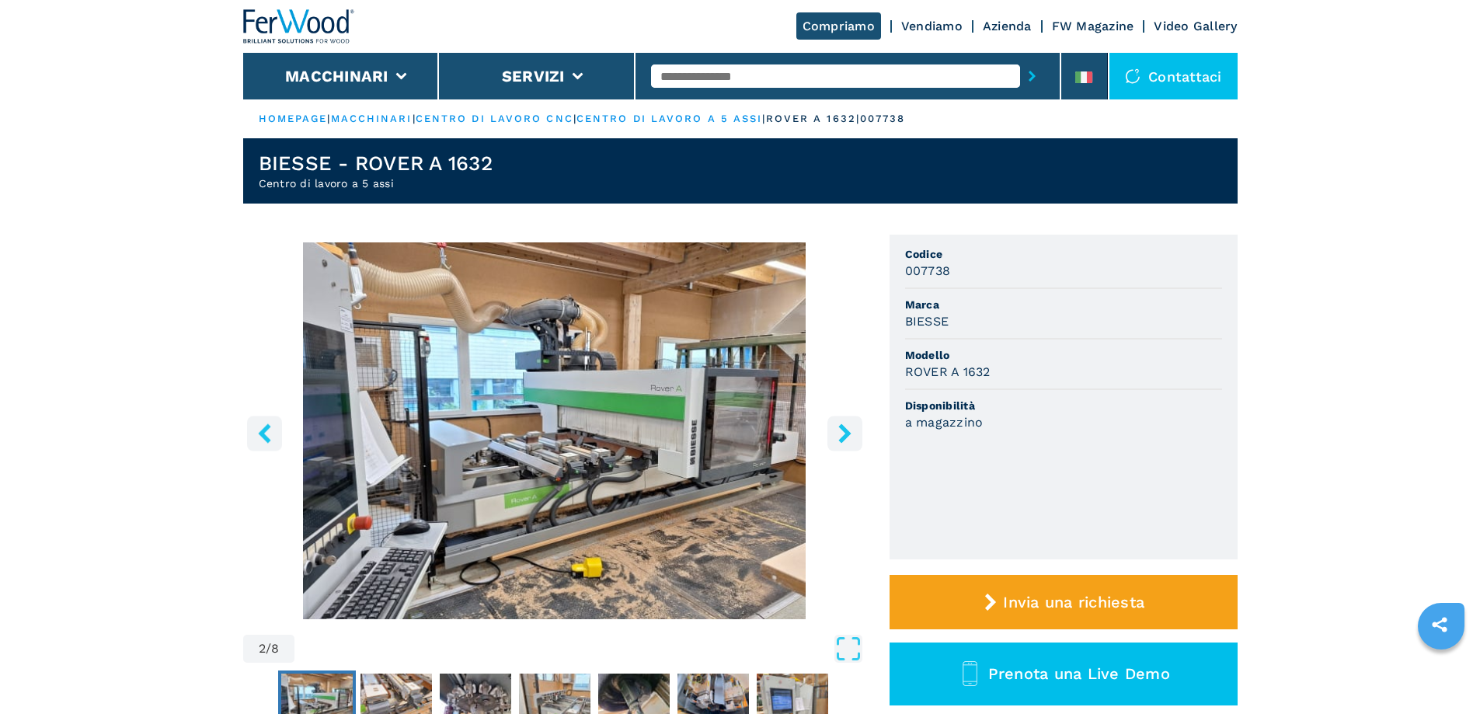
click at [730, 486] on img "Go to Slide 2" at bounding box center [554, 430] width 623 height 377
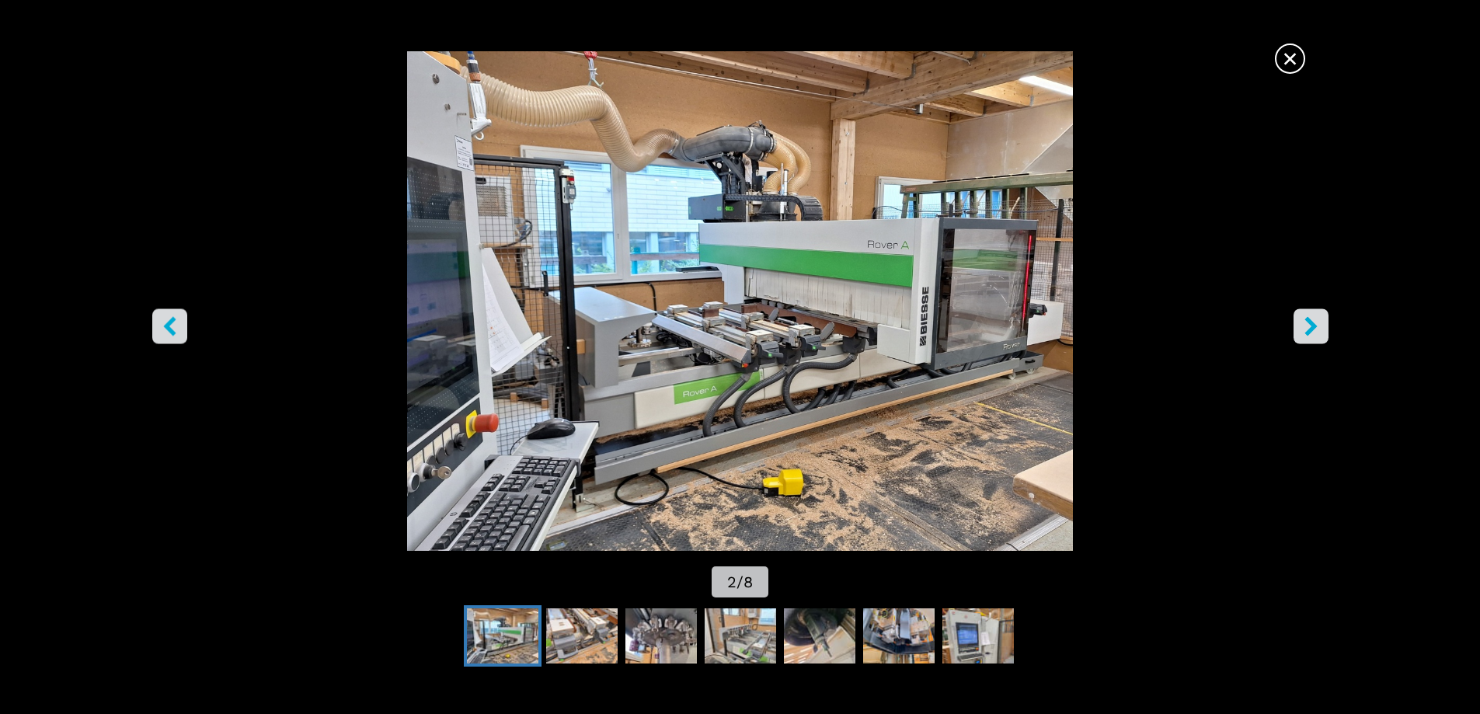
click at [1309, 329] on icon "right-button" at bounding box center [1311, 325] width 12 height 19
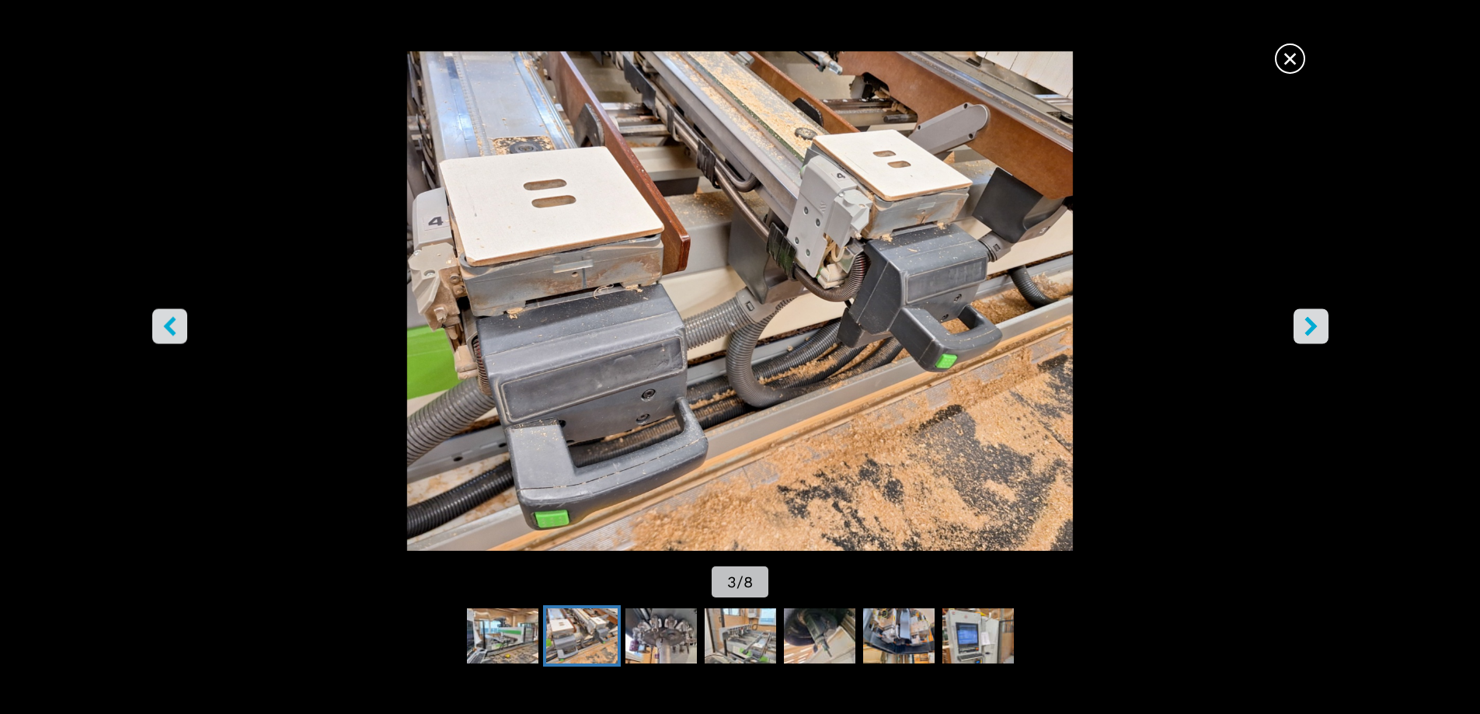
click at [1321, 324] on button "right-button" at bounding box center [1311, 326] width 35 height 35
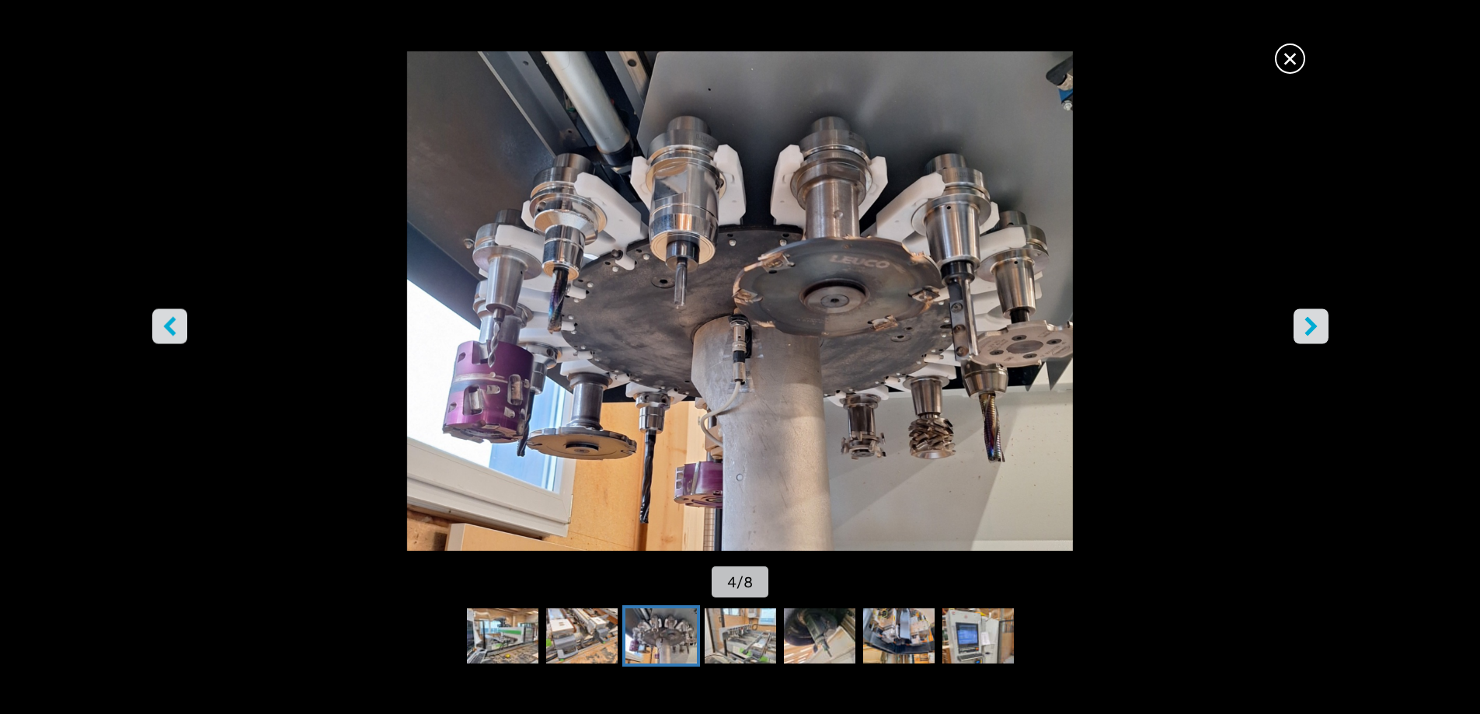
click at [1321, 324] on button "right-button" at bounding box center [1311, 326] width 35 height 35
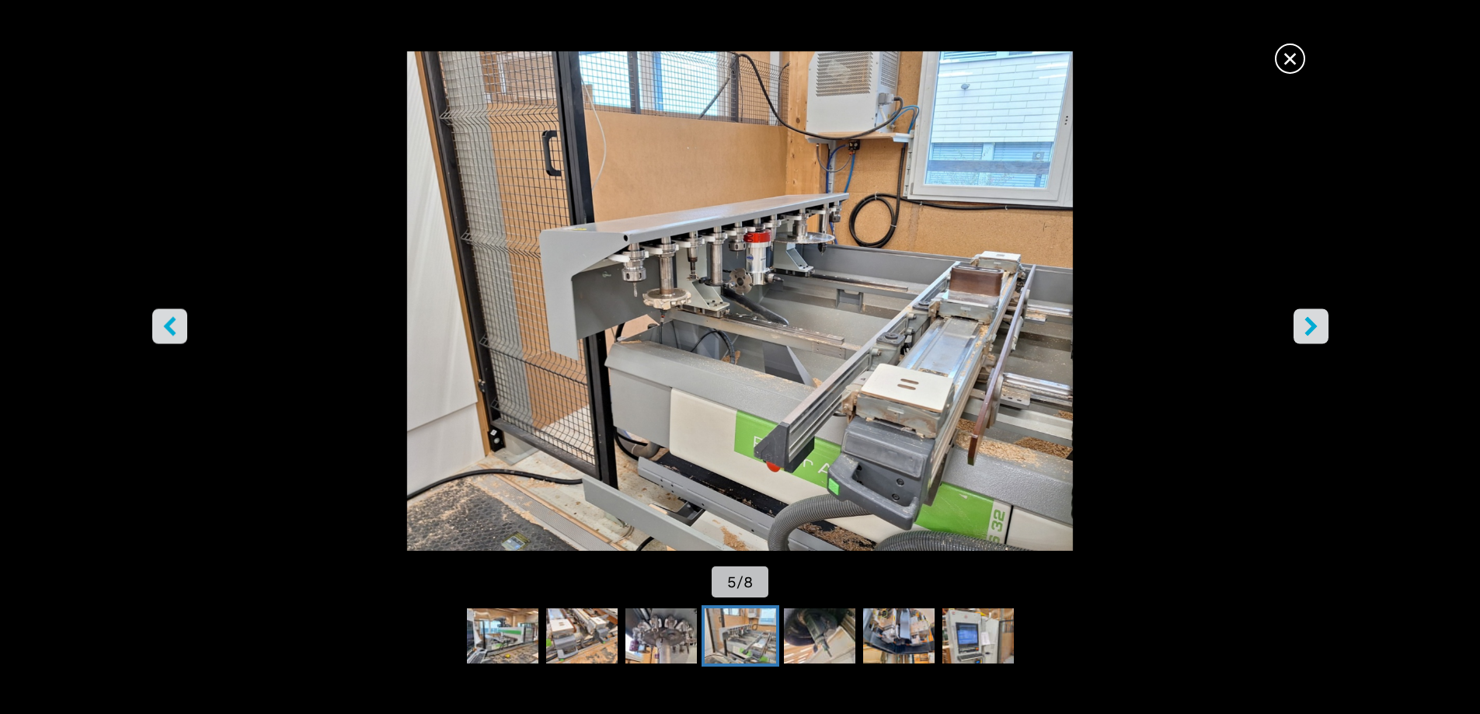
click at [1321, 324] on button "right-button" at bounding box center [1311, 326] width 35 height 35
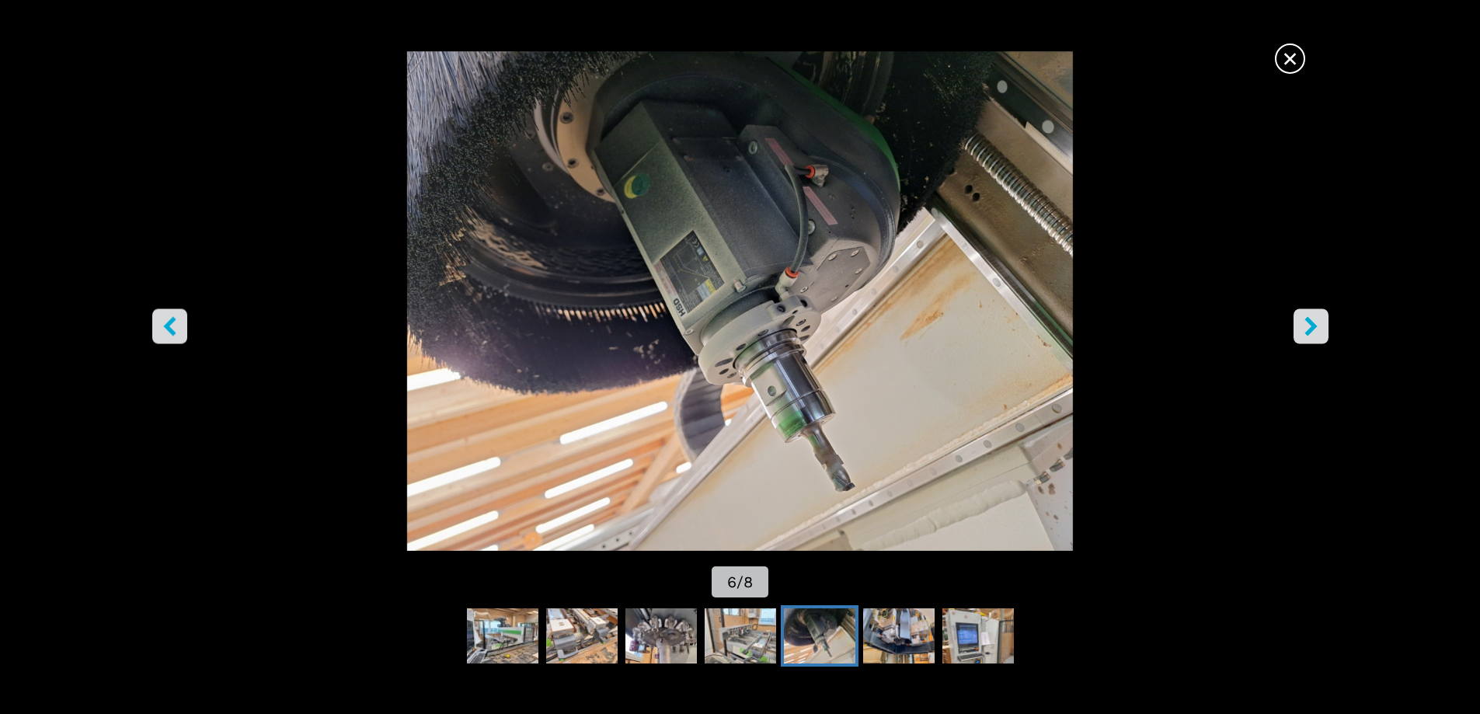
click at [1321, 324] on button "right-button" at bounding box center [1311, 326] width 35 height 35
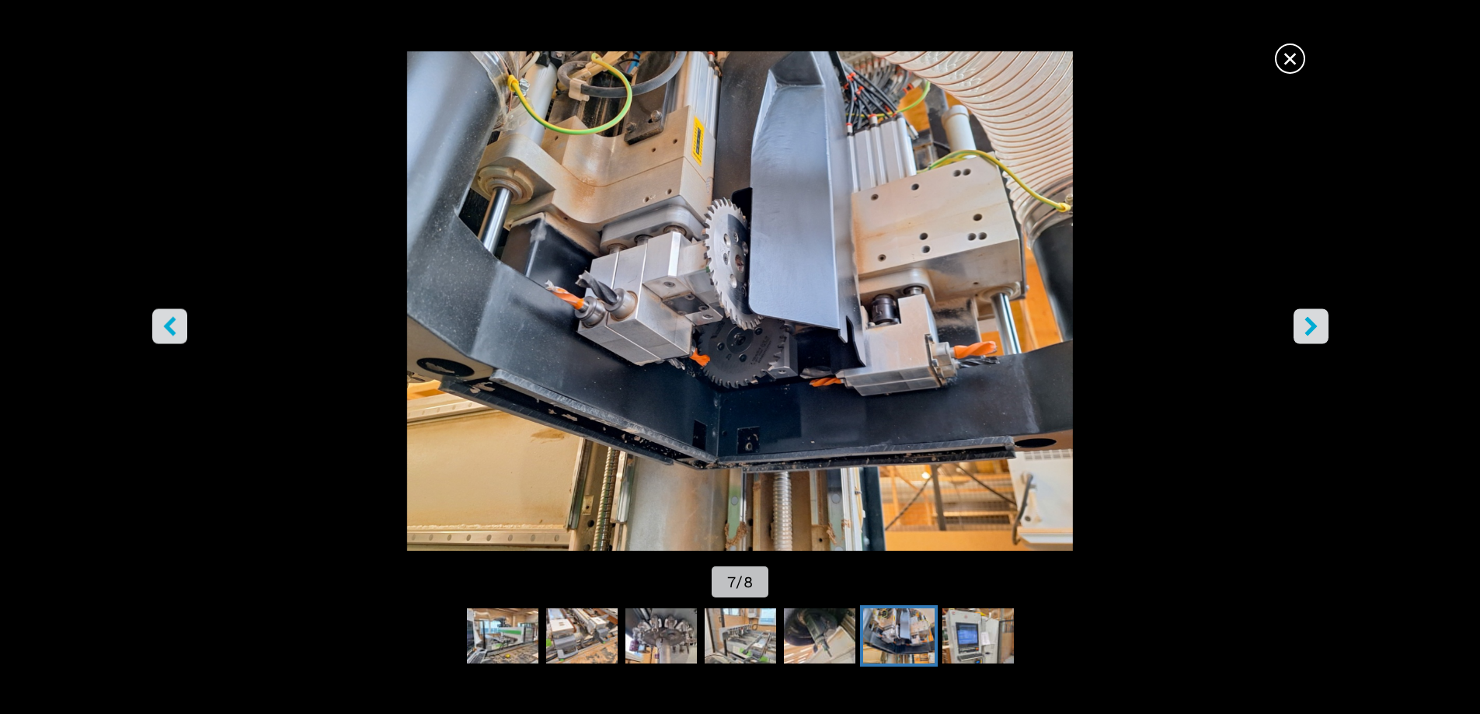
click at [1321, 324] on button "right-button" at bounding box center [1311, 326] width 35 height 35
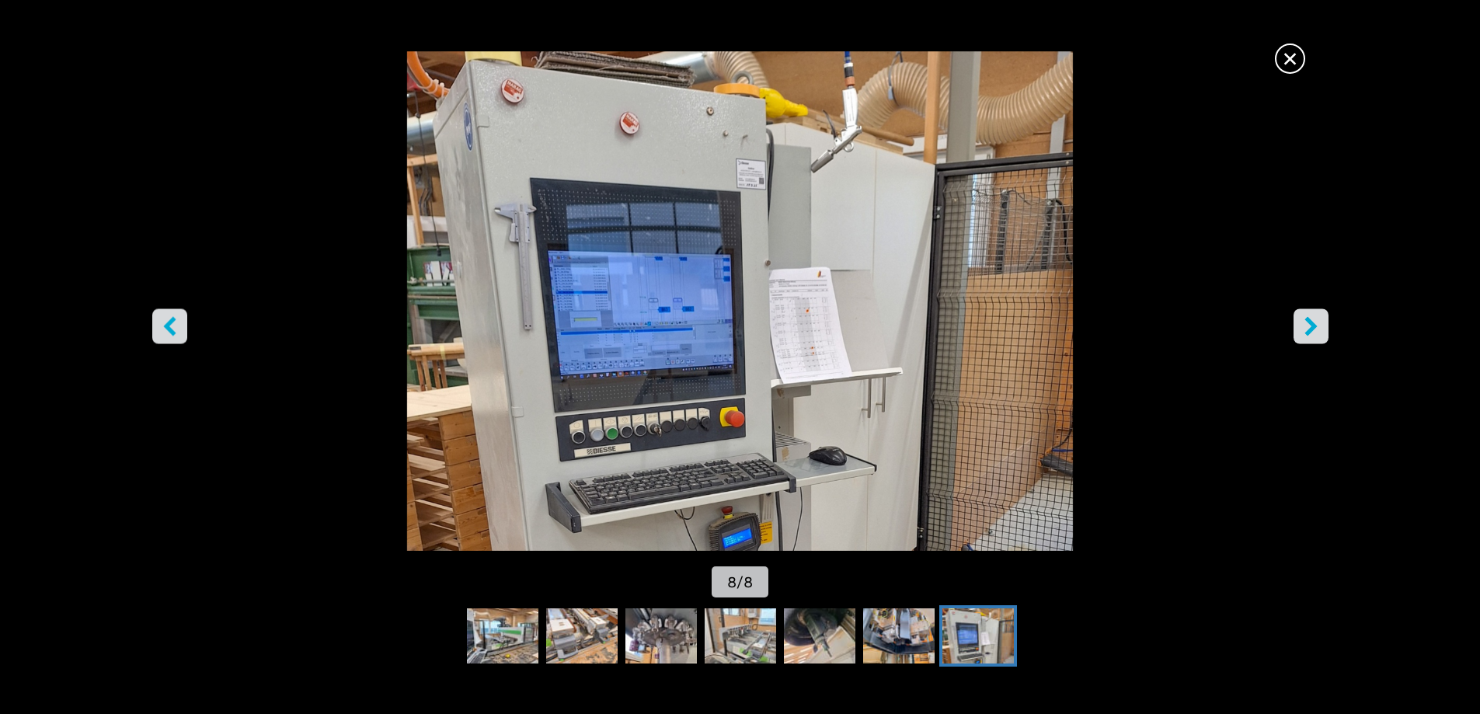
click at [1321, 324] on button "right-button" at bounding box center [1311, 326] width 35 height 35
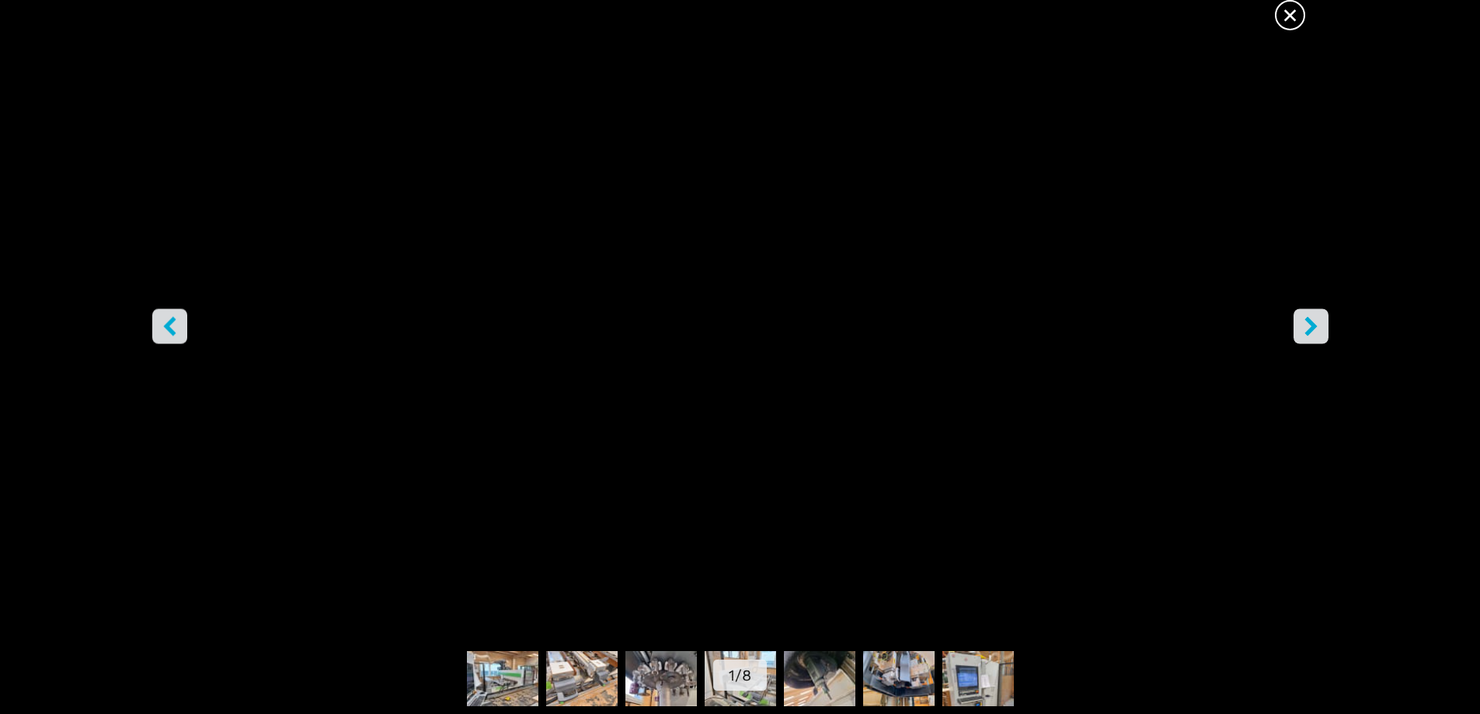
click at [1321, 324] on button "right-button" at bounding box center [1311, 326] width 35 height 35
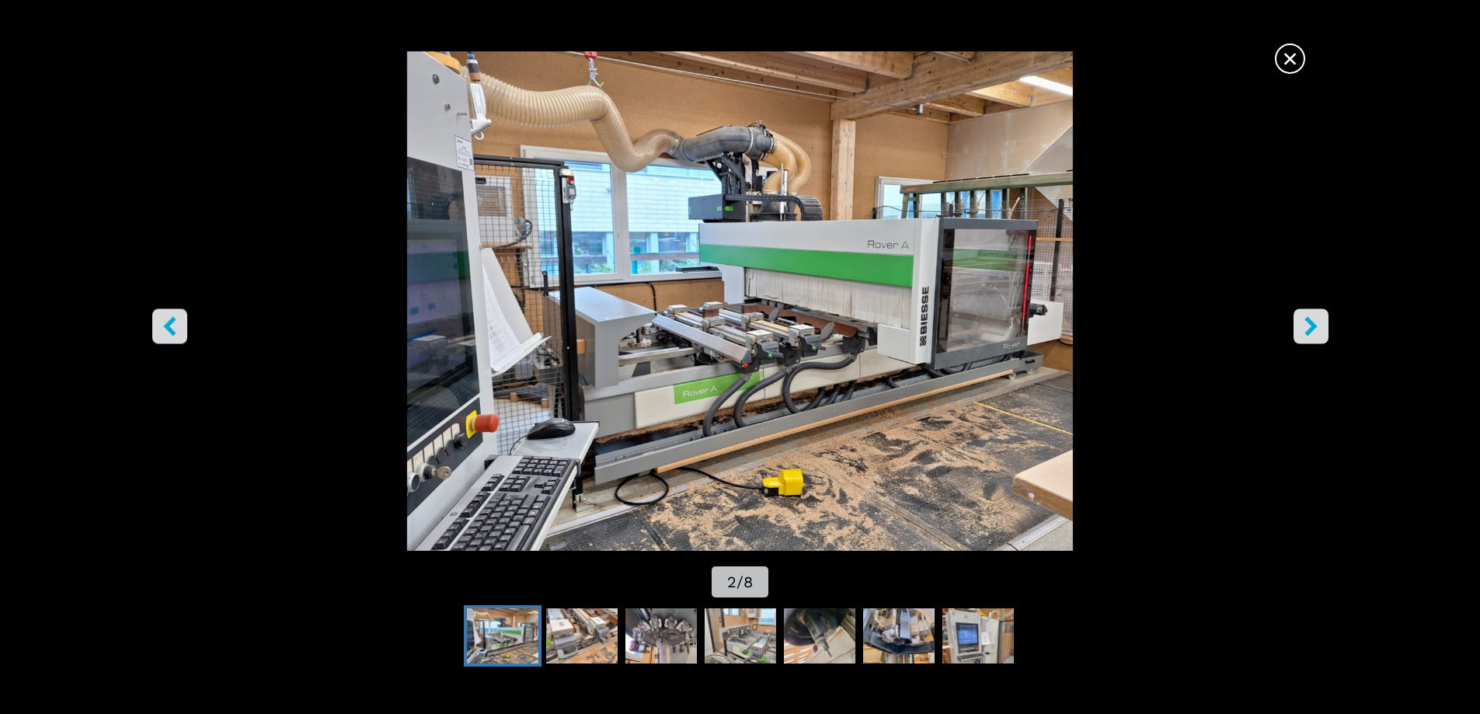
click at [1306, 326] on icon "right-button" at bounding box center [1311, 325] width 19 height 19
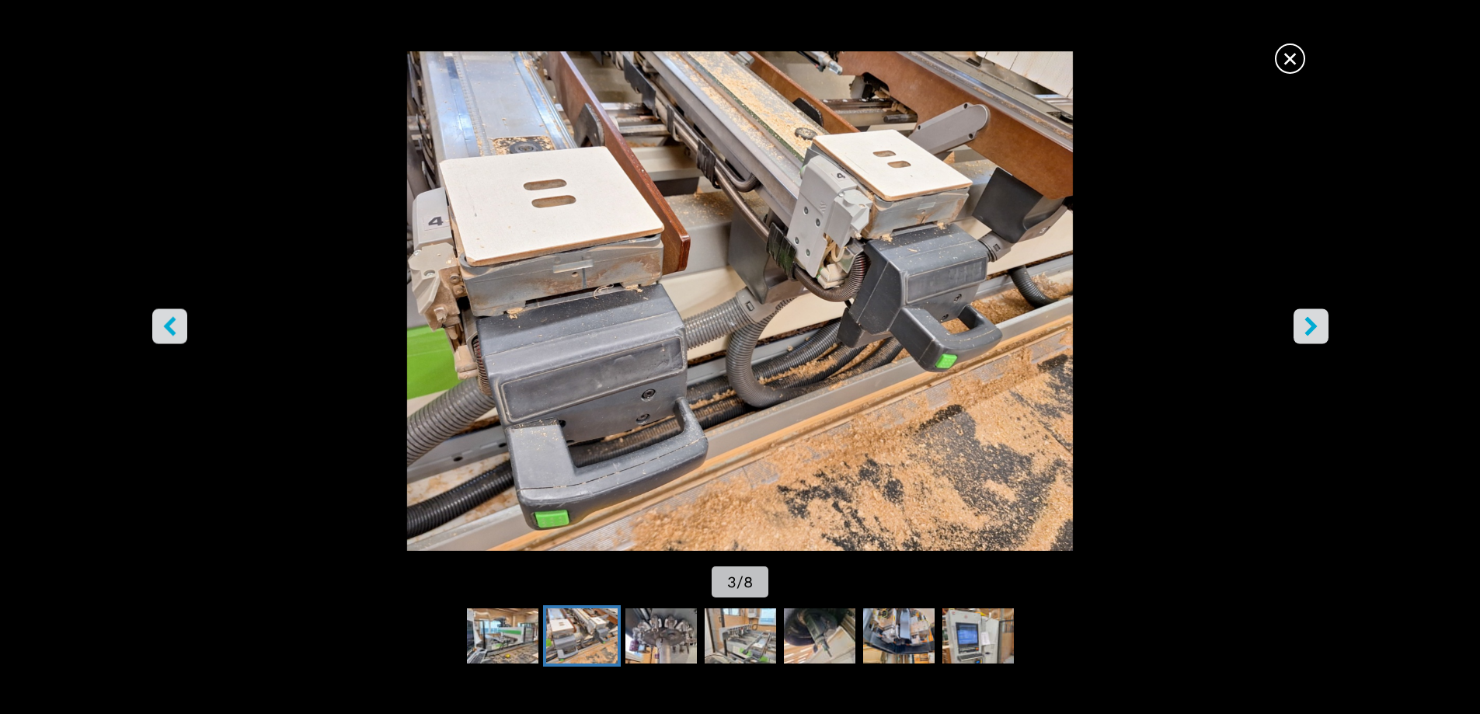
click at [167, 326] on icon "left-button" at bounding box center [169, 325] width 12 height 19
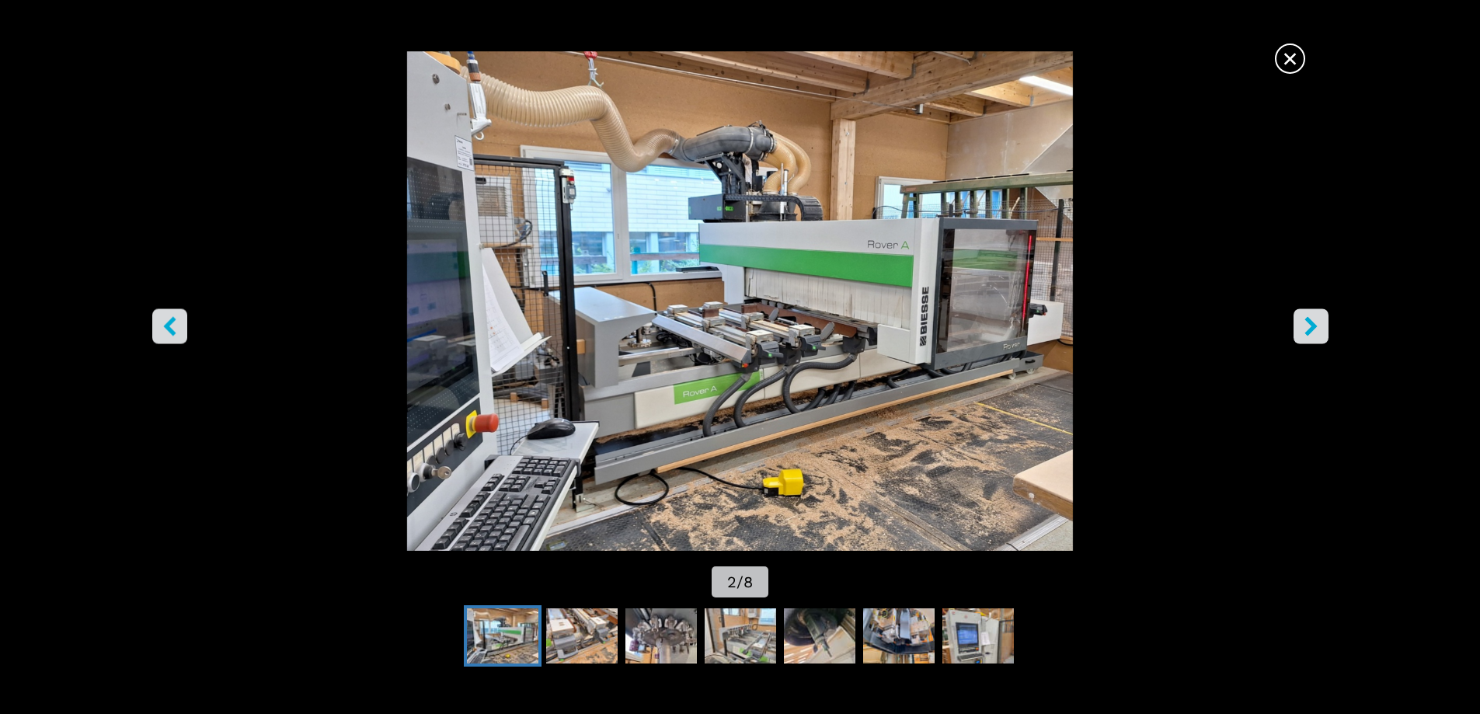
click at [167, 326] on icon "left-button" at bounding box center [169, 325] width 12 height 19
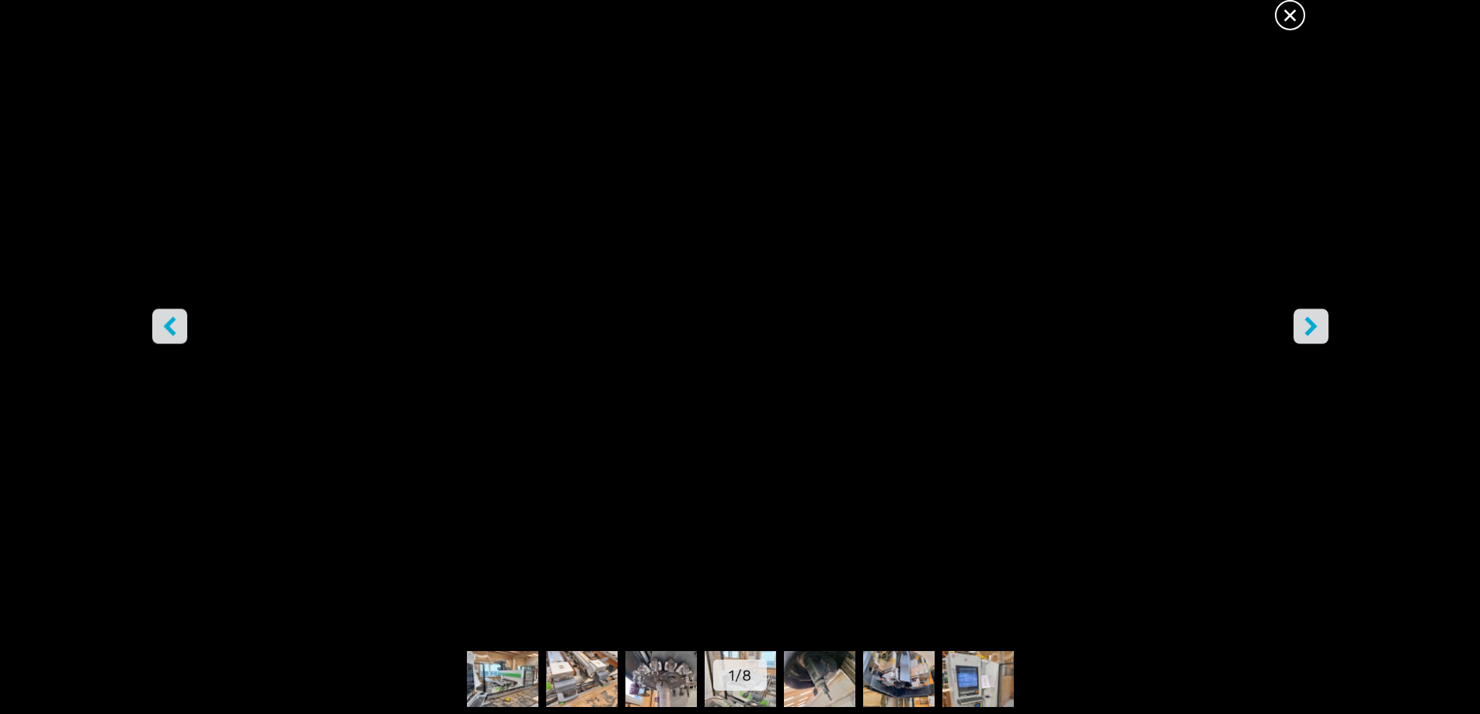
click at [1295, 12] on span "×" at bounding box center [1290, 11] width 27 height 27
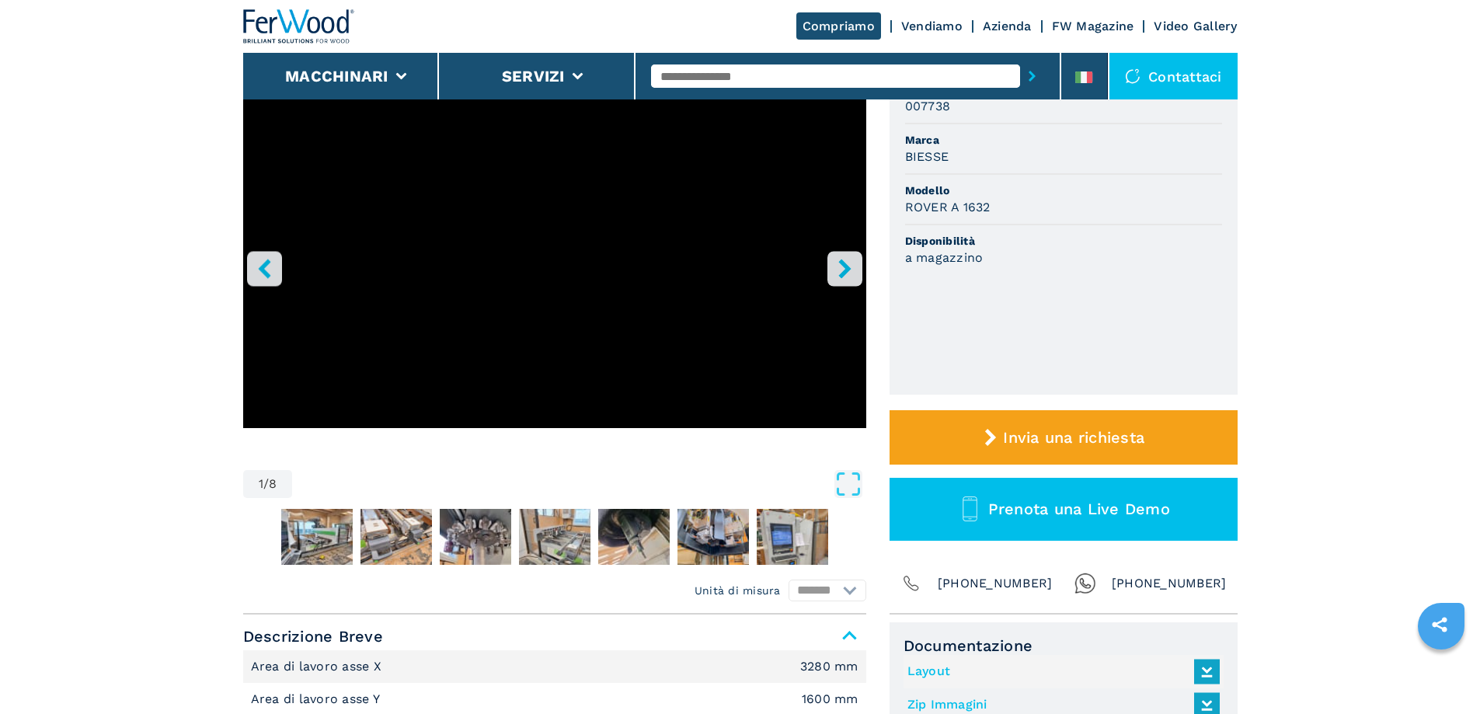
scroll to position [155, 0]
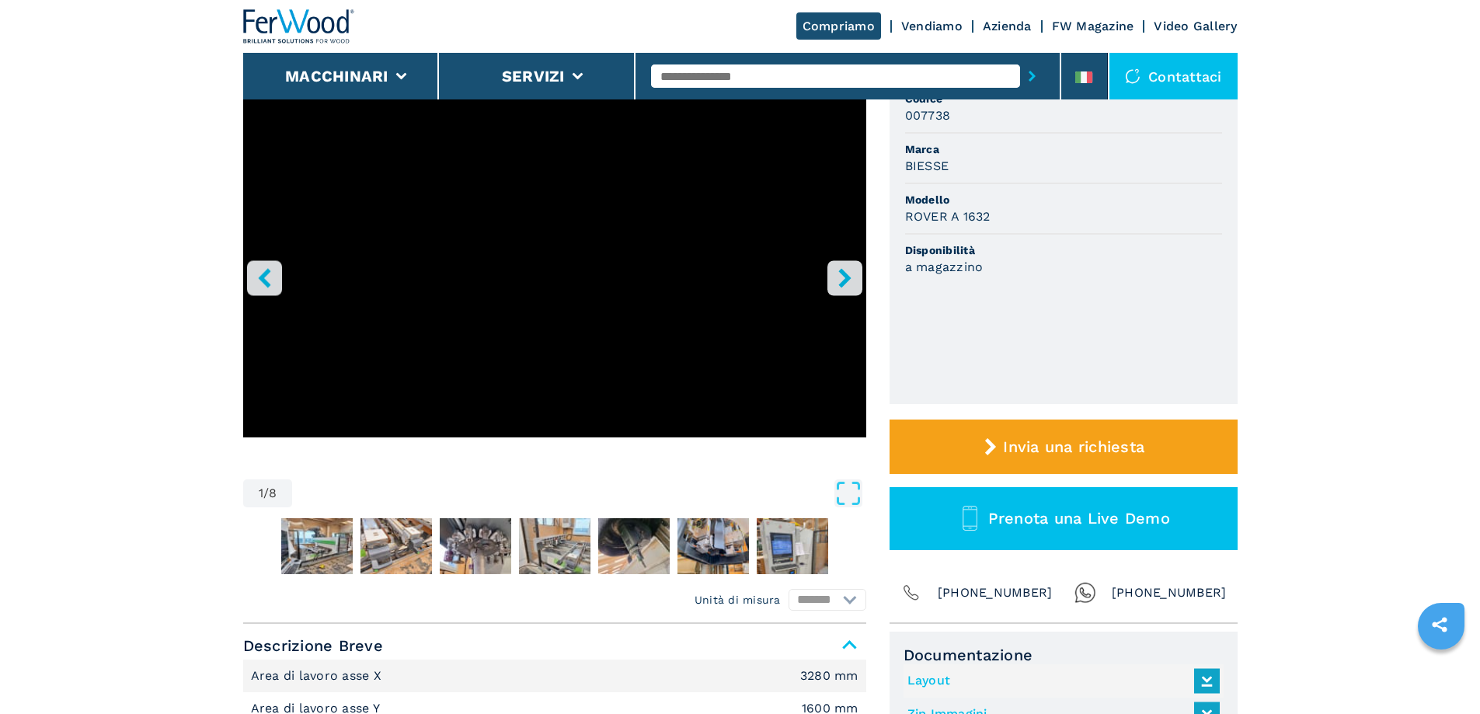
click at [1099, 26] on link "FW Magazine" at bounding box center [1093, 26] width 82 height 15
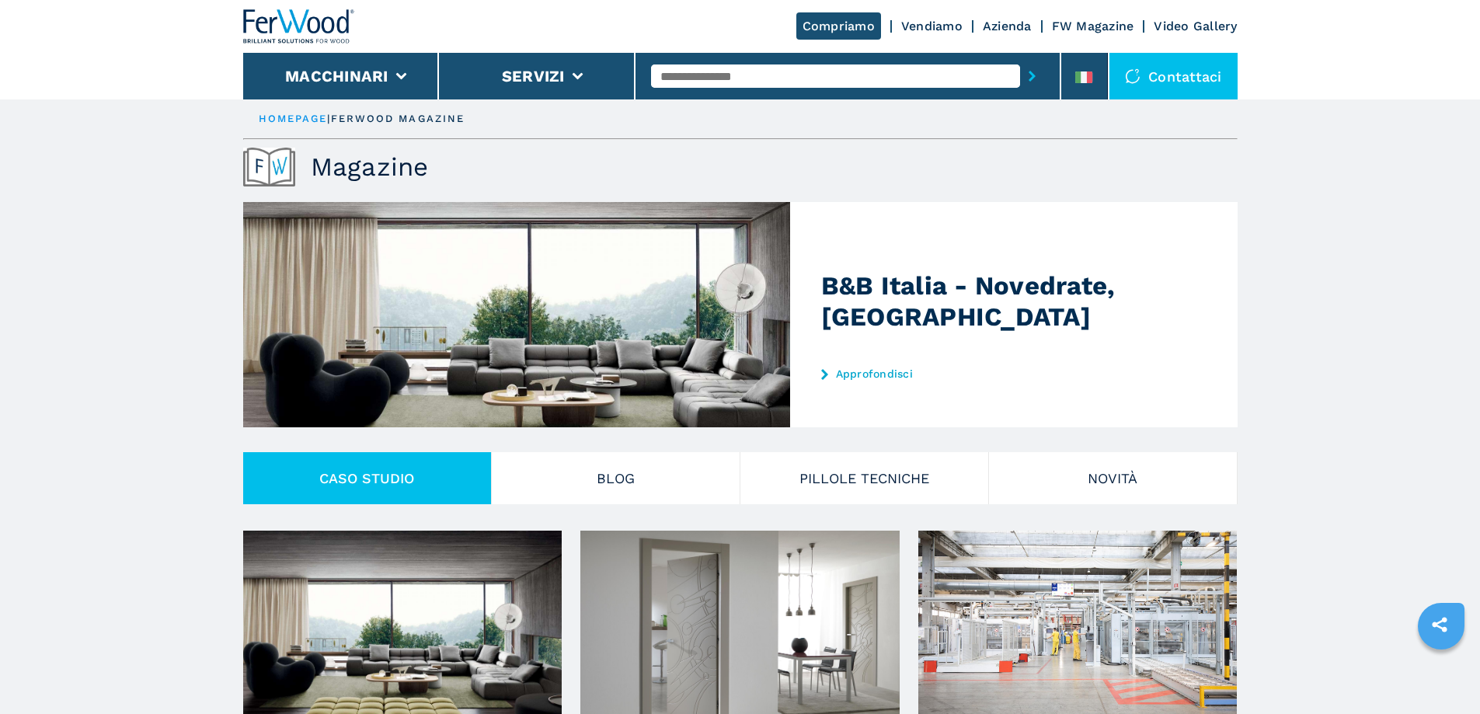
click at [1002, 22] on link "Azienda" at bounding box center [1007, 26] width 49 height 15
